Goal: Task Accomplishment & Management: Manage account settings

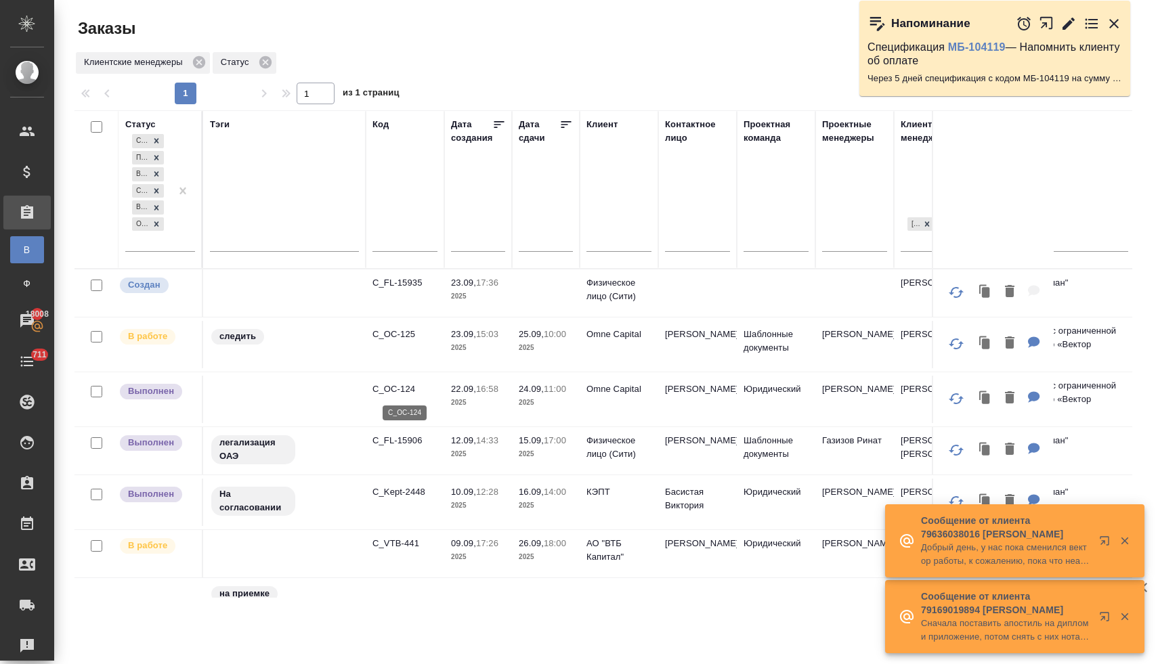
click at [403, 389] on p "C_OC-124" at bounding box center [404, 390] width 65 height 14
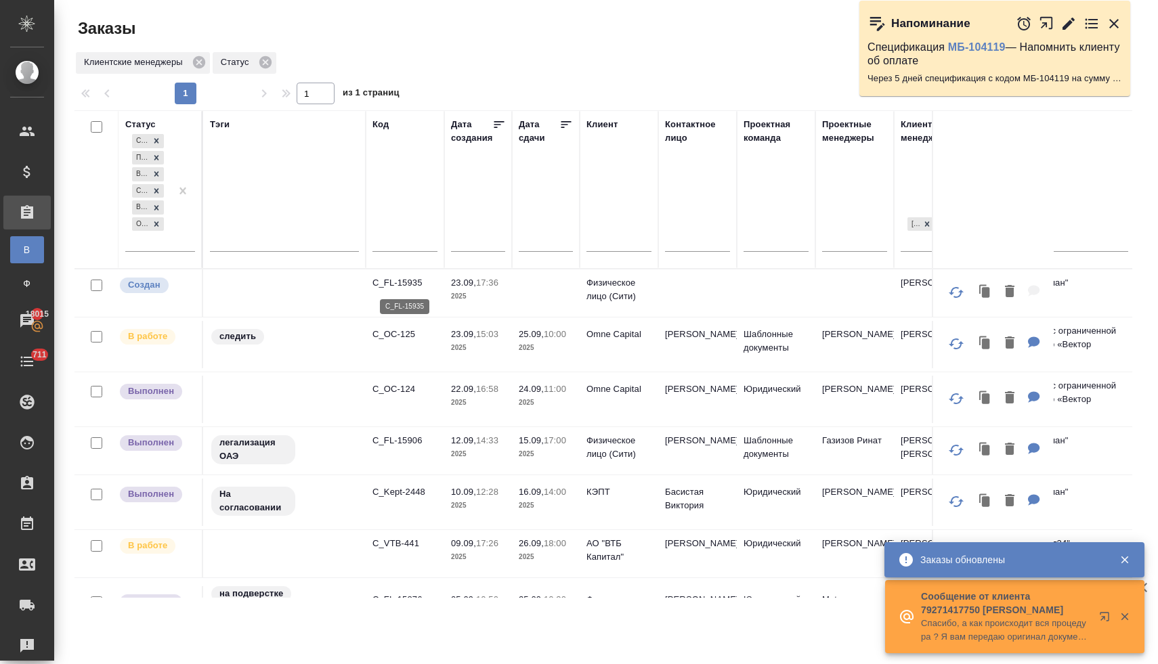
click at [401, 281] on p "C_FL-15935" at bounding box center [404, 283] width 65 height 14
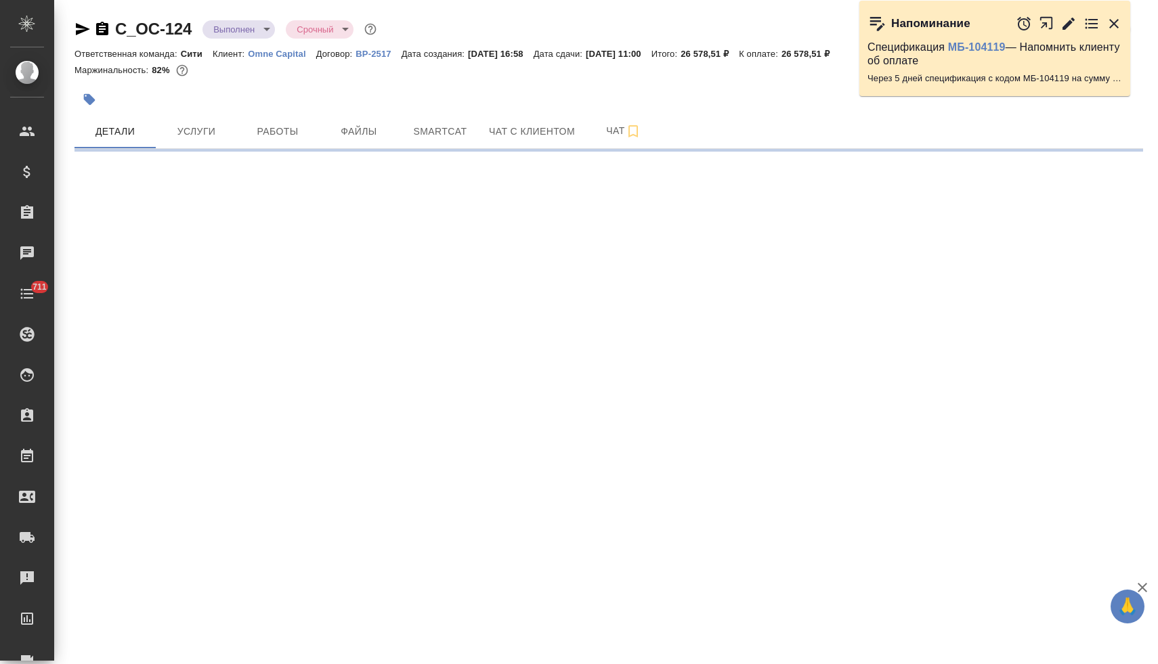
select select "RU"
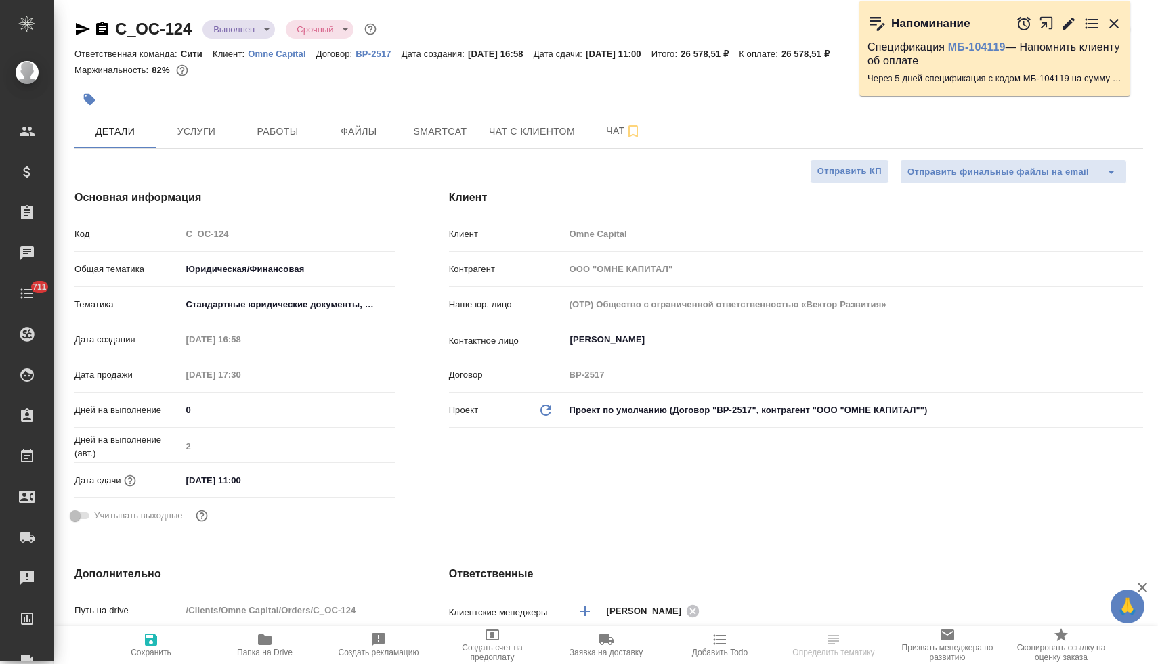
type textarea "x"
type input "[PERSON_NAME]"
type textarea "x"
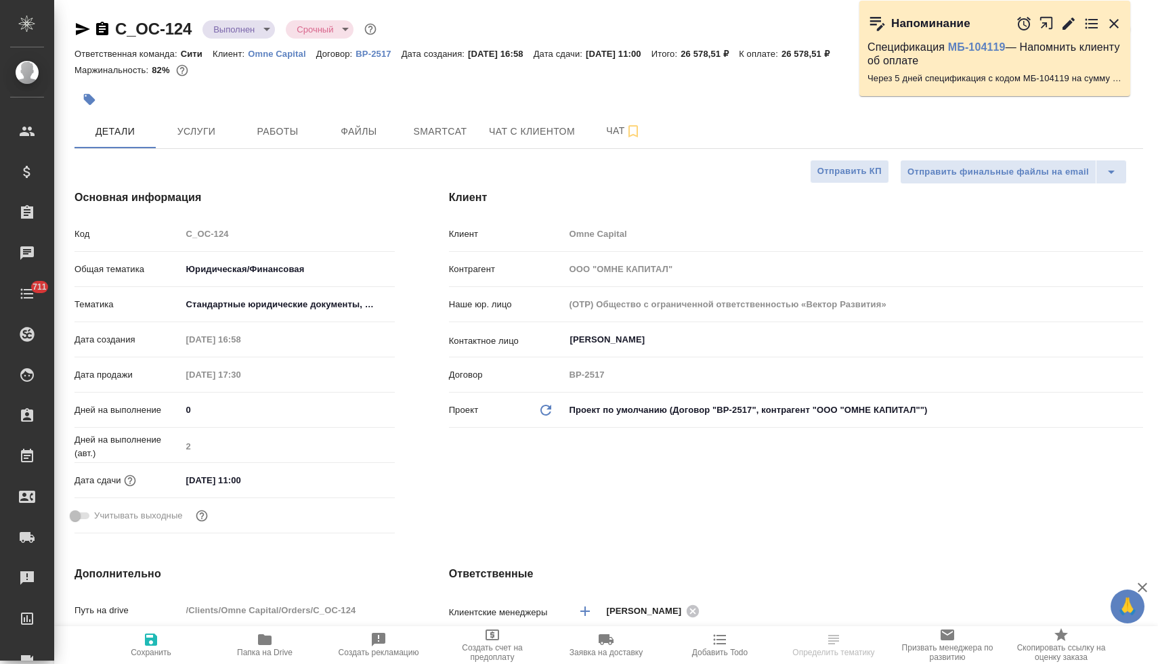
type textarea "x"
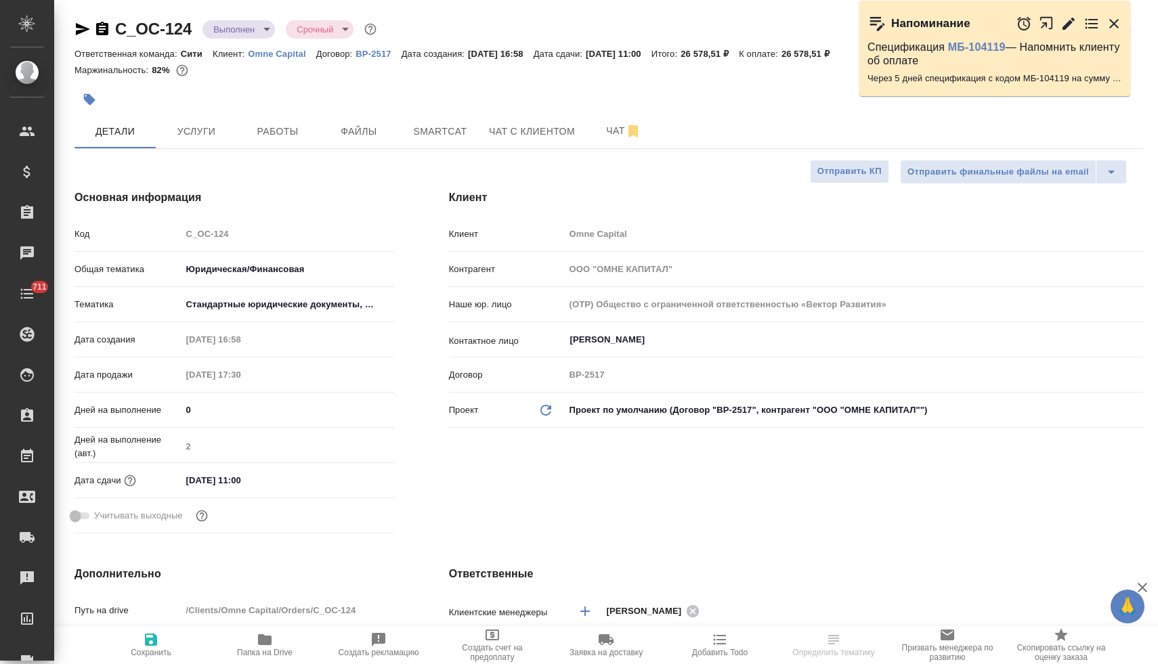
click at [255, 651] on span "Папка на Drive" at bounding box center [265, 652] width 56 height 9
type textarea "x"
select select "RU"
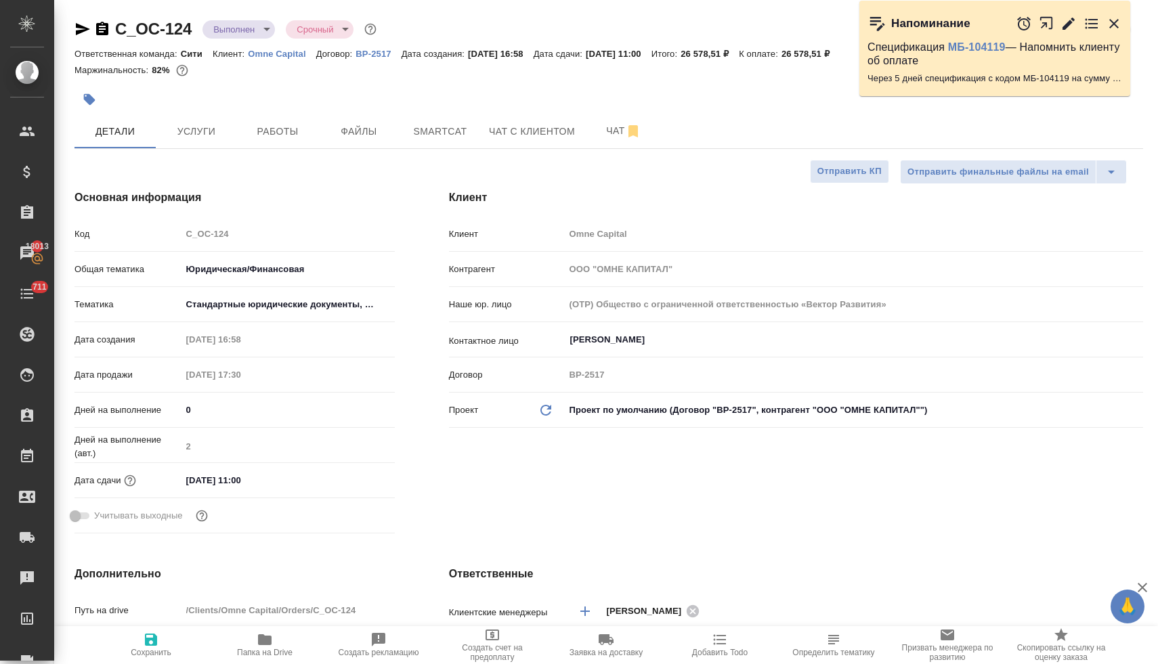
type textarea "x"
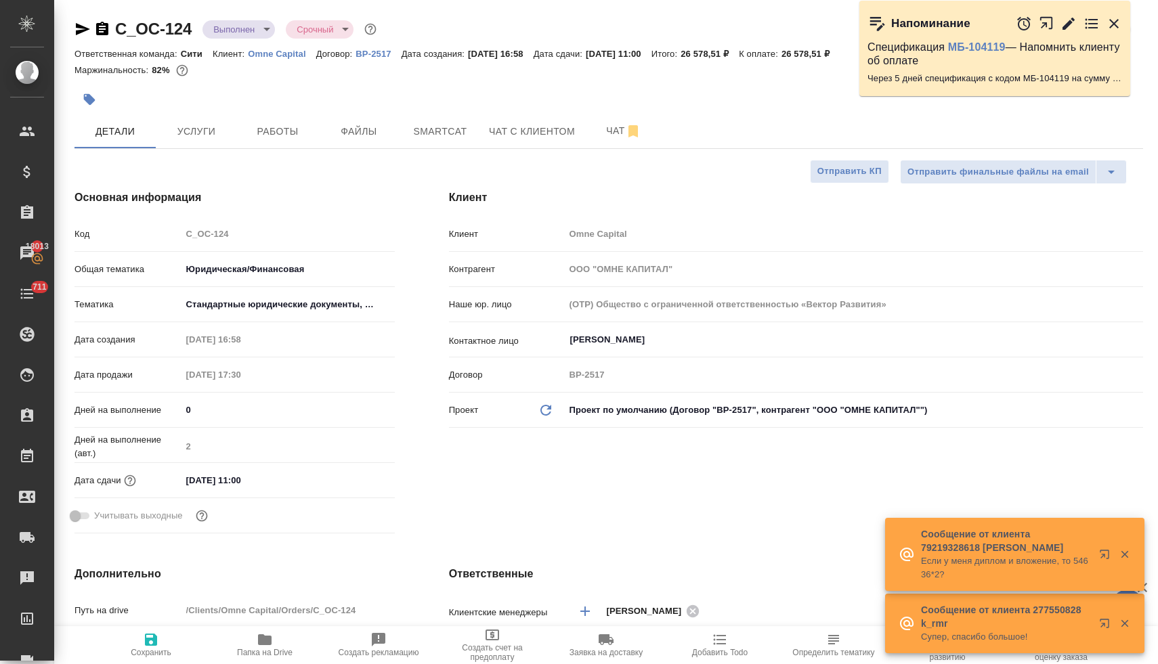
type textarea "x"
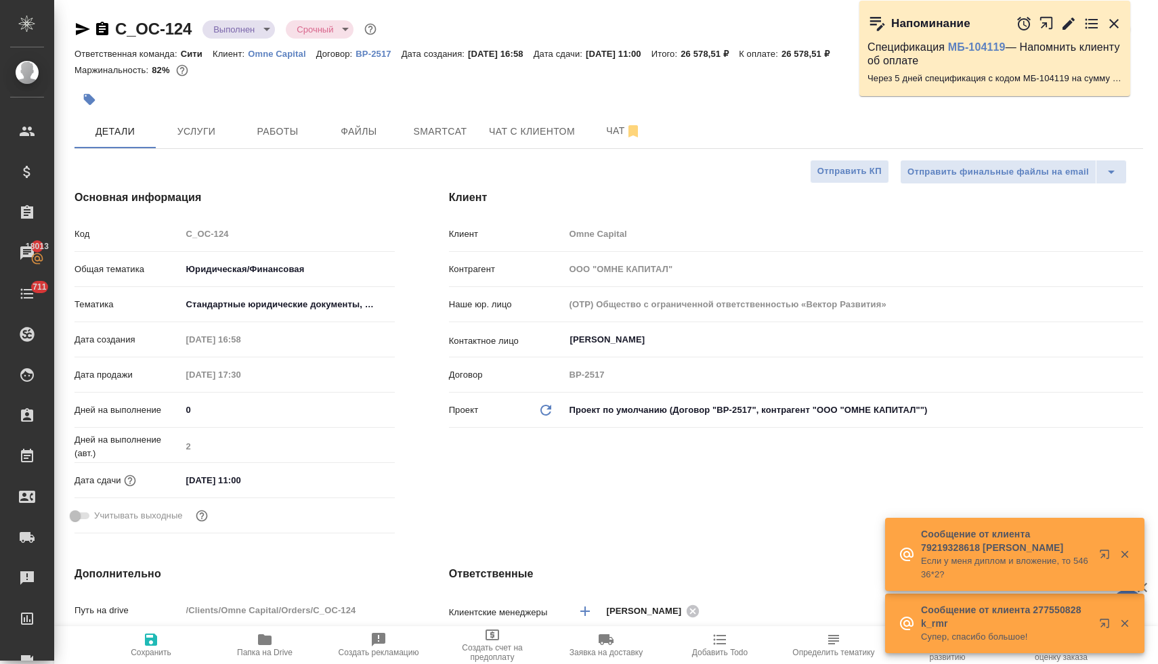
type textarea "x"
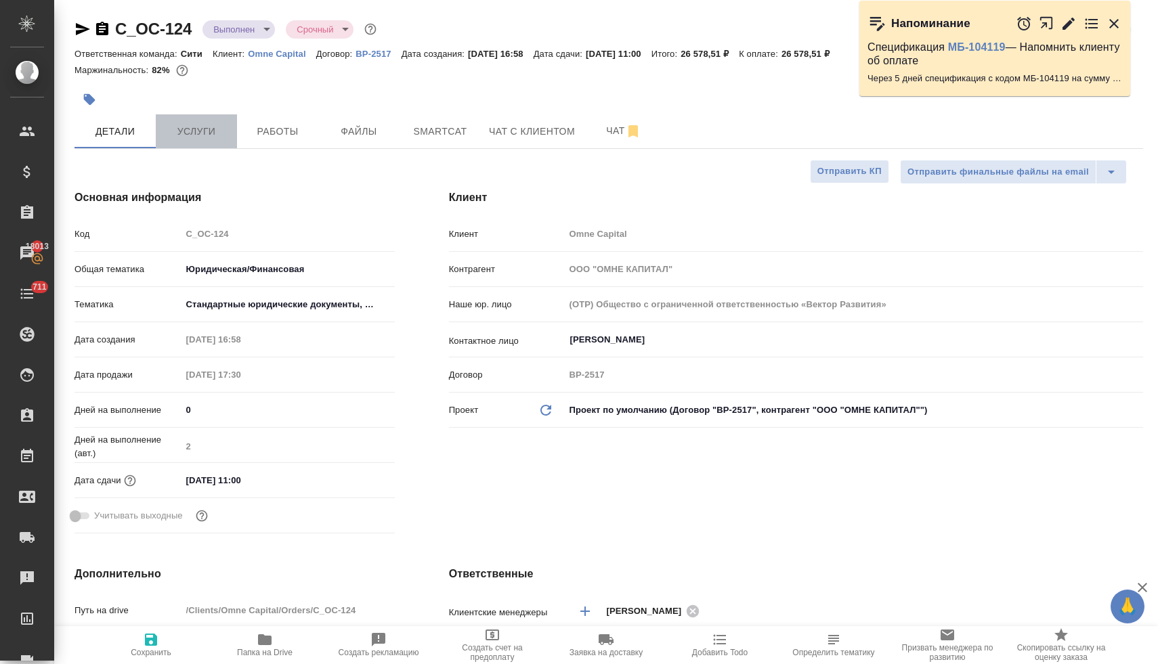
click at [202, 135] on span "Услуги" at bounding box center [196, 131] width 65 height 17
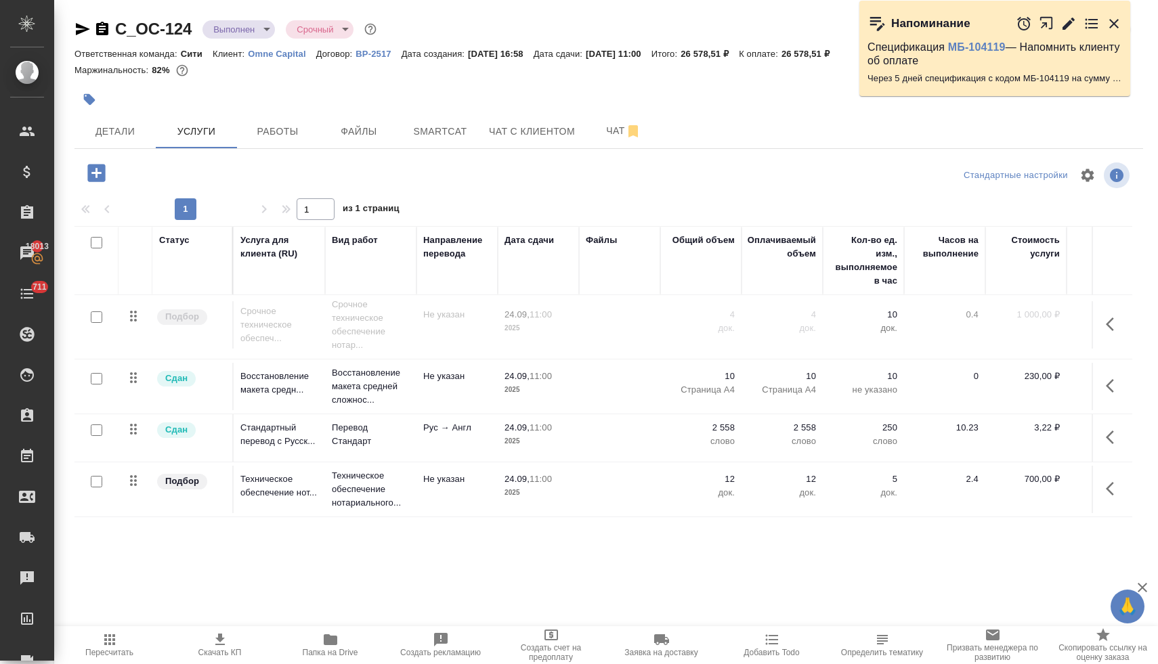
scroll to position [111, 0]
click at [1106, 316] on icon "button" at bounding box center [1114, 324] width 16 height 16
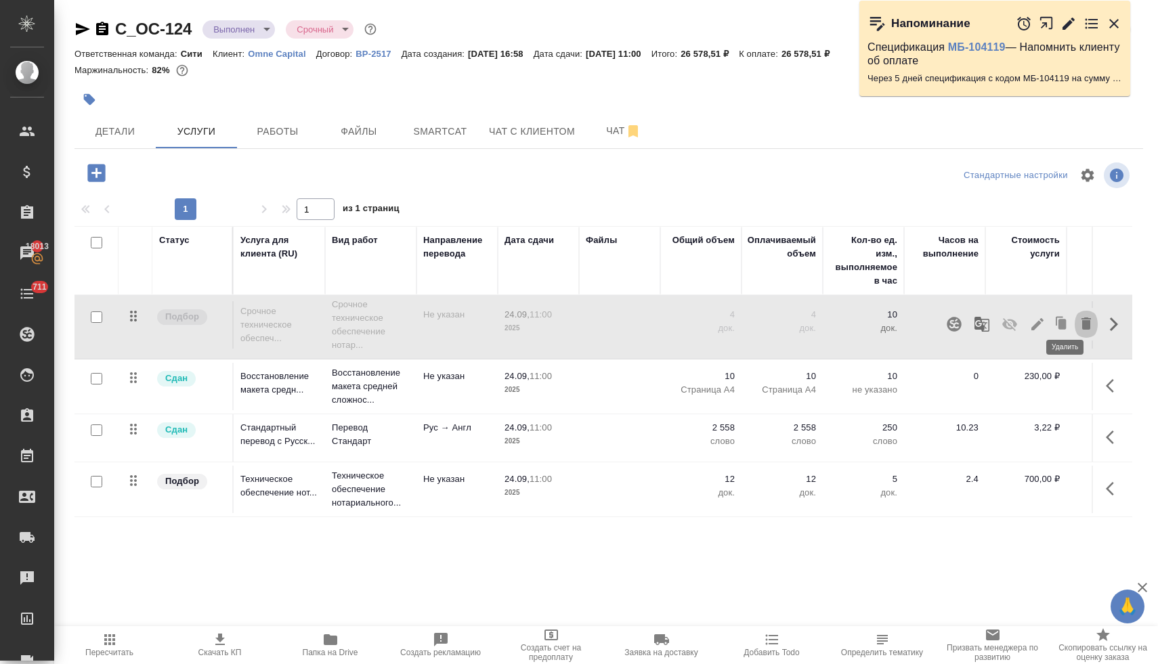
click at [1081, 318] on icon "button" at bounding box center [1085, 324] width 9 height 12
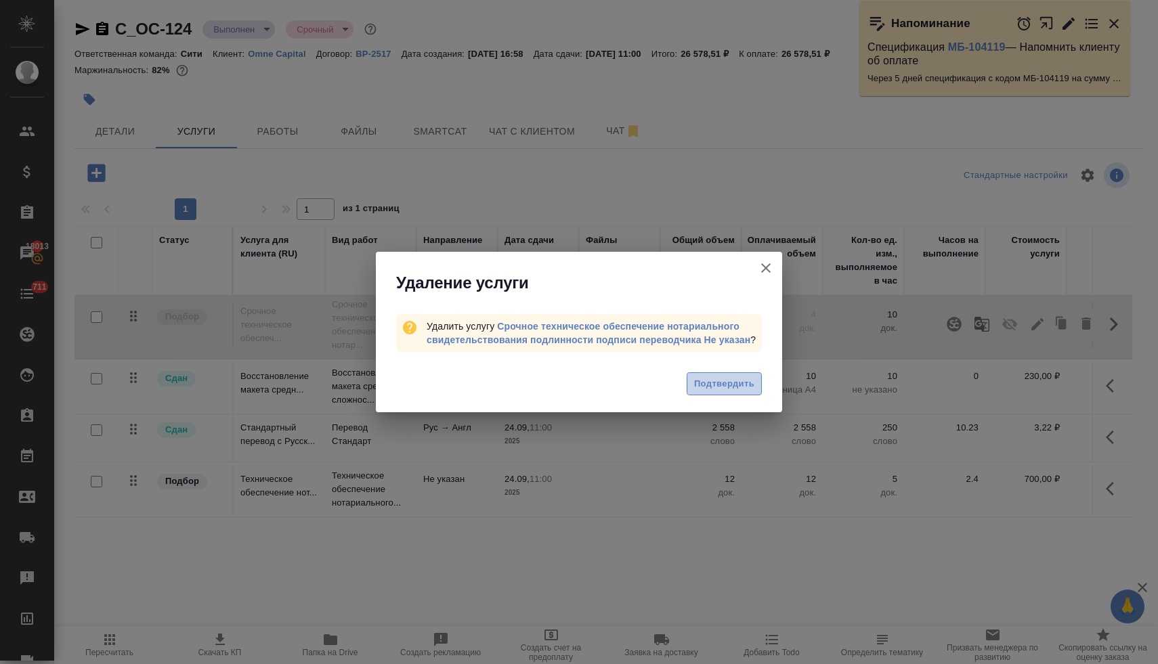
click at [705, 383] on span "Подтвердить" at bounding box center [724, 385] width 60 height 16
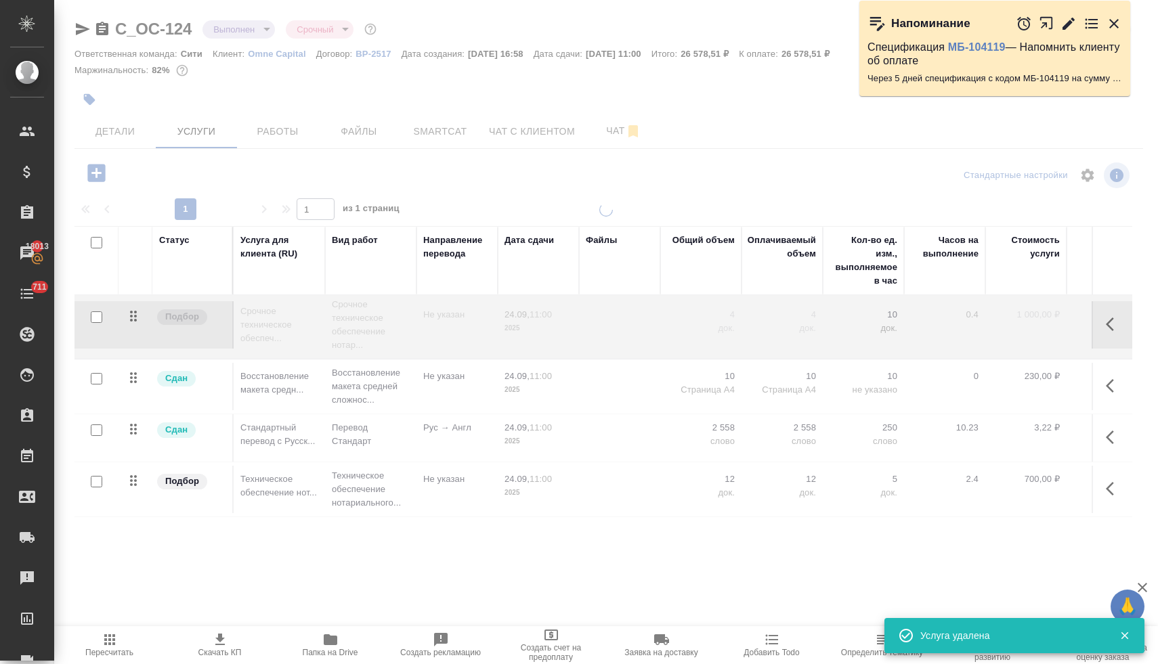
scroll to position [43, 0]
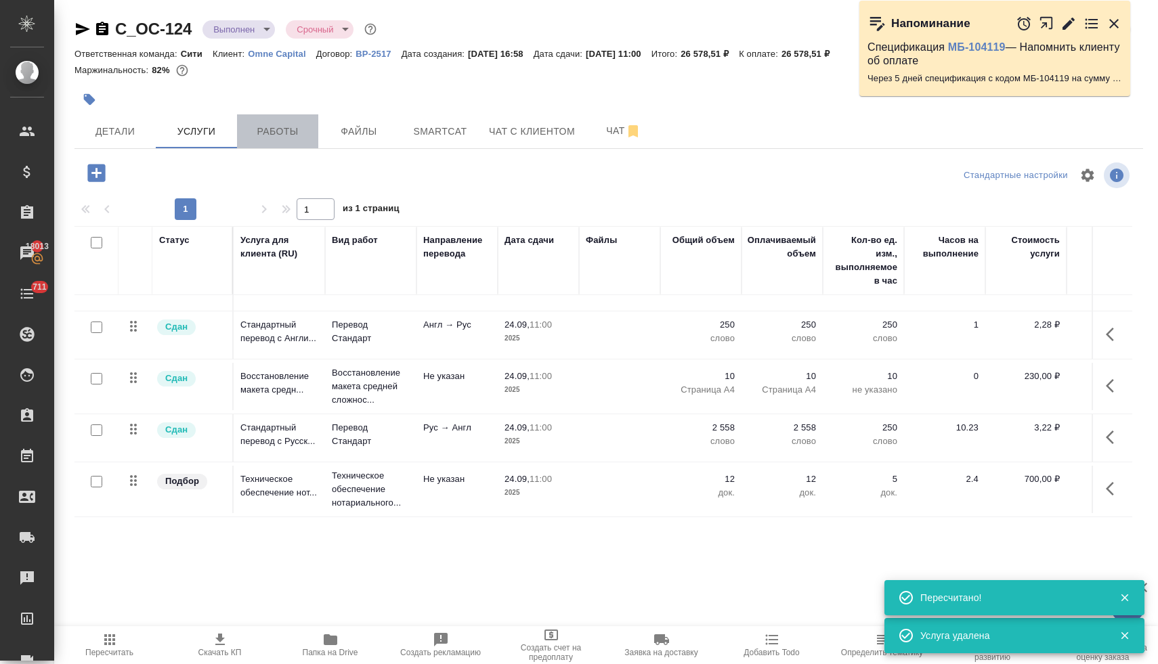
click at [272, 125] on span "Работы" at bounding box center [277, 131] width 65 height 17
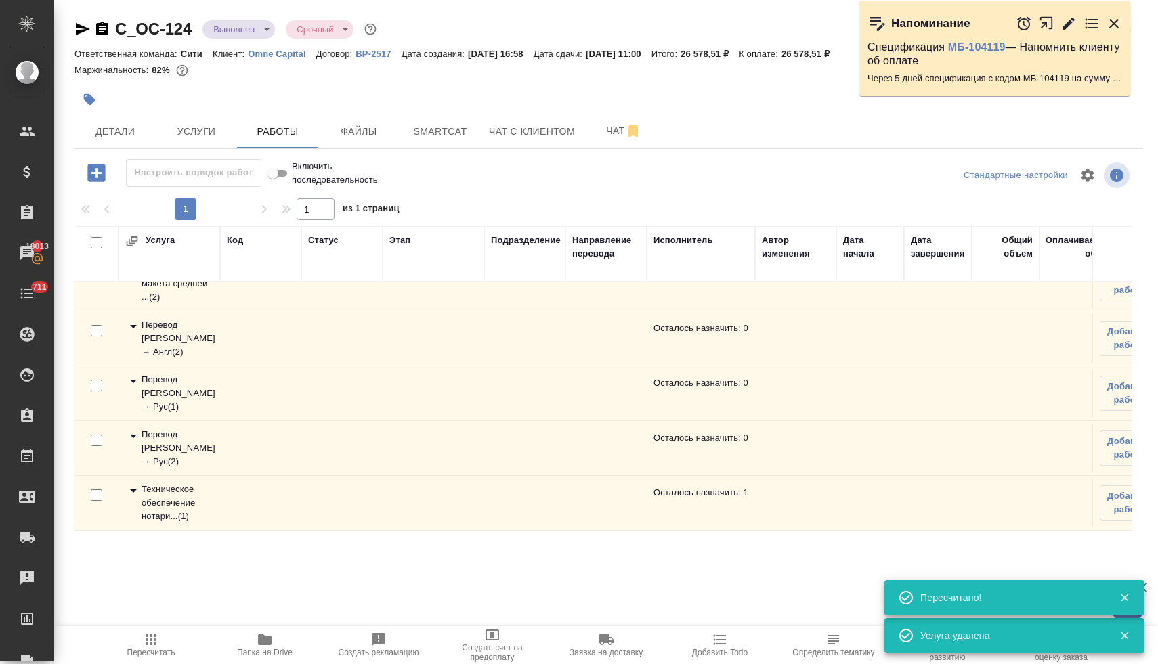
scroll to position [36, 0]
click at [178, 496] on div "Техническое обеспечение нотари... ( 1 )" at bounding box center [169, 503] width 88 height 41
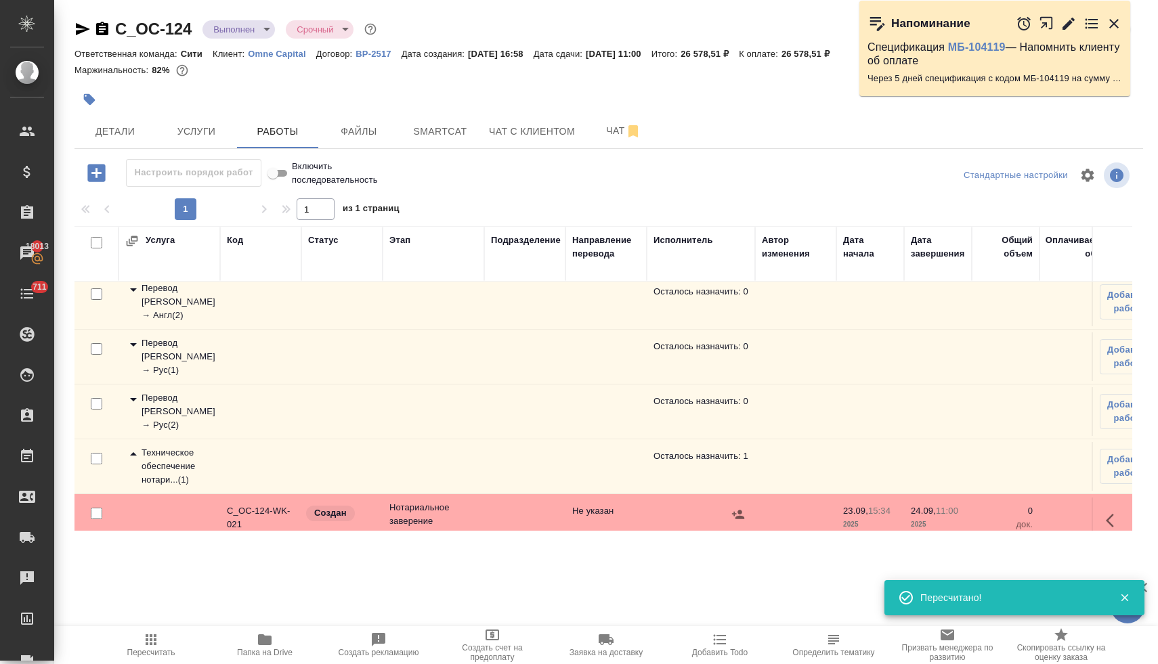
scroll to position [91, 0]
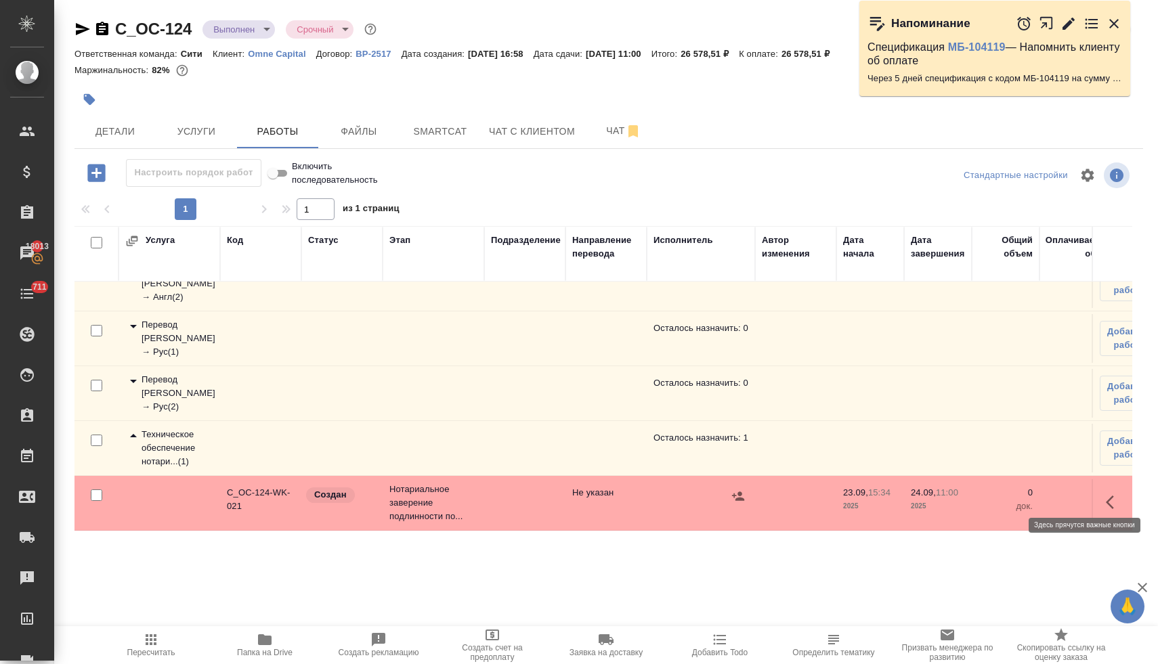
click at [1106, 494] on icon "button" at bounding box center [1114, 502] width 16 height 16
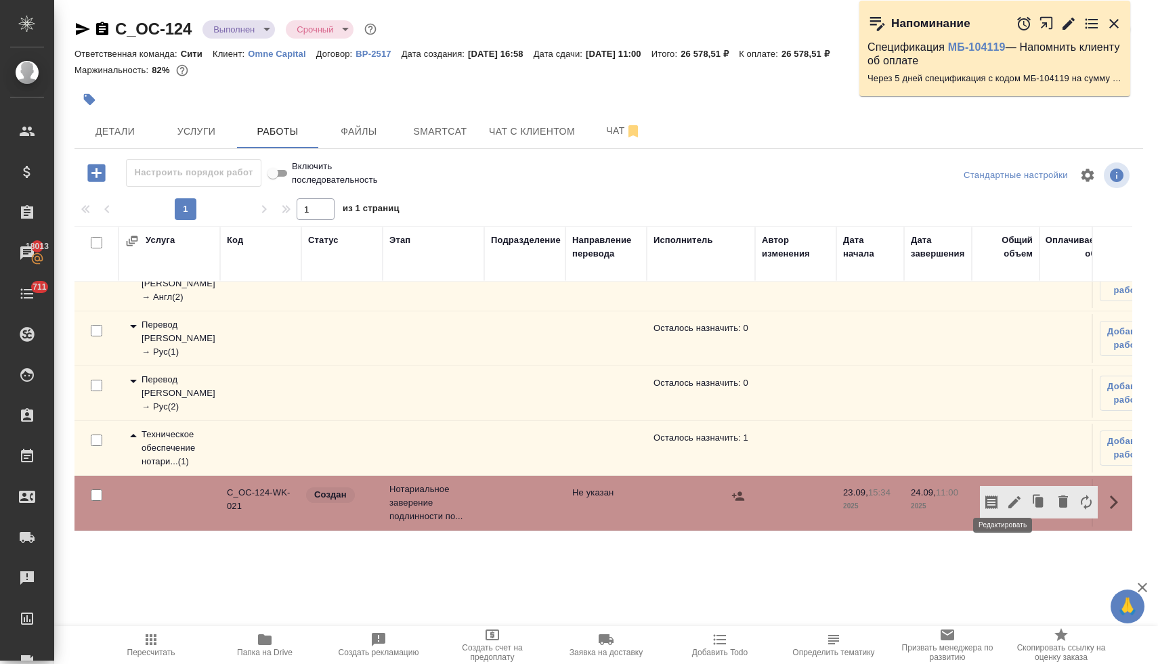
click at [1008, 496] on icon "button" at bounding box center [1014, 502] width 12 height 12
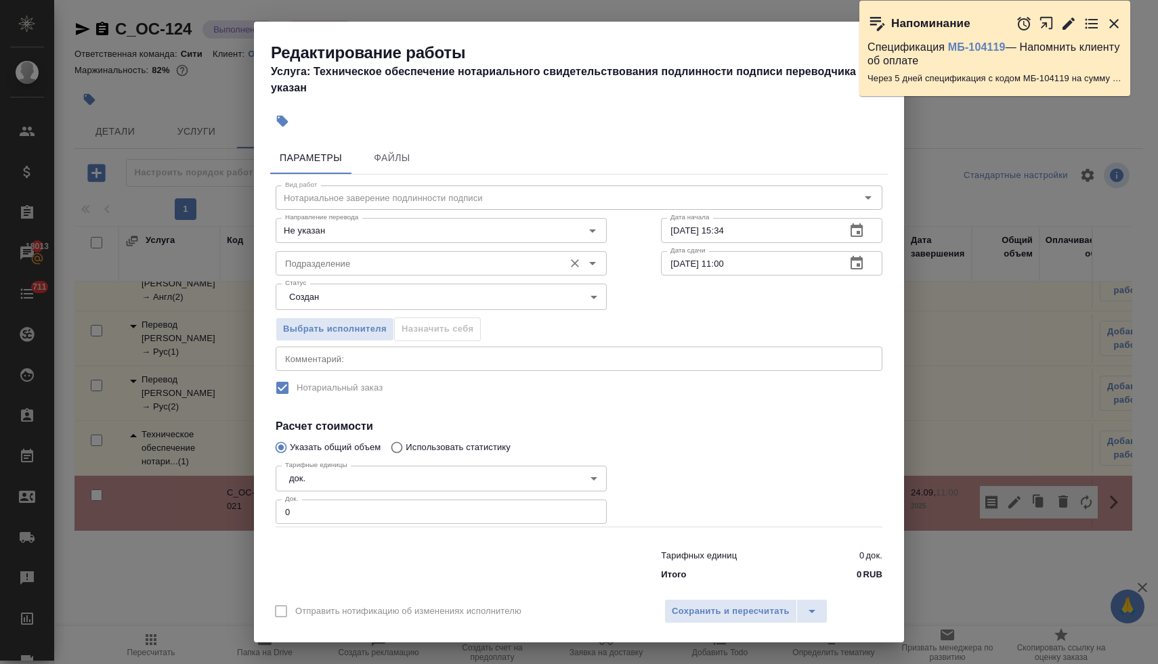
click at [350, 263] on input "Подразделение" at bounding box center [419, 263] width 278 height 16
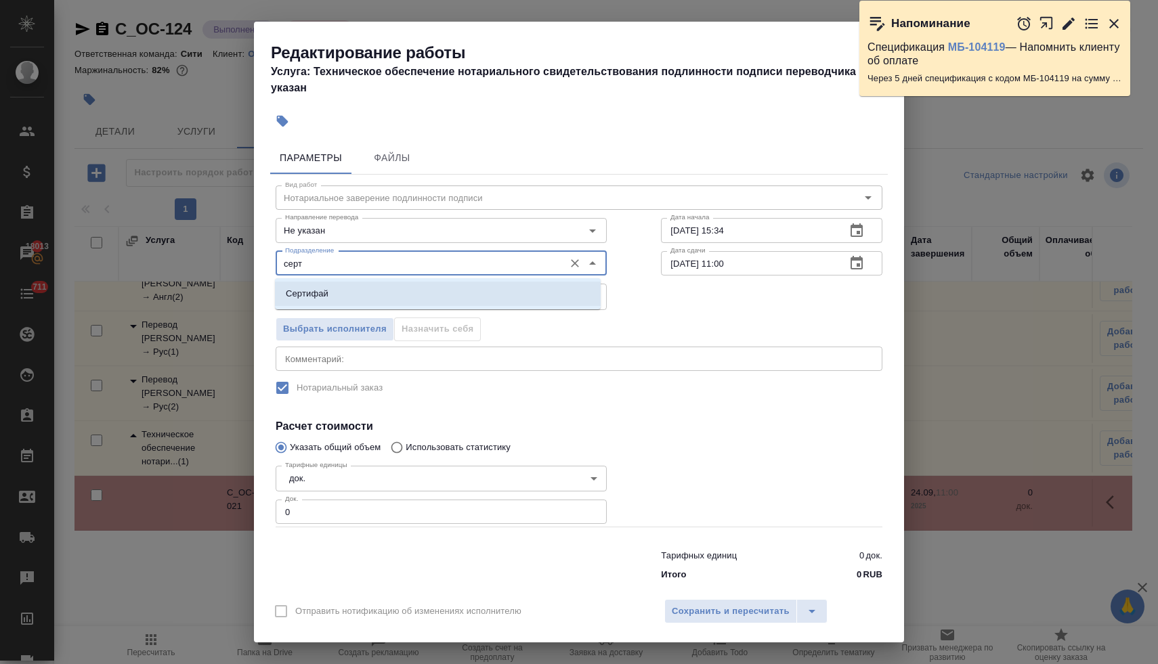
click at [344, 288] on li "Сертифай" at bounding box center [438, 294] width 326 height 24
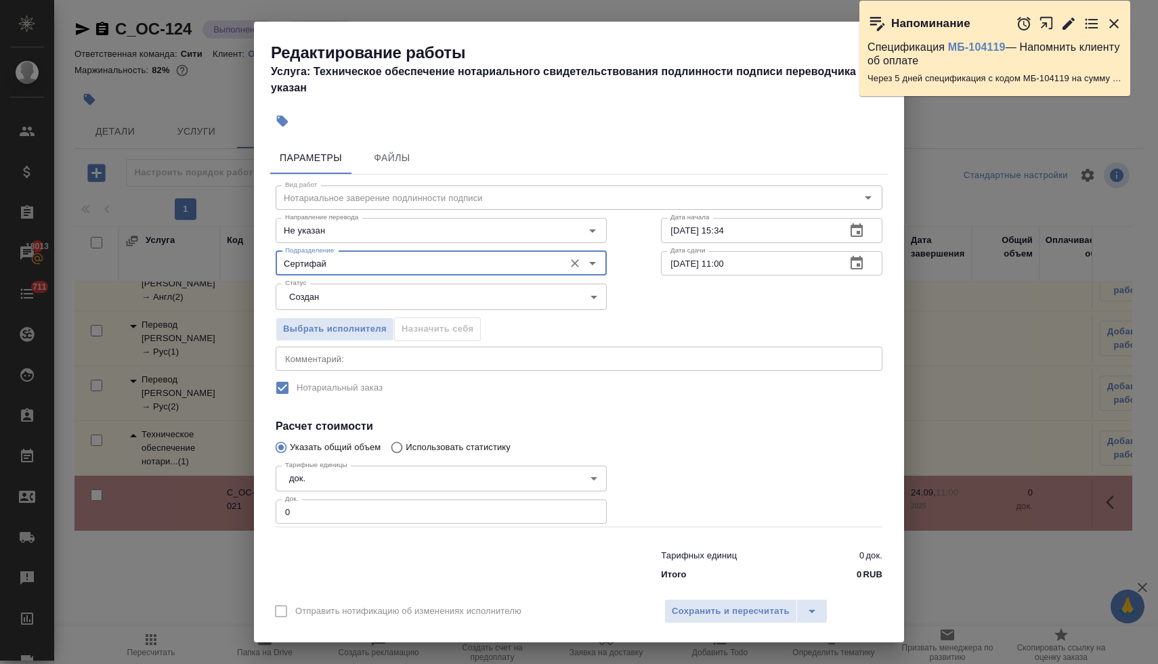
type input "Сертифай"
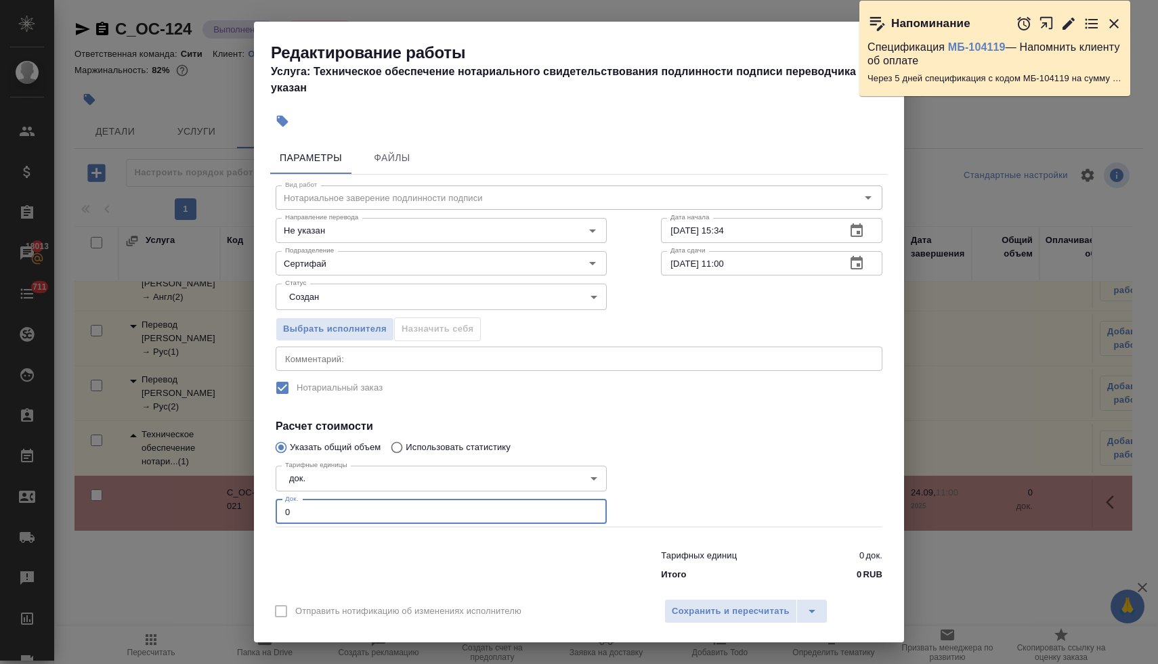
drag, startPoint x: 293, startPoint y: 504, endPoint x: 257, endPoint y: 504, distance: 35.2
click at [262, 504] on div "Параметры Файлы Вид работ Нотариальное заверение подлинности подписи Вид работ …" at bounding box center [579, 363] width 650 height 454
drag, startPoint x: 297, startPoint y: 512, endPoint x: 275, endPoint y: 511, distance: 21.7
click at [275, 511] on div "Тарифные единицы док. 5a8b1489cc6b4906c91bfd8b Тарифные единицы Док. 0 Док." at bounding box center [441, 493] width 385 height 121
type input "12"
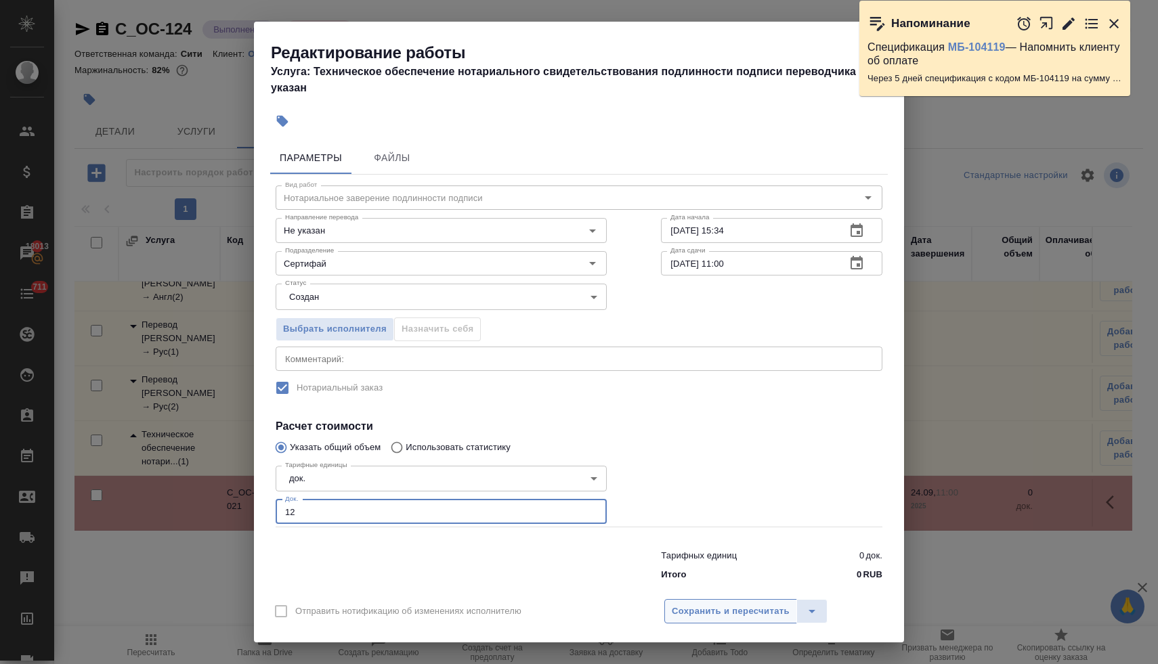
click at [740, 604] on span "Сохранить и пересчитать" at bounding box center [731, 612] width 118 height 16
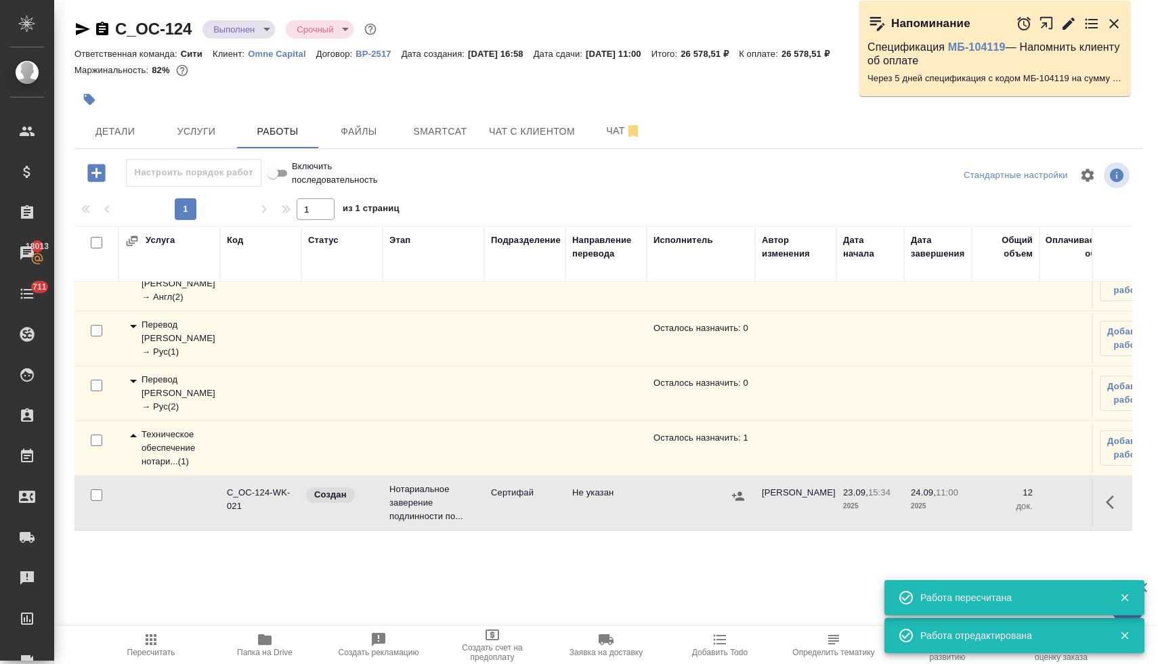
click at [739, 492] on icon "button" at bounding box center [738, 496] width 12 height 9
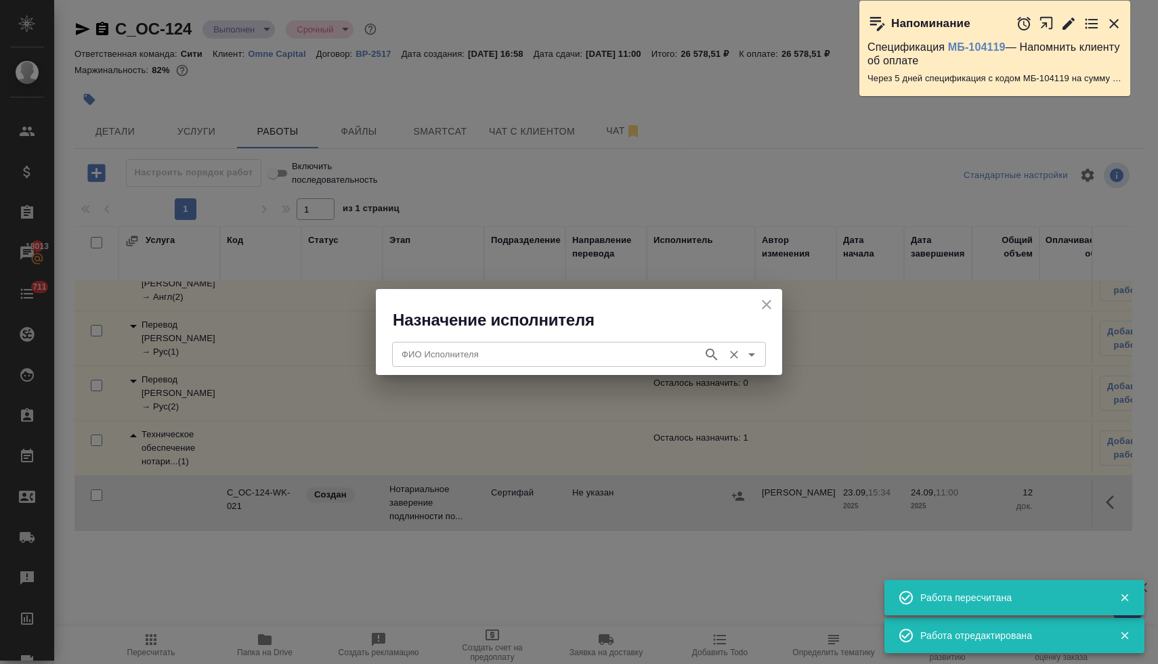
click at [606, 357] on input "ФИО Исполнителя" at bounding box center [546, 354] width 300 height 16
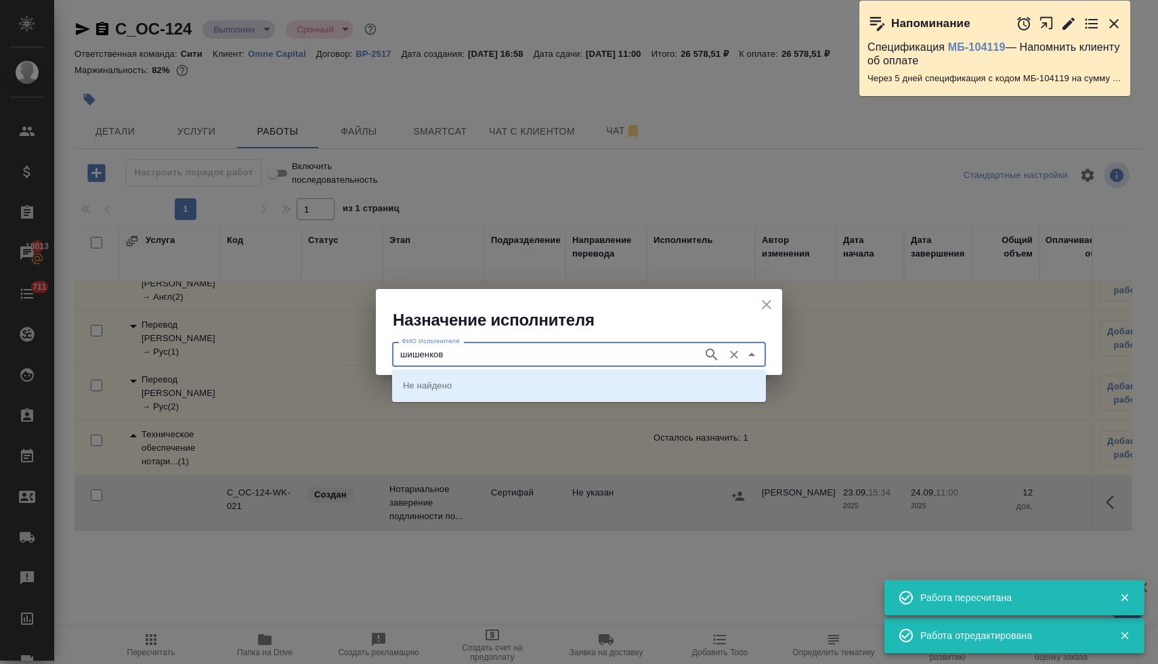
type input "шишенков"
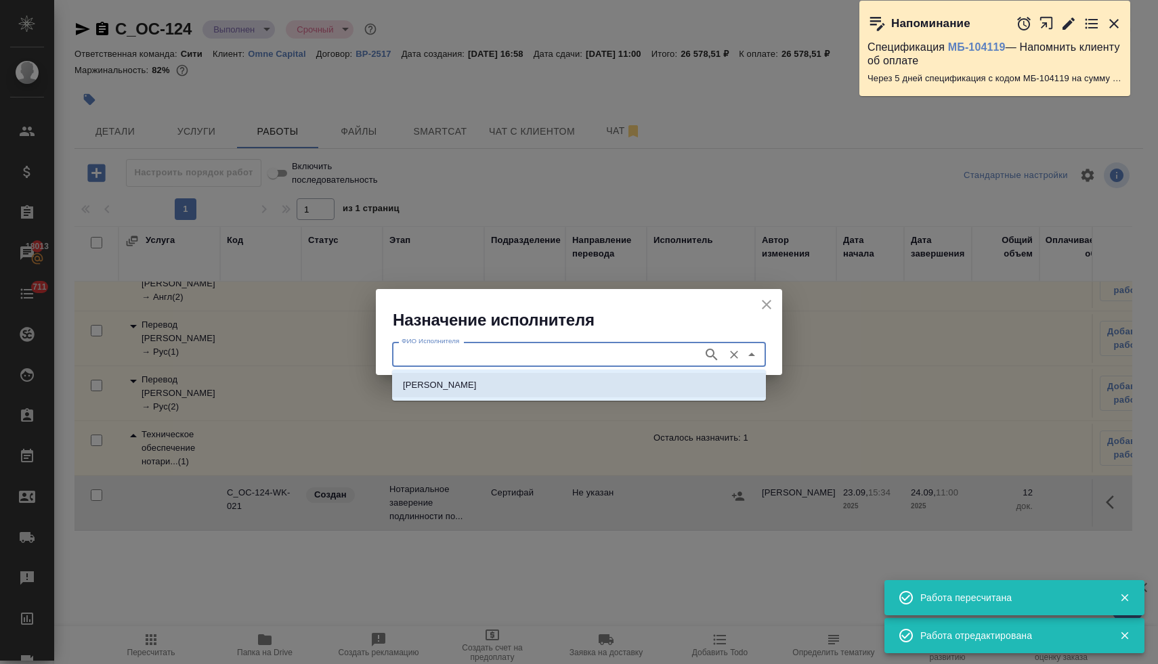
click at [607, 380] on li "НОТАРИУС Шишенков Леонид Васильевич" at bounding box center [579, 385] width 374 height 24
type input "НОТАРИУС Шишенков Леонид Васильевич"
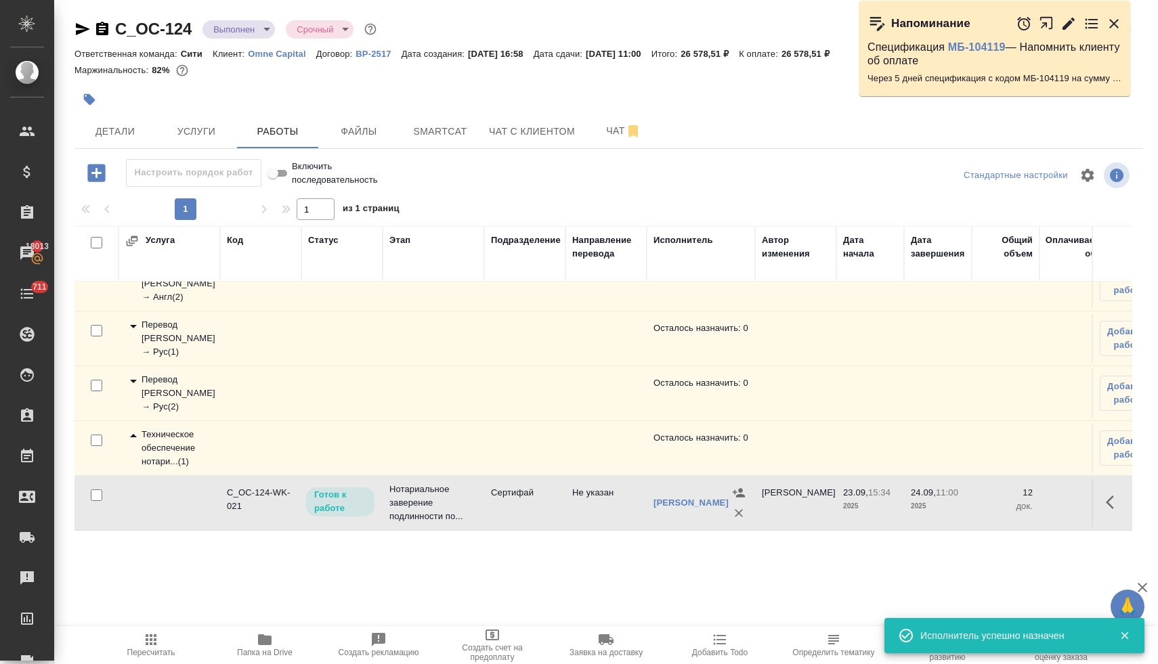
click at [150, 644] on icon "button" at bounding box center [151, 640] width 11 height 11
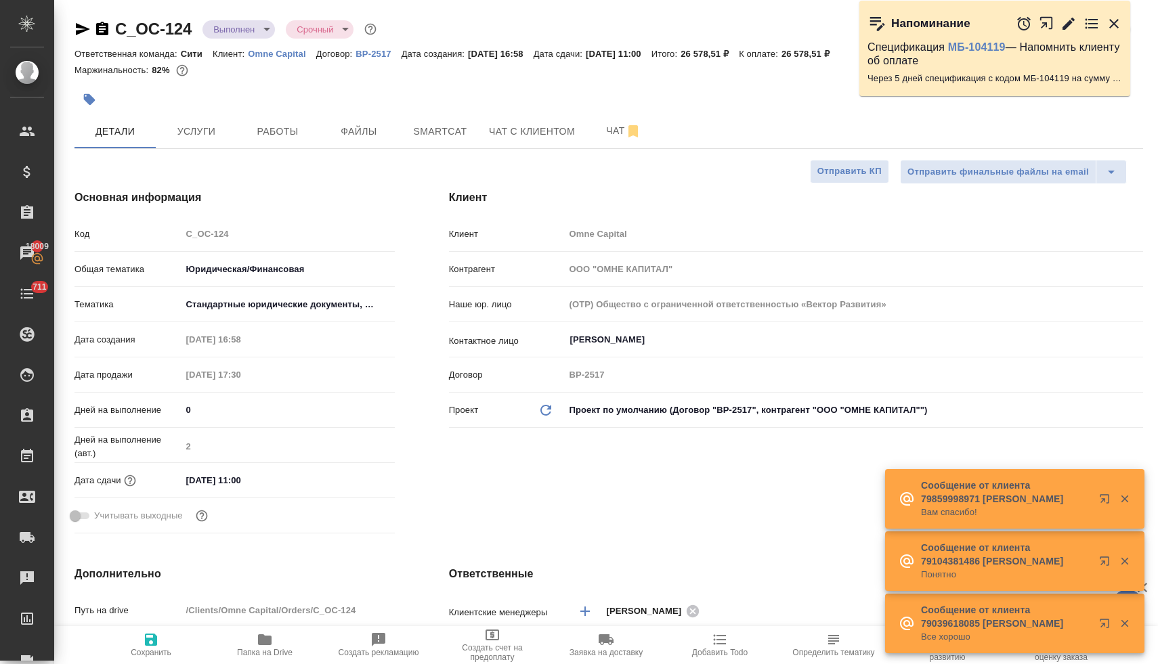
select select "RU"
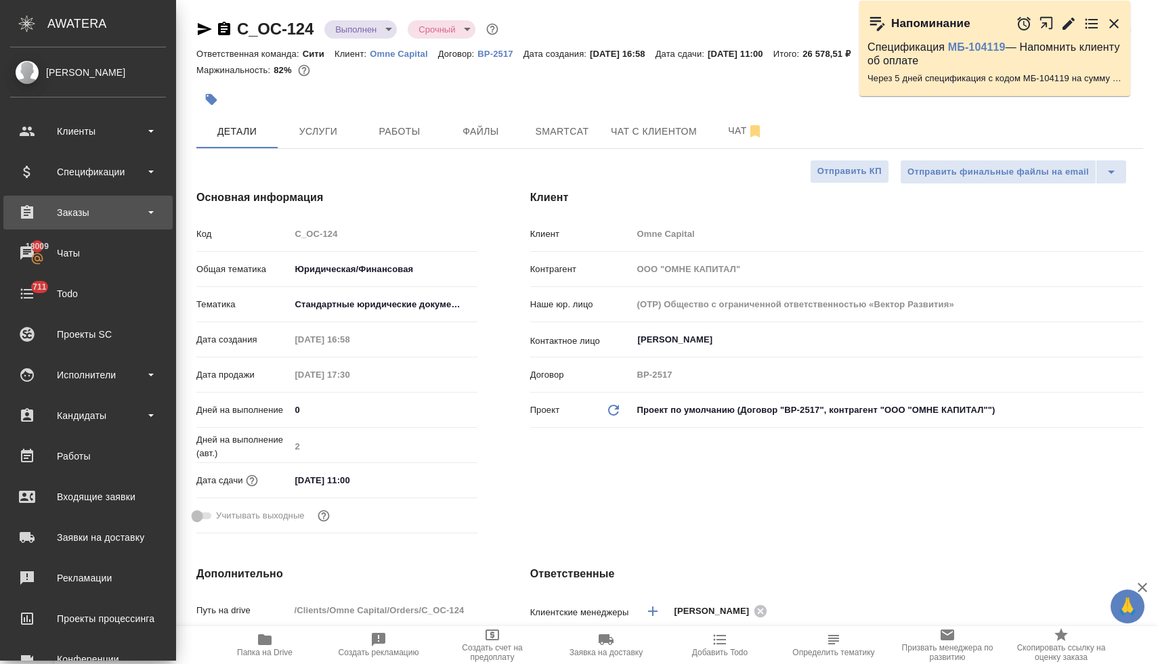
click at [90, 213] on div "Заказы" at bounding box center [88, 212] width 156 height 20
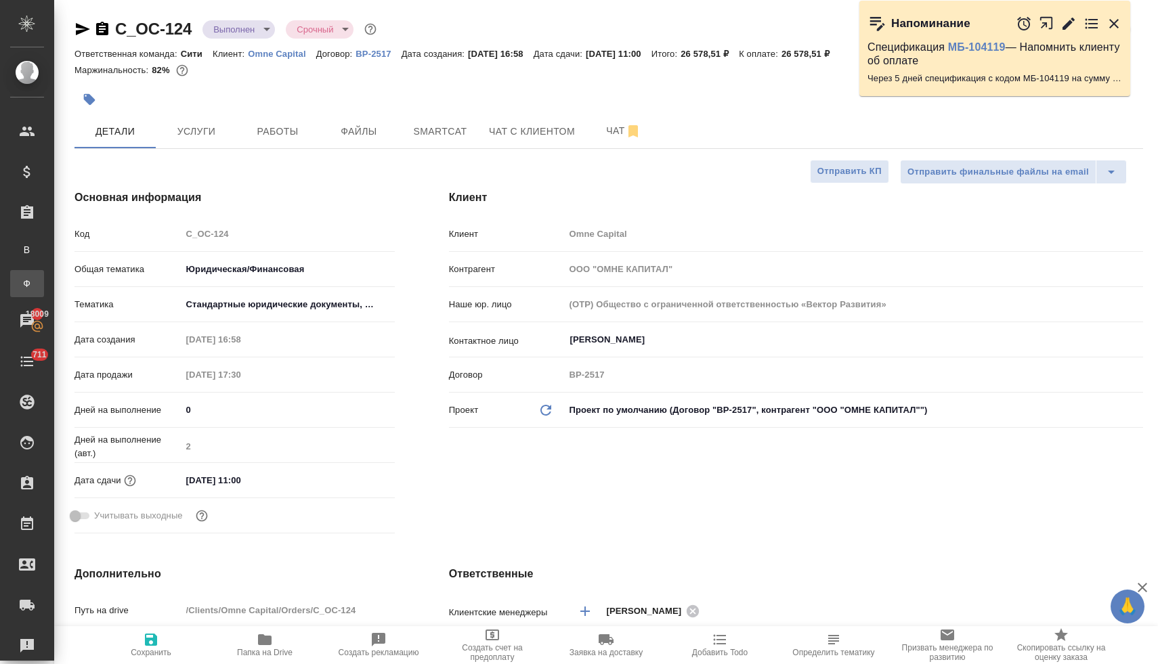
click at [20, 288] on div "Заказы физ. лиц" at bounding box center [10, 284] width 20 height 14
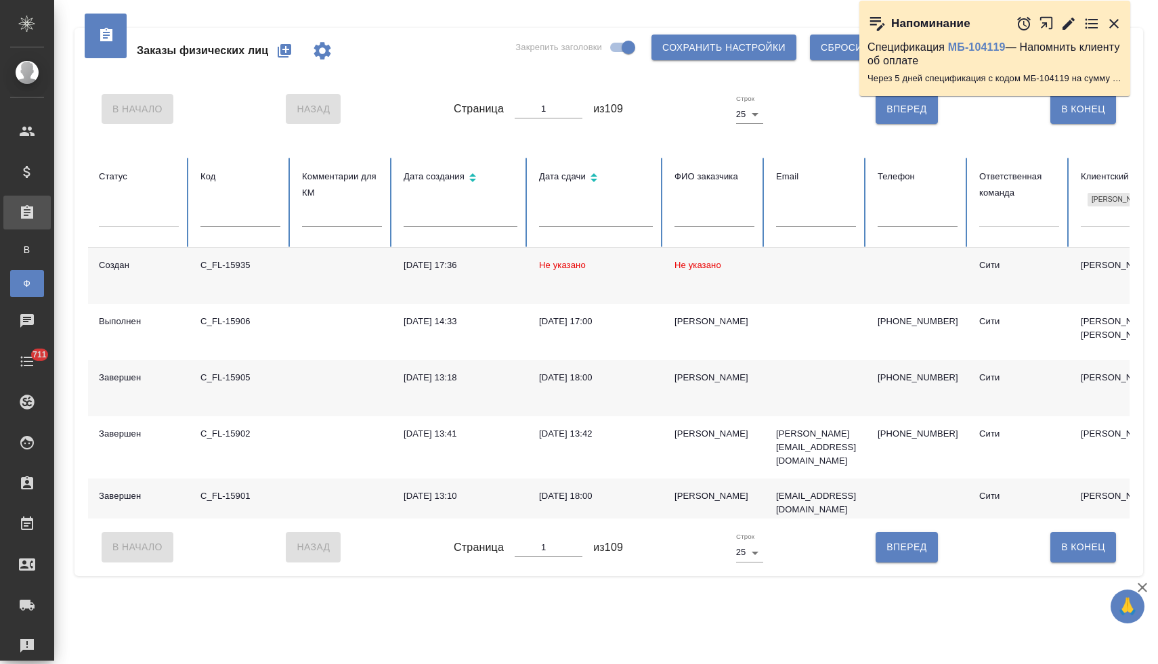
drag, startPoint x: 1113, startPoint y: 23, endPoint x: 1106, endPoint y: 31, distance: 11.0
click at [1113, 23] on icon "button" at bounding box center [1113, 23] width 9 height 9
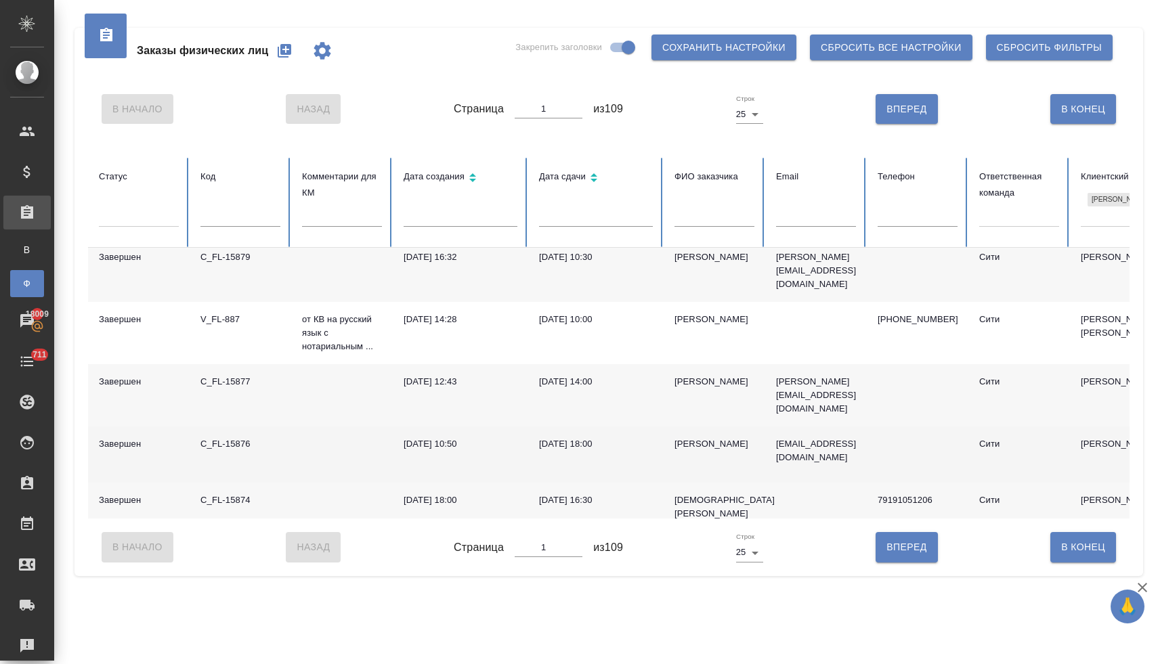
scroll to position [586, 0]
click at [698, 434] on div "Новикова Виола" at bounding box center [714, 441] width 80 height 14
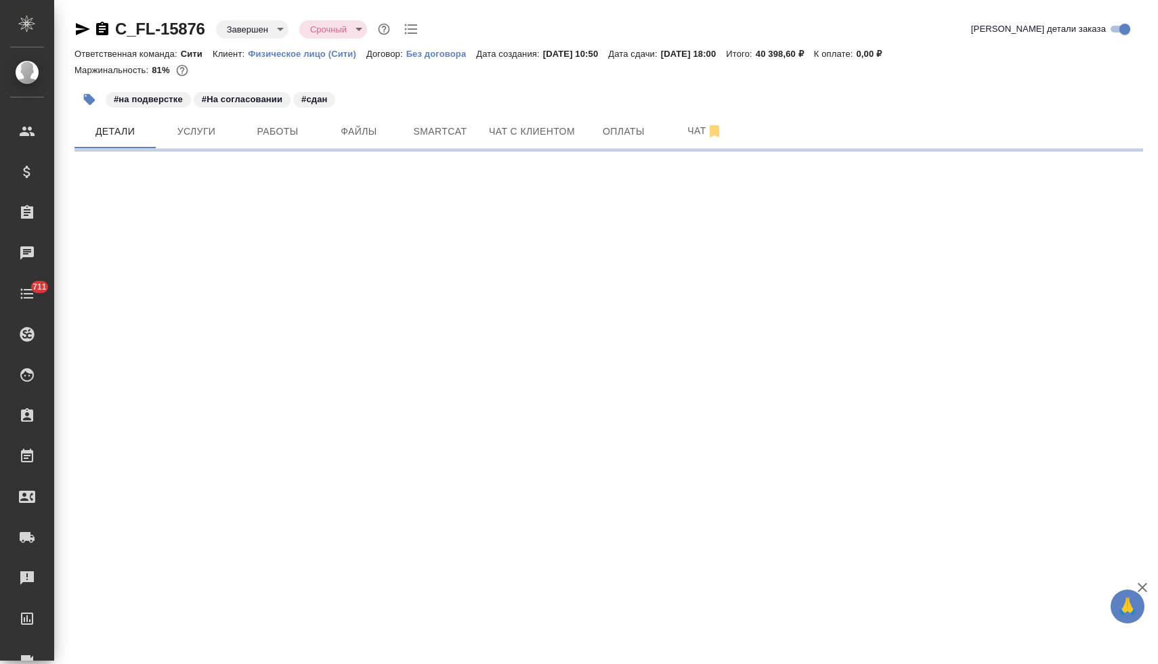
select select "RU"
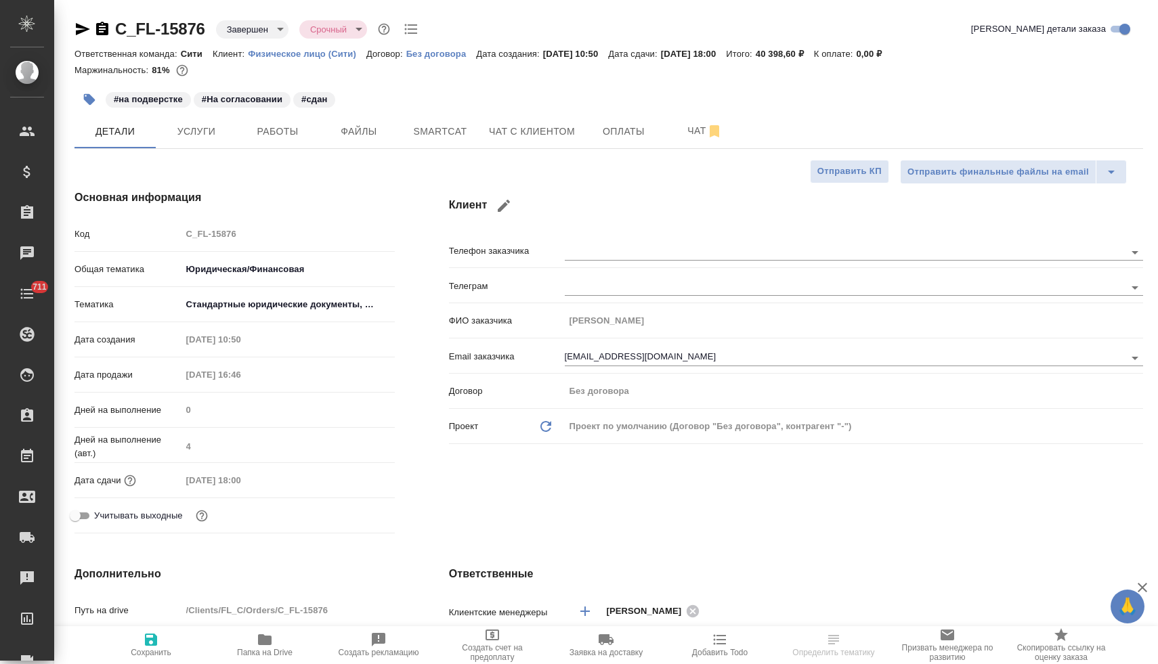
type textarea "x"
click at [266, 645] on icon "button" at bounding box center [265, 640] width 14 height 11
type textarea "x"
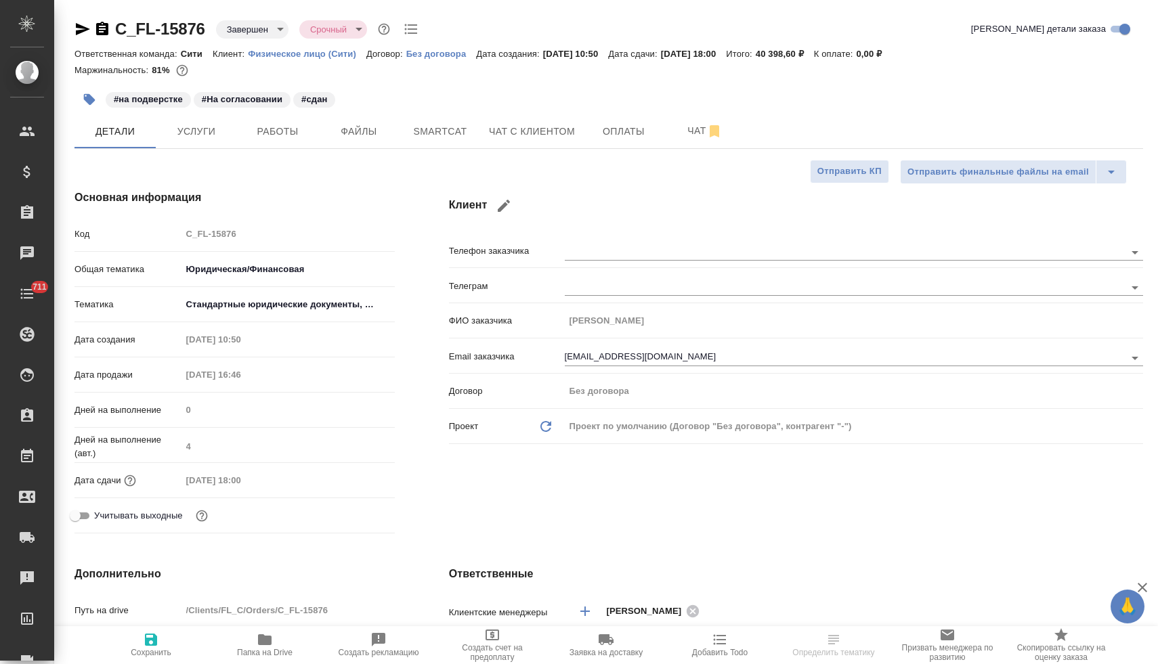
type textarea "x"
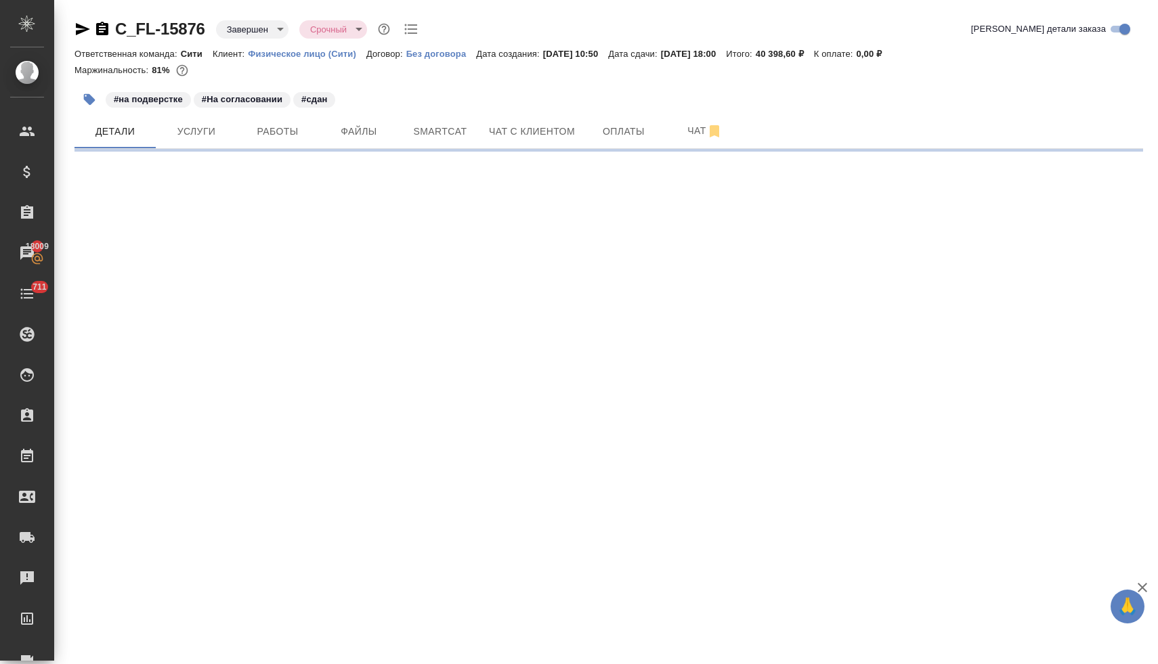
select select "RU"
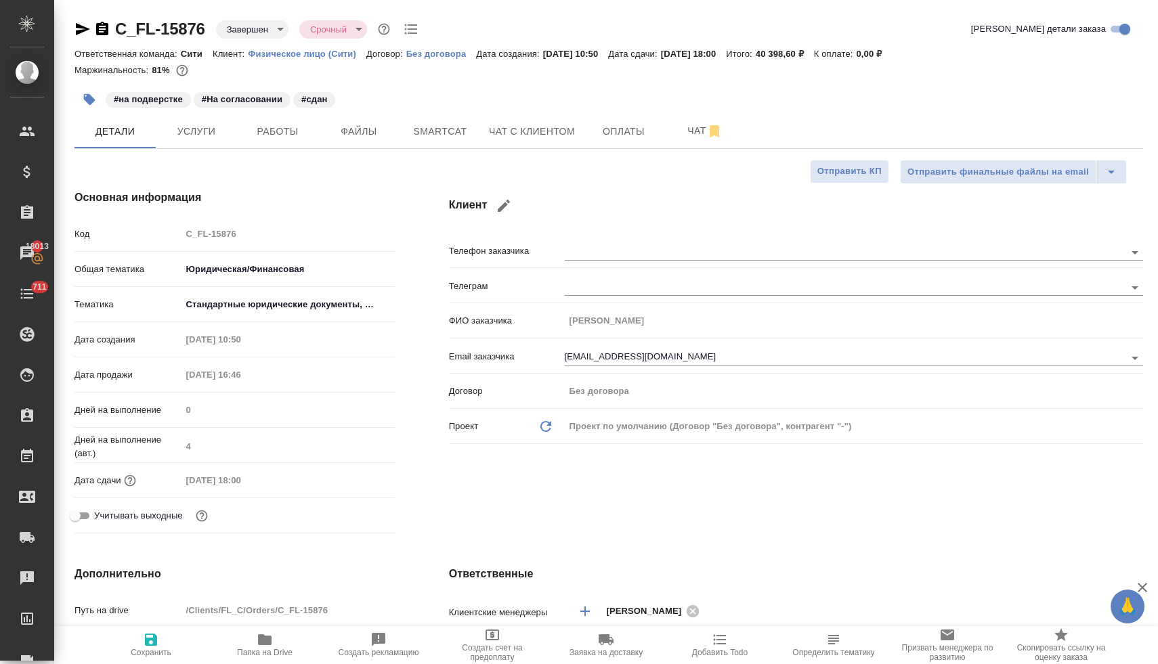
type textarea "x"
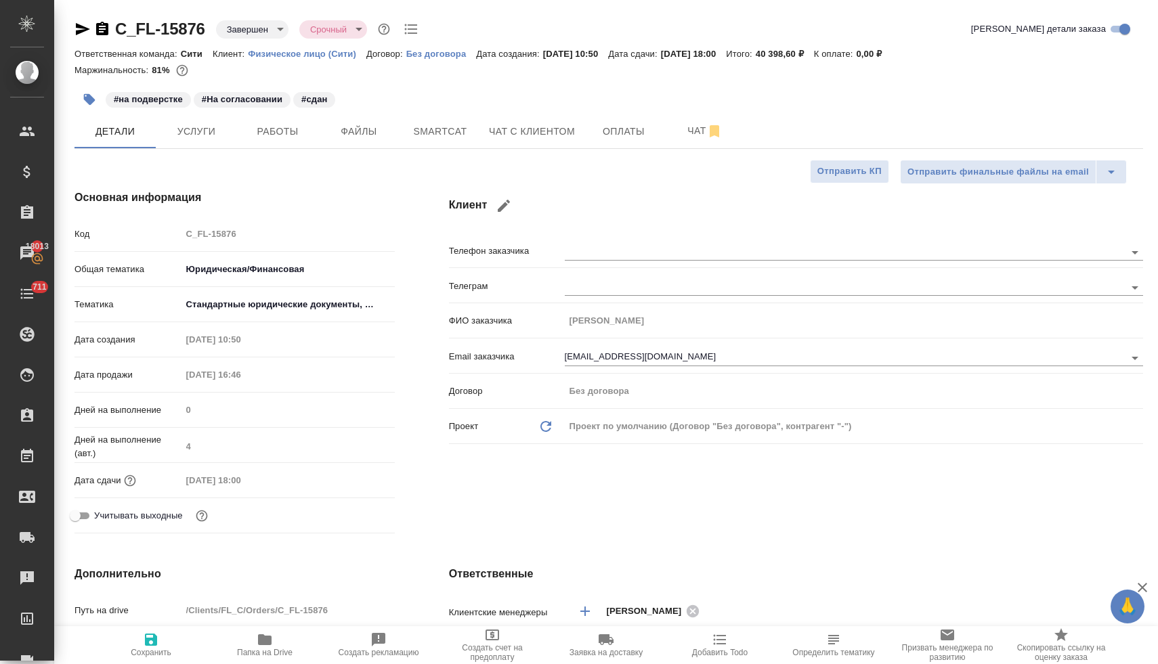
type textarea "x"
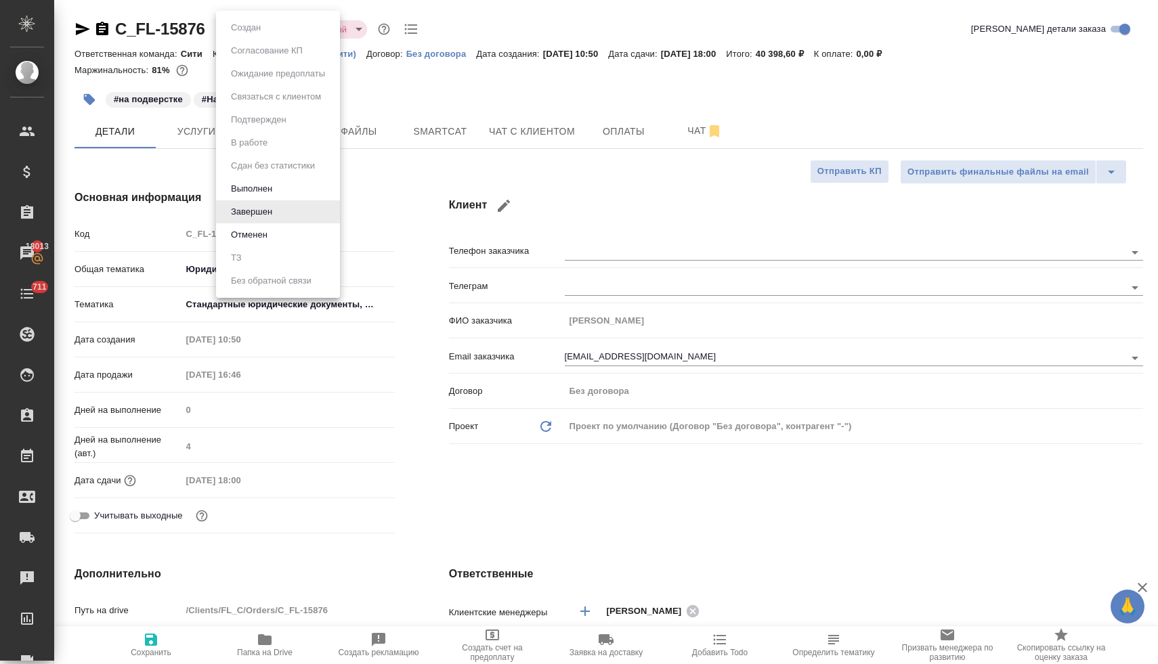
click at [240, 30] on body "🙏 .cls-1 fill:#fff; AWATERA Lyamina Nadezhda Клиенты Спецификации Заказы 18013 …" at bounding box center [579, 332] width 1158 height 664
click at [262, 187] on button "Выполнен" at bounding box center [251, 188] width 49 height 15
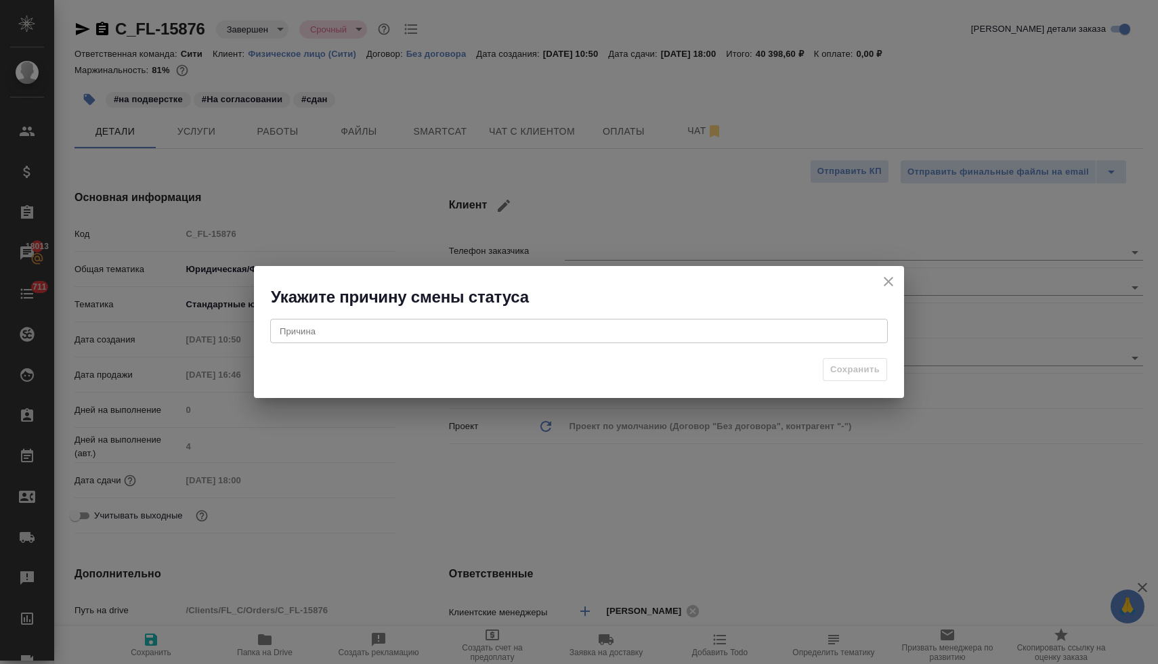
click at [458, 339] on div "x Причина" at bounding box center [579, 331] width 618 height 24
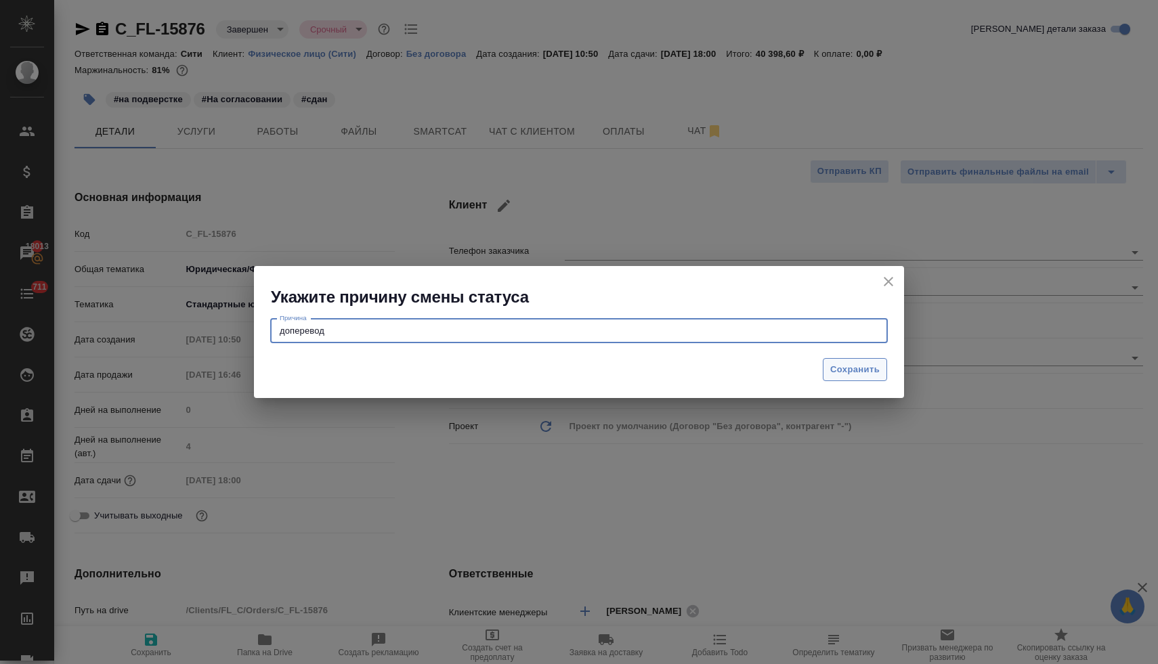
type textarea "доперевод"
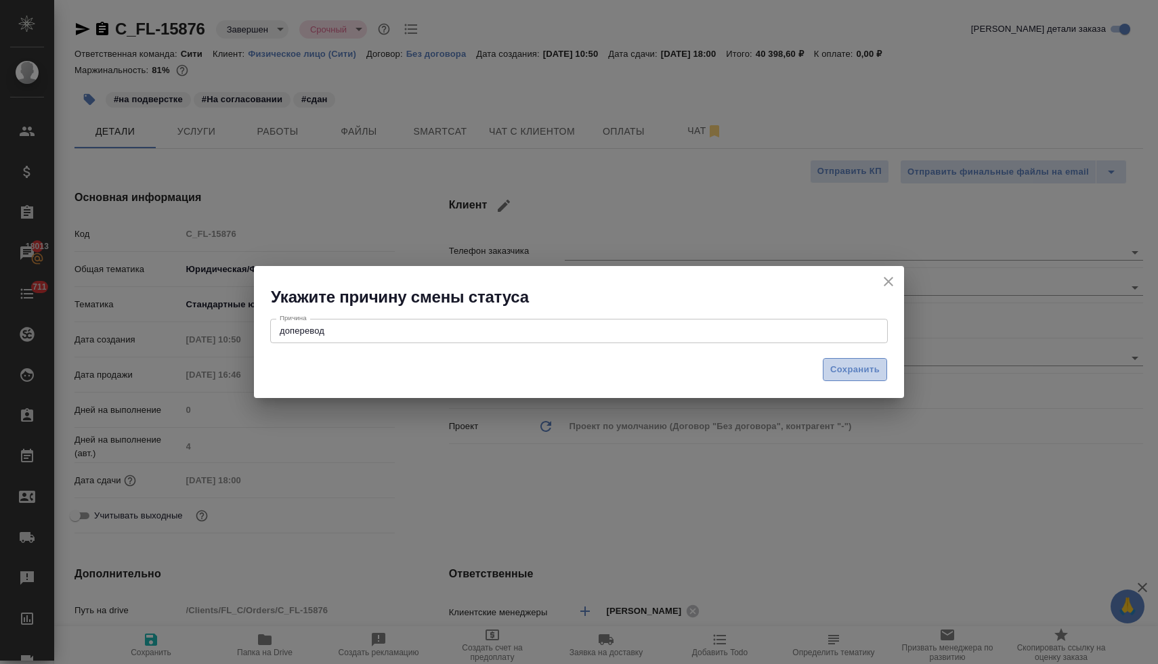
click at [855, 372] on span "Сохранить" at bounding box center [854, 370] width 49 height 16
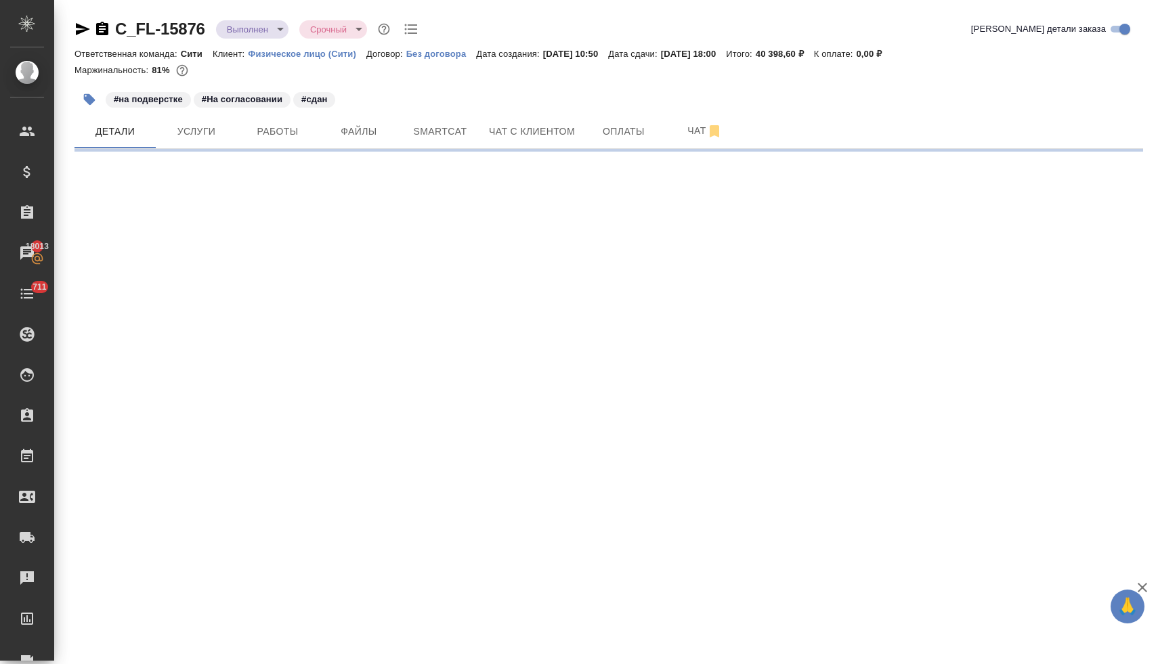
select select "RU"
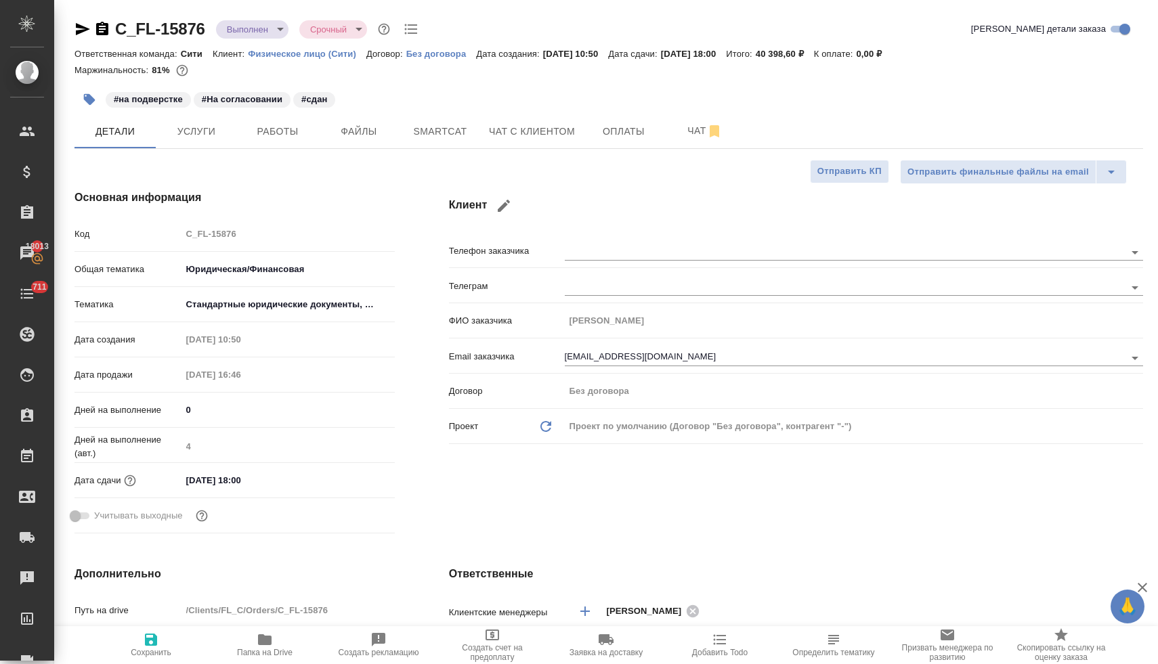
click at [267, 650] on span "Папка на Drive" at bounding box center [265, 652] width 56 height 9
type textarea "x"
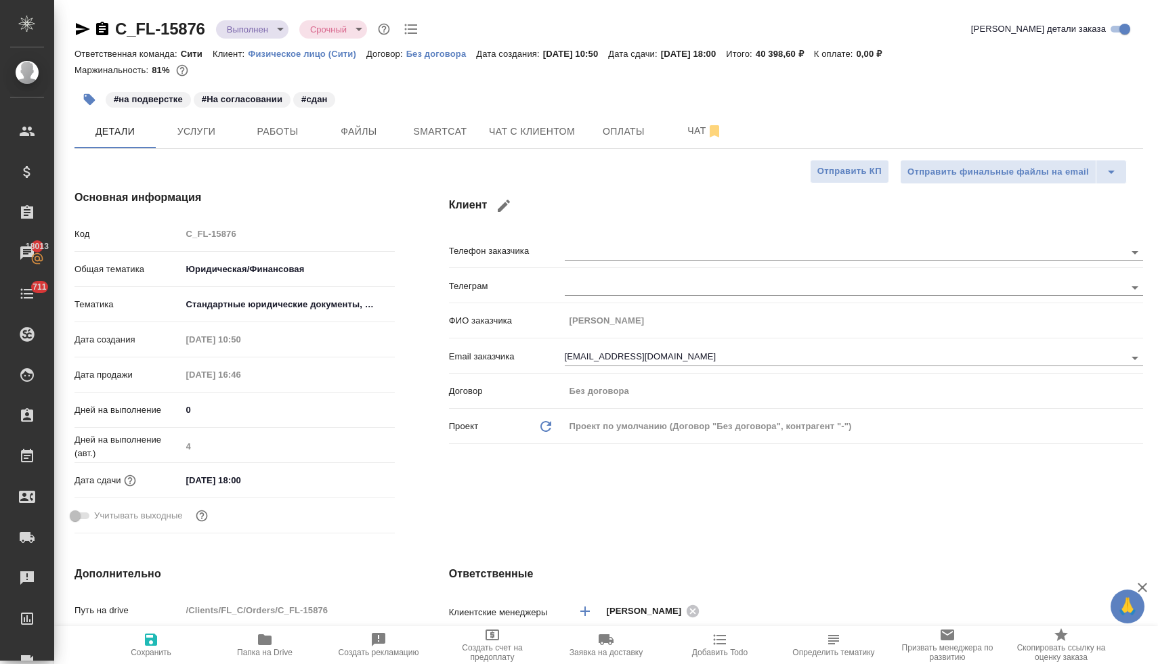
type textarea "x"
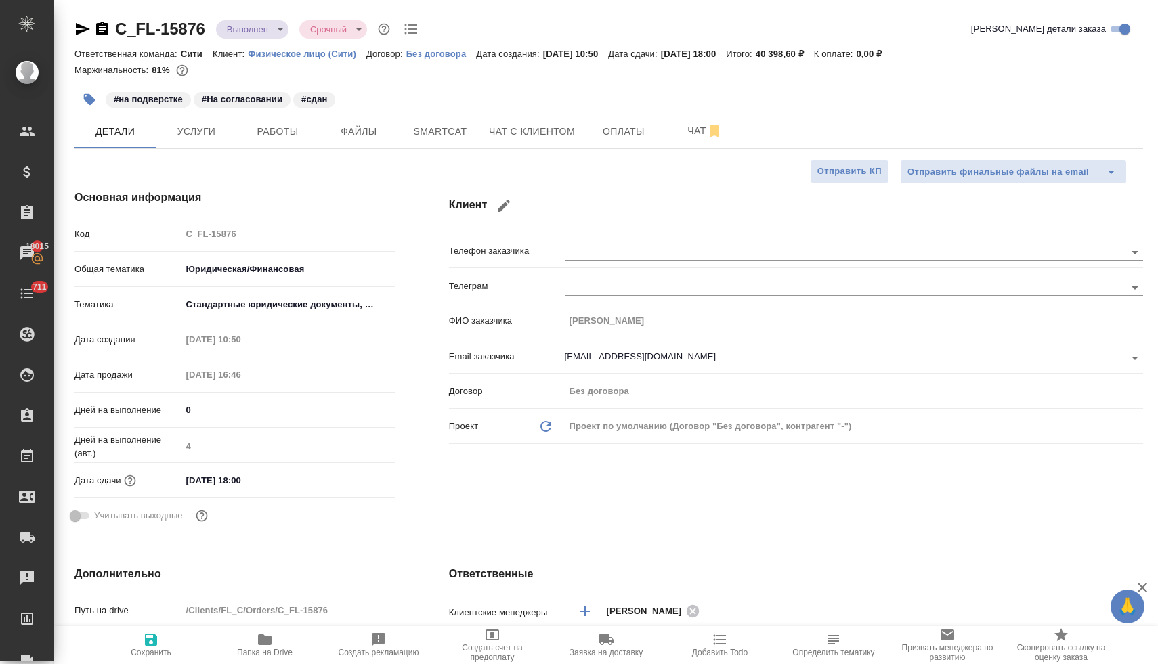
type textarea "x"
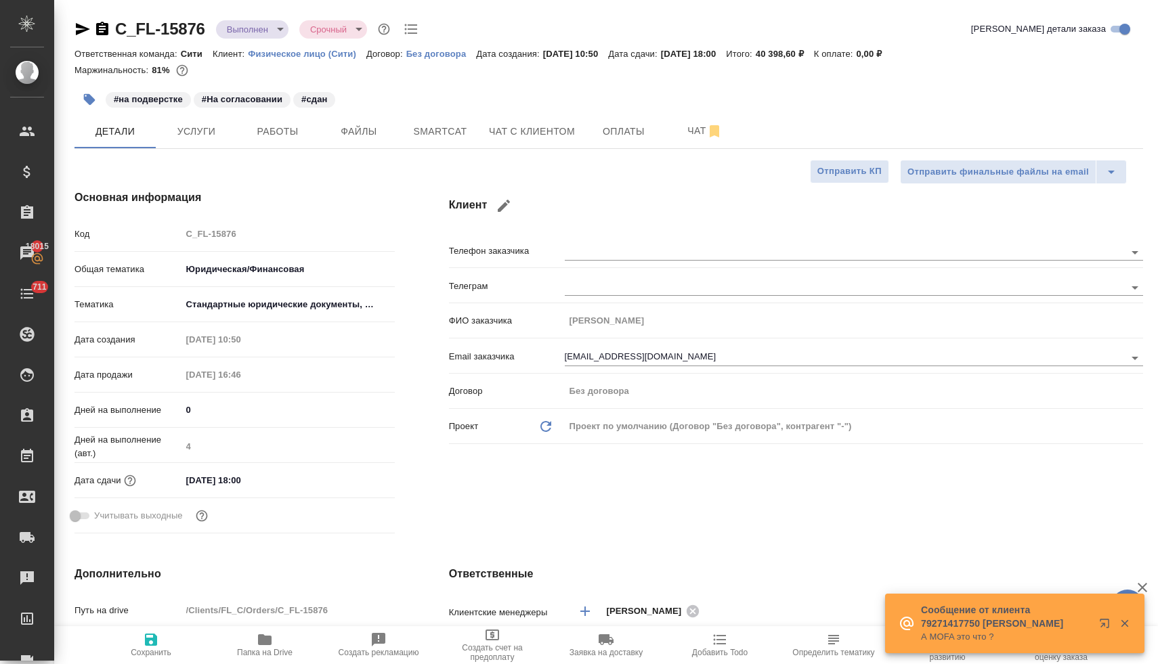
click at [266, 480] on input "12.09.2025 18:00" at bounding box center [240, 481] width 119 height 20
click at [353, 478] on icon "button" at bounding box center [355, 479] width 16 height 16
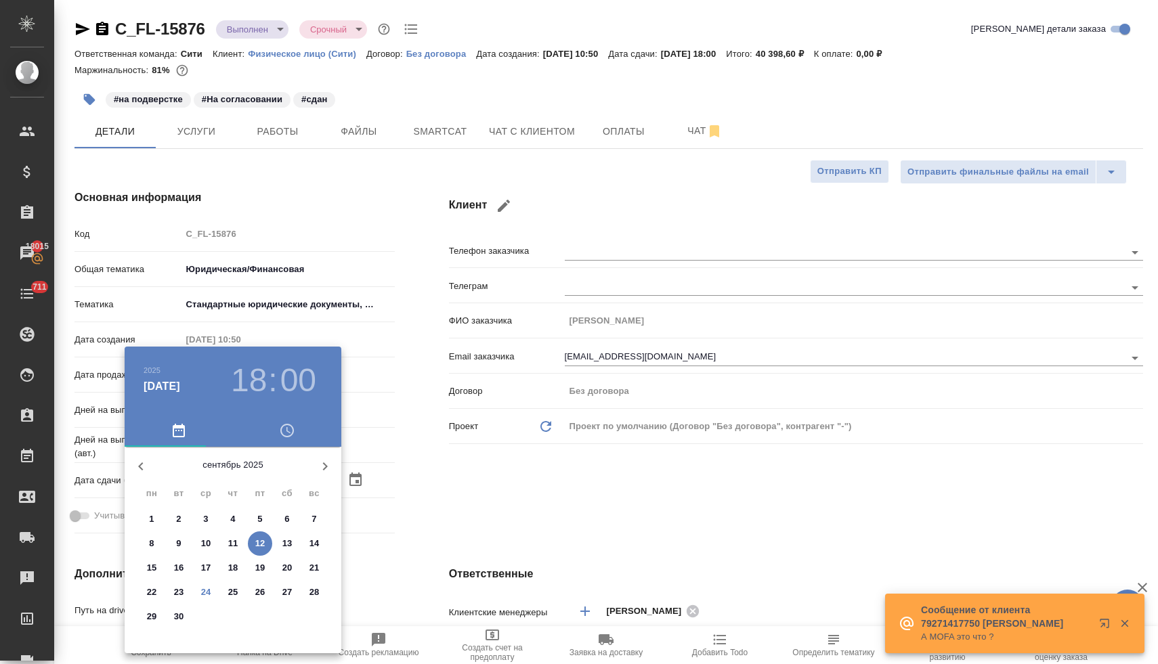
click at [263, 595] on p "26" at bounding box center [260, 593] width 10 height 14
type input "26.09.2025 18:00"
type textarea "x"
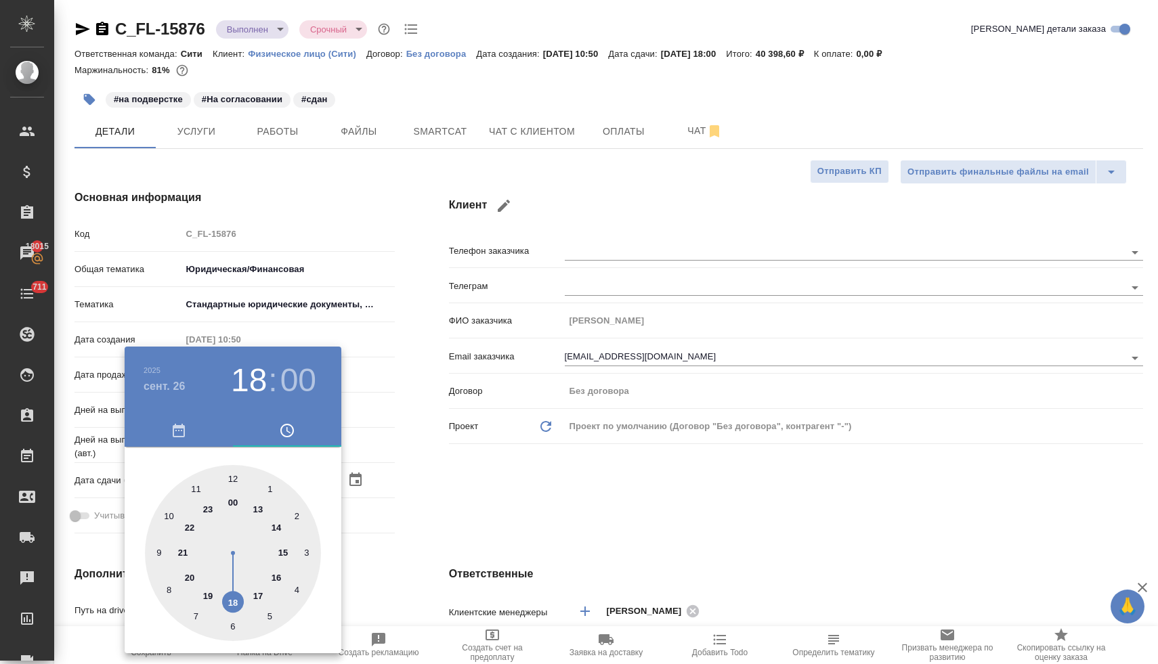
click at [516, 517] on div at bounding box center [579, 332] width 1158 height 664
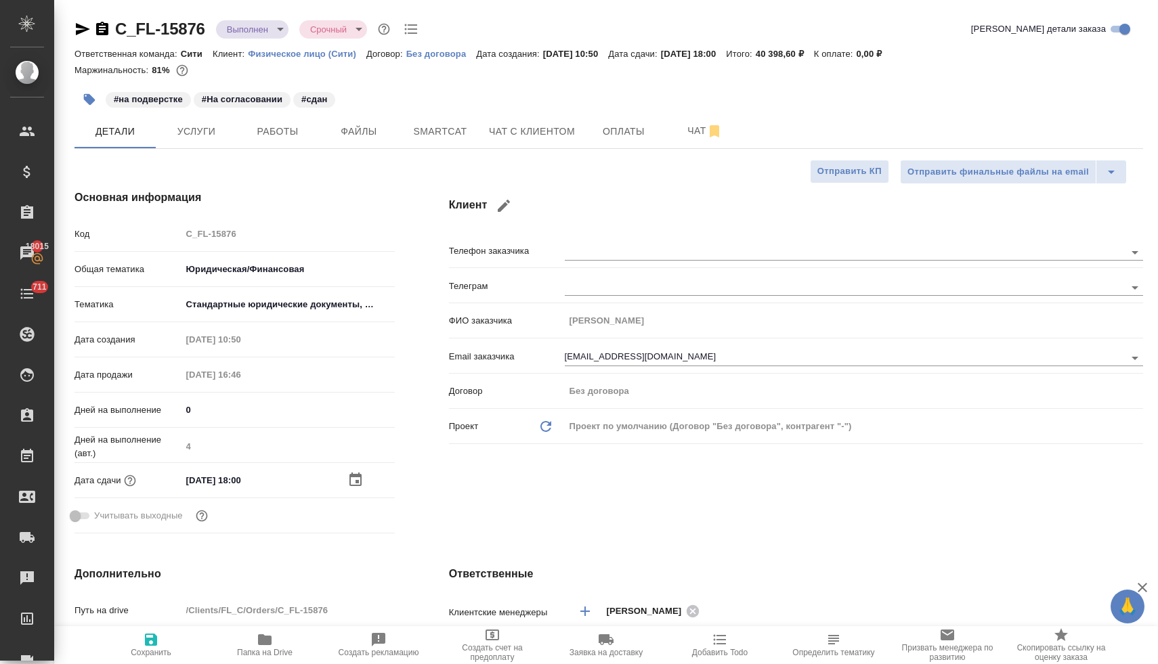
click at [357, 482] on icon "button" at bounding box center [355, 480] width 12 height 14
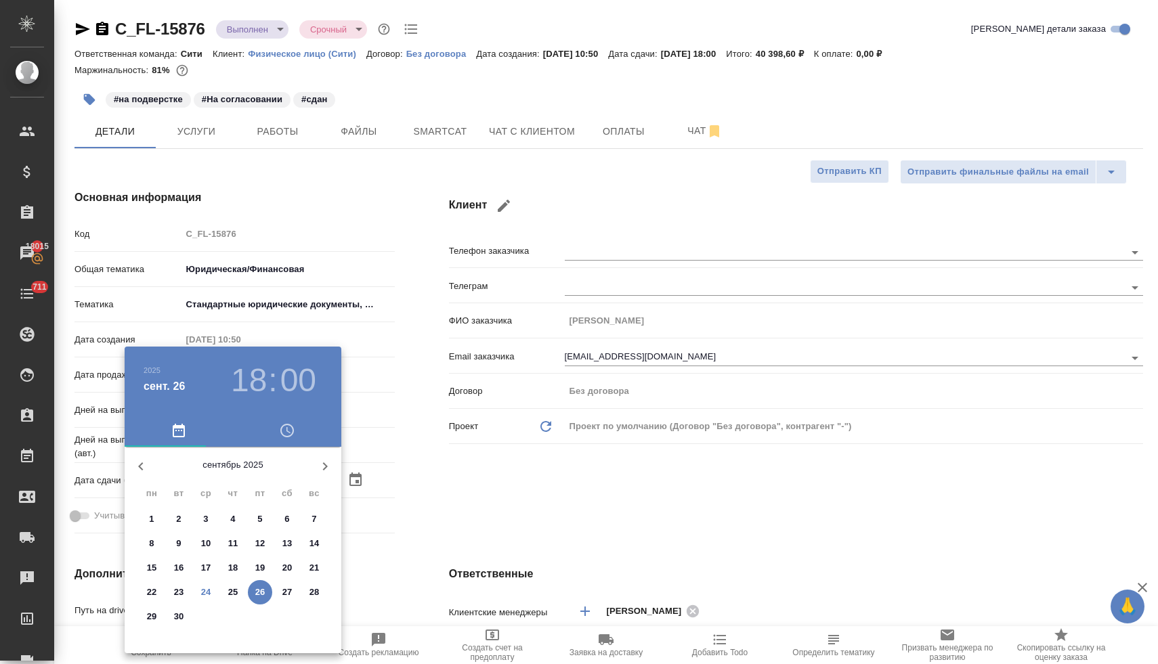
click at [236, 599] on button "25" at bounding box center [233, 592] width 24 height 24
type input "25.09.2025 18:00"
type textarea "x"
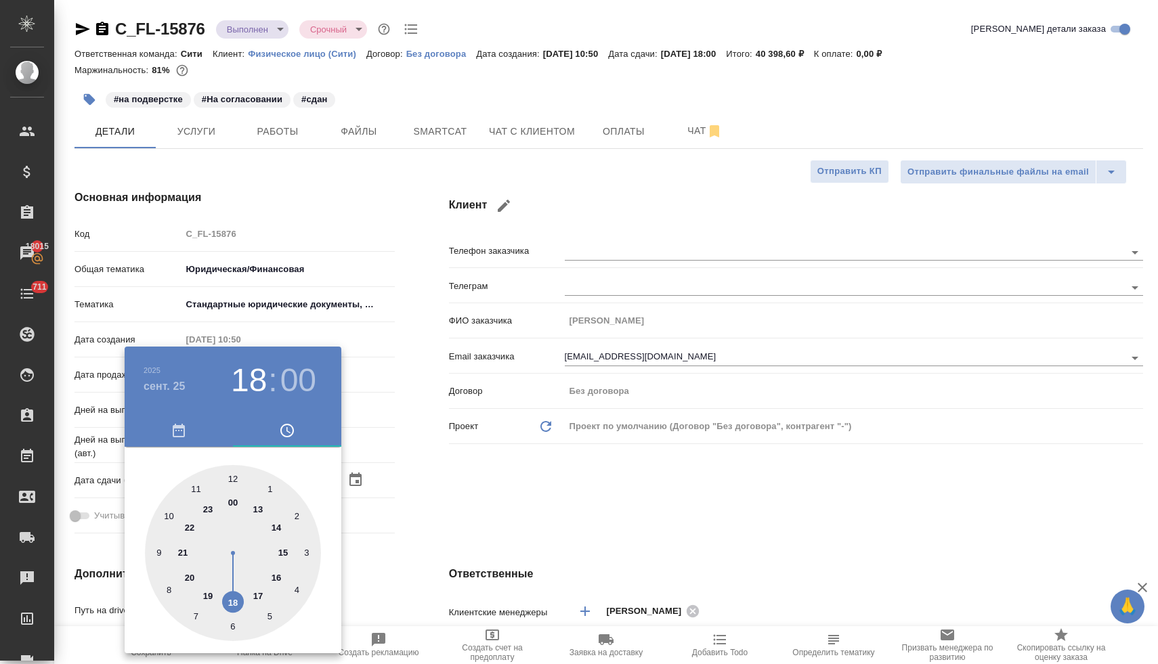
click at [171, 514] on div at bounding box center [233, 553] width 176 height 176
type input "25.09.2025 10:00"
type textarea "x"
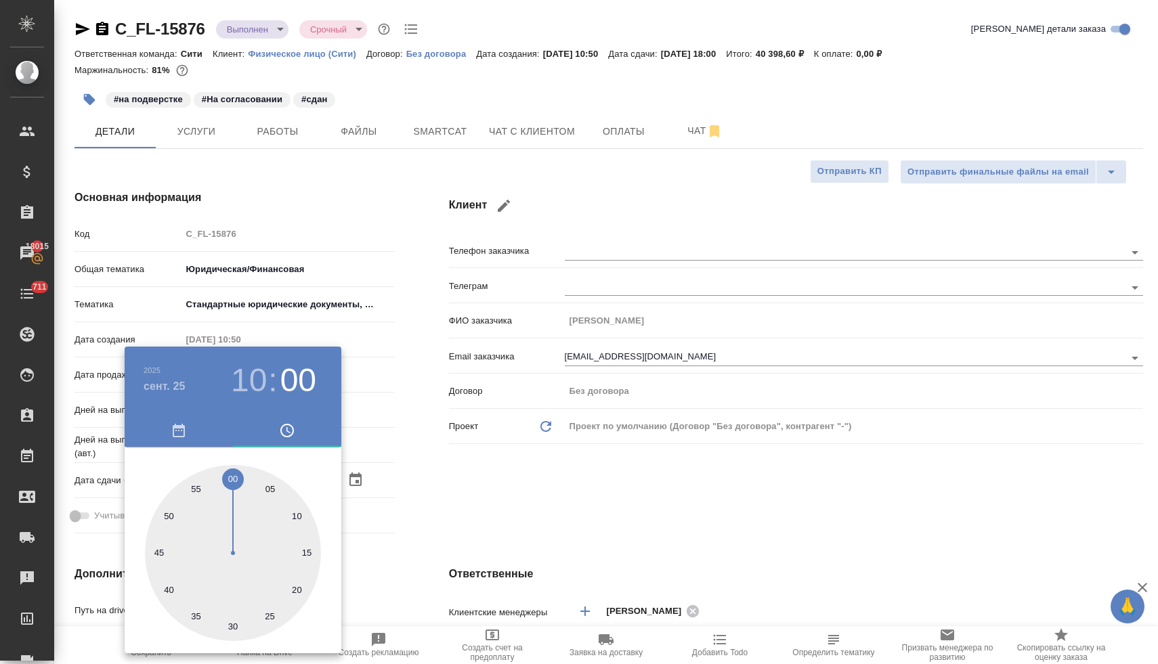
drag, startPoint x: 235, startPoint y: 626, endPoint x: 300, endPoint y: 595, distance: 72.4
click at [235, 626] on div at bounding box center [233, 553] width 176 height 176
type input "25.09.2025 10:30"
type textarea "x"
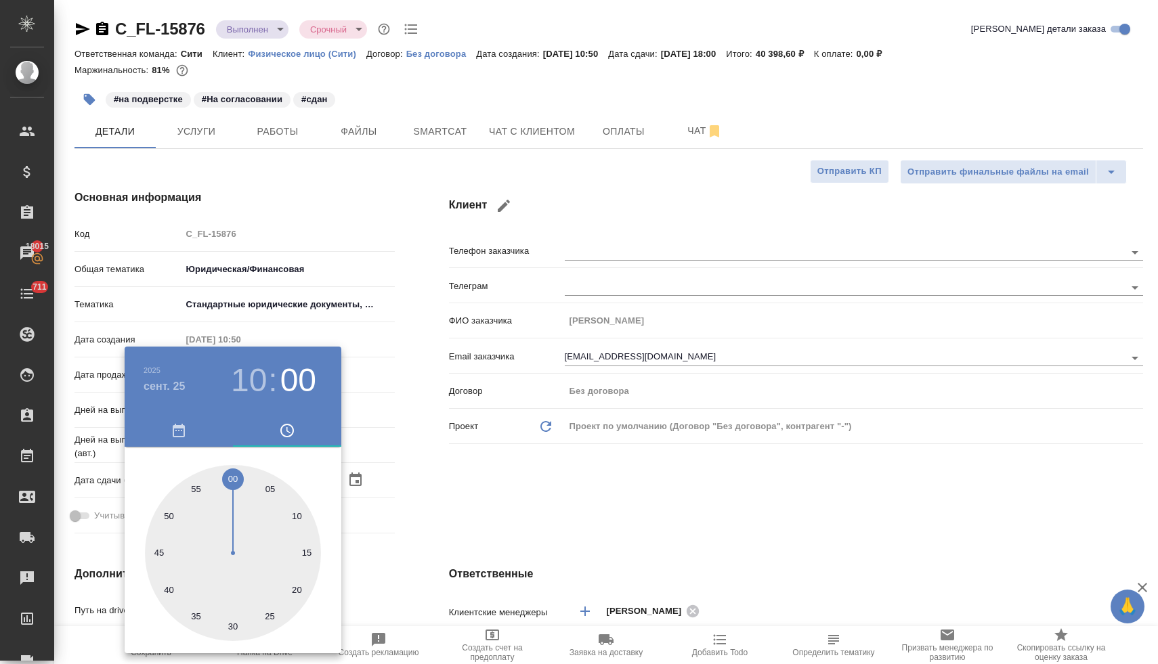
type textarea "x"
click at [493, 517] on div at bounding box center [579, 332] width 1158 height 664
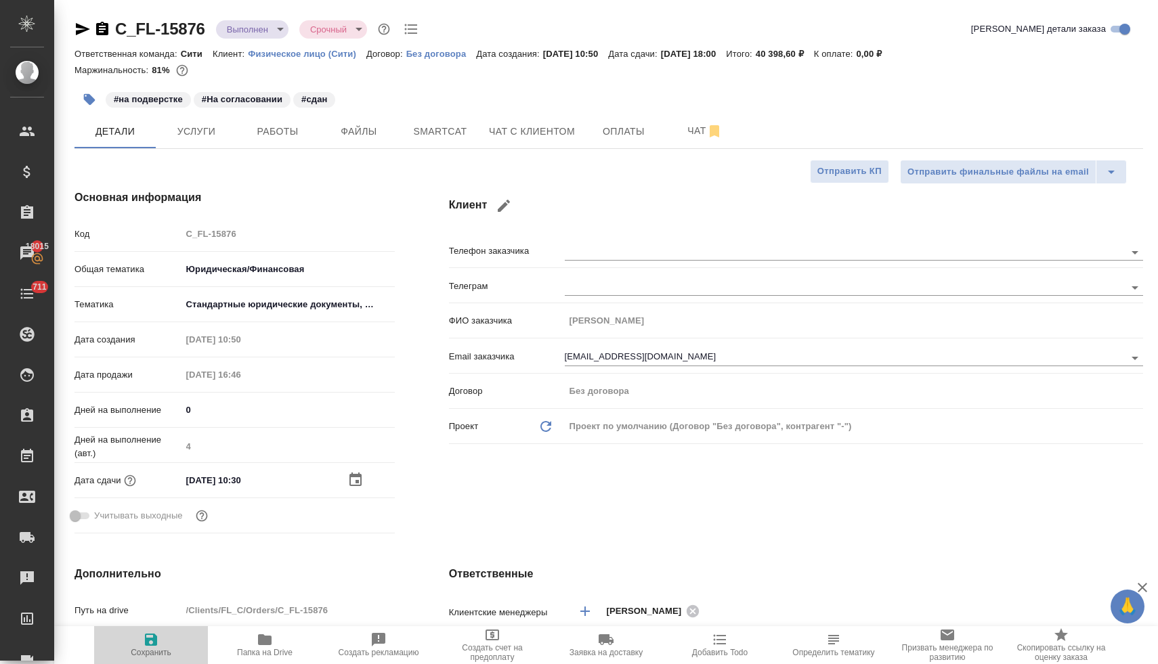
click at [148, 660] on button "Сохранить" at bounding box center [151, 645] width 114 height 38
type textarea "x"
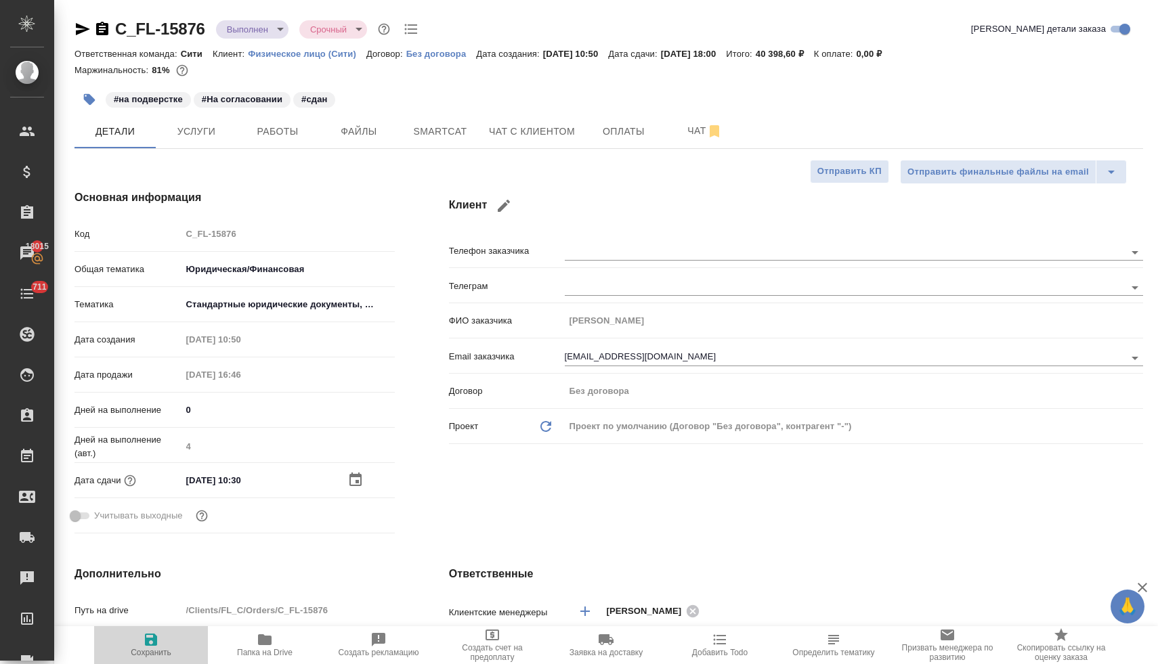
type textarea "x"
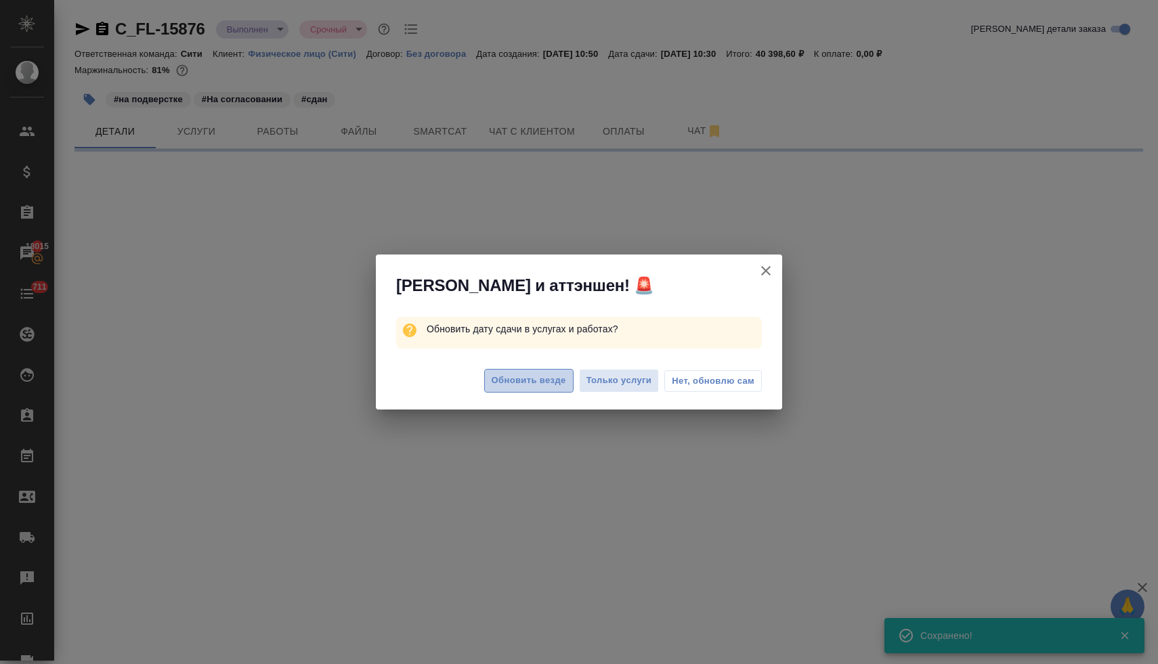
click at [518, 379] on span "Обновить везде" at bounding box center [529, 381] width 74 height 16
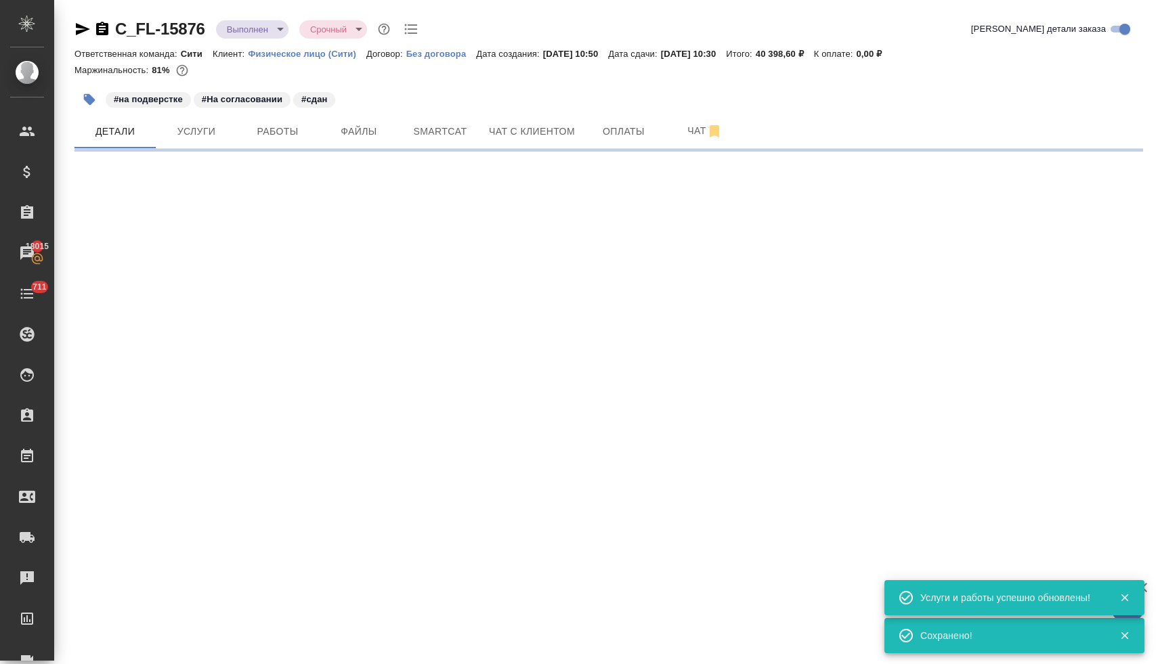
select select "RU"
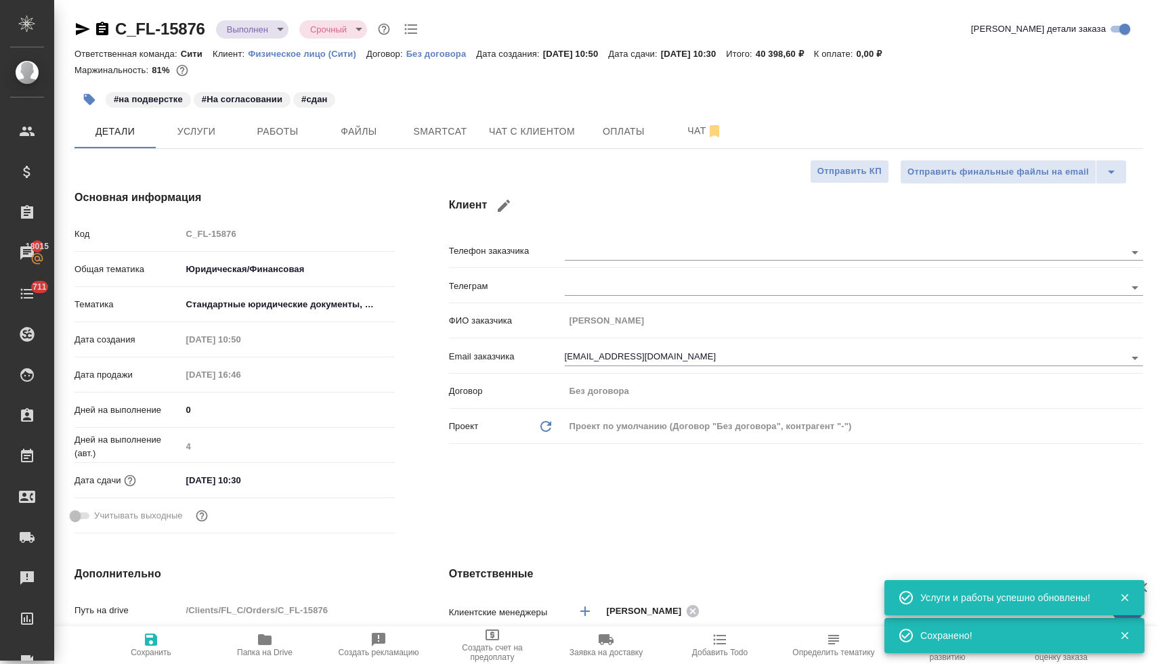
type textarea "x"
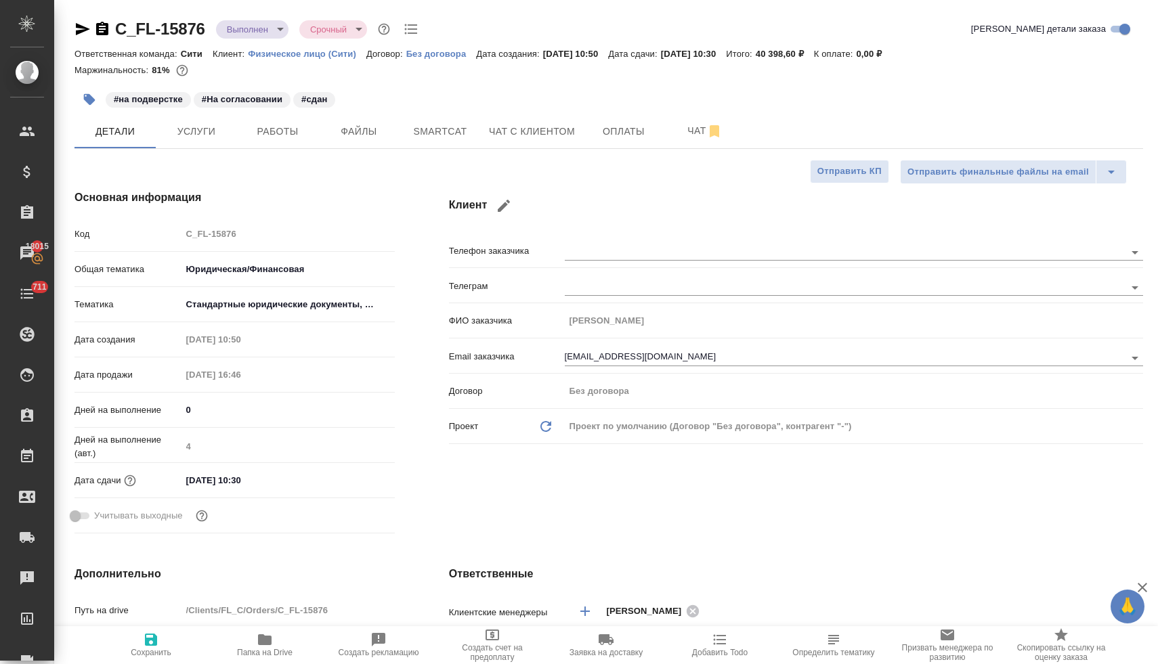
type textarea "x"
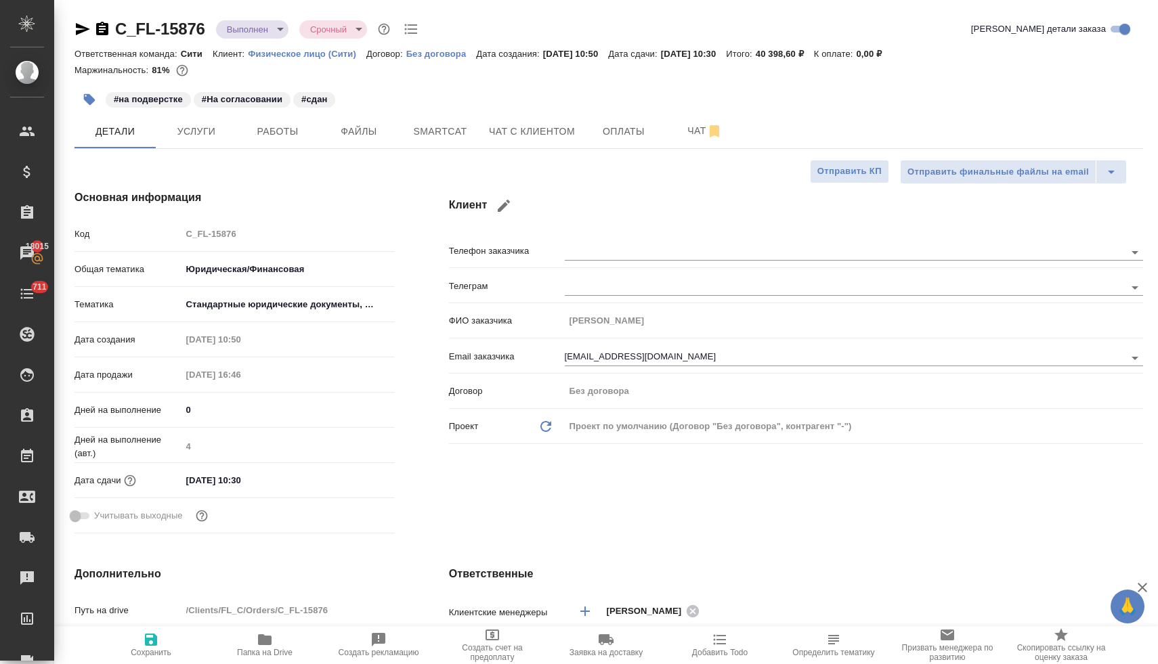
type textarea "x"
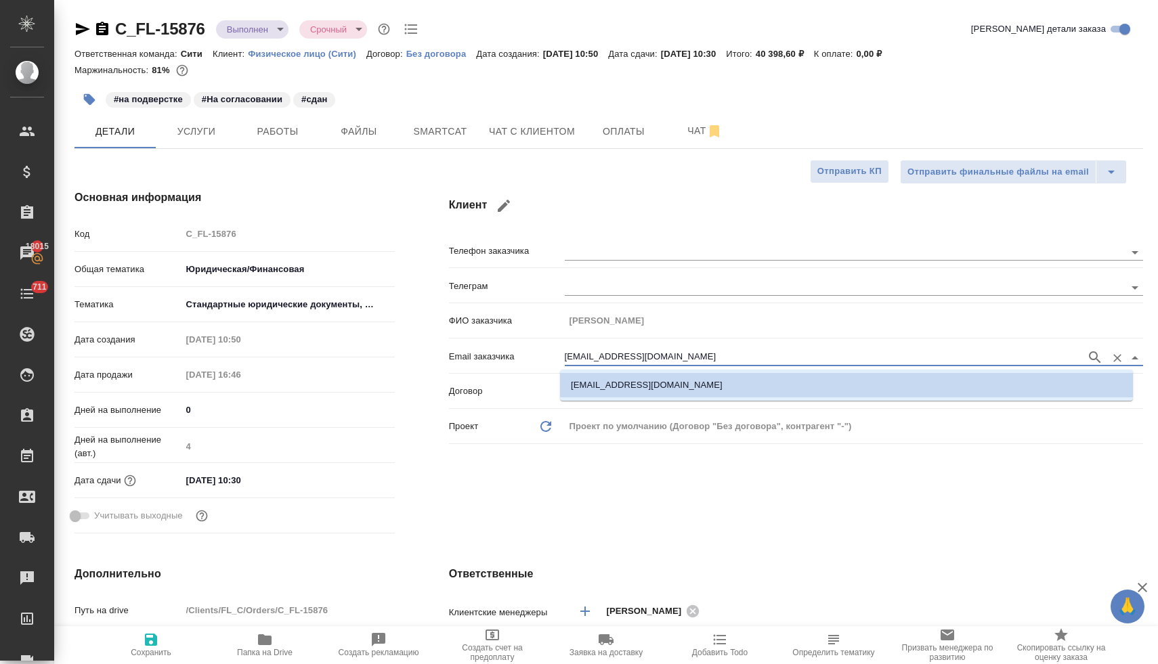
drag, startPoint x: 676, startPoint y: 353, endPoint x: 490, endPoint y: 348, distance: 185.6
click at [490, 348] on div "Email заказчика amaviolas@gmail.com" at bounding box center [796, 356] width 694 height 24
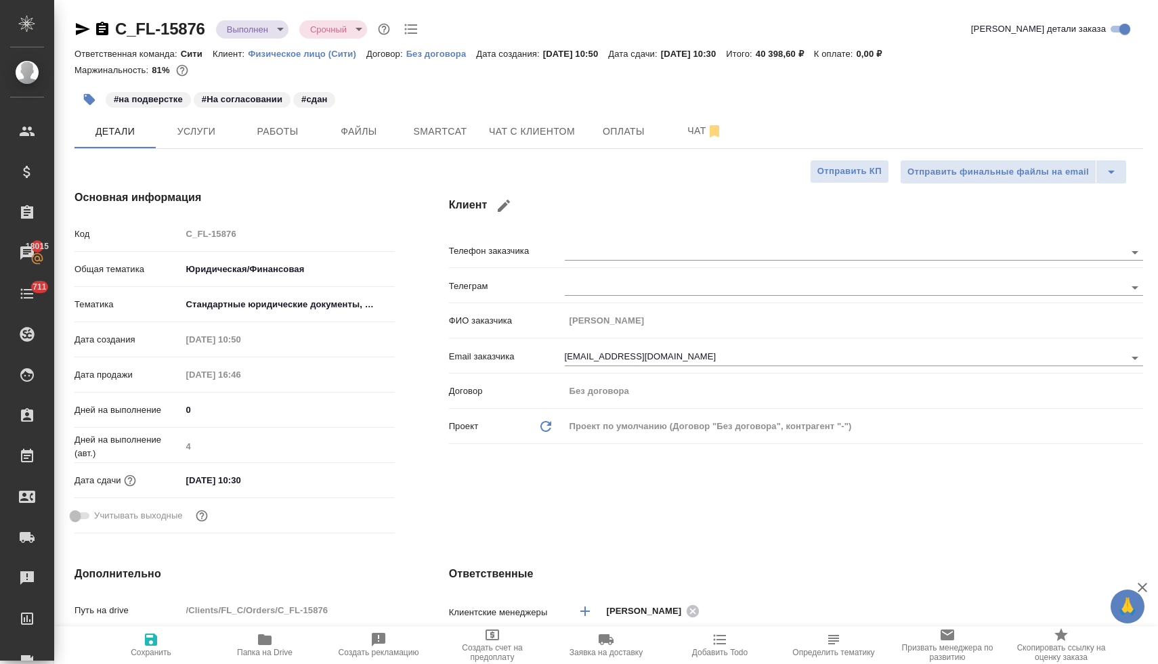
type textarea "x"
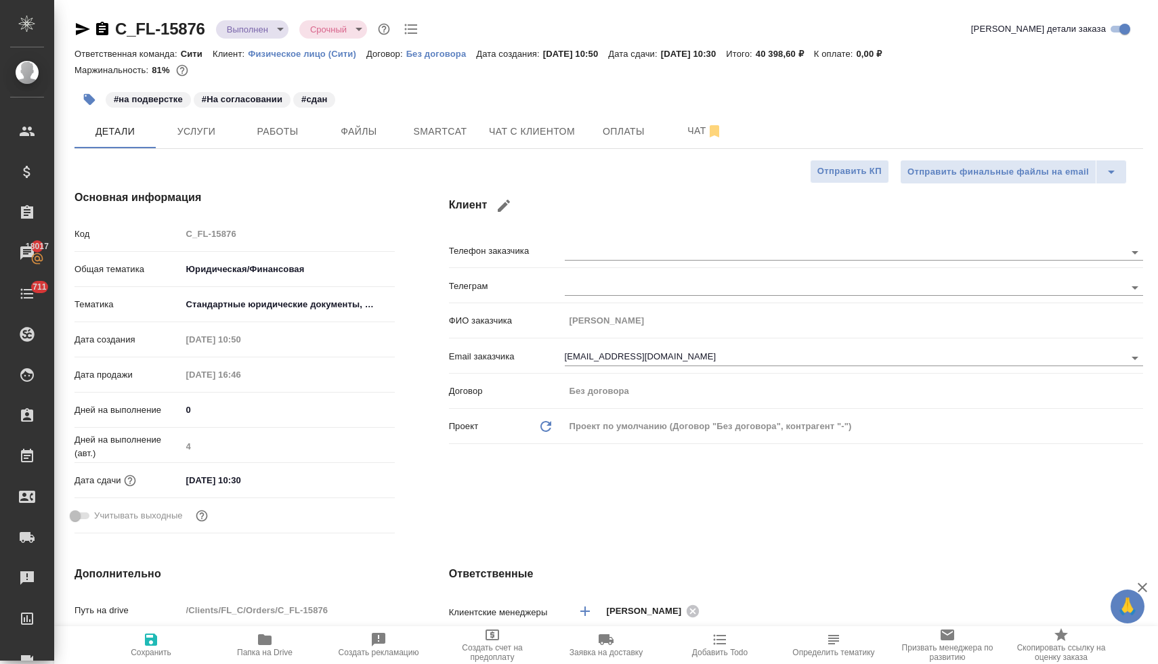
type textarea "x"
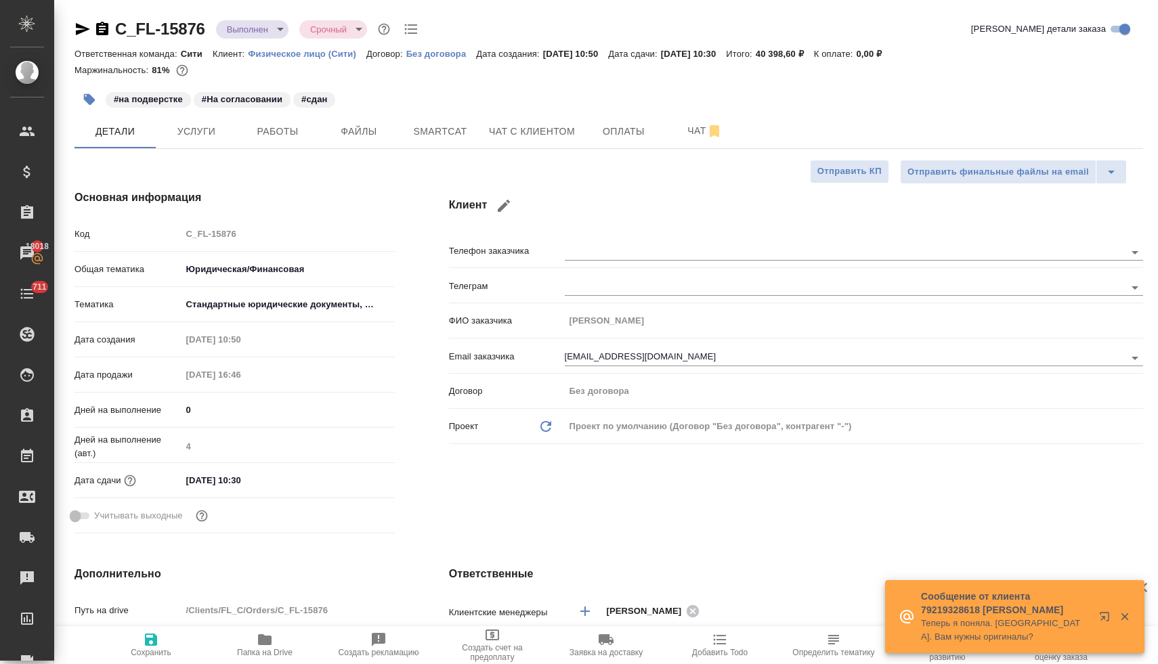
type textarea "x"
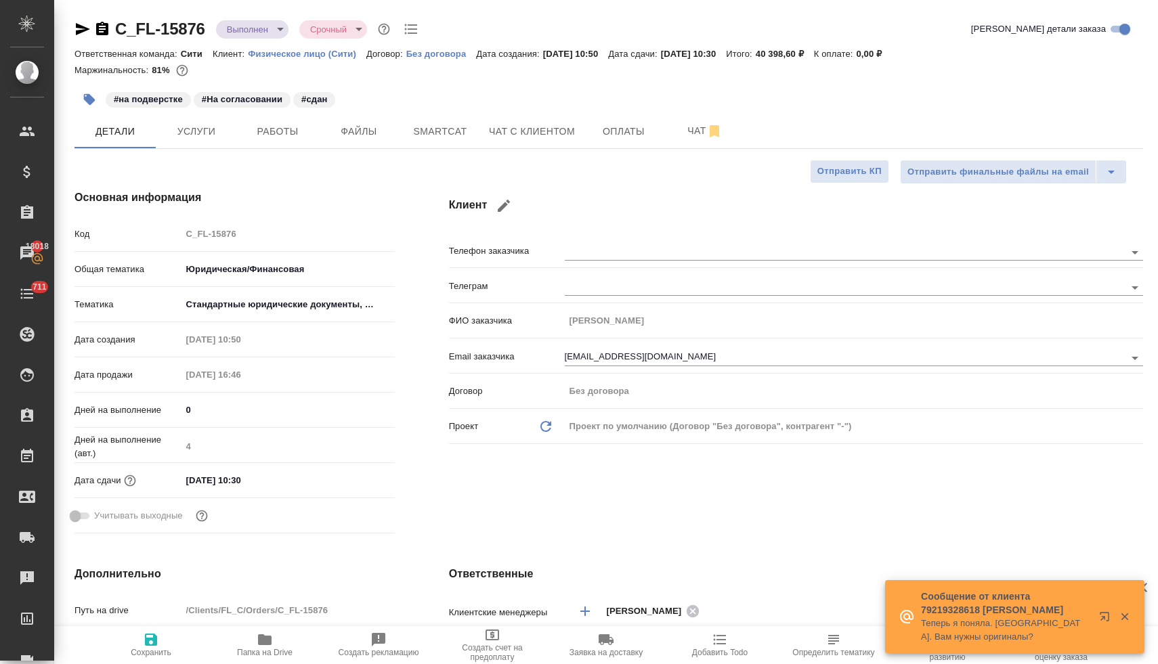
type textarea "x"
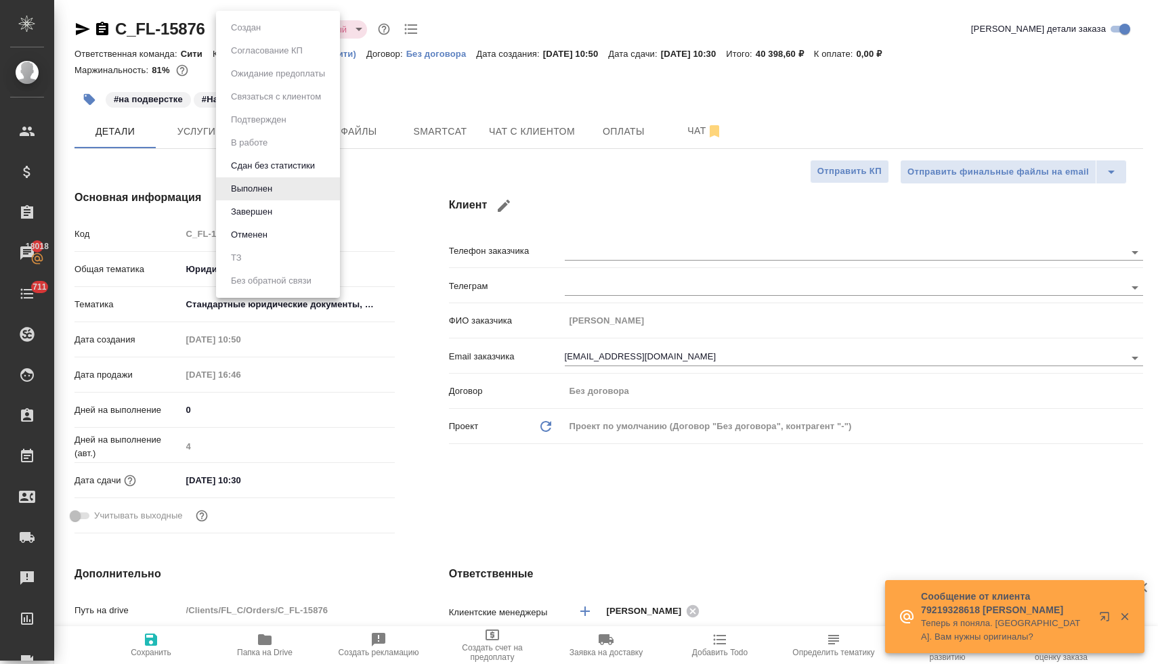
click at [253, 29] on body "🙏 .cls-1 fill:#fff; AWATERA Lyamina Nadezhda Клиенты Спецификации Заказы 18018 …" at bounding box center [579, 332] width 1158 height 664
click at [245, 214] on button "Завершен" at bounding box center [251, 212] width 49 height 15
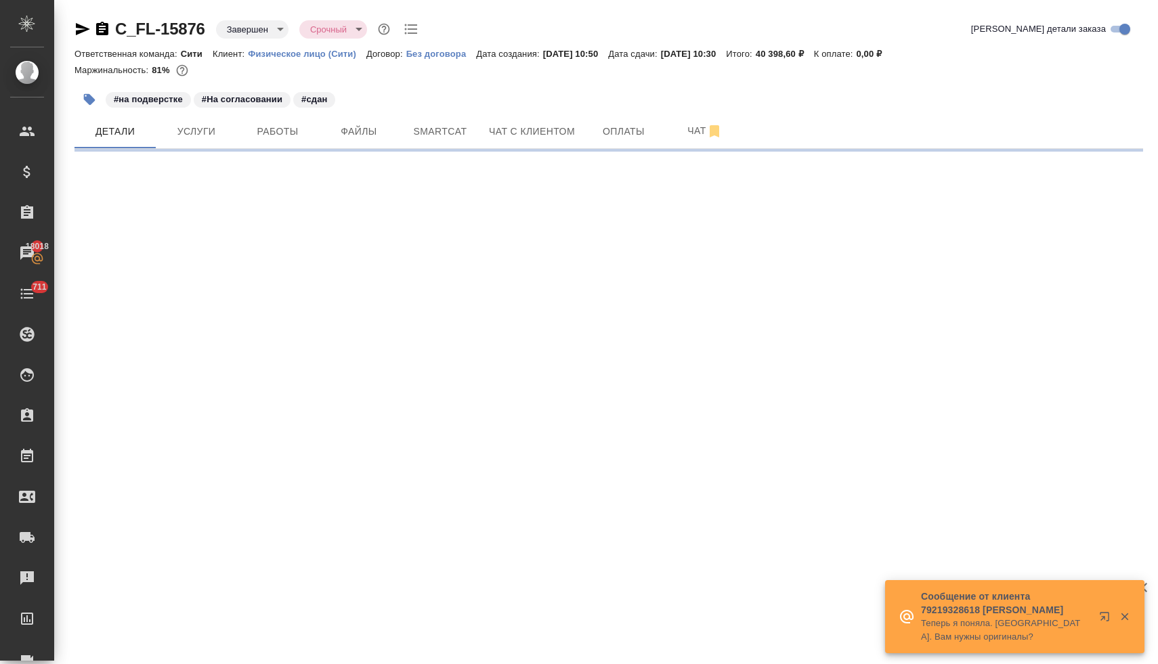
select select "RU"
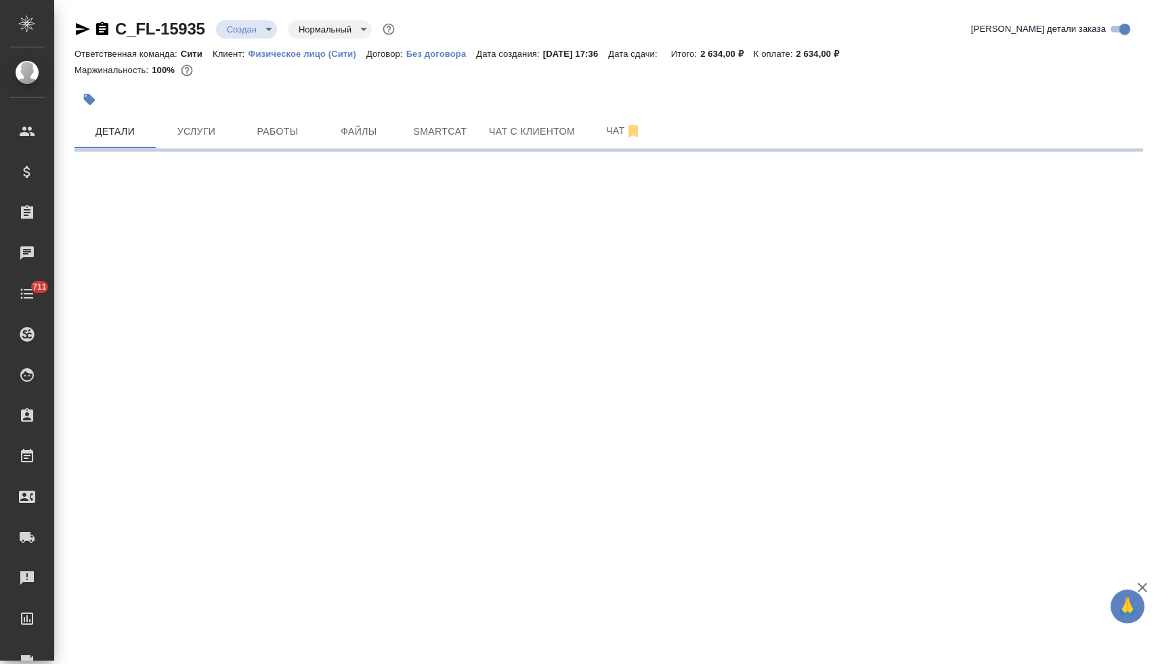
select select "RU"
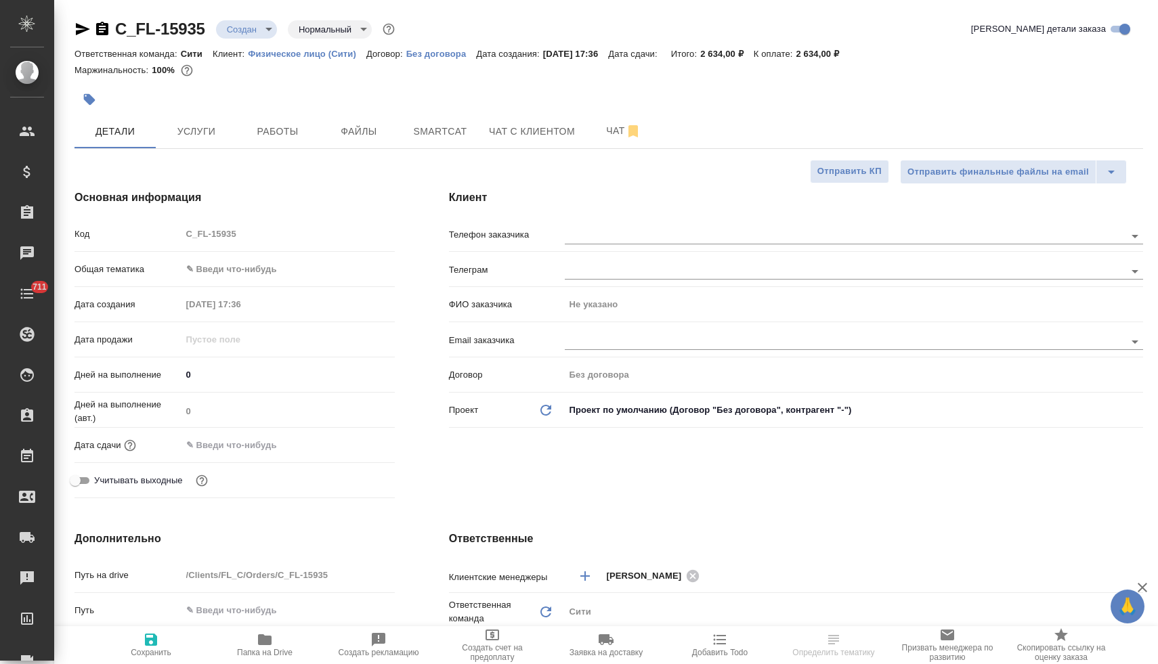
type textarea "x"
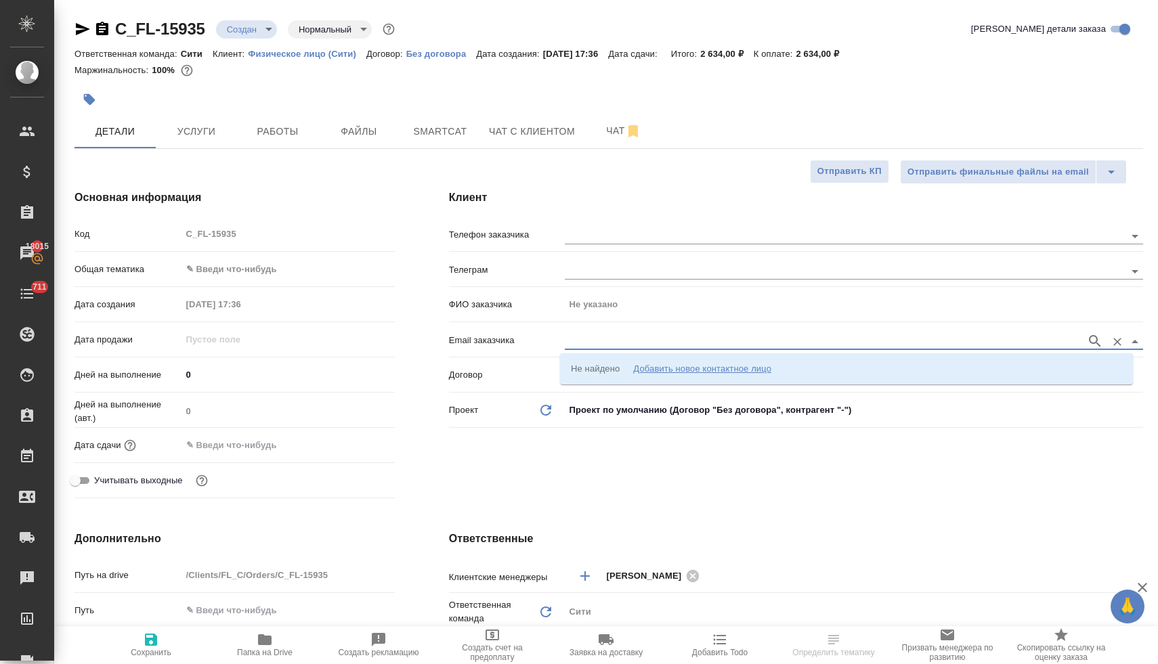
click at [605, 340] on input "text" at bounding box center [822, 341] width 515 height 16
paste input "amaviolas@gmail.com"
type input "amaviolas@gmail.com"
click at [605, 366] on p "Новикова Виола amaviolas@gmail.com" at bounding box center [685, 369] width 228 height 14
type input "[PERSON_NAME]"
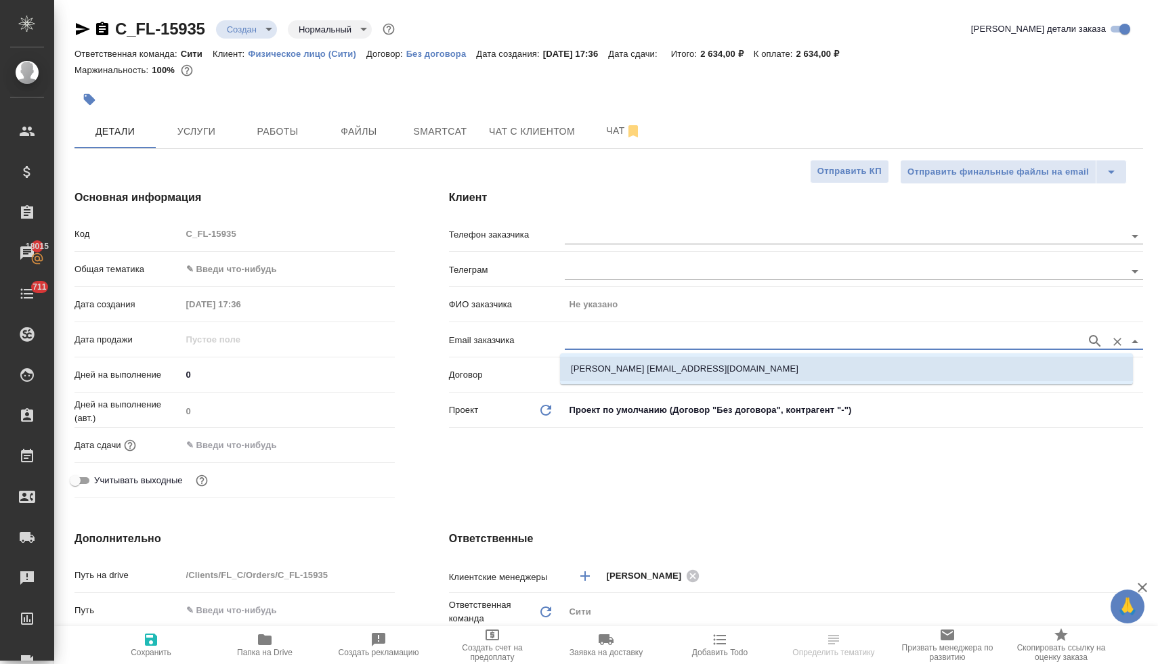
type input "Новикова Виола amaviolas@gmail.com"
type textarea "x"
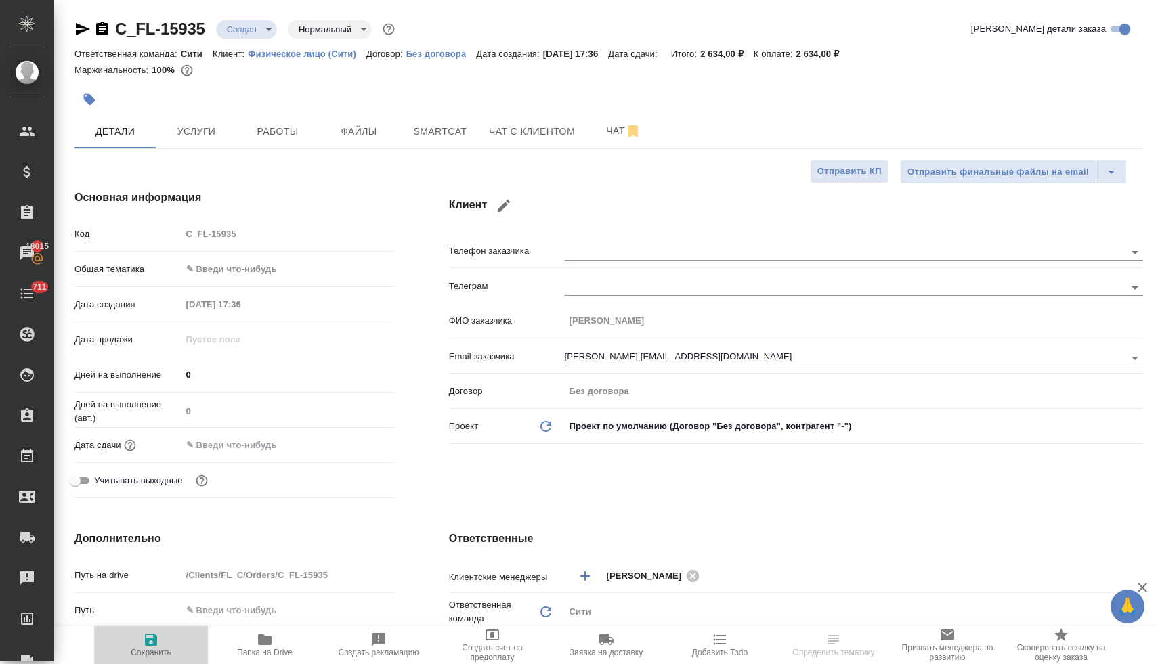
click at [150, 648] on span "Сохранить" at bounding box center [151, 652] width 41 height 9
type textarea "x"
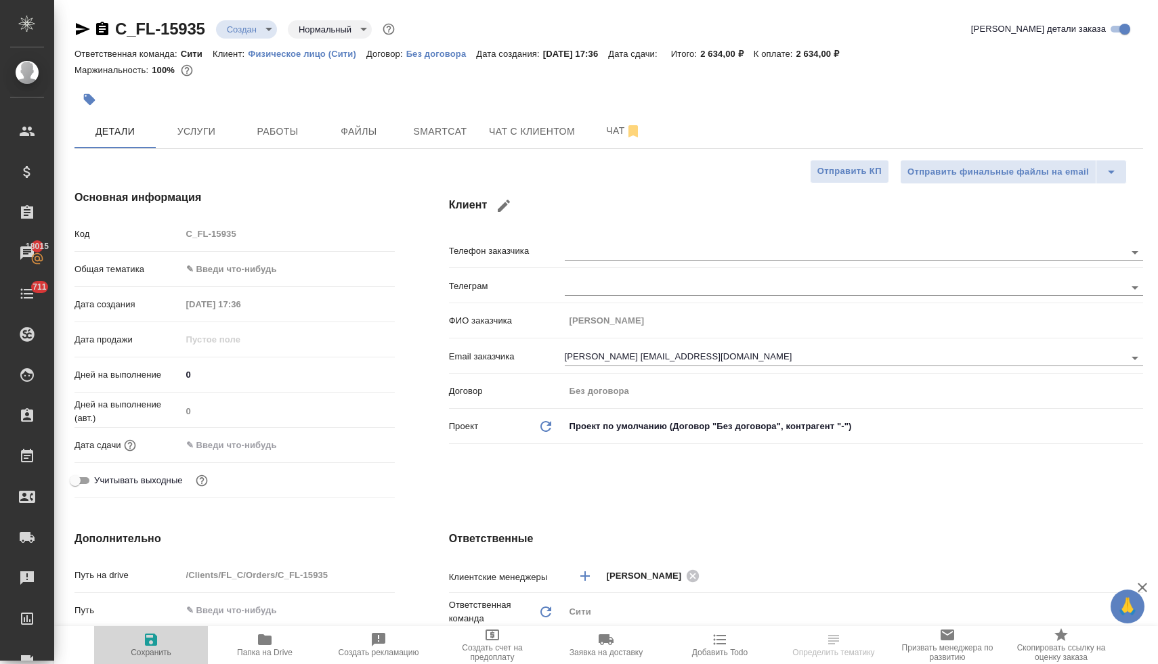
type textarea "x"
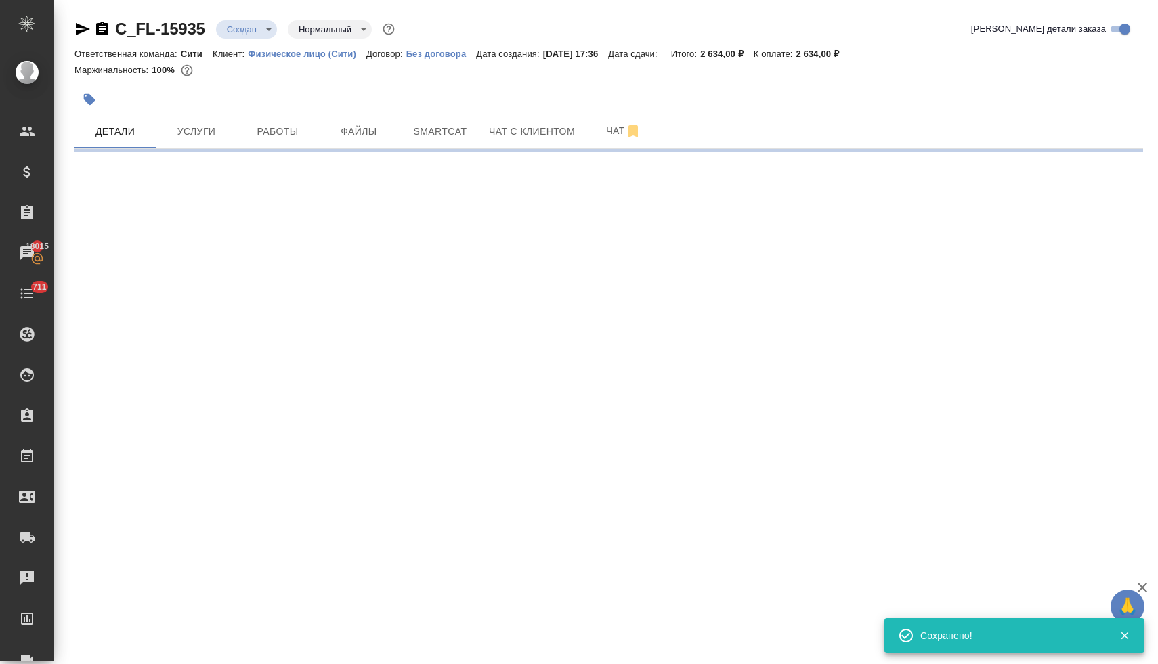
select select "RU"
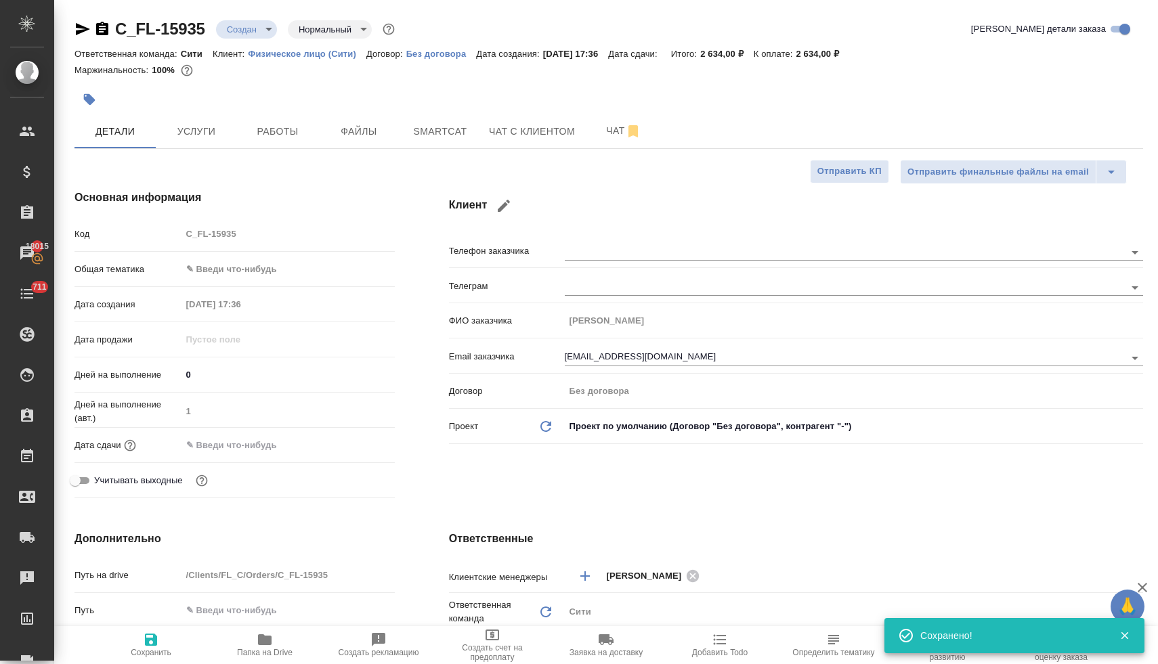
type textarea "x"
click at [225, 446] on input "text" at bounding box center [241, 445] width 119 height 20
type textarea "x"
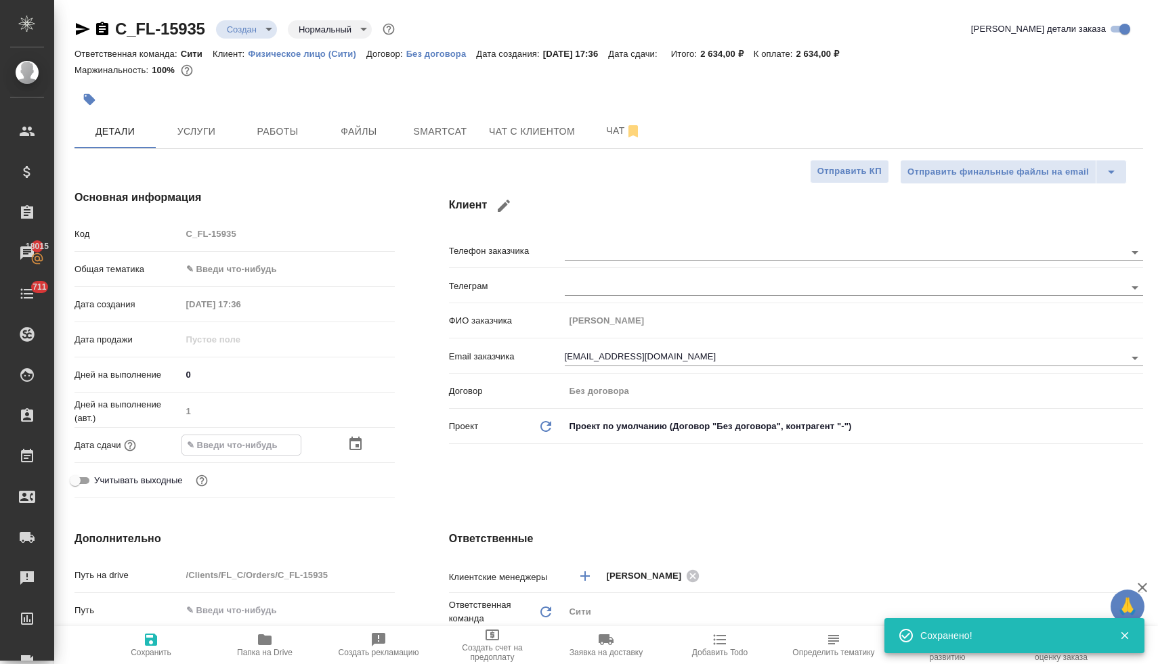
type textarea "x"
click at [352, 445] on icon "button" at bounding box center [355, 444] width 12 height 14
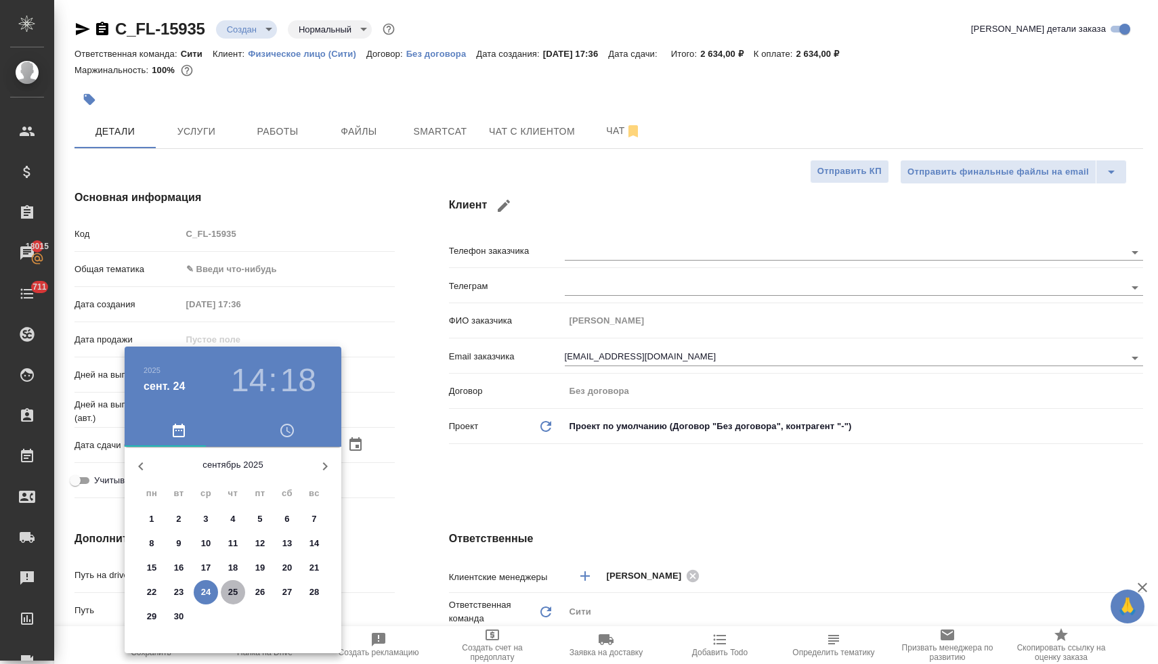
click at [240, 594] on span "25" at bounding box center [233, 593] width 24 height 14
type input "25.09.2025 14:18"
type textarea "x"
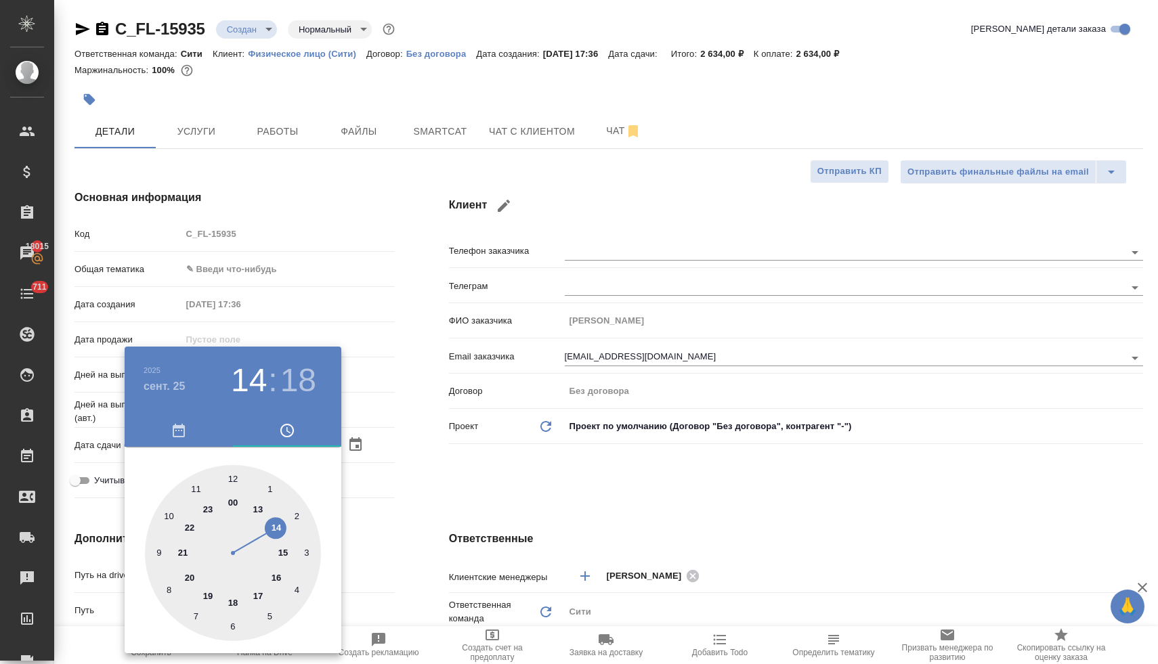
click at [169, 517] on div at bounding box center [233, 553] width 176 height 176
type input "25.09.2025 10:18"
type textarea "x"
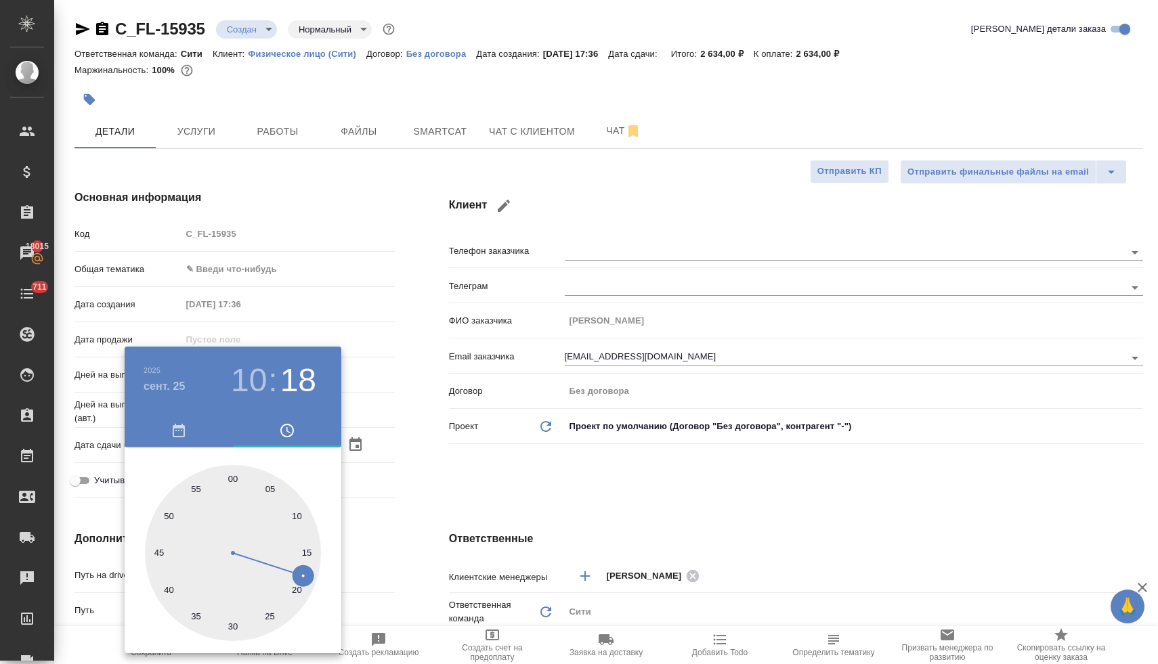
type input "[DATE] 10:00"
type textarea "x"
click at [231, 475] on div at bounding box center [233, 553] width 176 height 176
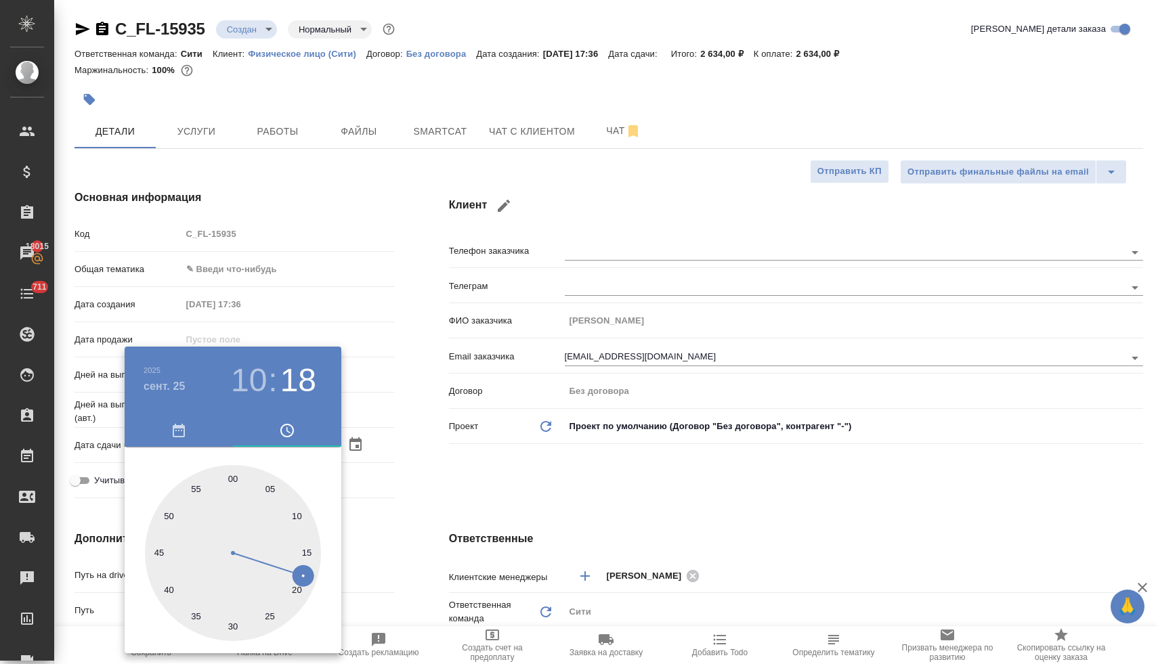
type textarea "x"
click at [507, 495] on div at bounding box center [579, 332] width 1158 height 664
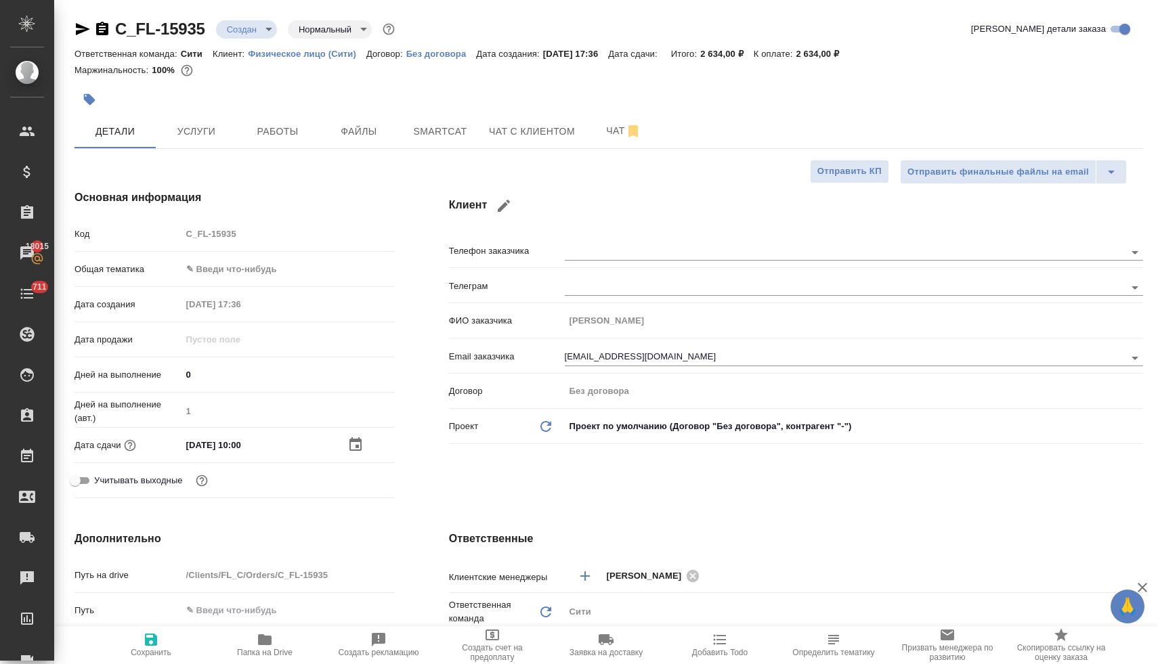
click at [150, 644] on icon "button" at bounding box center [151, 640] width 12 height 12
type textarea "x"
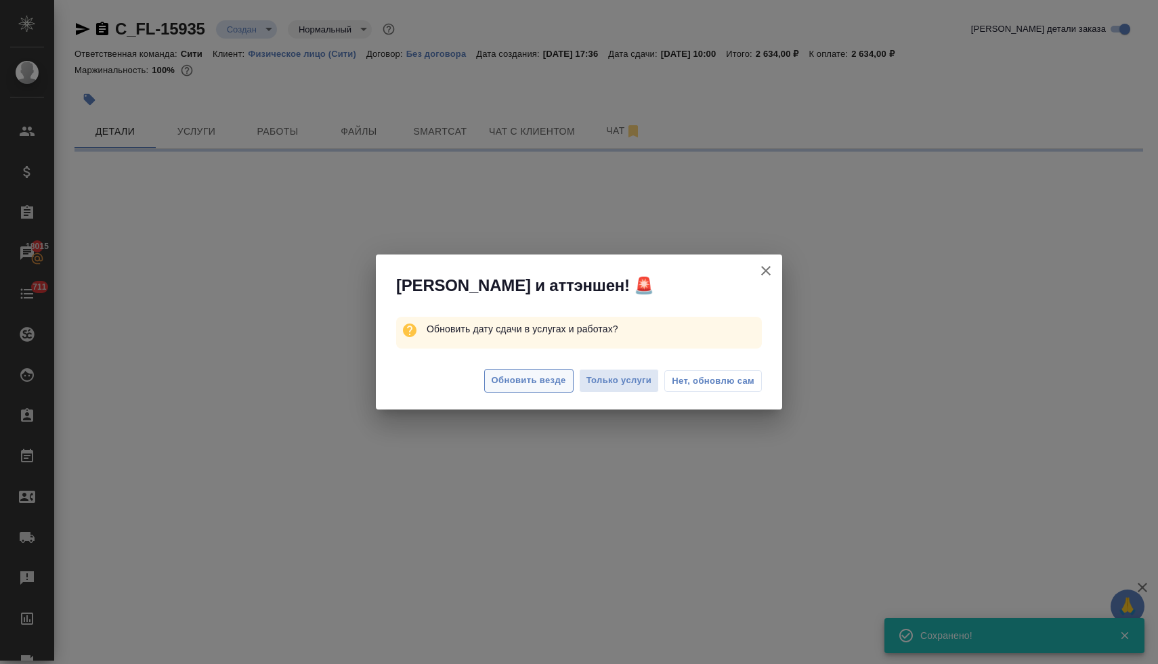
click at [532, 380] on span "Обновить везде" at bounding box center [529, 381] width 74 height 16
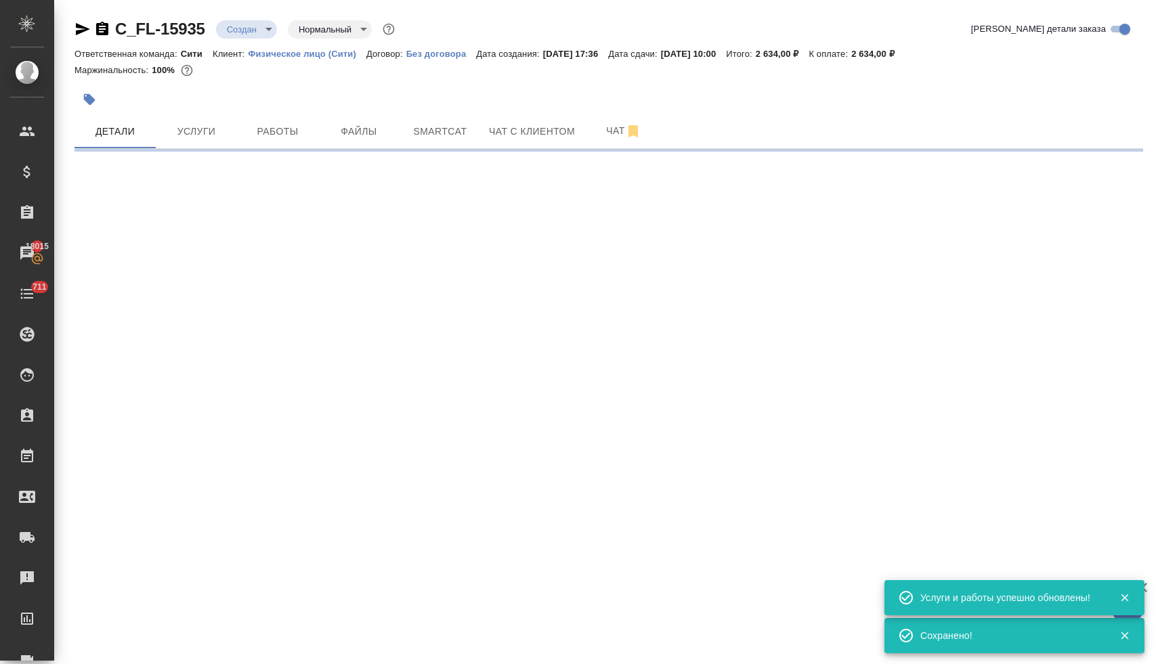
select select "RU"
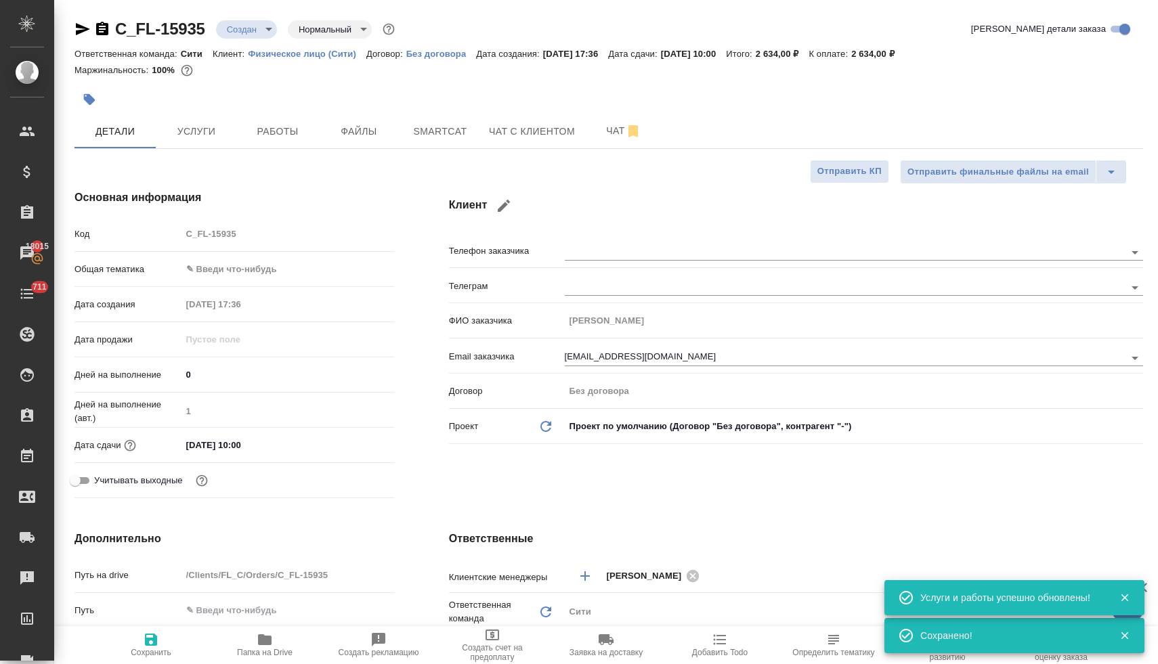
type textarea "x"
click at [203, 133] on span "Услуги" at bounding box center [196, 131] width 65 height 17
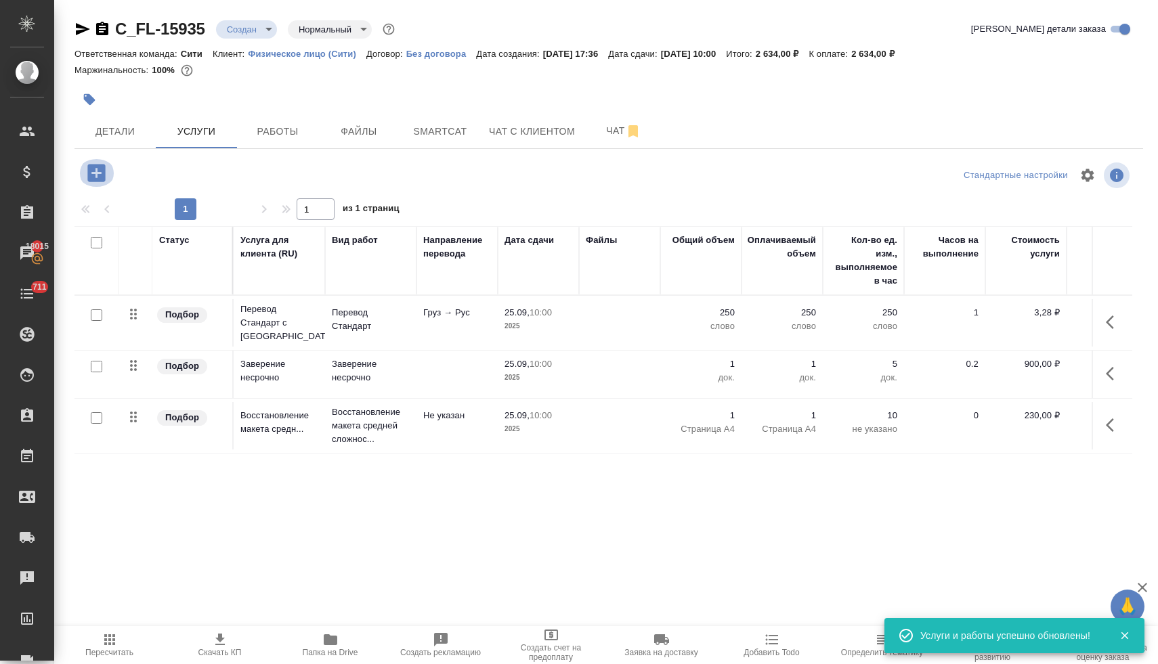
click at [101, 171] on icon "button" at bounding box center [96, 173] width 18 height 18
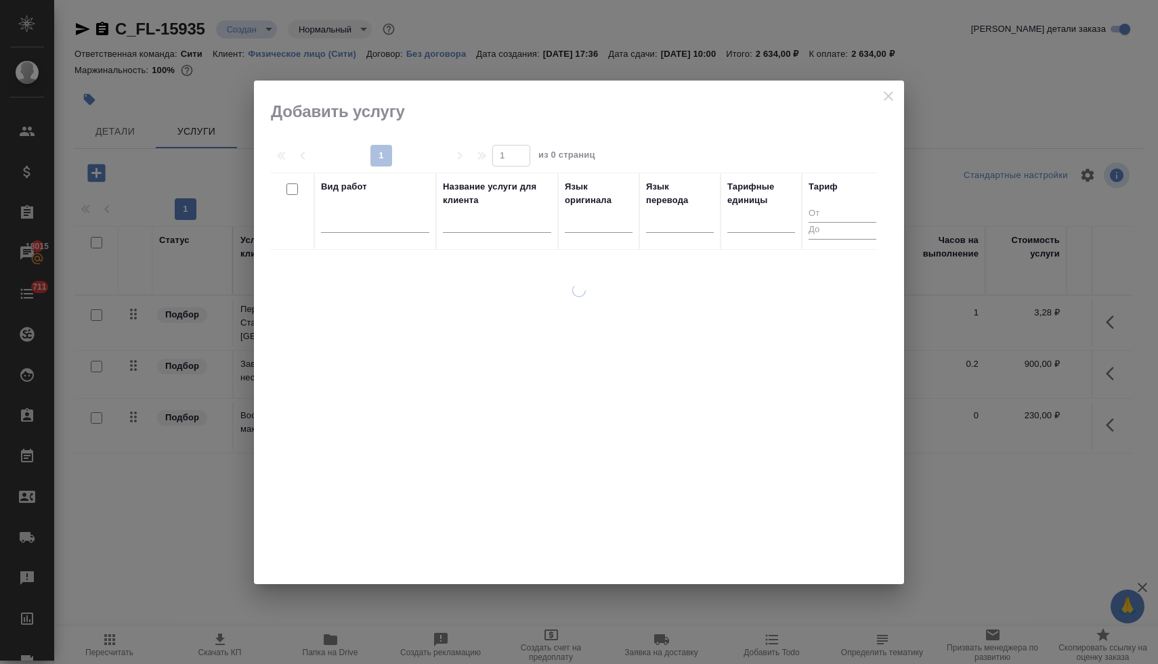
click at [890, 93] on div at bounding box center [579, 333] width 650 height 504
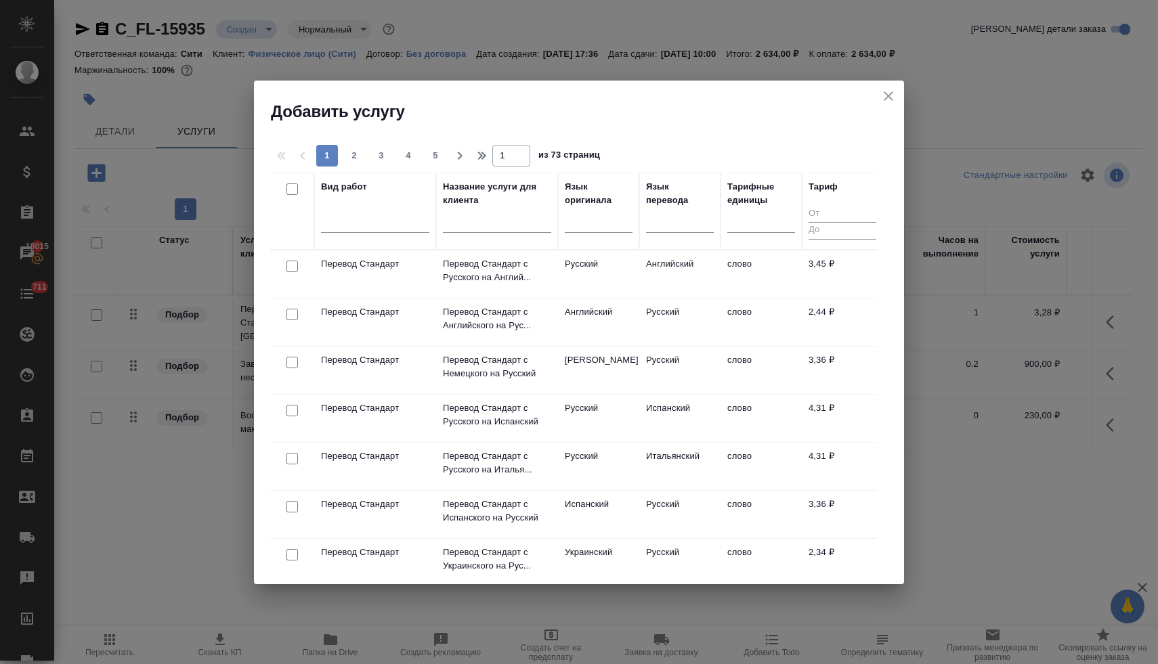
click at [885, 97] on icon "close" at bounding box center [888, 96] width 16 height 16
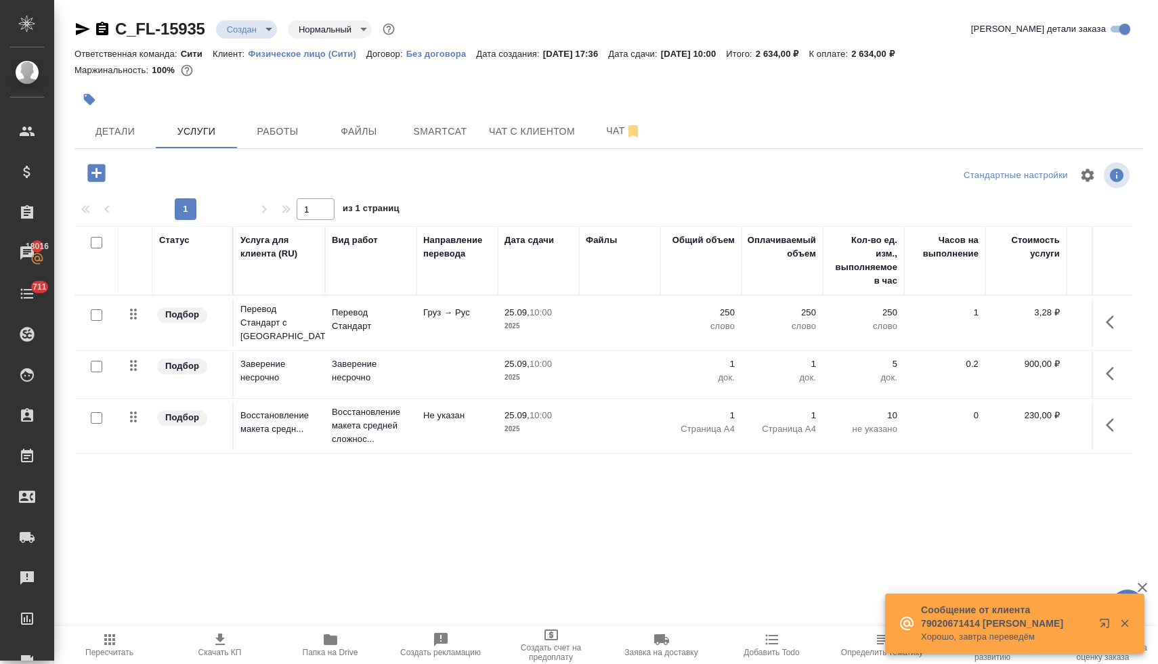
click at [94, 244] on input "checkbox" at bounding box center [97, 243] width 12 height 12
checkbox input "true"
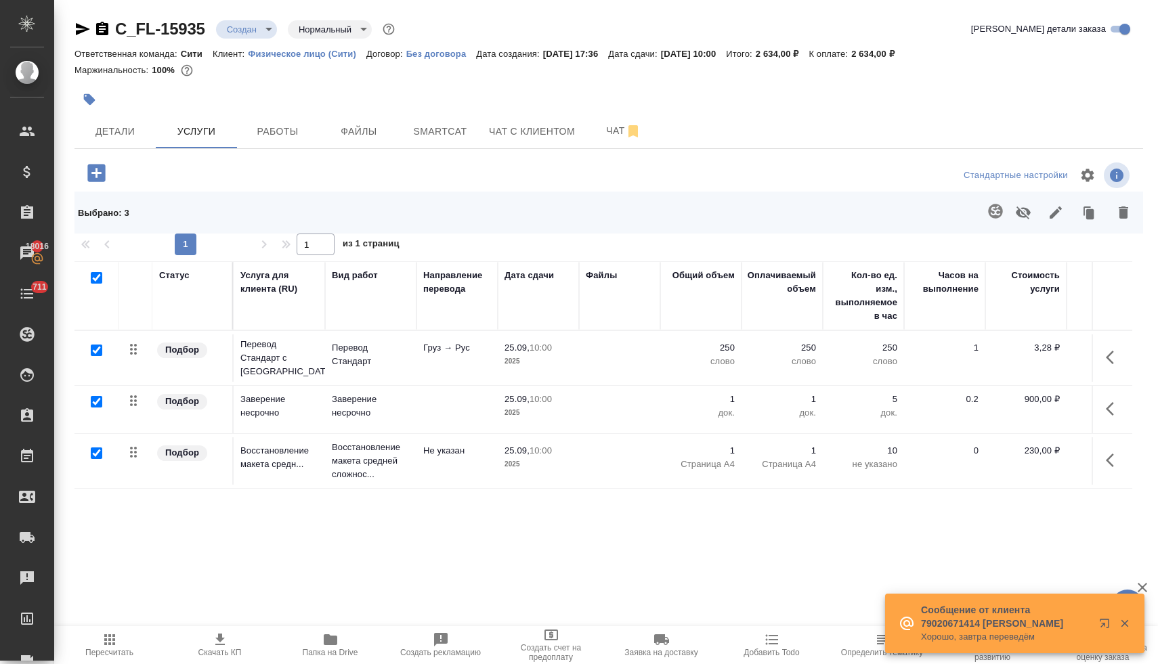
click at [1120, 215] on icon "button" at bounding box center [1123, 213] width 9 height 12
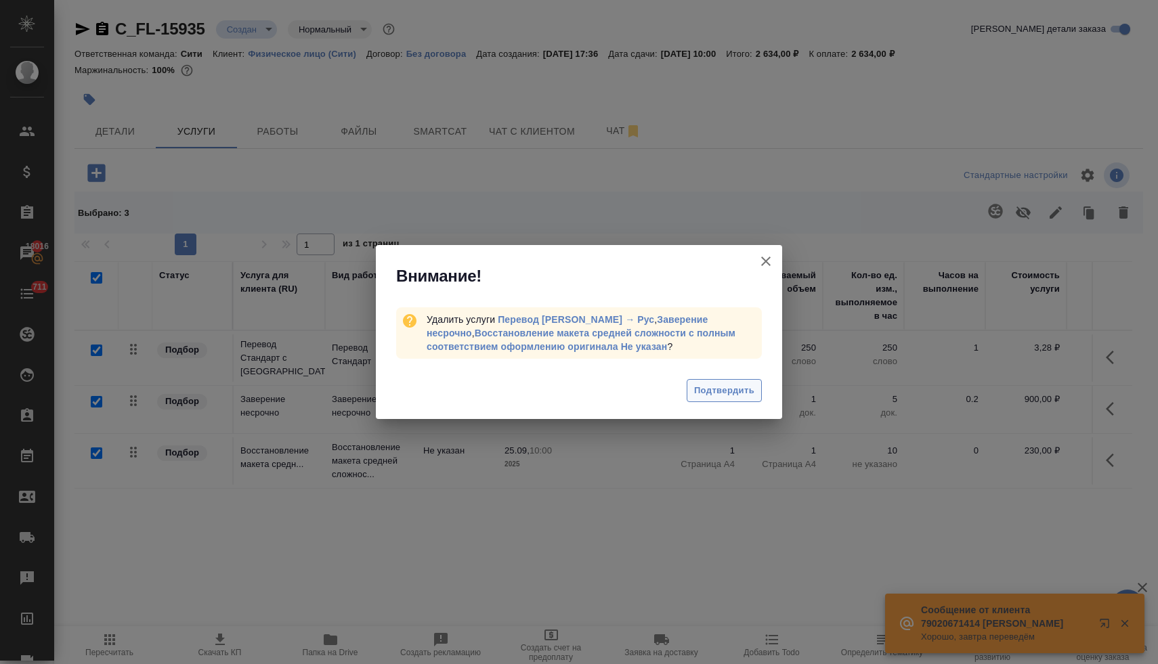
click at [731, 388] on span "Подтвердить" at bounding box center [724, 391] width 60 height 16
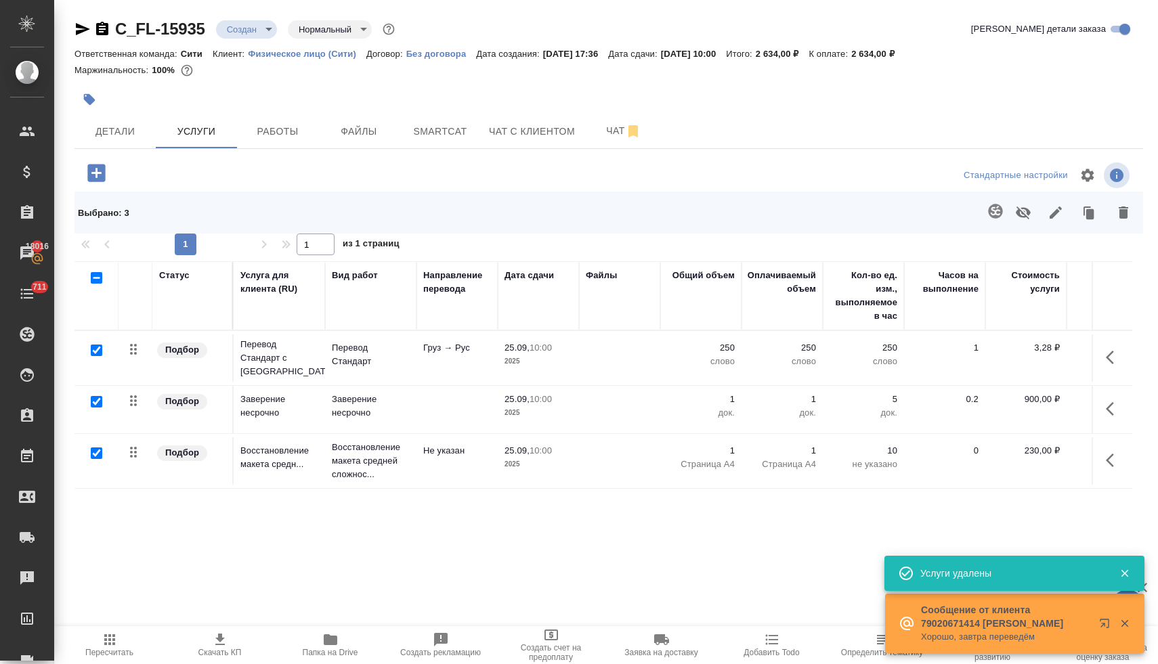
checkbox input "false"
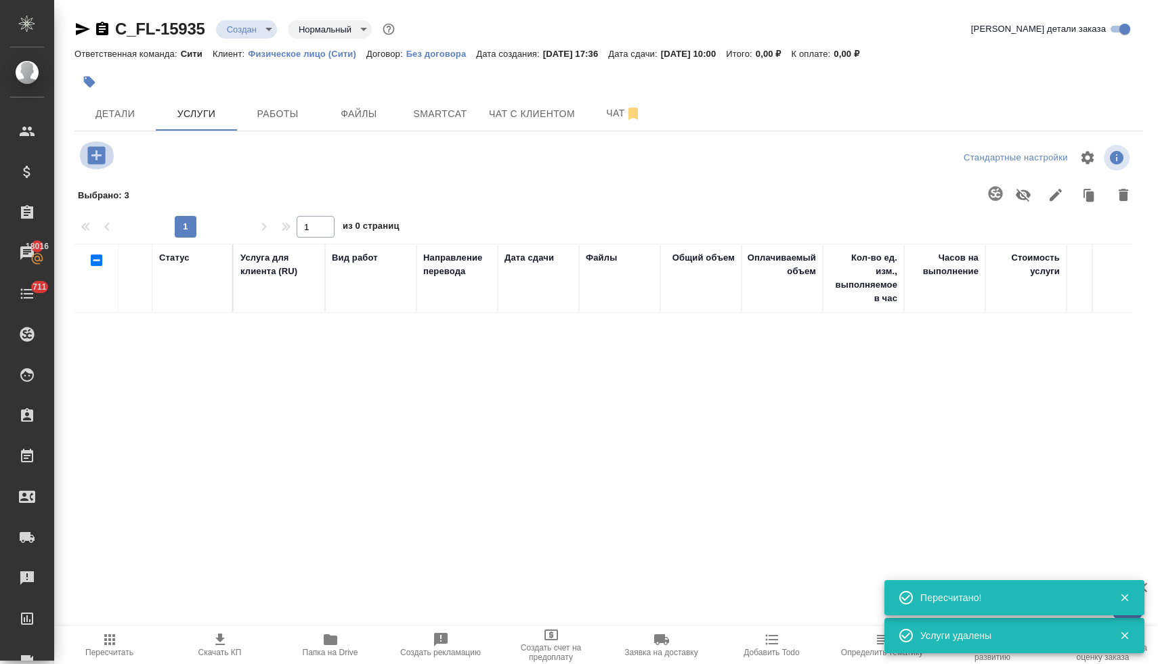
click at [102, 155] on icon "button" at bounding box center [96, 155] width 18 height 18
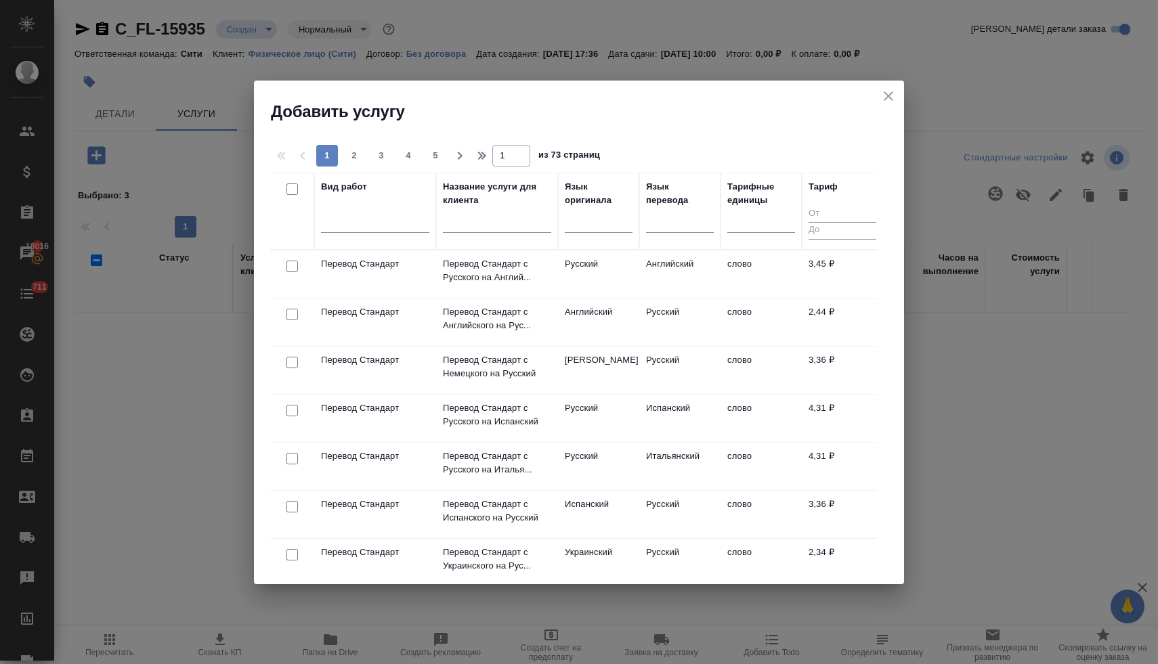
click at [292, 314] on input "checkbox" at bounding box center [292, 315] width 12 height 12
checkbox input "true"
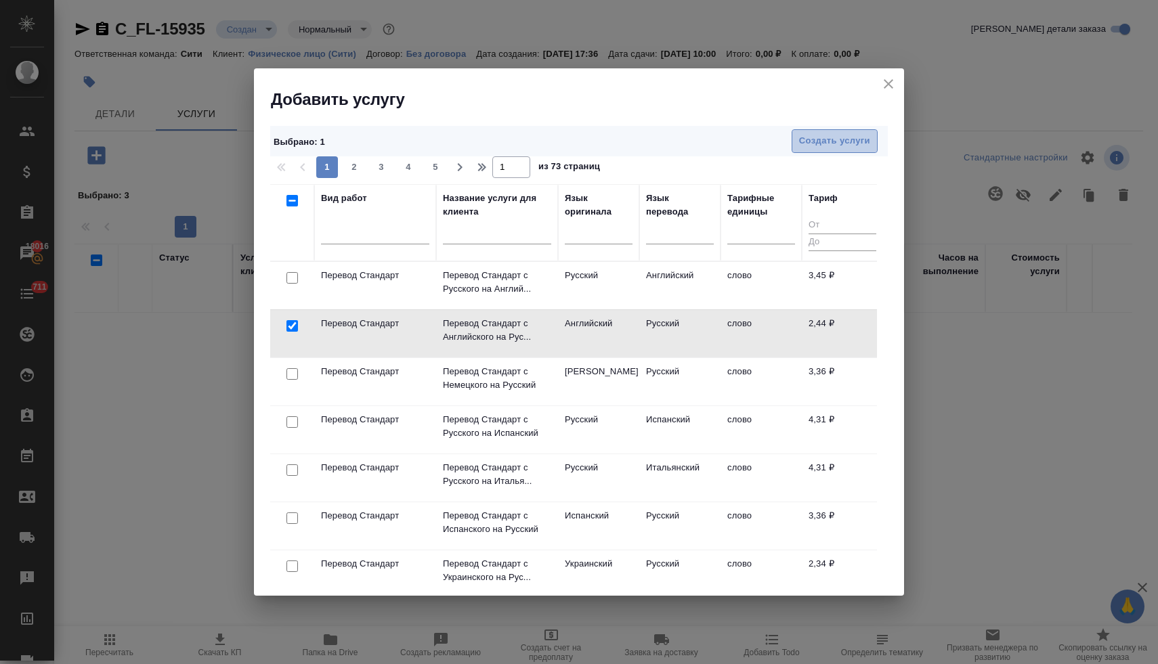
click at [827, 137] on span "Создать услуги" at bounding box center [834, 141] width 71 height 16
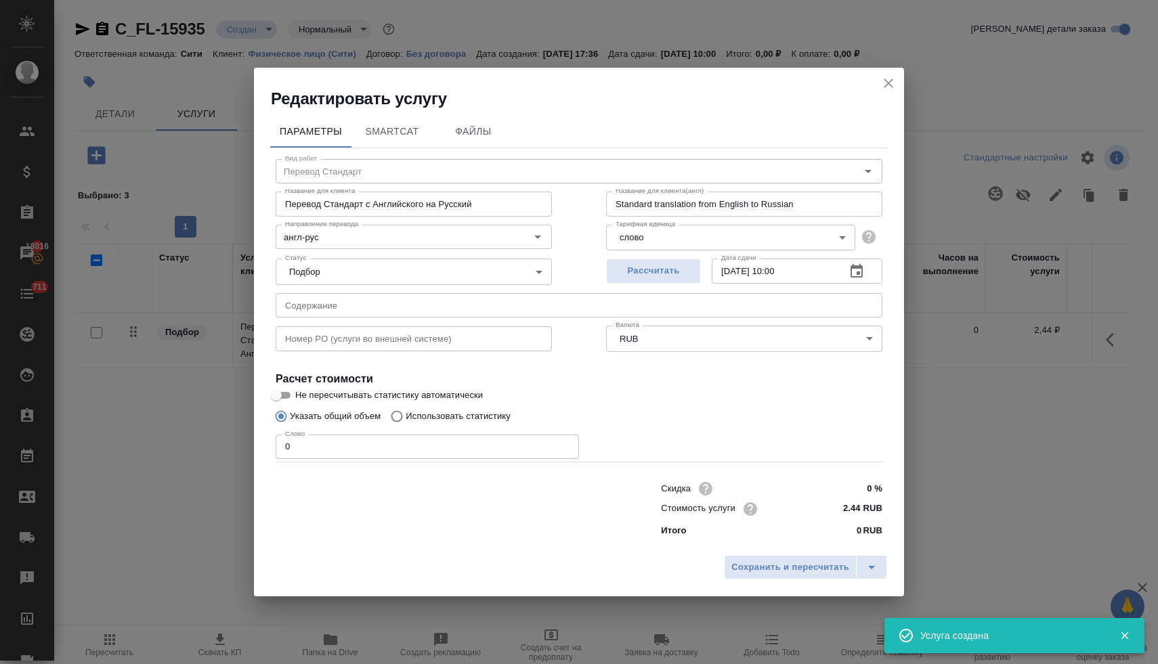
click at [323, 306] on input "text" at bounding box center [579, 305] width 607 height 24
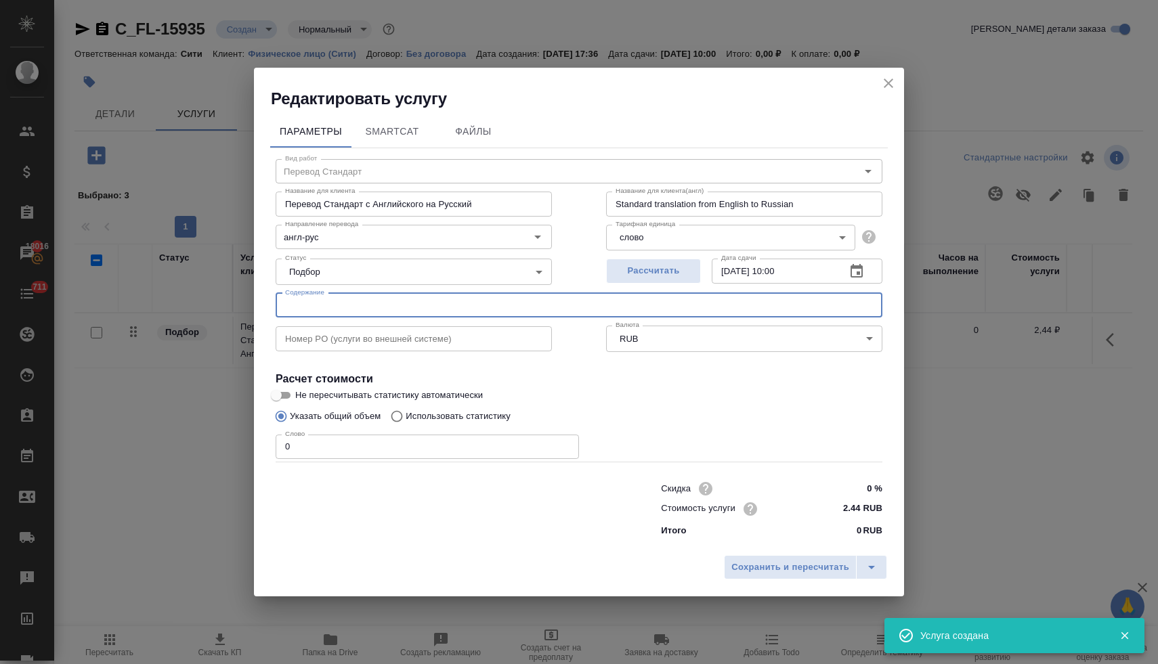
paste input "Certificate of Incorporation Astentrix с апостилем и легализацией"
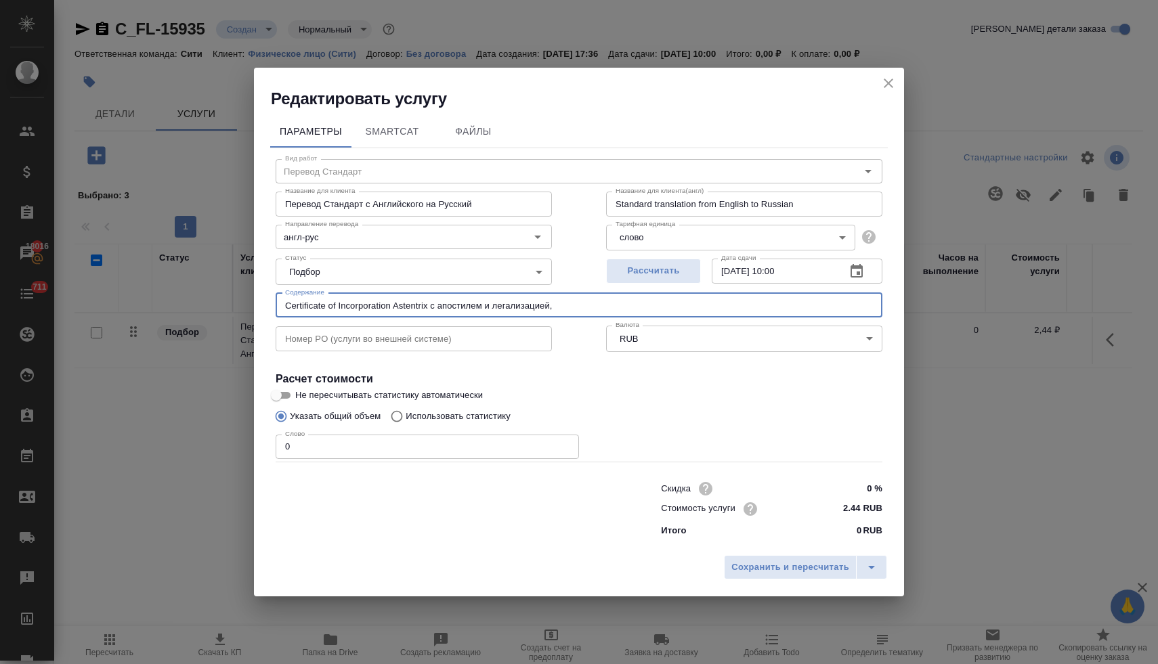
paste input "Certificate of Incumbency Astentrix с апостилем и легализацией"
paste input "Commercial Licence Astentrix с апостилем и легализацией"
drag, startPoint x: 865, startPoint y: 303, endPoint x: 889, endPoint y: 304, distance: 23.7
click at [907, 304] on div "Редактировать услугу Параметры SmartCat Файлы Вид работ Перевод Стандарт Вид ра…" at bounding box center [579, 332] width 1158 height 664
click at [859, 306] on input "Certificate of Incorporation Astentrix с апостилем и легализацией, Certificate…" at bounding box center [579, 305] width 607 height 24
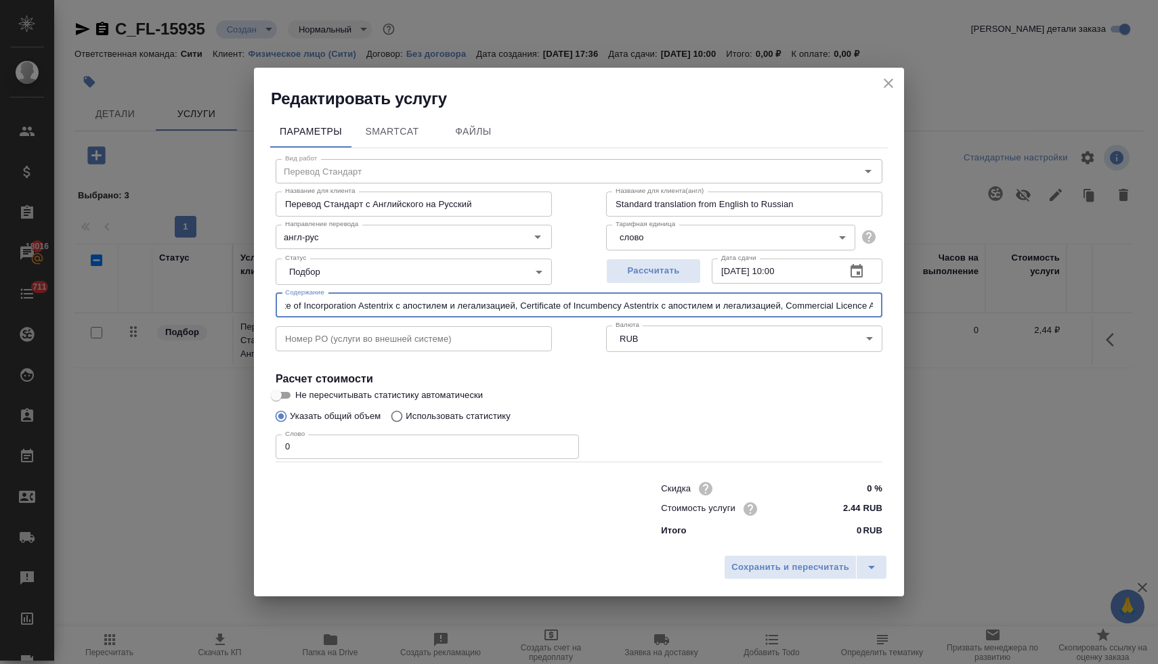
scroll to position [0, 198]
drag, startPoint x: 861, startPoint y: 306, endPoint x: 895, endPoint y: 306, distance: 33.9
click at [895, 306] on div "Параметры SmartCat Файлы Вид работ Перевод Стандарт Вид работ Название для клие…" at bounding box center [579, 329] width 650 height 439
paste input "MOA Astentrix с апостилем и легализацией"
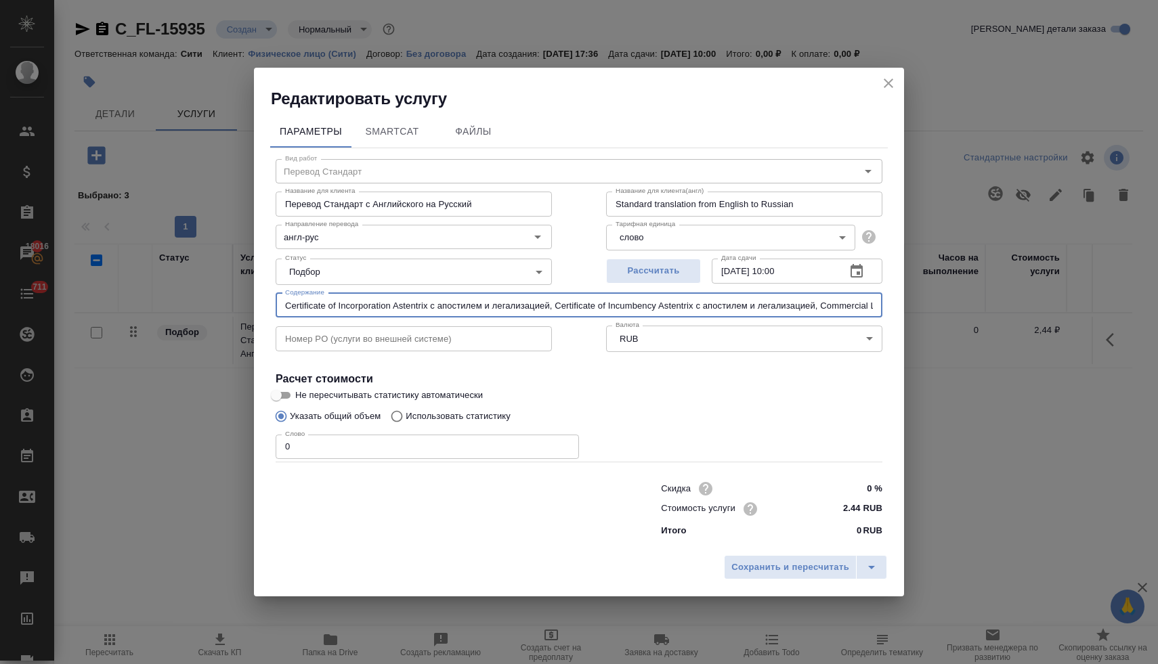
drag, startPoint x: 876, startPoint y: 306, endPoint x: 231, endPoint y: 309, distance: 645.3
click at [231, 309] on div "Редактировать услугу Параметры SmartCat Файлы Вид работ Перевод Стандарт Вид ра…" at bounding box center [579, 332] width 1158 height 664
type input "Certificate of Incorporation Astentrix с апостилем и легализацией, Certificate…"
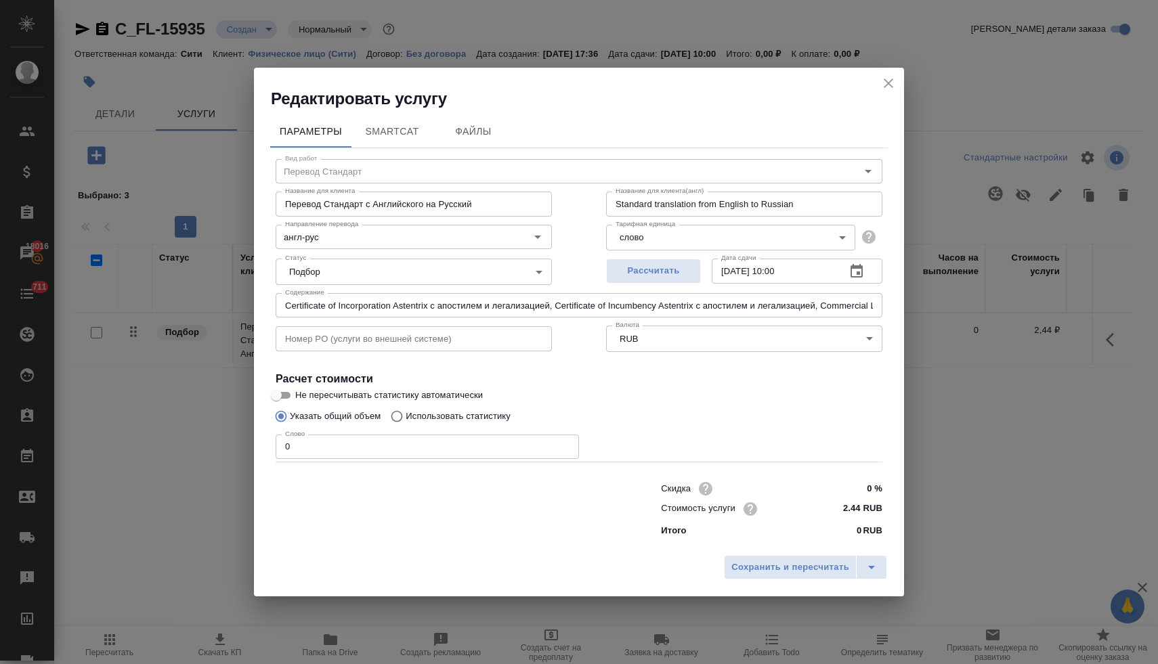
click at [379, 492] on div at bounding box center [441, 508] width 385 height 54
drag, startPoint x: 295, startPoint y: 442, endPoint x: 268, endPoint y: 441, distance: 26.4
click at [268, 441] on div "Параметры SmartCat Файлы Вид работ Перевод Стандарт Вид работ Название для клие…" at bounding box center [579, 329] width 650 height 439
type input "250"
click at [813, 566] on span "Сохранить и пересчитать" at bounding box center [790, 568] width 118 height 16
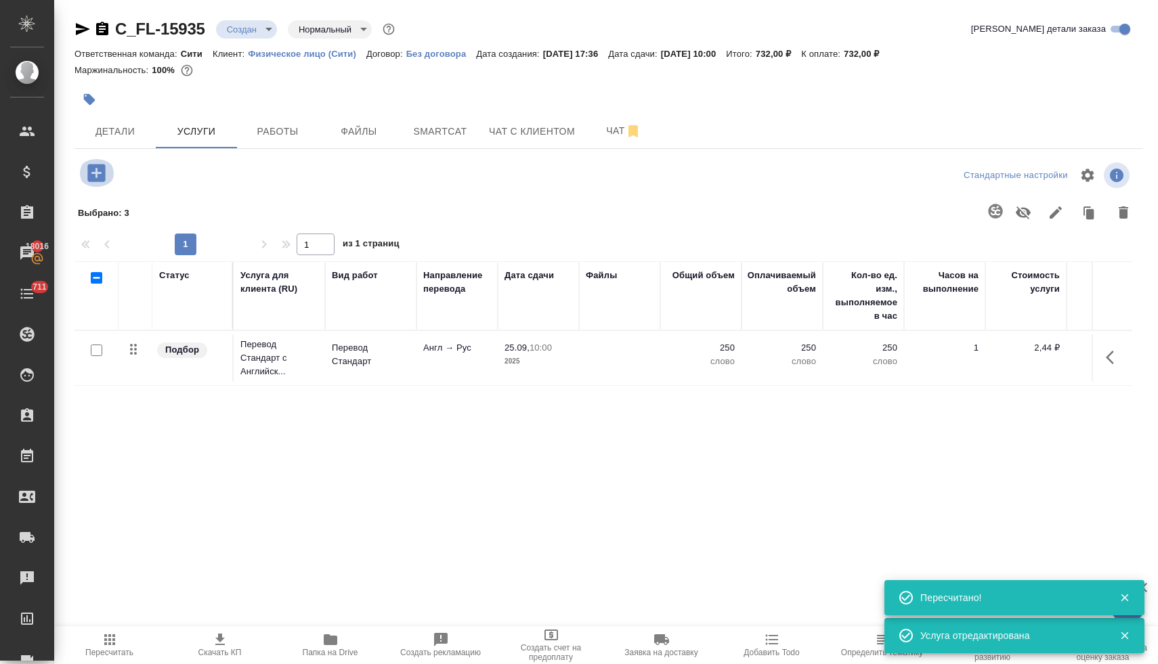
click at [106, 173] on icon "button" at bounding box center [97, 173] width 24 height 24
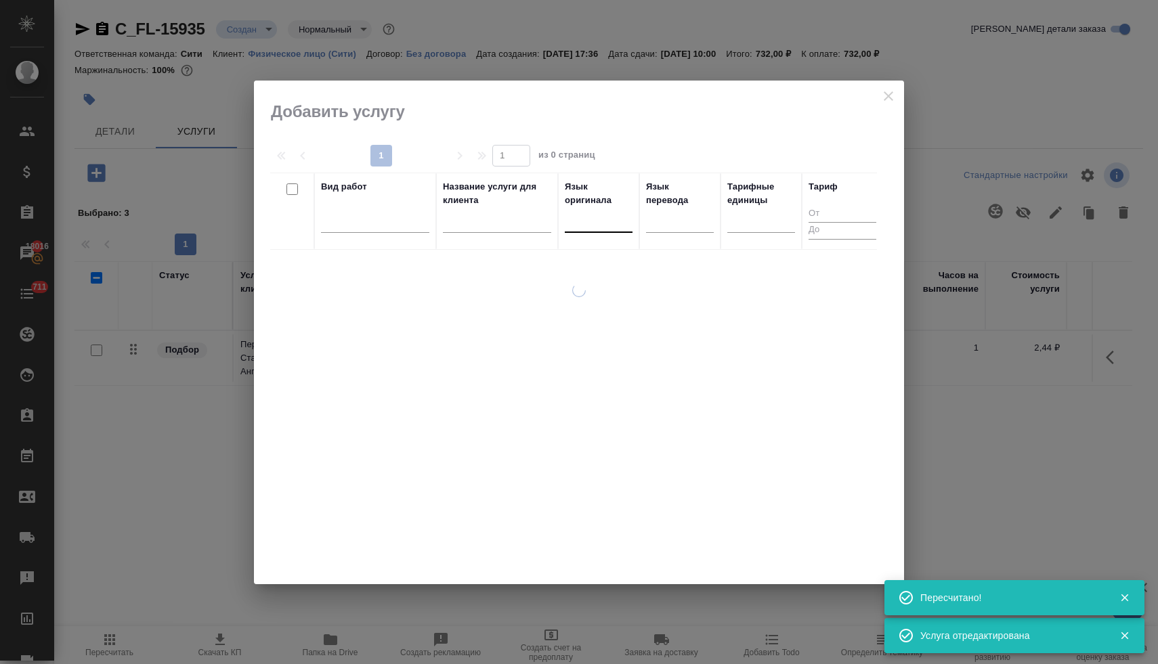
click at [591, 223] on div at bounding box center [599, 219] width 68 height 20
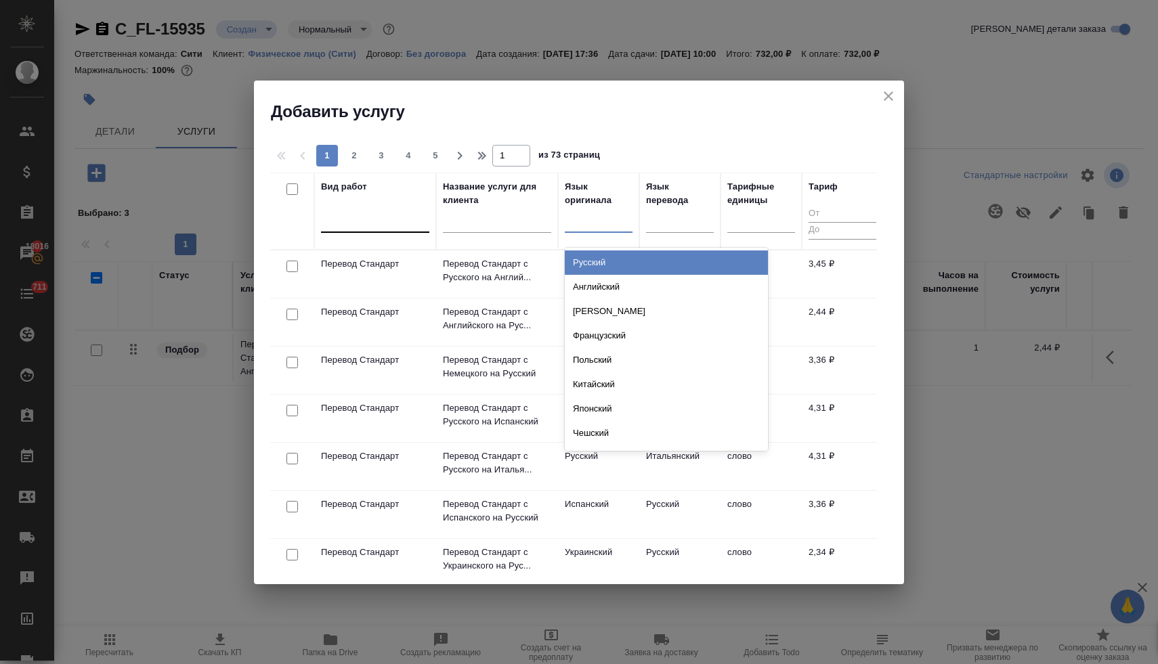
click at [370, 219] on div at bounding box center [375, 219] width 108 height 20
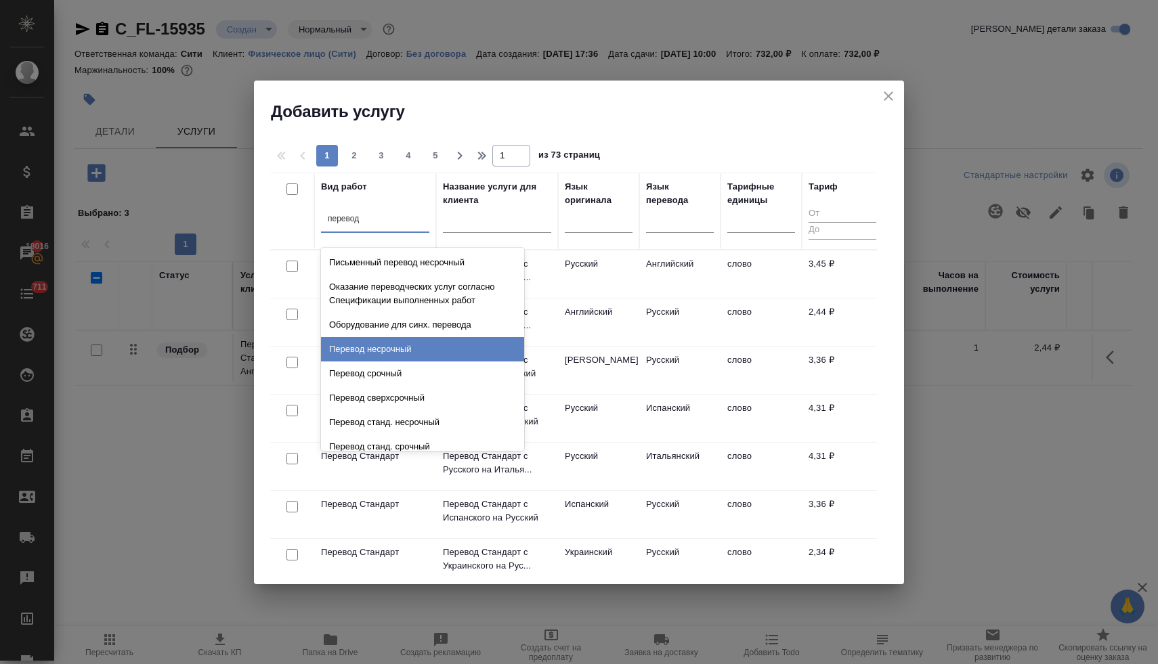
type input "перевод п"
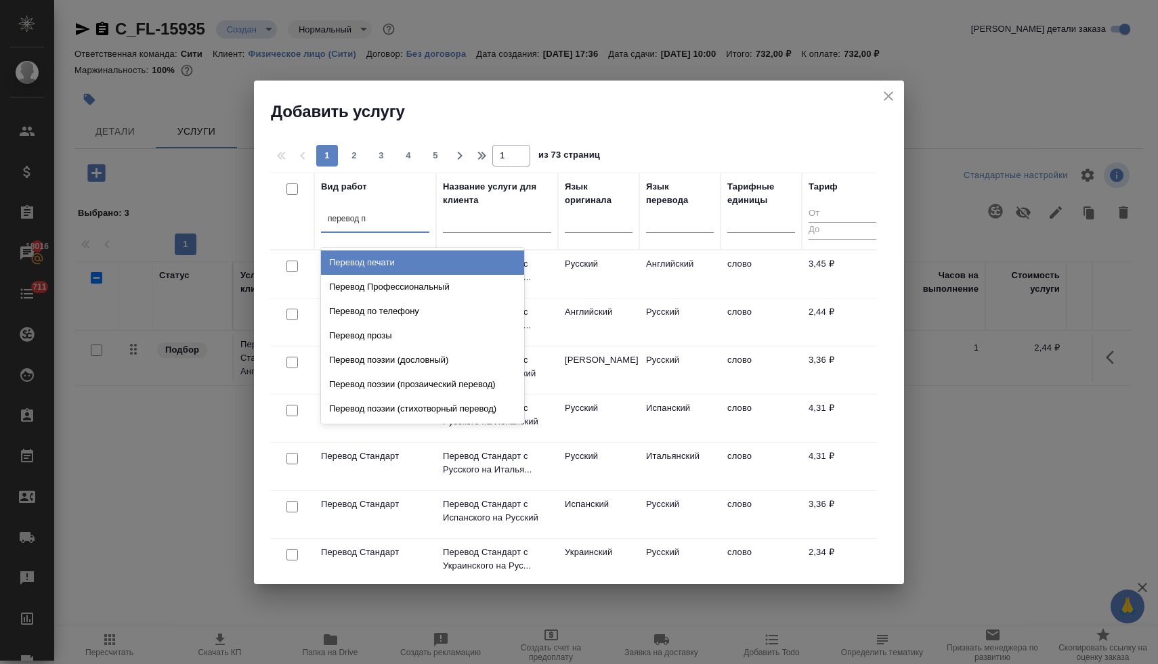
click at [401, 264] on div "Перевод печати" at bounding box center [422, 263] width 203 height 24
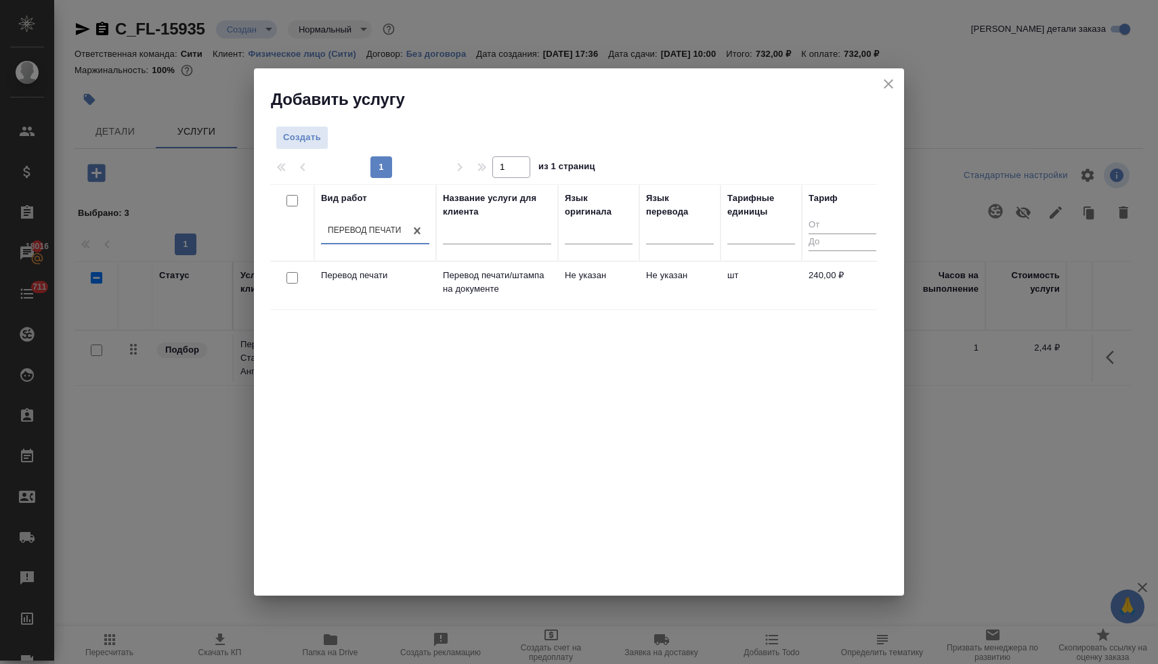
click at [294, 276] on input "checkbox" at bounding box center [292, 278] width 12 height 12
checkbox input "true"
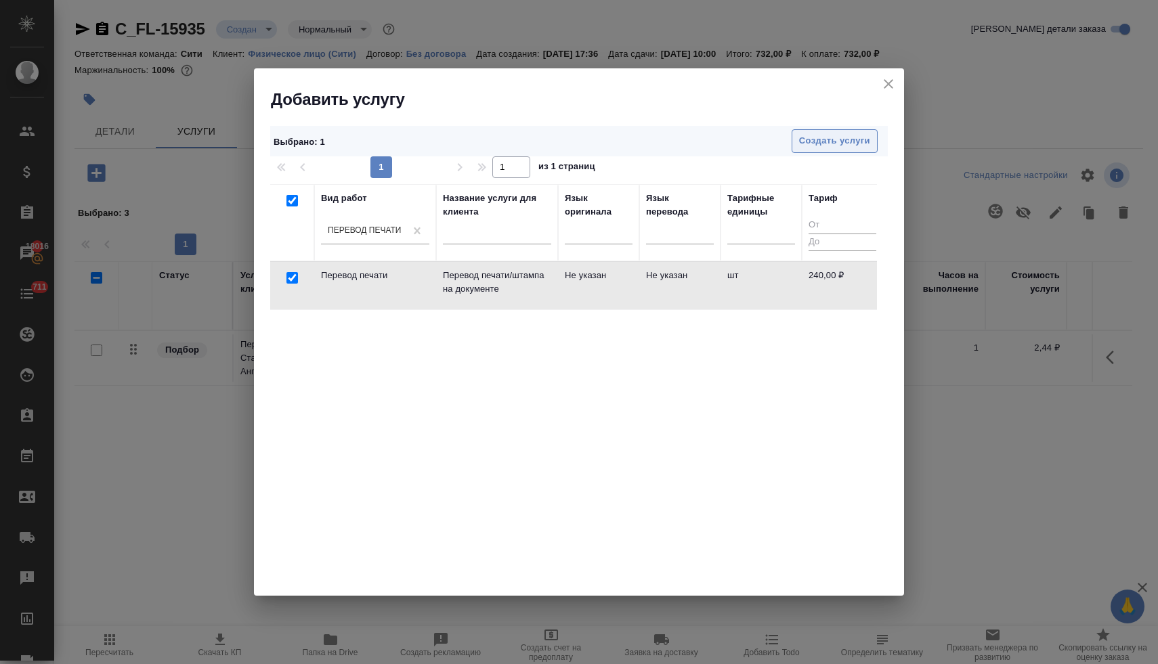
click at [825, 143] on span "Создать услуги" at bounding box center [834, 141] width 71 height 16
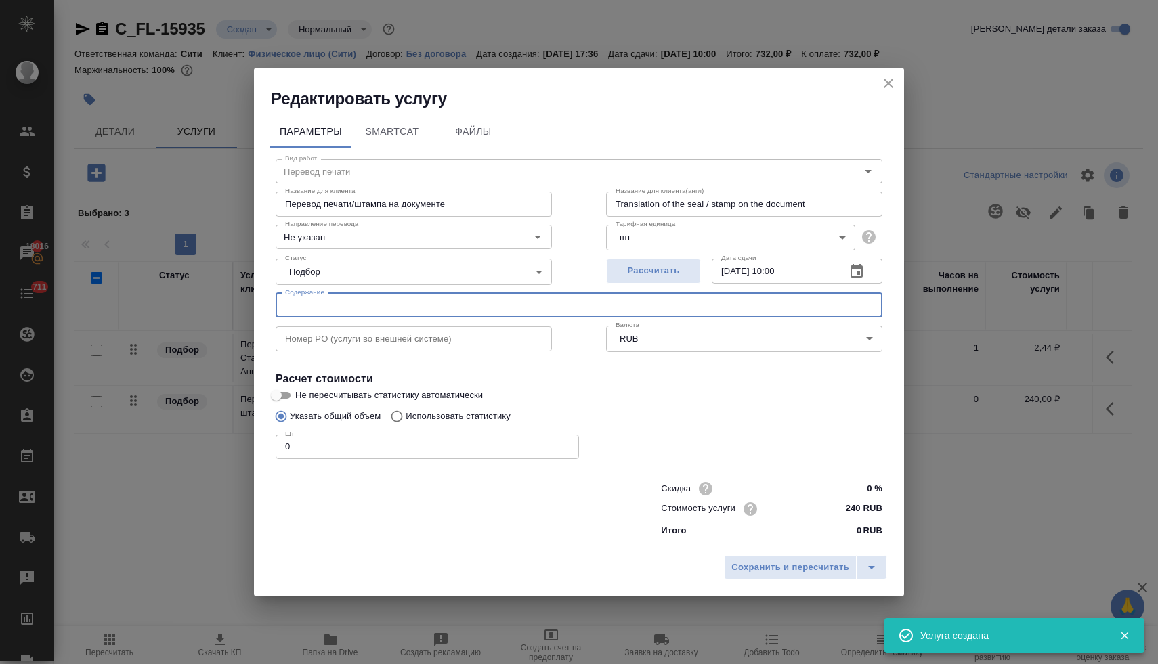
click at [350, 304] on input "text" at bounding box center [579, 305] width 607 height 24
paste input "Certificate of Incorporation Astentrix с апостилем и легализацией, Certificate…"
type input "Certificate of Incorporation Astentrix с апостилем и легализацией, Certificate…"
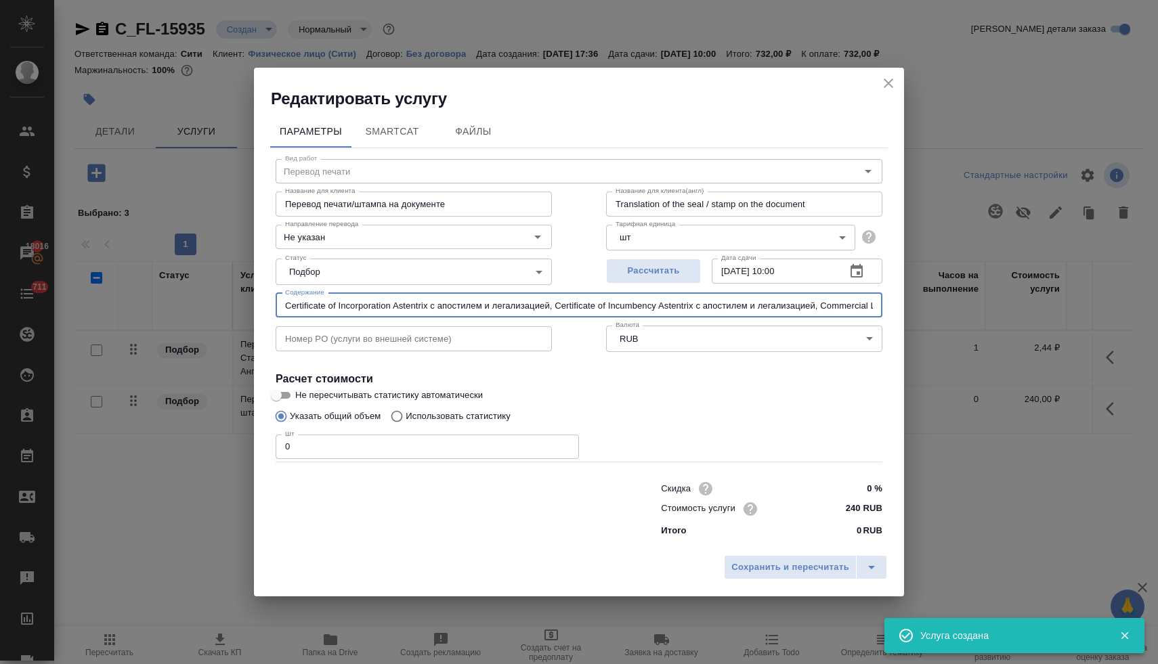
drag, startPoint x: 301, startPoint y: 449, endPoint x: 267, endPoint y: 446, distance: 34.0
click at [269, 446] on div "Параметры SmartCat Файлы Вид работ Перевод печати Вид работ Название для клиент…" at bounding box center [579, 329] width 650 height 439
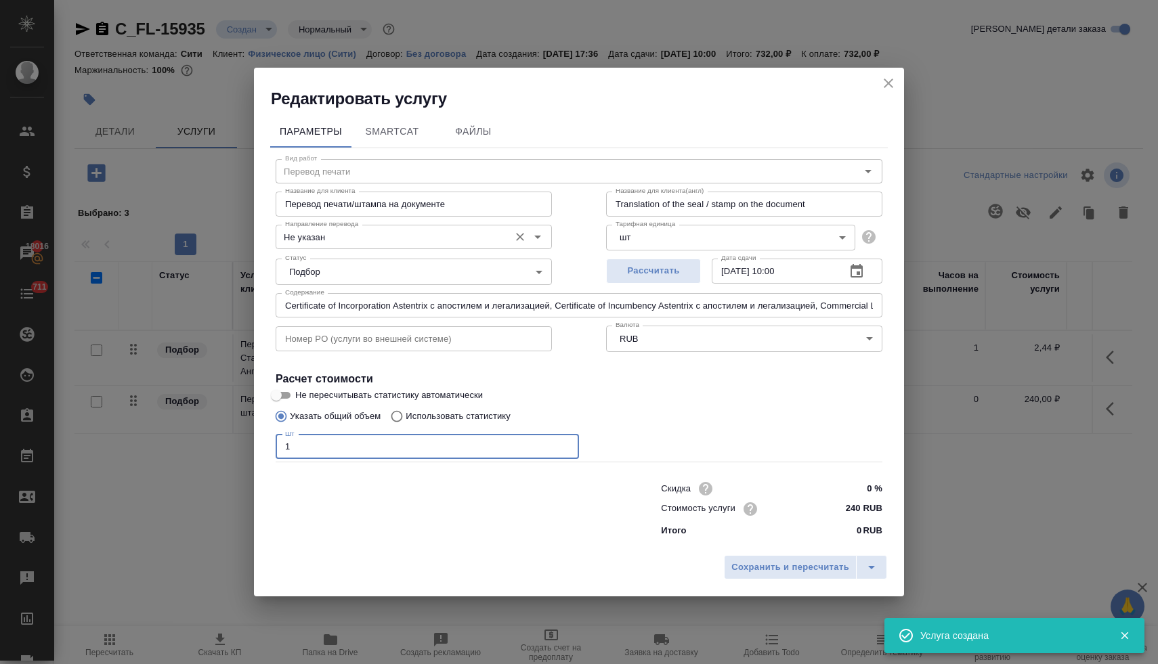
type input "1"
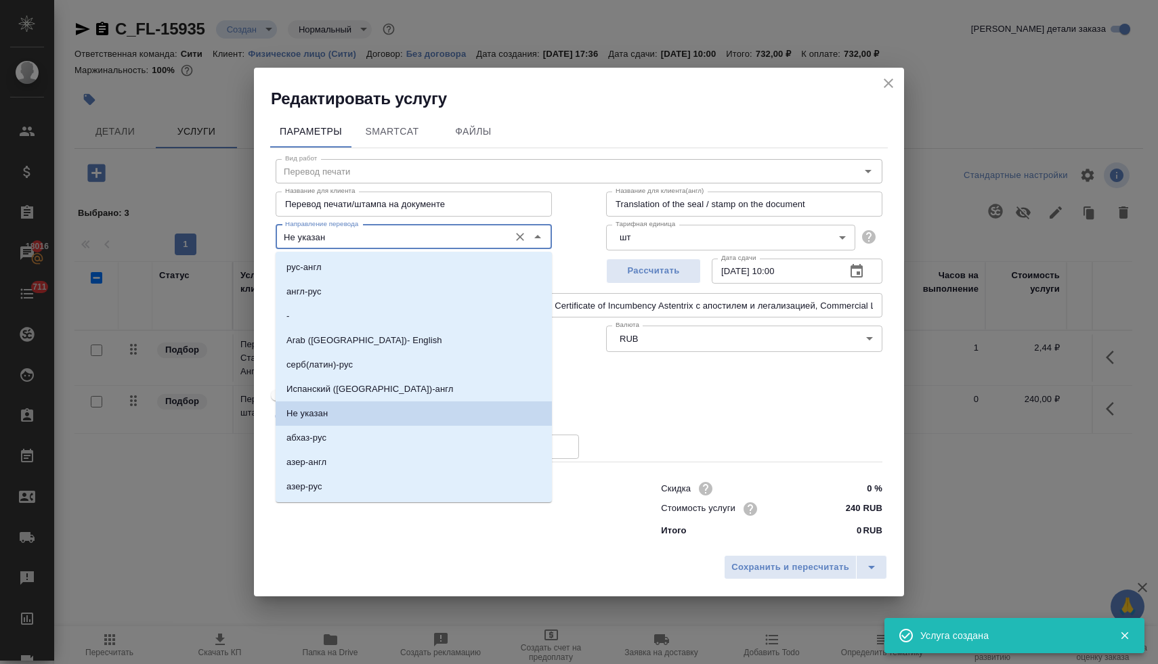
click at [335, 239] on input "Не указан" at bounding box center [391, 237] width 223 height 16
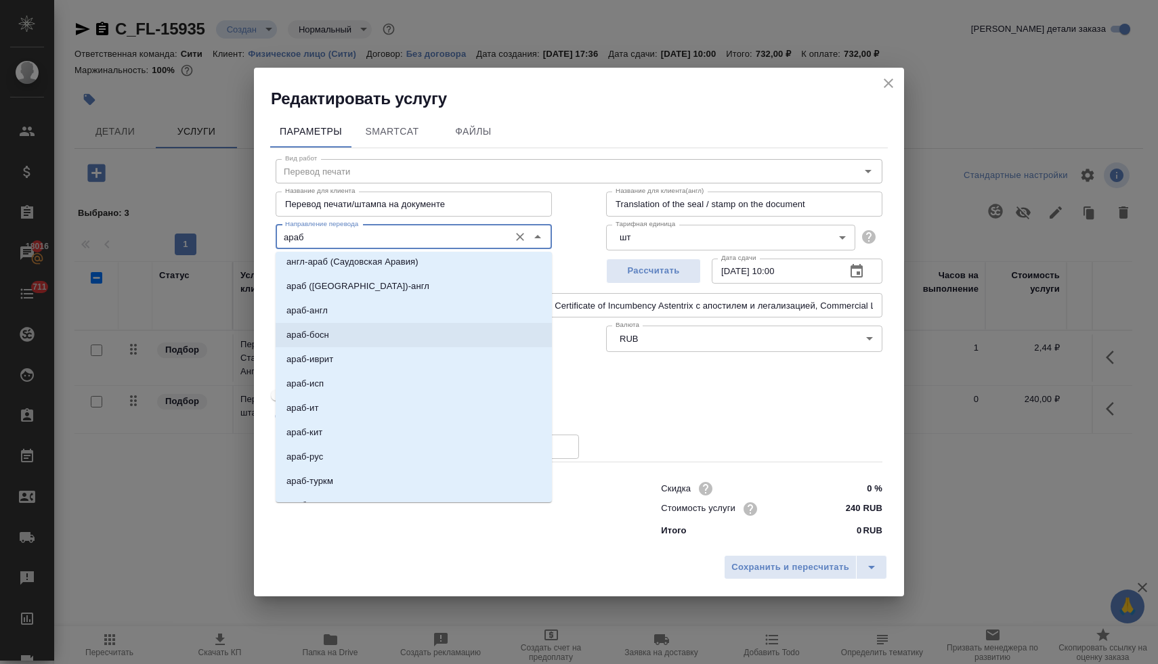
scroll to position [55, 0]
click at [363, 457] on li "араб-рус" at bounding box center [414, 456] width 276 height 24
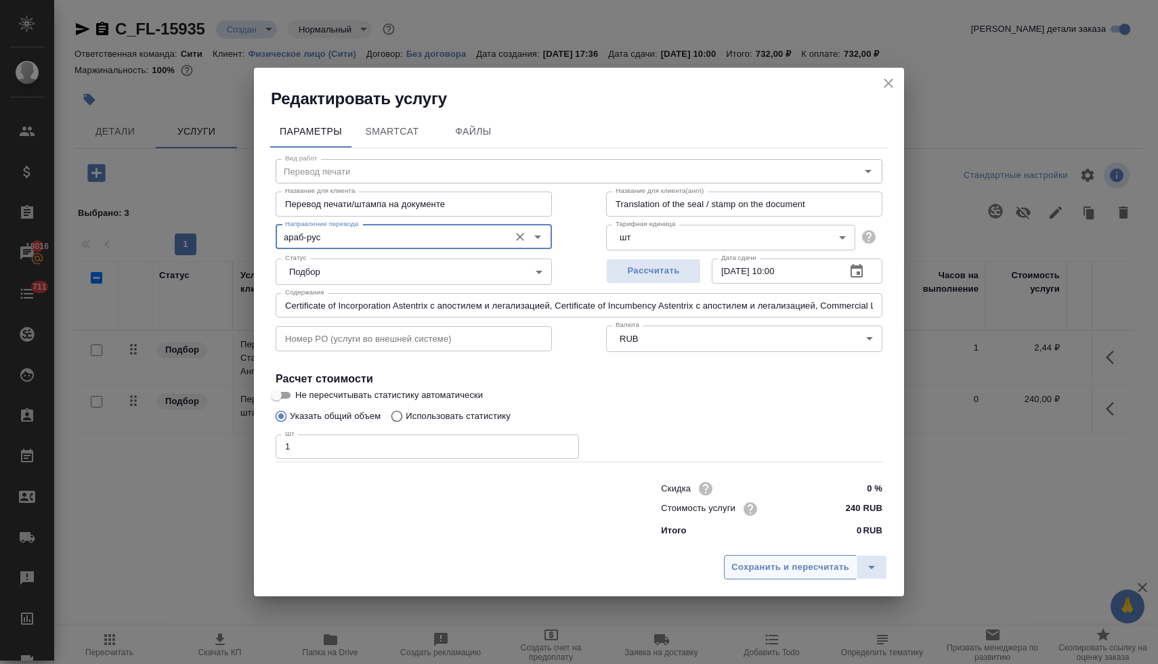
type input "араб-рус"
click at [807, 569] on span "Сохранить и пересчитать" at bounding box center [790, 568] width 118 height 16
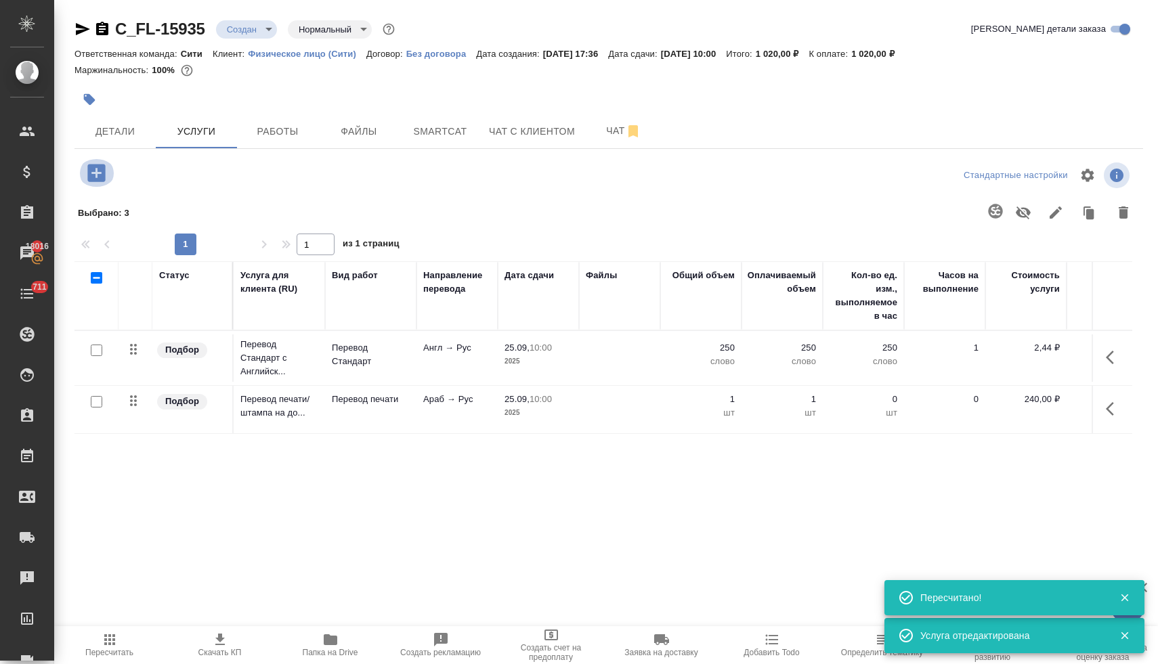
click at [92, 173] on icon "button" at bounding box center [97, 173] width 24 height 24
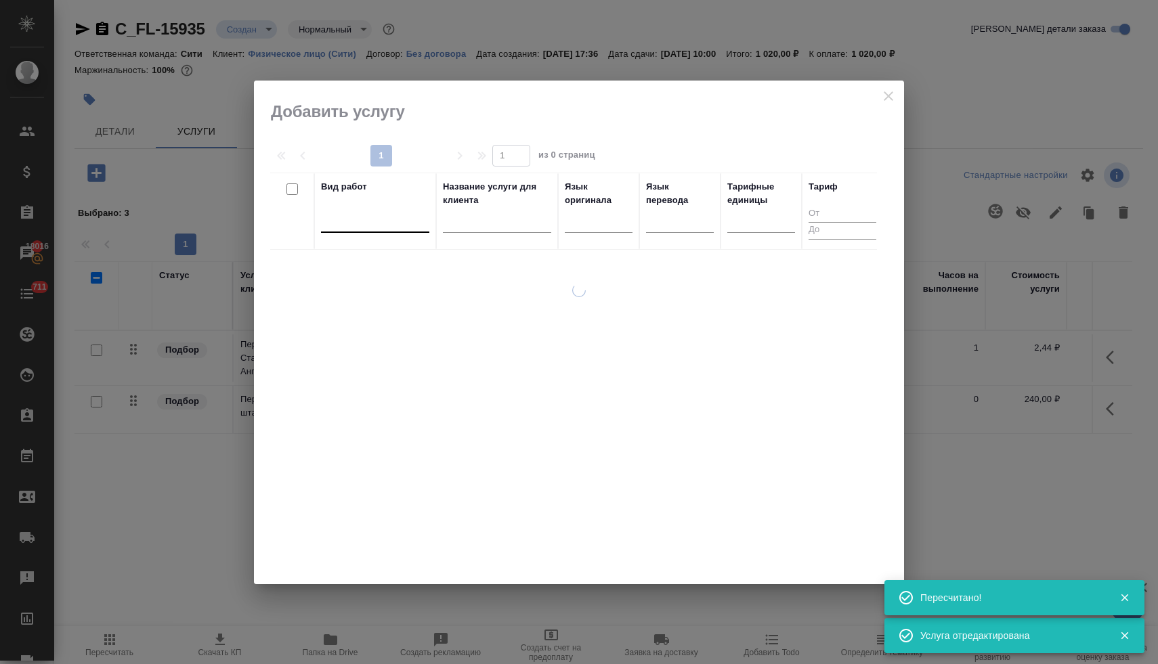
click at [369, 221] on div at bounding box center [375, 219] width 108 height 20
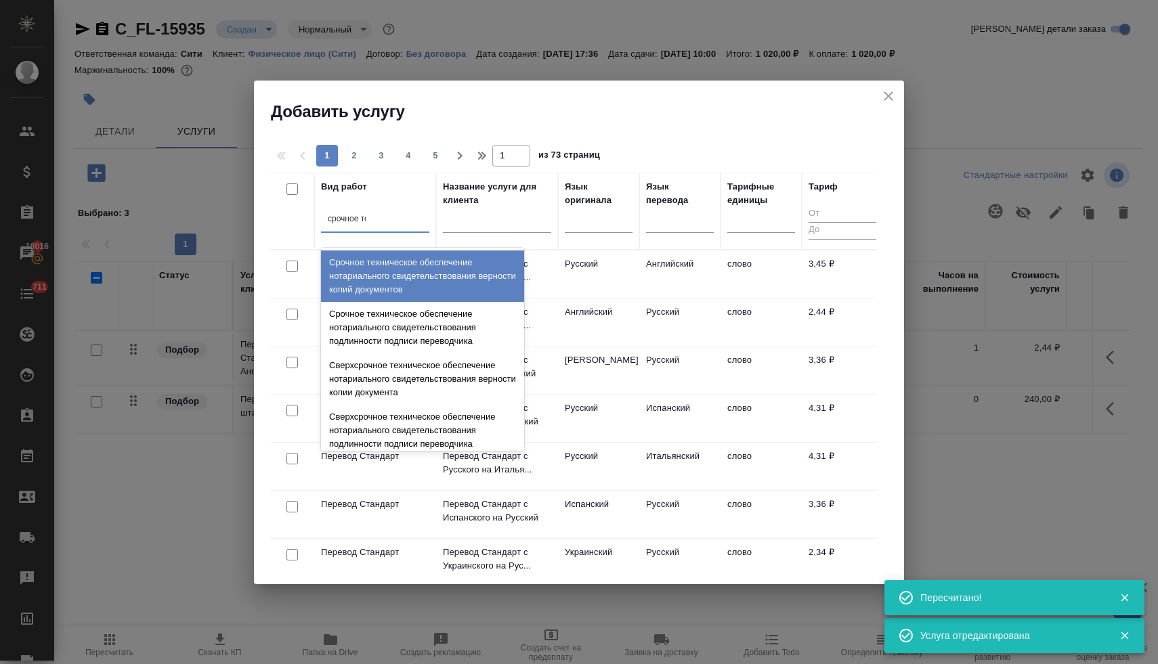
type input "срочное тех"
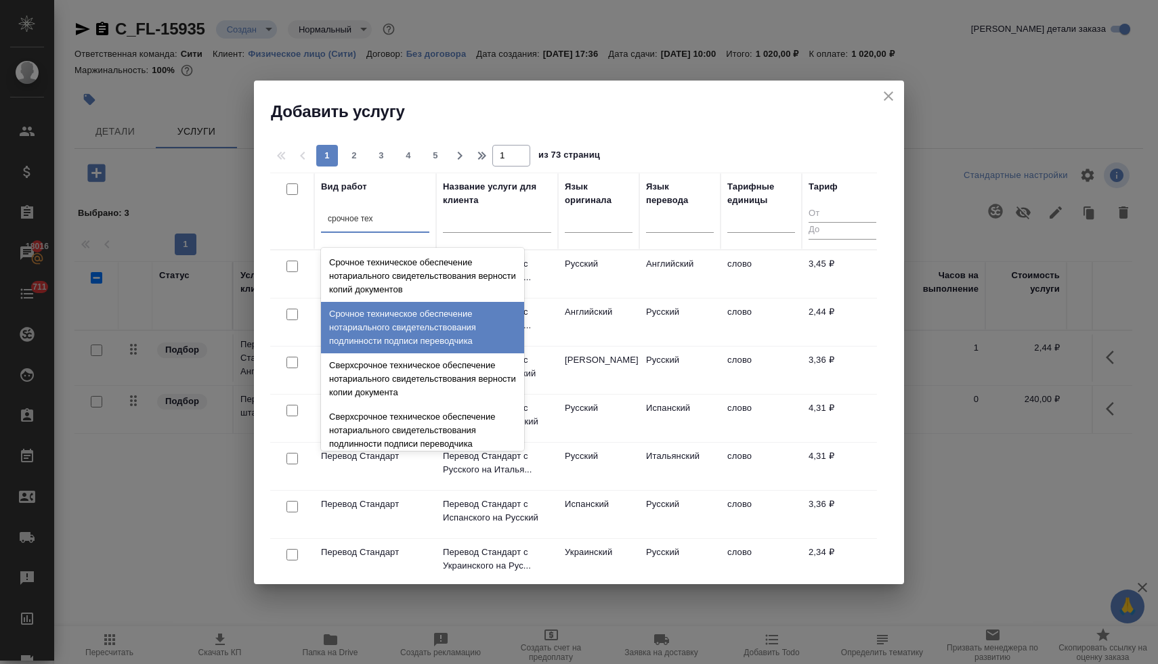
click at [444, 332] on div "Срочное техническое обеспечение нотариального свидетельствования подлинности по…" at bounding box center [422, 327] width 203 height 51
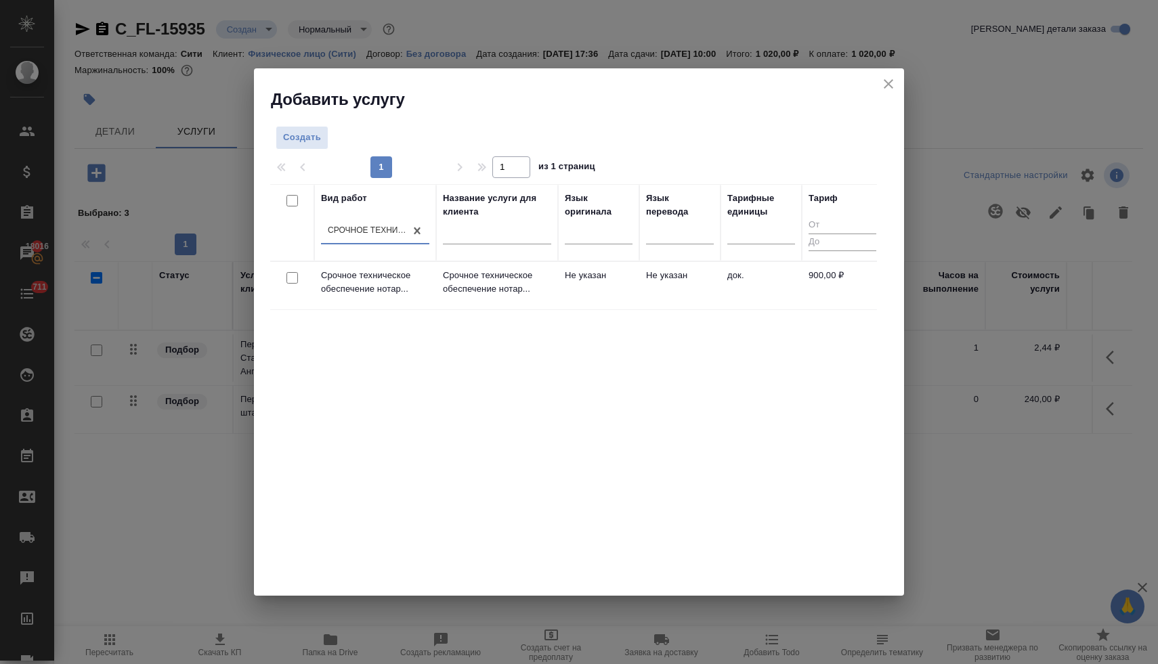
click at [295, 279] on input "checkbox" at bounding box center [292, 278] width 12 height 12
checkbox input "true"
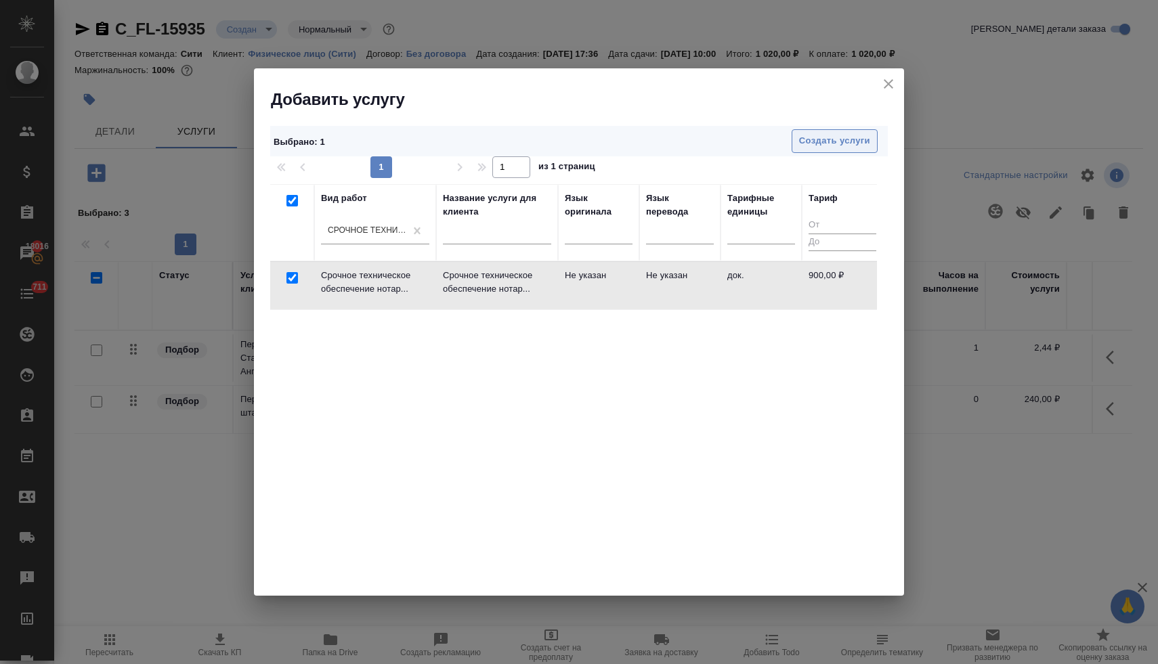
click at [820, 139] on span "Создать услуги" at bounding box center [834, 141] width 71 height 16
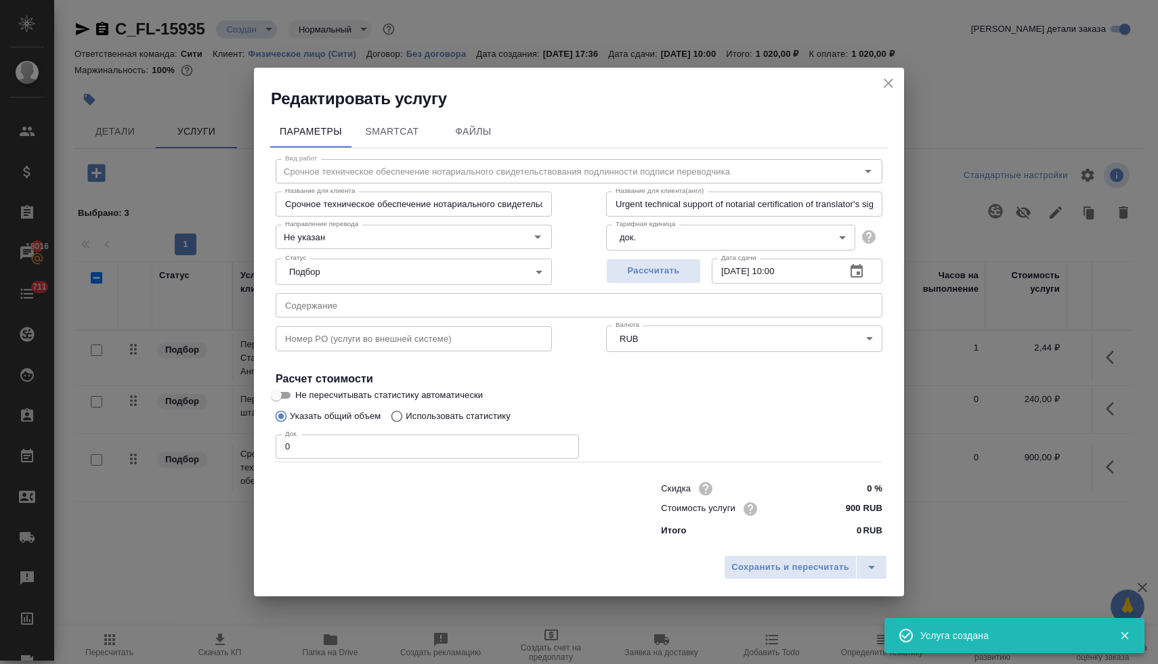
click at [372, 307] on input "text" at bounding box center [579, 305] width 607 height 24
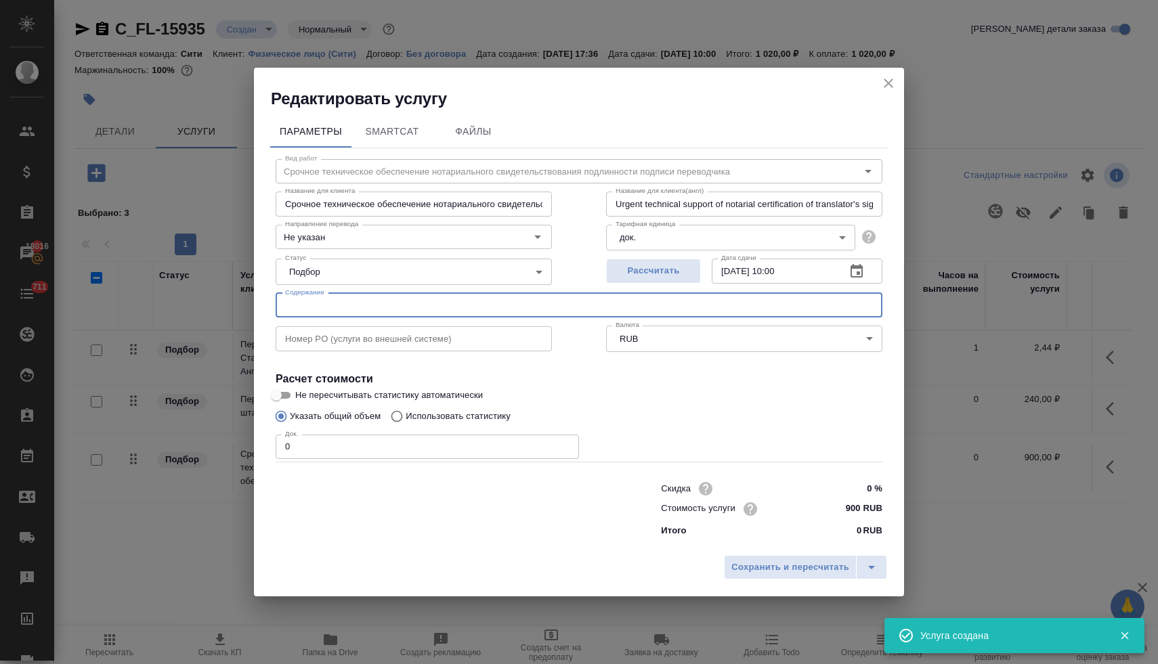
paste input "Certificate of Incorporation Astentrix с апостилем и легализацией, Certificate…"
type input "Certificate of Incorporation Astentrix с апостилем и легализацией, Certificate…"
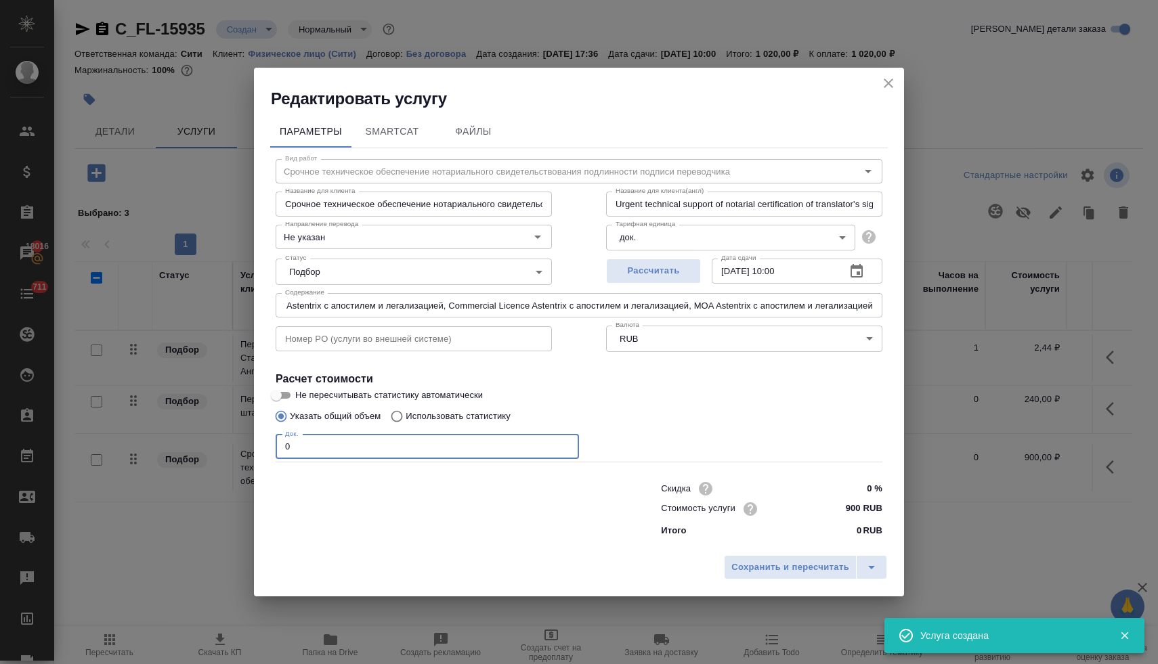
scroll to position [0, 0]
drag, startPoint x: 280, startPoint y: 439, endPoint x: 225, endPoint y: 435, distance: 55.1
click at [234, 435] on div "Редактировать услугу Параметры SmartCat Файлы Вид работ Срочное техническое обе…" at bounding box center [579, 332] width 1158 height 664
type input "4"
click at [790, 562] on span "Сохранить и пересчитать" at bounding box center [790, 568] width 118 height 16
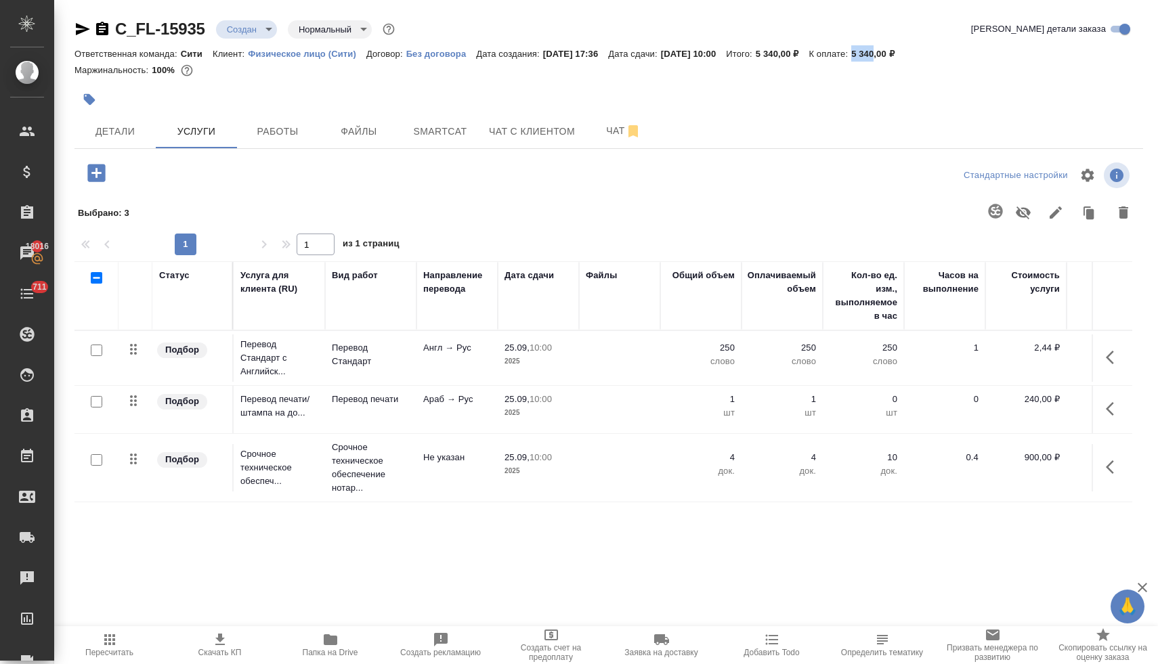
drag, startPoint x: 900, startPoint y: 55, endPoint x: 922, endPoint y: 55, distance: 21.7
click at [905, 55] on p "5 340,00 ₽" at bounding box center [877, 54] width 53 height 10
copy p "5 340"
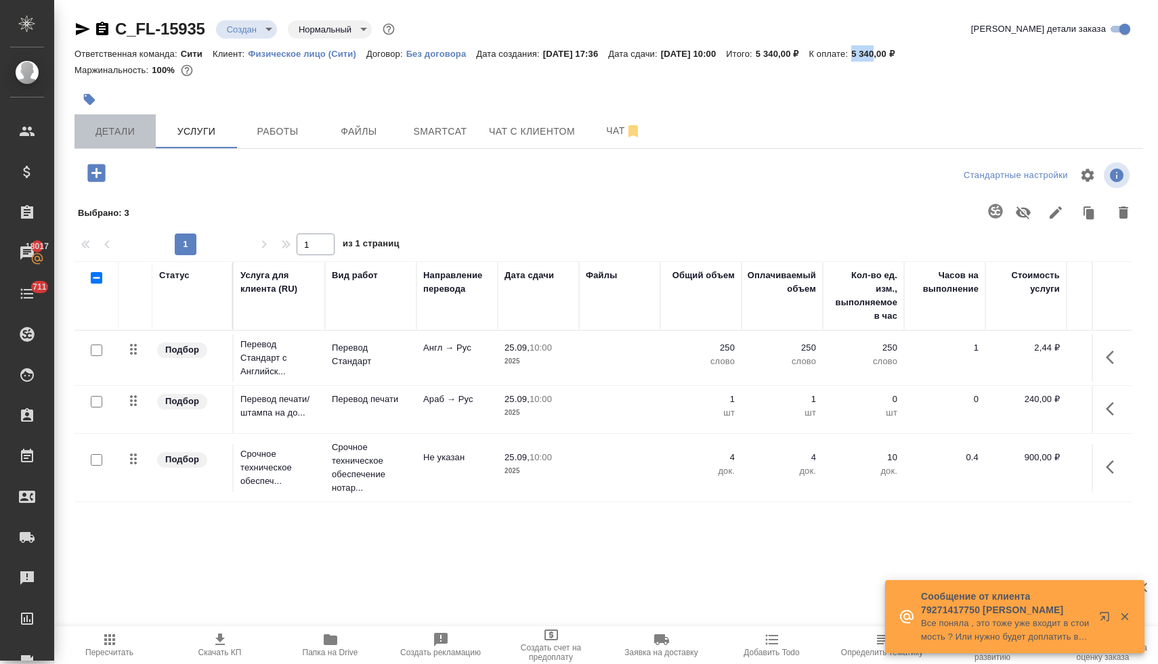
click at [118, 131] on span "Детали" at bounding box center [115, 131] width 65 height 17
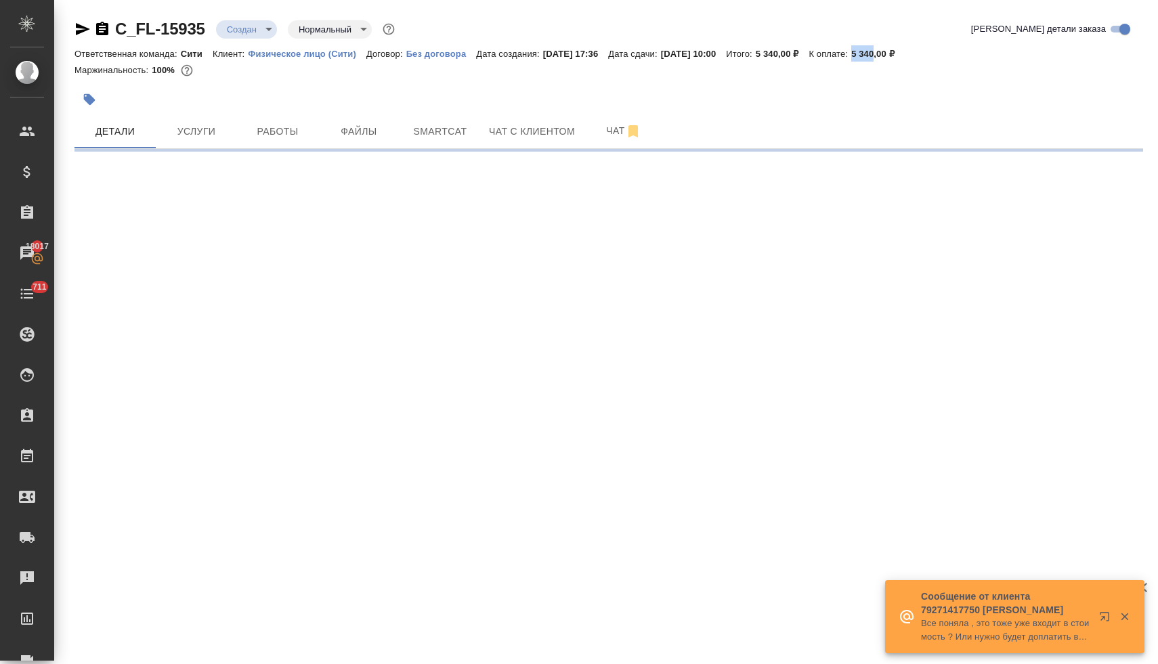
select select "RU"
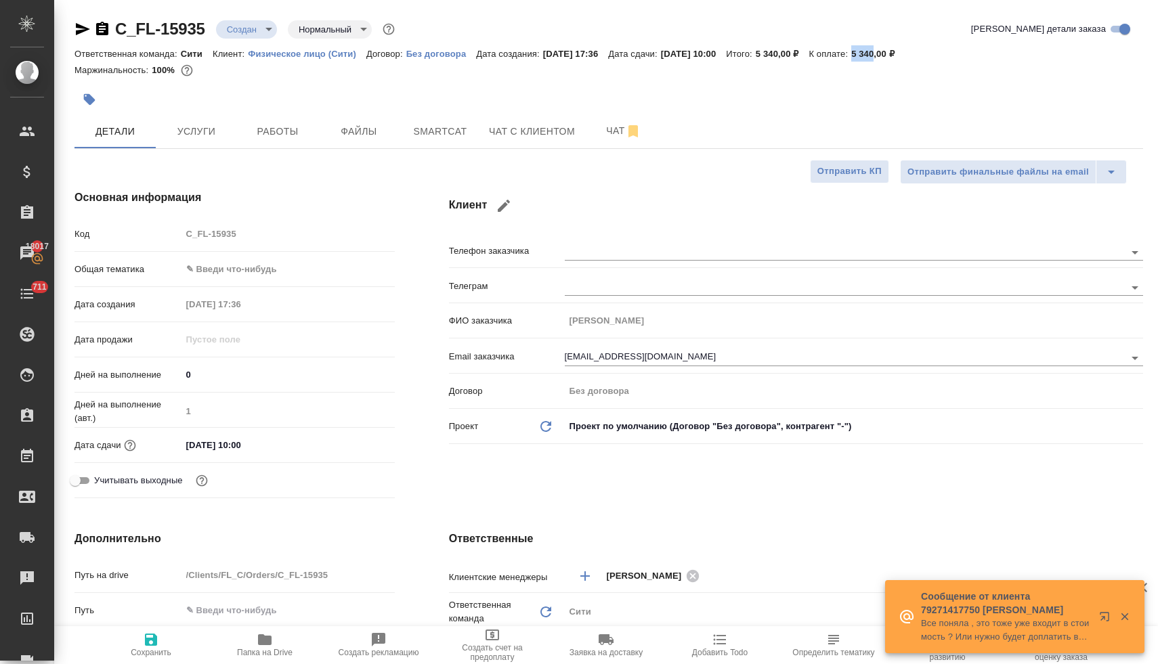
type textarea "x"
click at [249, 272] on body "🙏 .cls-1 fill:#fff; AWATERA Lyamina Nadezhda Клиенты Спецификации Заказы 18017 …" at bounding box center [579, 332] width 1158 height 664
click at [258, 354] on li "Общая Тематика" at bounding box center [285, 356] width 211 height 22
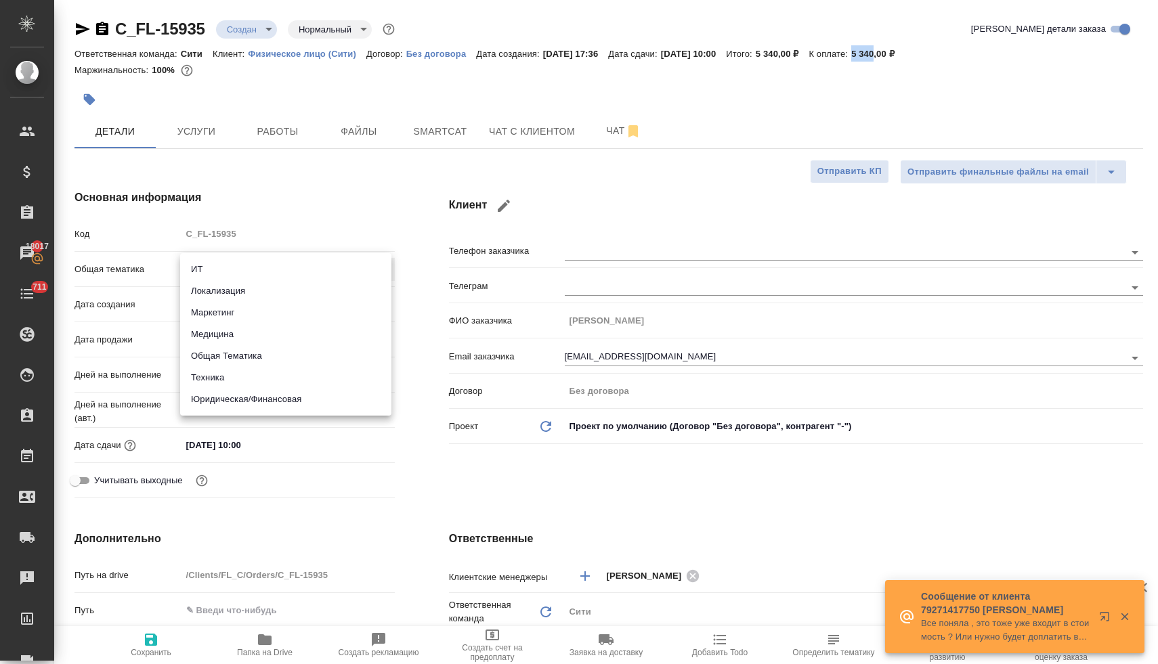
type input "obtem"
type textarea "x"
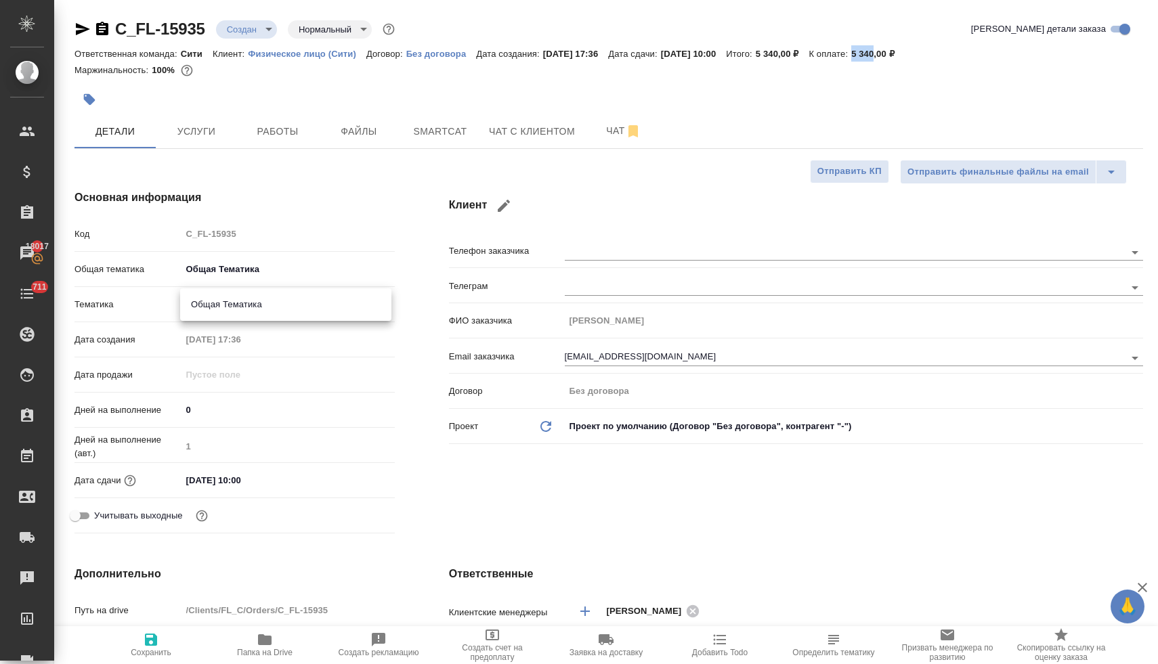
click at [261, 304] on body "🙏 .cls-1 fill:#fff; AWATERA Lyamina Nadezhda Клиенты Спецификации Заказы 18017 …" at bounding box center [579, 332] width 1158 height 664
click at [264, 309] on li "Общая Тематика" at bounding box center [285, 305] width 211 height 22
type textarea "x"
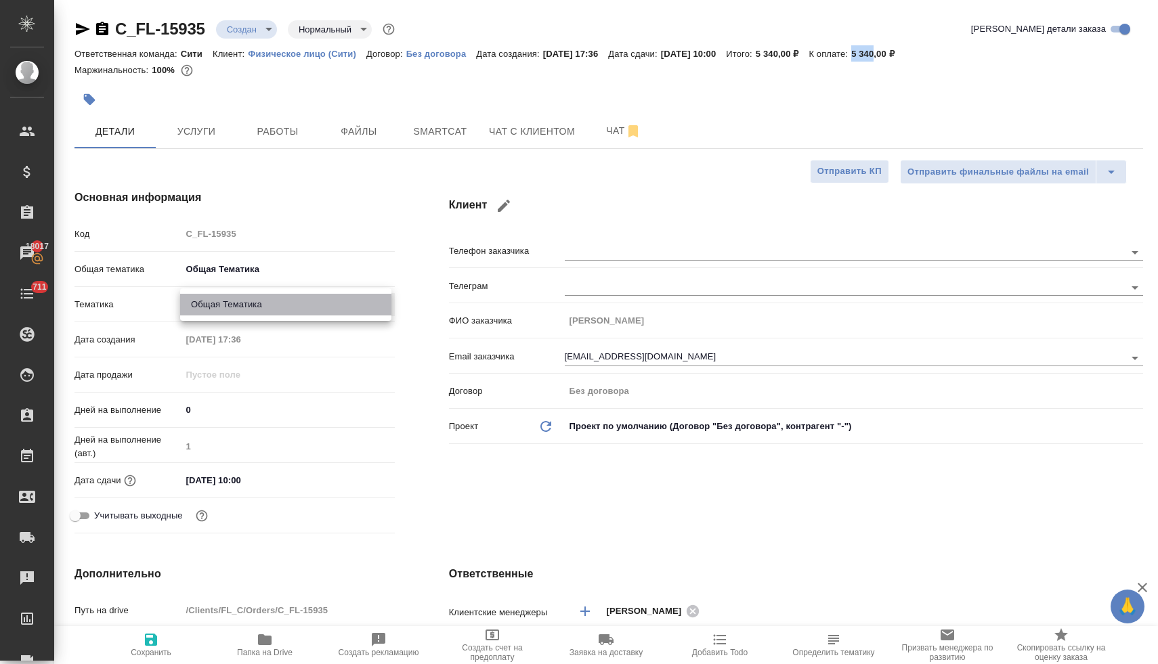
type input "6012b1ca196b0e5c9229a120"
click at [475, 506] on div "Клиент Телефон заказчика Телеграм ФИО заказчика Новикова Виола Email заказчика …" at bounding box center [796, 365] width 748 height 404
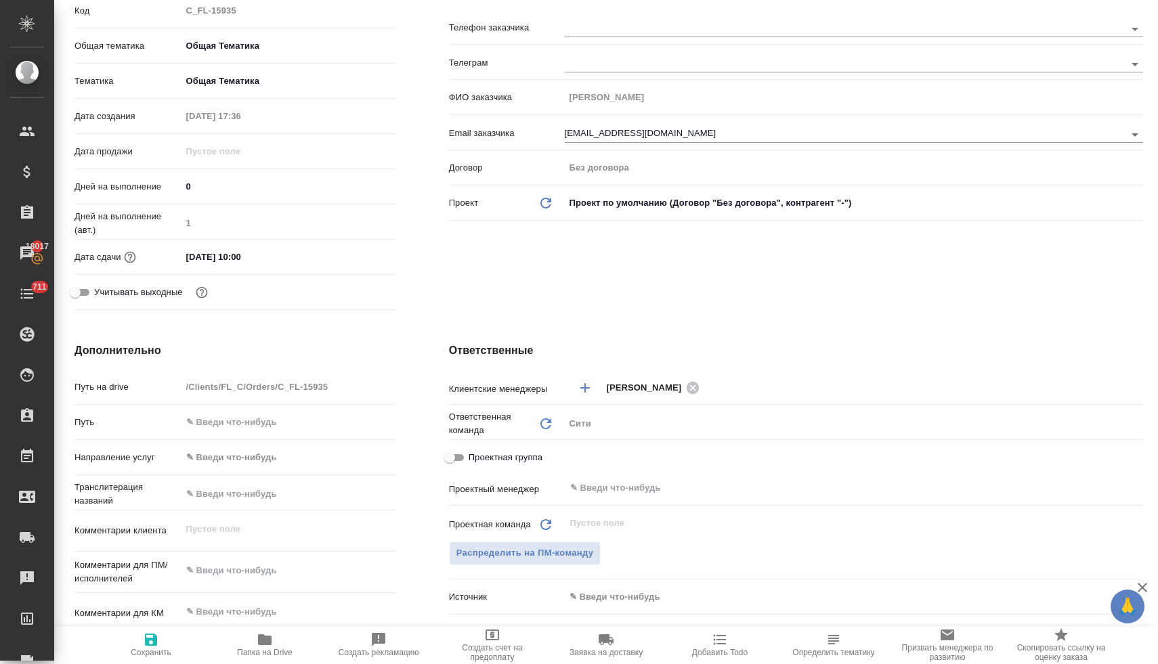
scroll to position [444, 0]
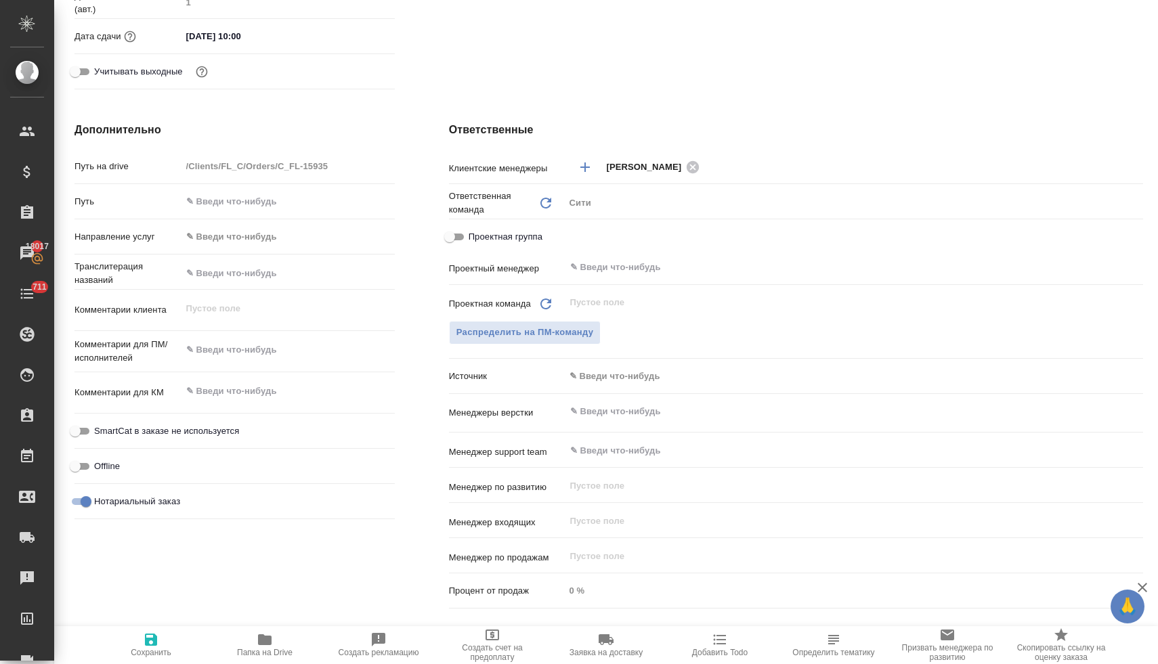
type textarea "x"
click at [253, 347] on textarea at bounding box center [288, 350] width 212 height 23
type textarea "x"
type textarea "н"
type textarea "x"
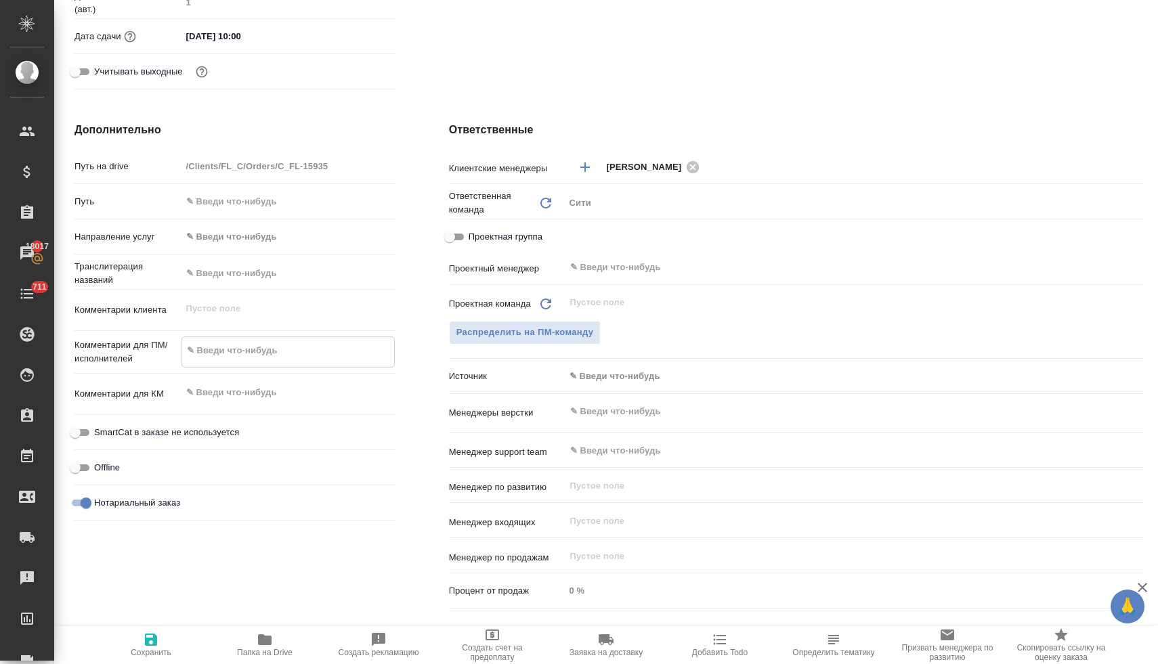
type textarea "x"
type textarea "но"
type textarea "x"
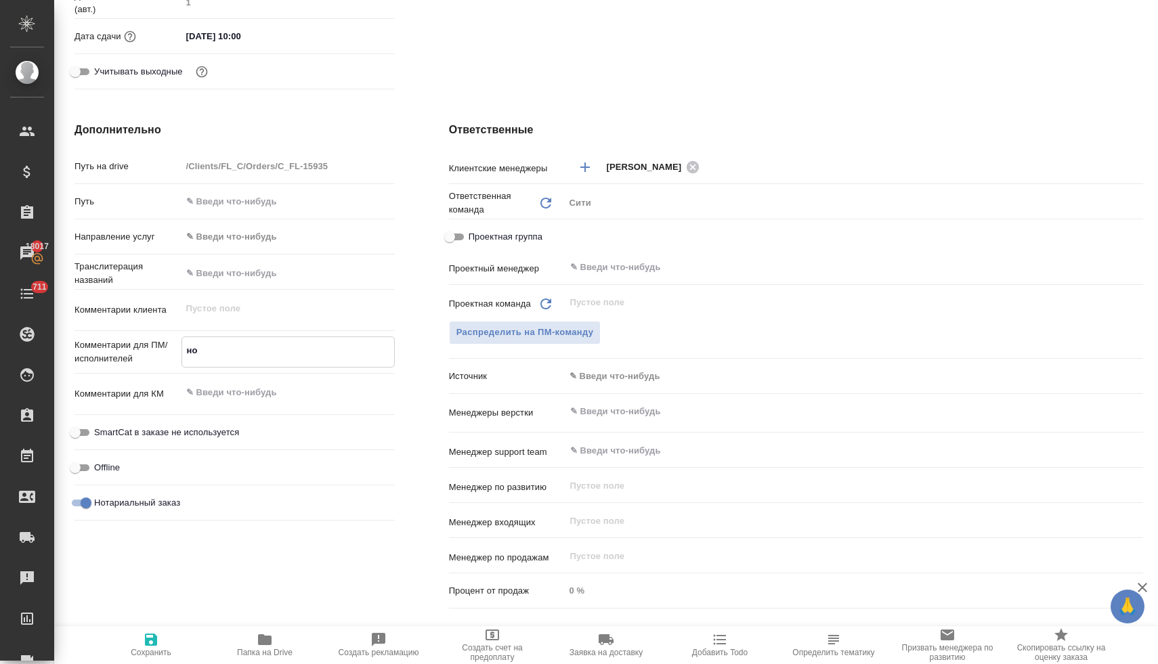
type textarea "нот"
type textarea "x"
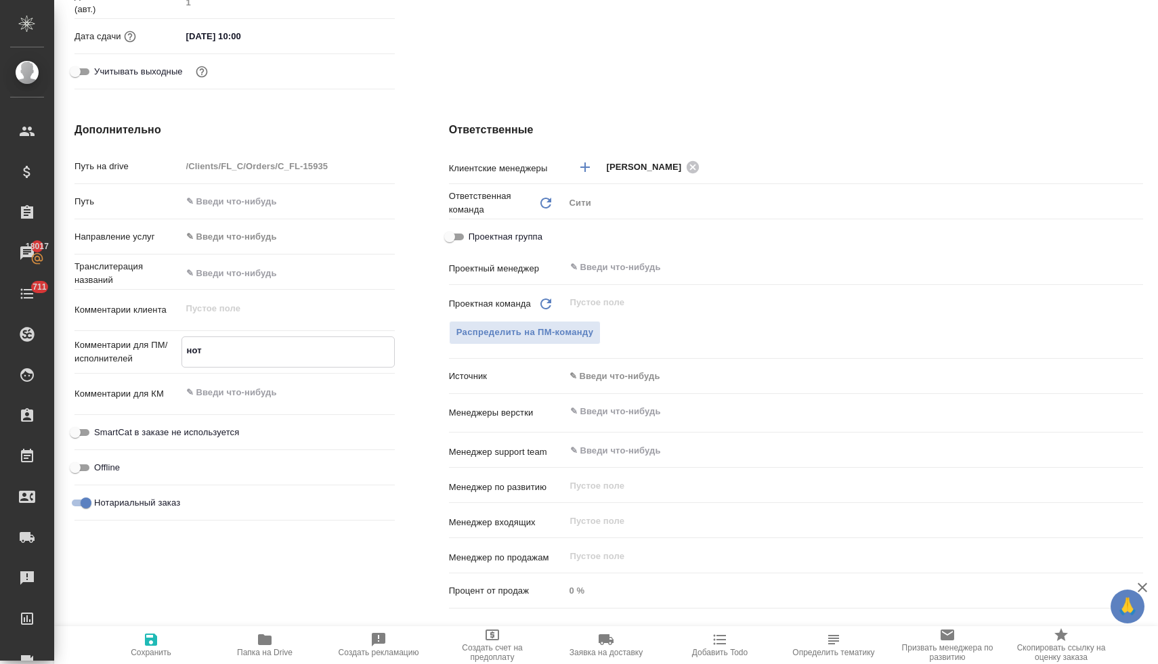
type textarea "нот"
type textarea "x"
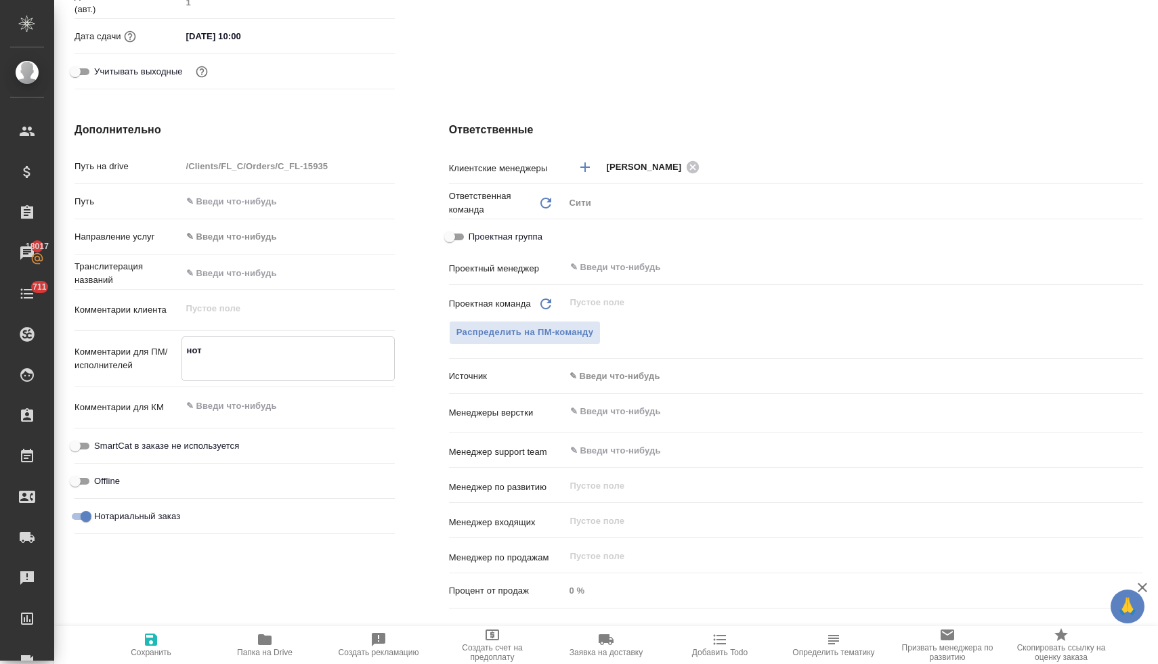
type textarea "x"
type textarea "нот"
type textarea "x"
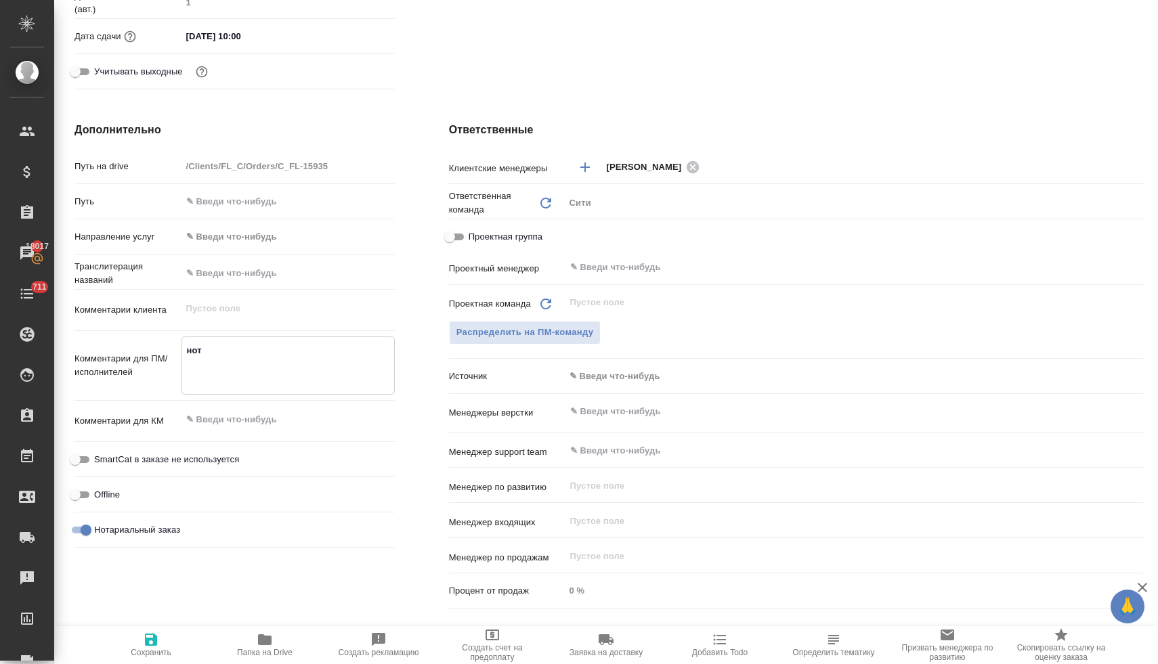
type textarea "нот д"
type textarea "x"
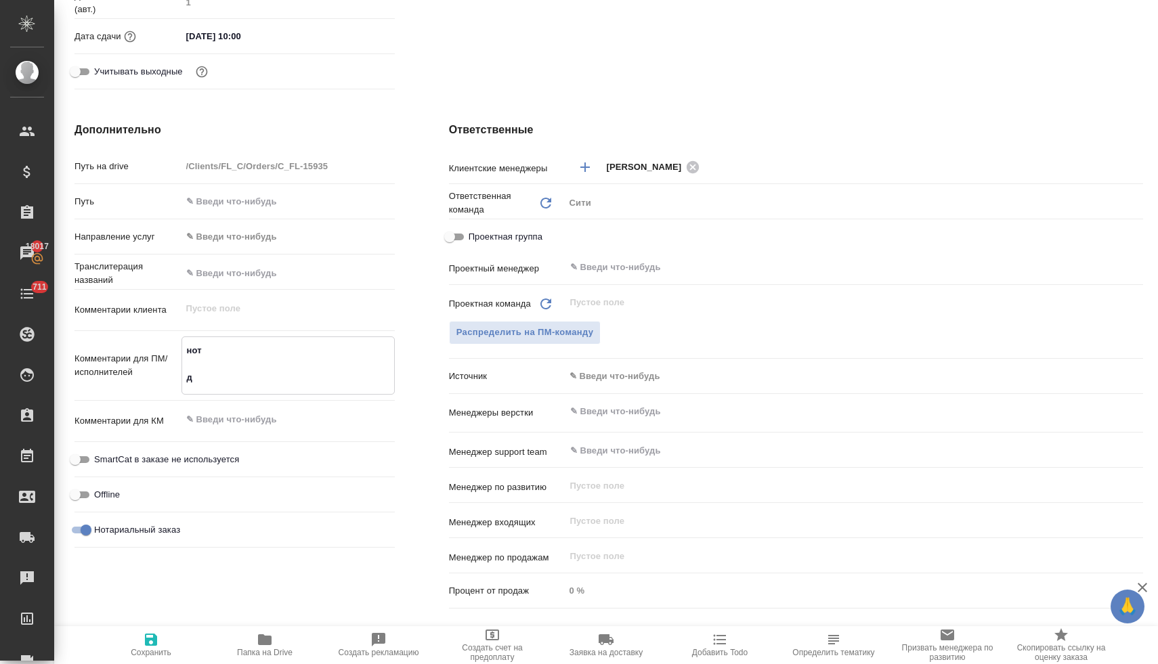
type textarea "нот до"
type textarea "x"
type textarea "нот доп"
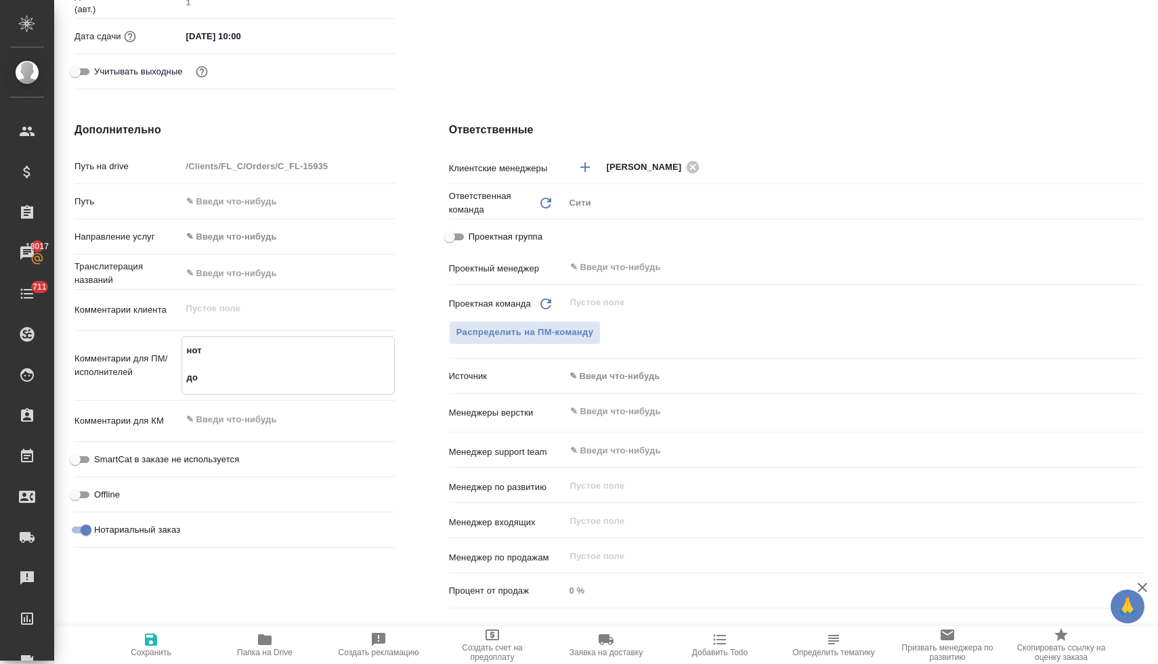
type textarea "x"
type textarea "нот допе"
type textarea "x"
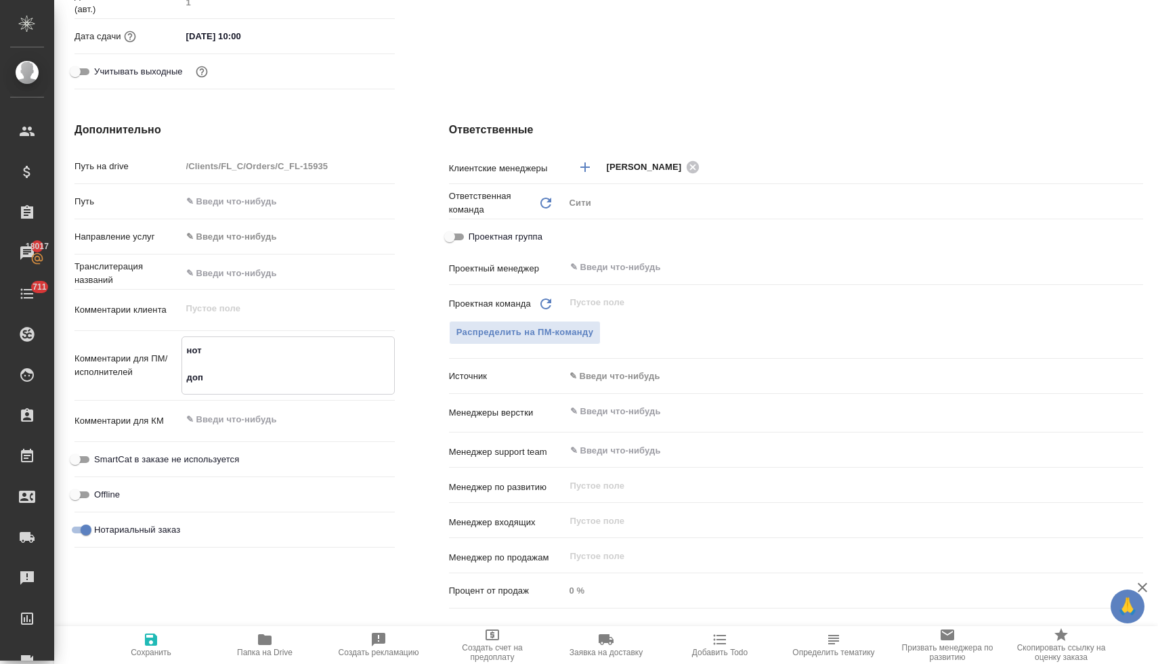
type textarea "x"
type textarea "нот допер"
type textarea "x"
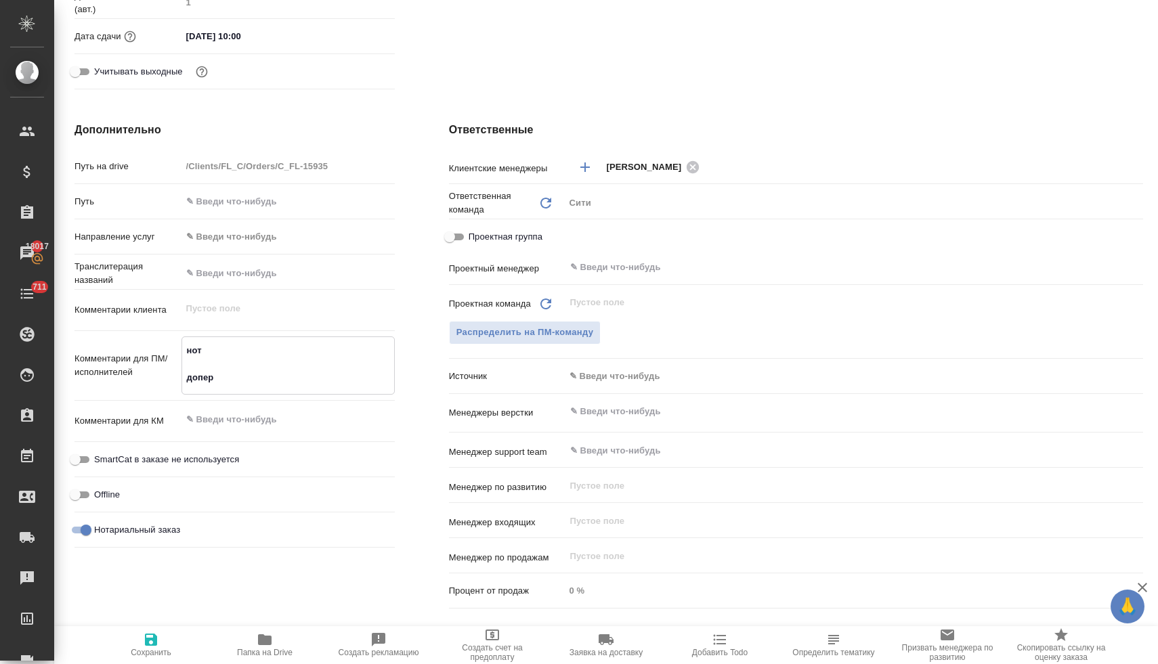
type textarea "x"
type textarea "нот допере"
type textarea "x"
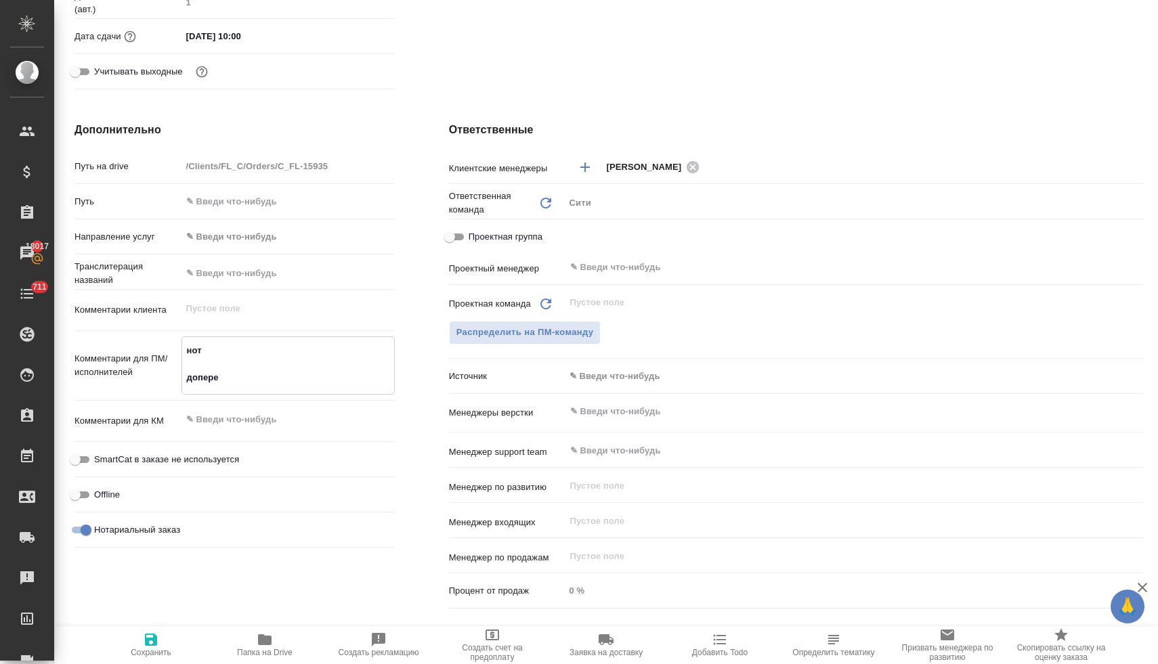
type textarea "нот доперев"
type textarea "x"
type textarea "нот допереве"
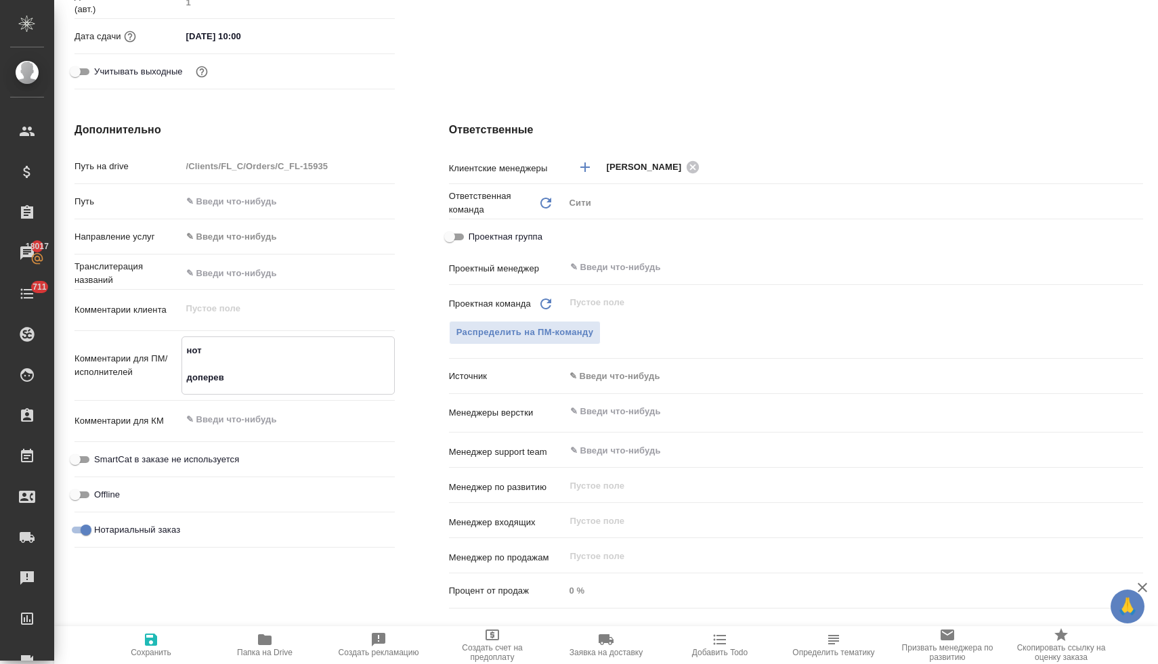
type textarea "x"
type textarea "нот доперевес"
type textarea "x"
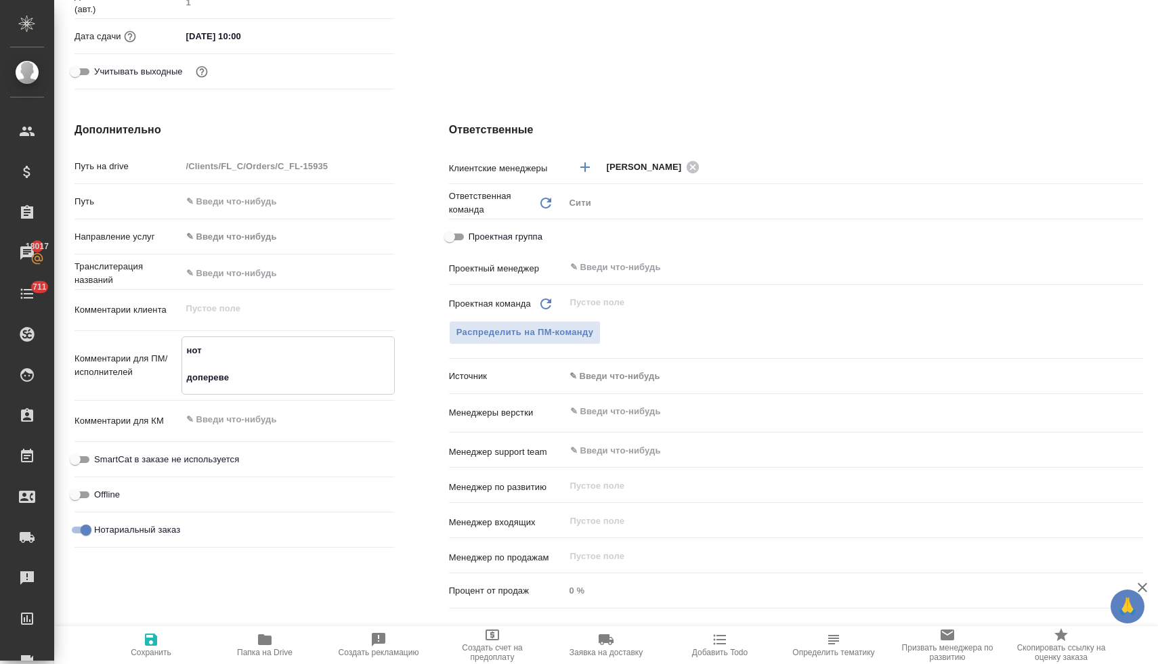
type textarea "x"
type textarea "нот доперевест"
type textarea "x"
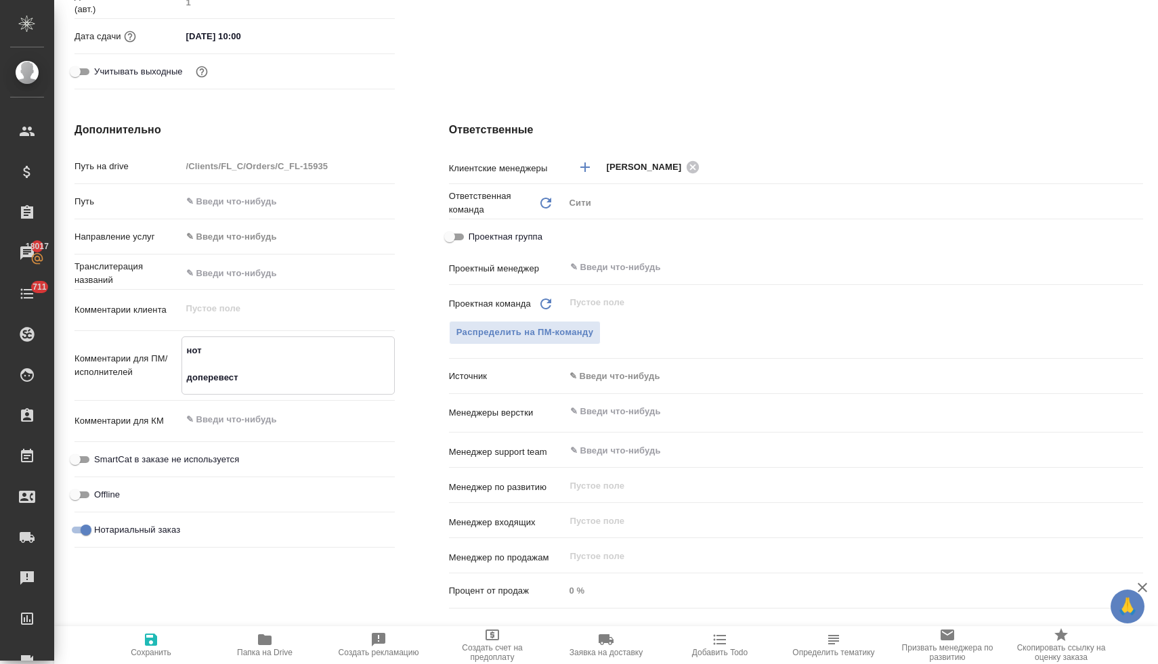
type textarea "x"
type textarea "нот доперевести"
type textarea "x"
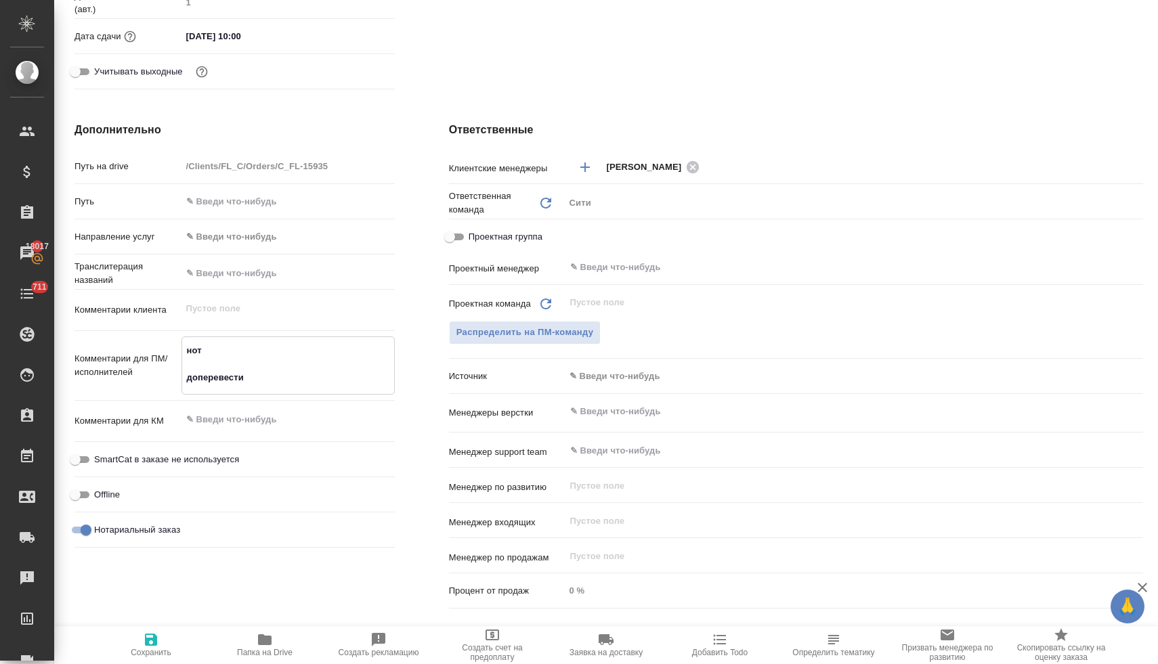
type textarea "нот доперевести"
type textarea "x"
type textarea "нот доперевести п"
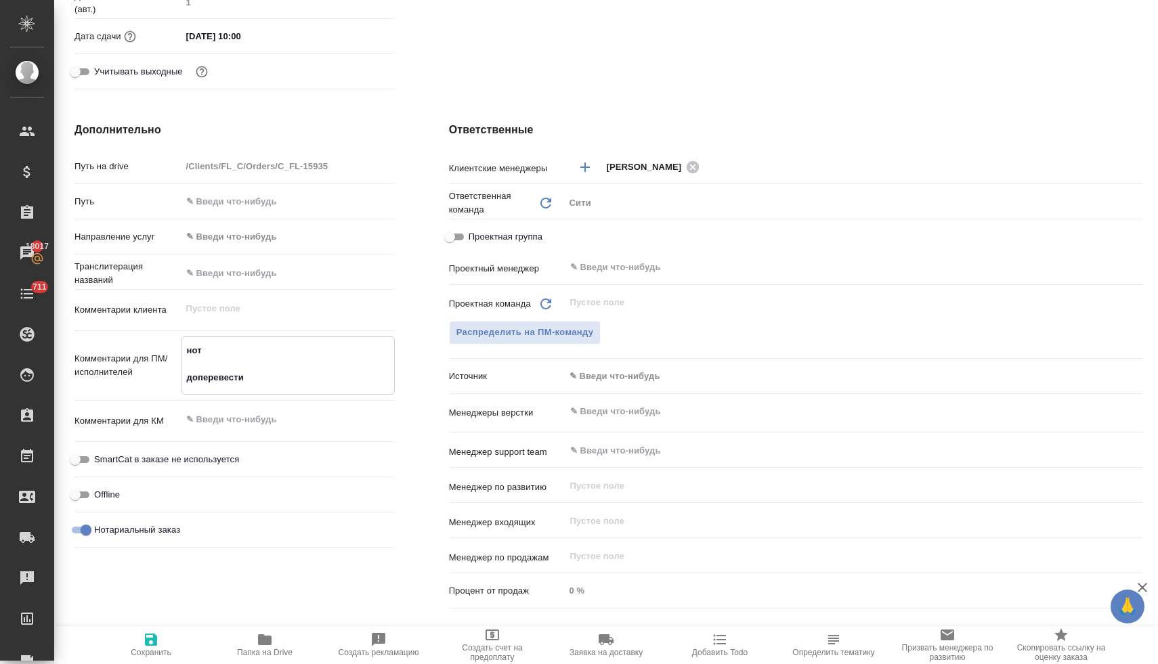
type textarea "x"
type textarea "нот доперевести пе"
type textarea "x"
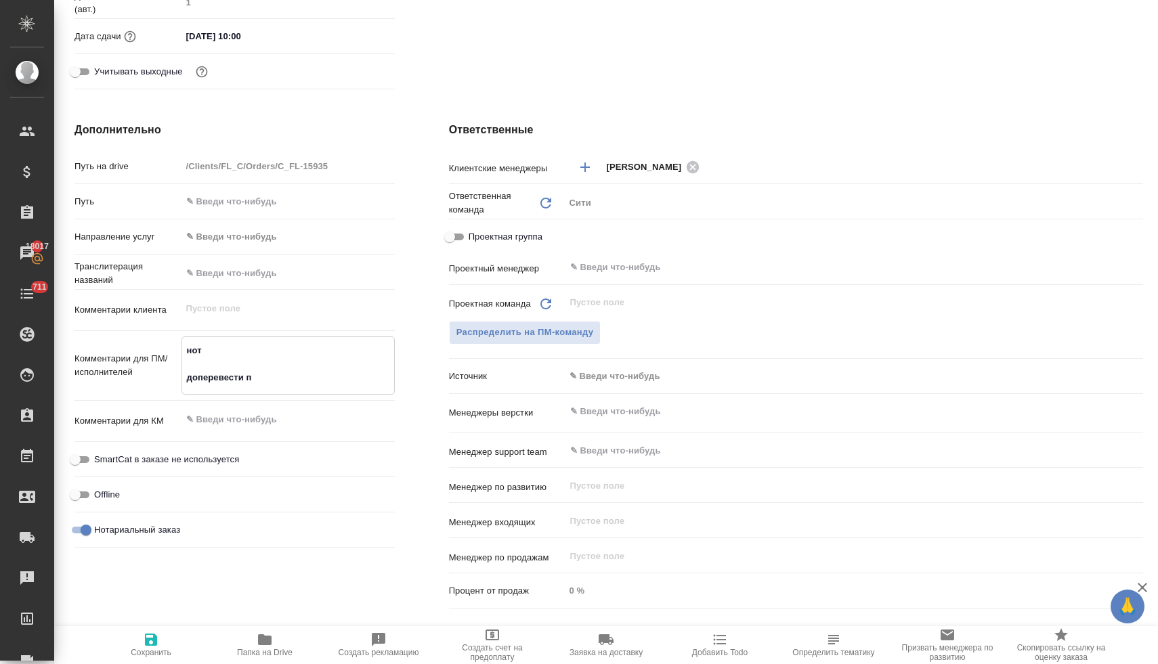
type textarea "x"
type textarea "нот доперевести печ"
type textarea "x"
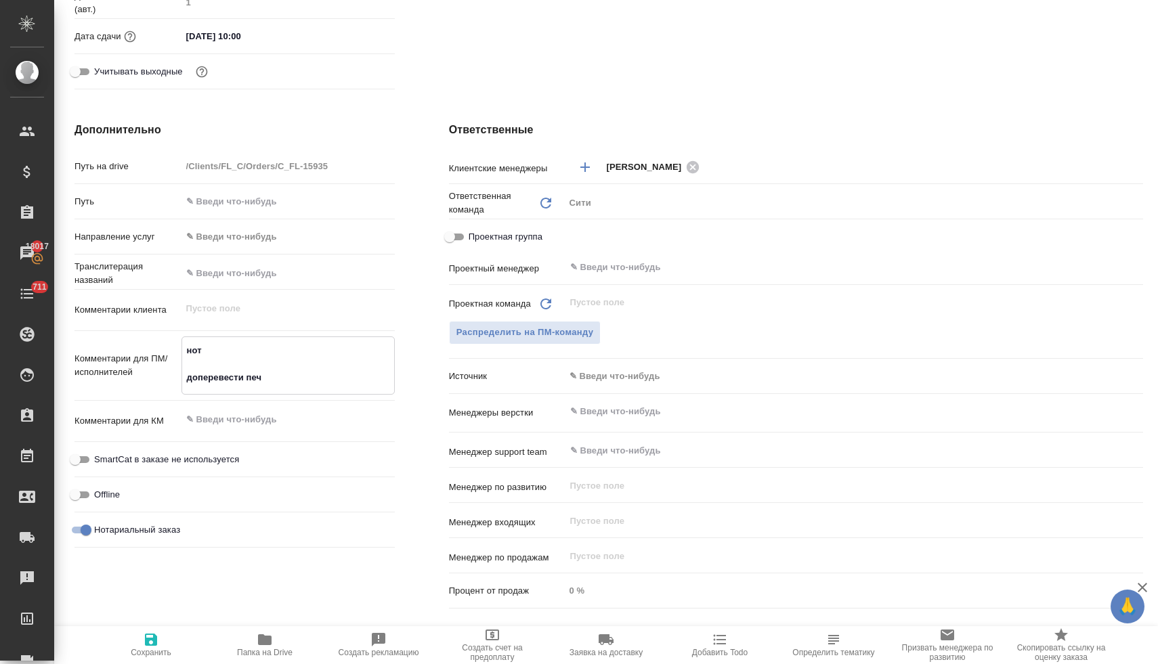
type textarea "x"
type textarea "нот доперевести печа"
type textarea "x"
type textarea "нот доперевести печат"
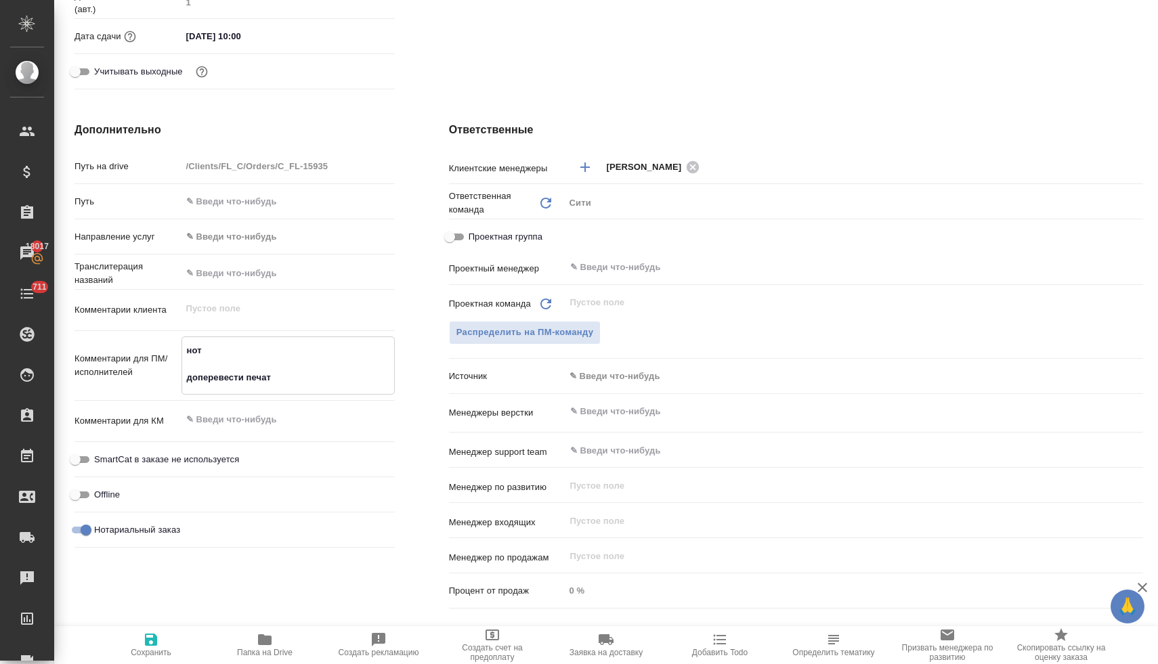
type textarea "x"
type textarea "нот доперевести печати"
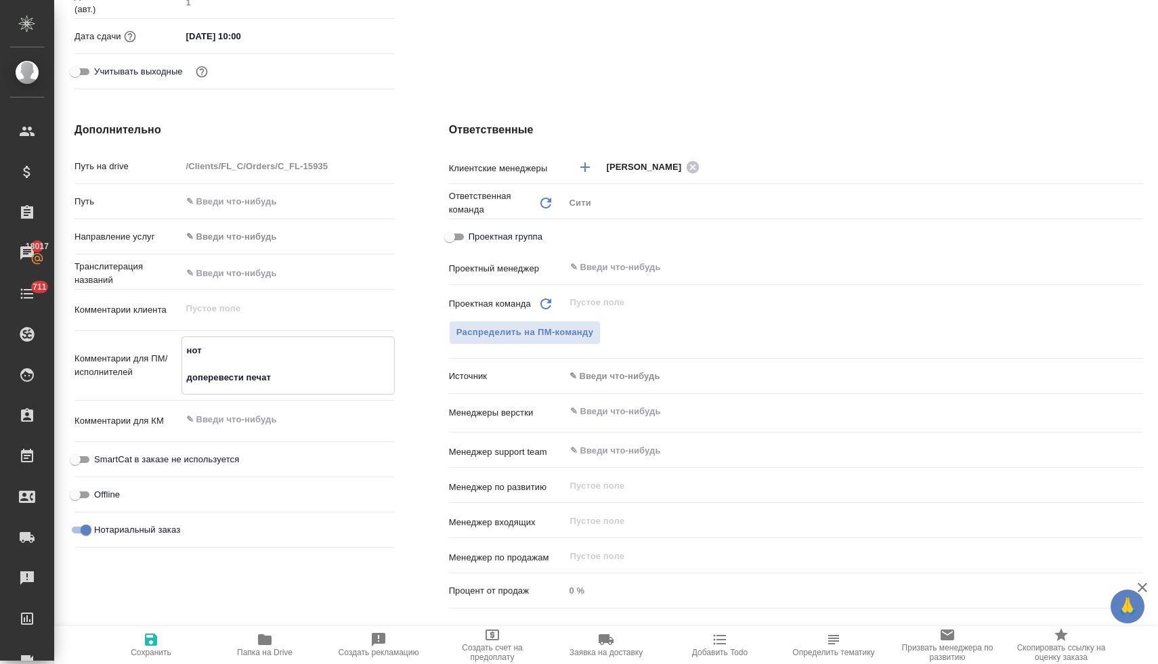
type textarea "x"
type textarea "нот доперевести печати"
type textarea "x"
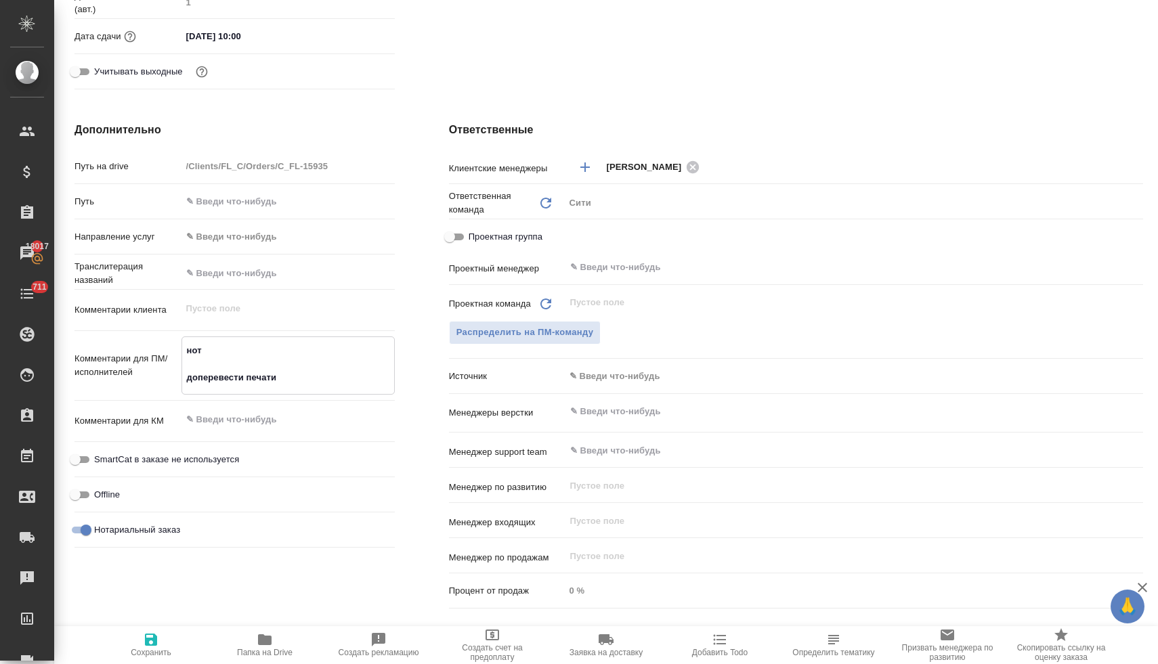
type textarea "x"
type textarea "нот доперевести печати и"
type textarea "x"
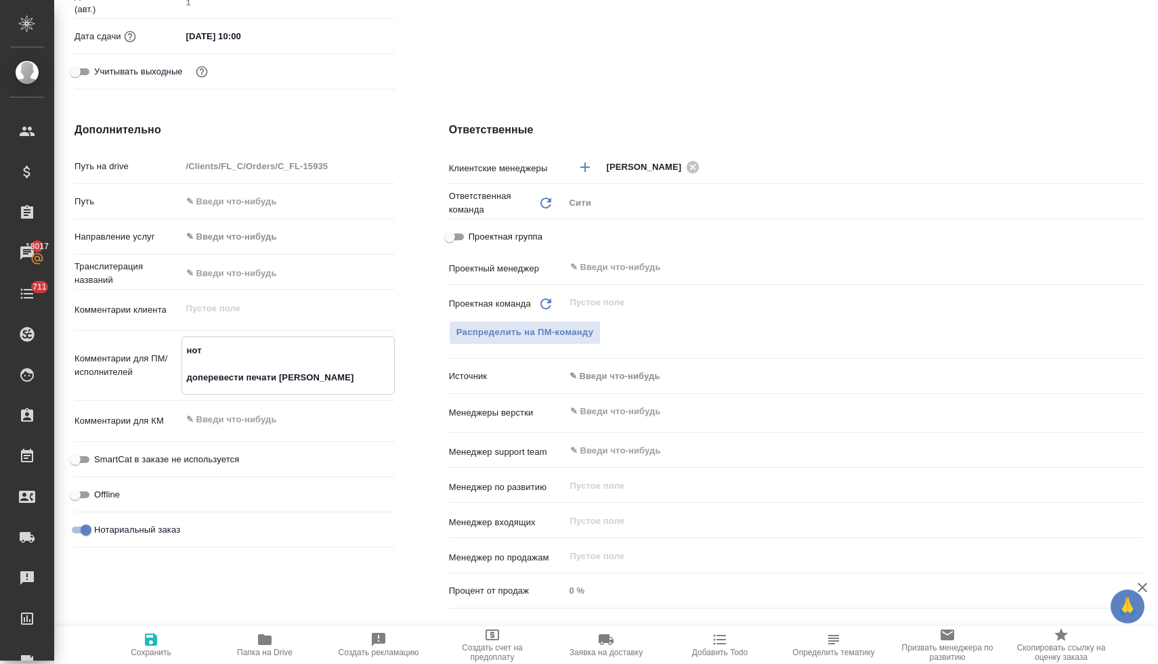
type textarea "x"
type textarea "нот доперевести печати и"
type textarea "x"
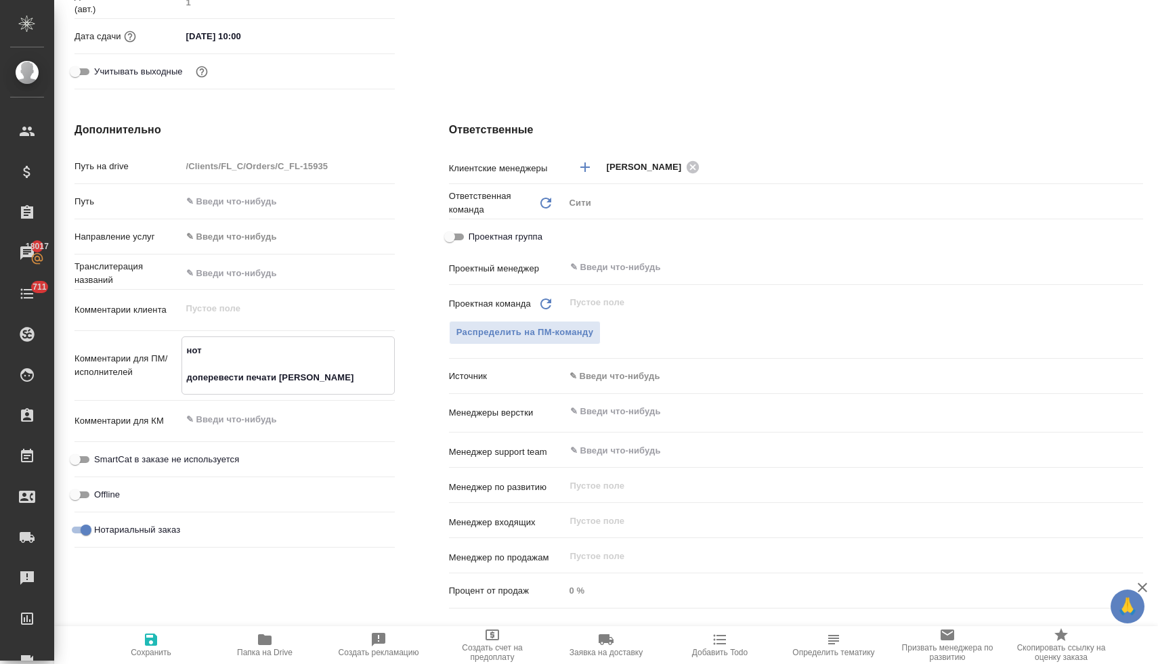
type textarea "нот доперевести печати и ш"
type textarea "x"
type textarea "нот доперевести печати и шт"
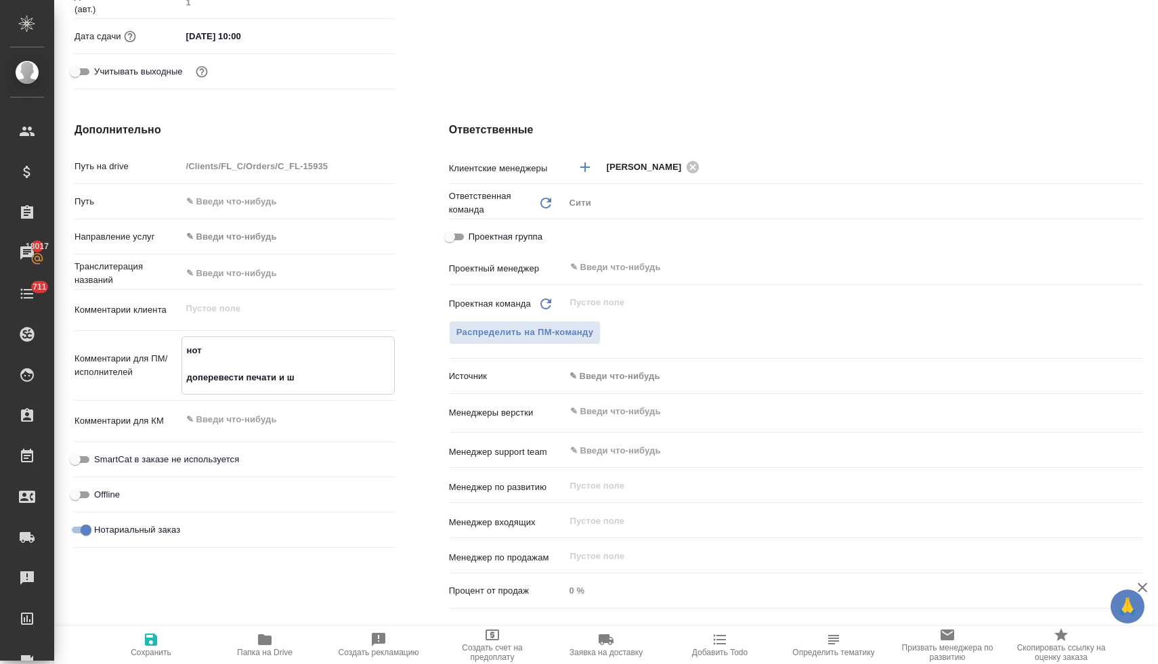
type textarea "x"
type textarea "нот доперевести печати и шта"
type textarea "x"
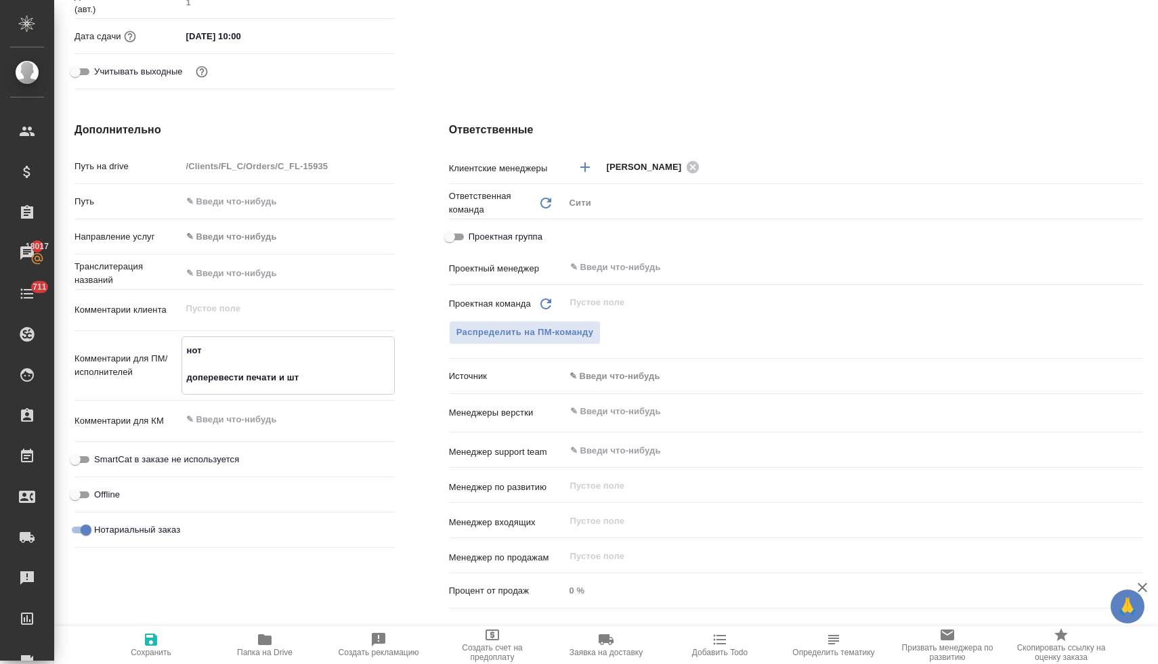
type textarea "x"
type textarea "нот доперевести печати и штам"
type textarea "x"
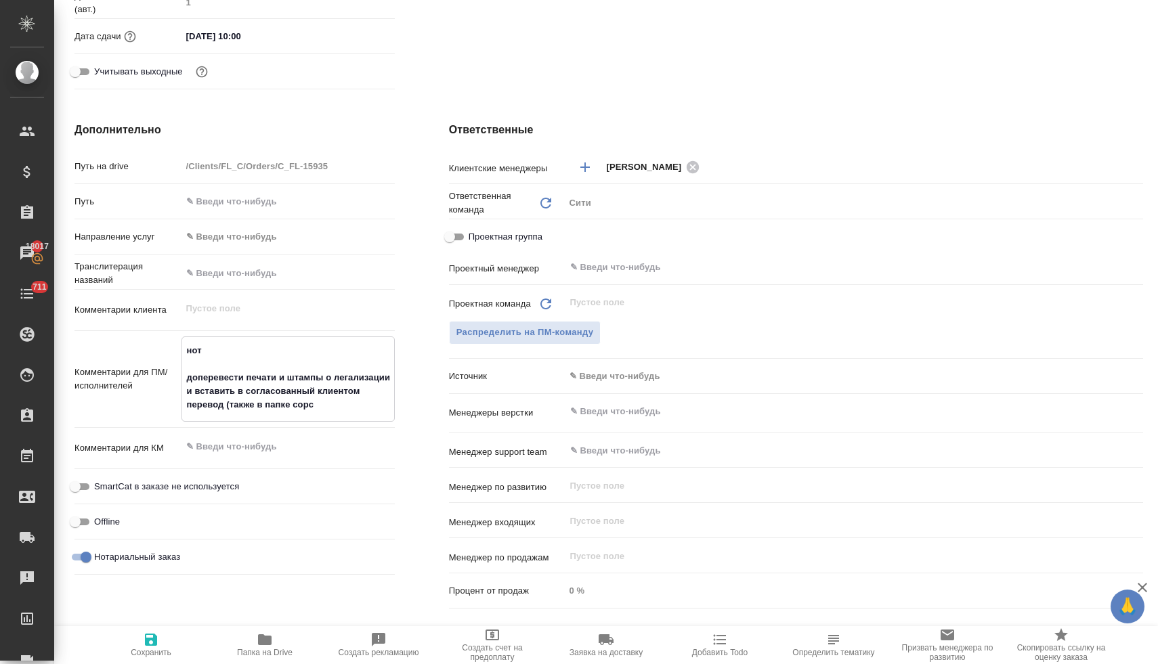
drag, startPoint x: 295, startPoint y: 406, endPoint x: 228, endPoint y: 403, distance: 67.1
click at [228, 403] on textarea "нот доперевести печати и штампы о легализации и вставить в согласованный клиент…" at bounding box center [288, 377] width 212 height 77
click at [264, 405] on textarea "нот доперевести печати и штампы о легализации и вставить в согласованный клиент…" at bounding box center [288, 377] width 212 height 77
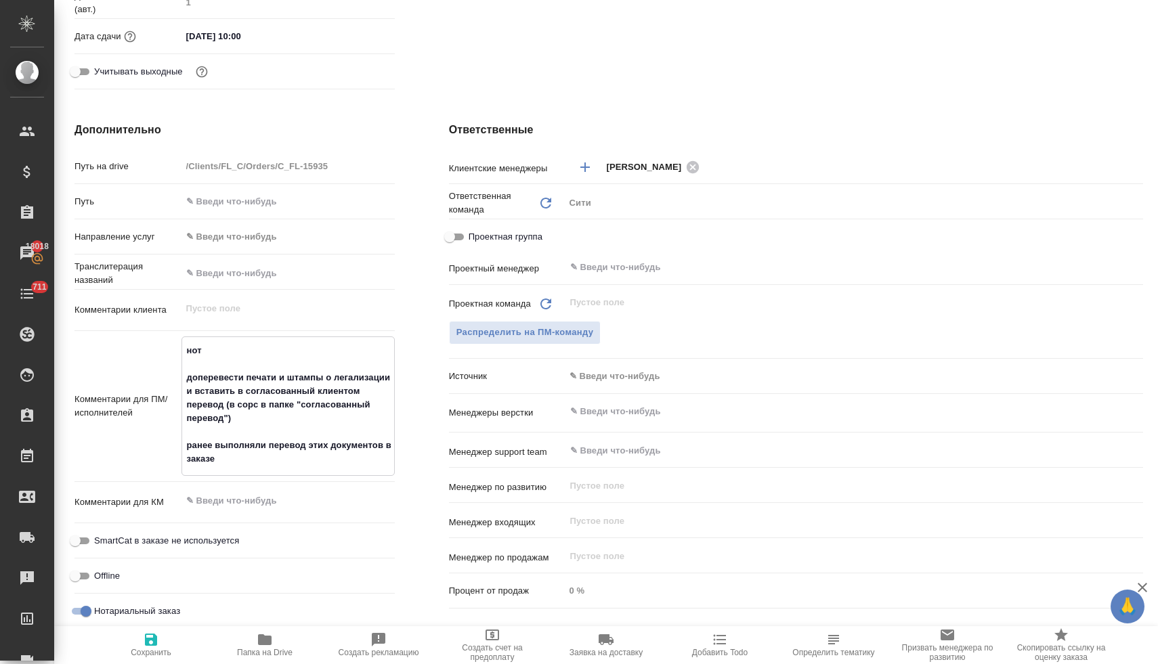
paste textarea "C_FL-15876"
click at [150, 639] on icon "button" at bounding box center [151, 640] width 12 height 12
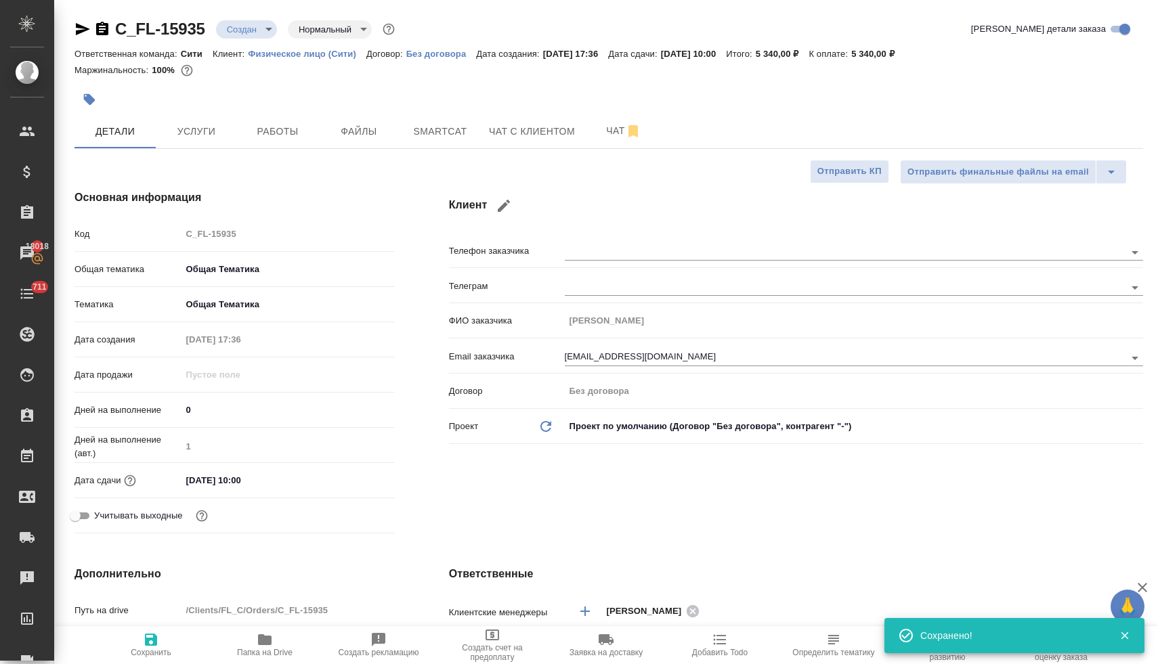
click at [272, 646] on icon "button" at bounding box center [265, 640] width 16 height 16
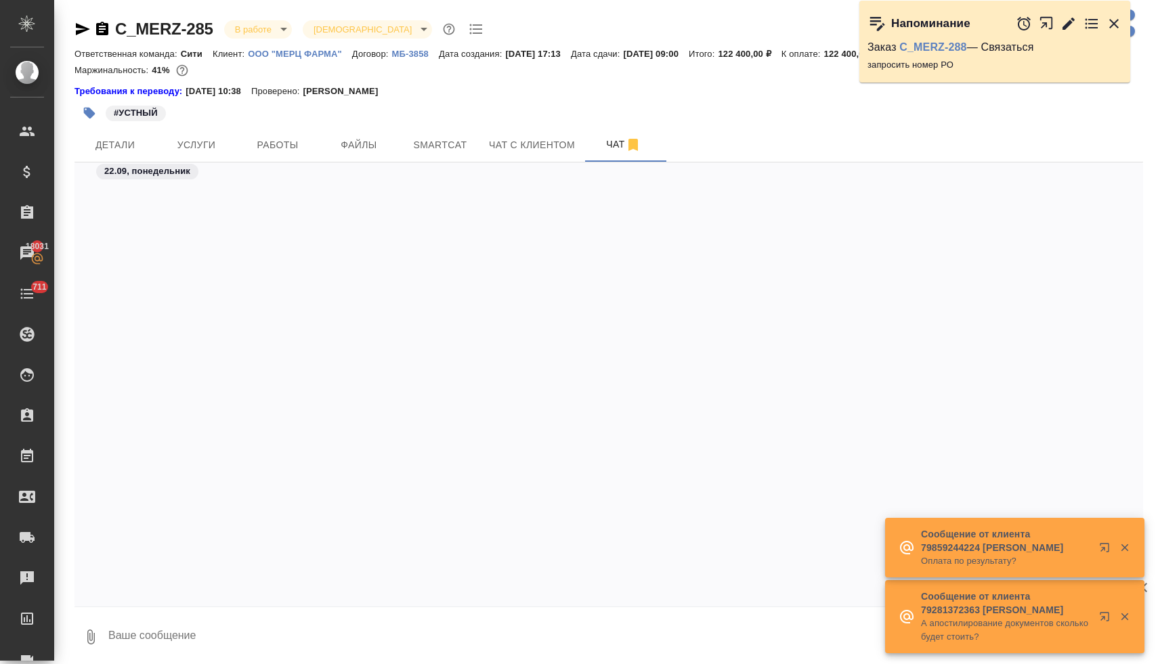
scroll to position [8768, 0]
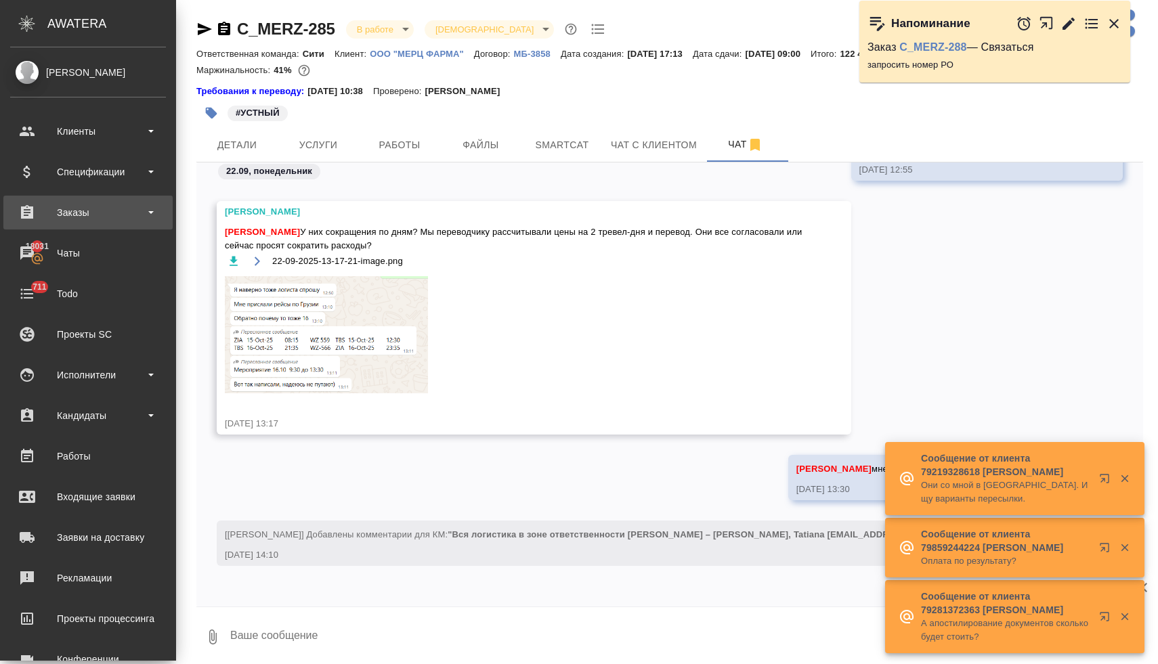
click at [87, 213] on div "Заказы" at bounding box center [88, 212] width 156 height 20
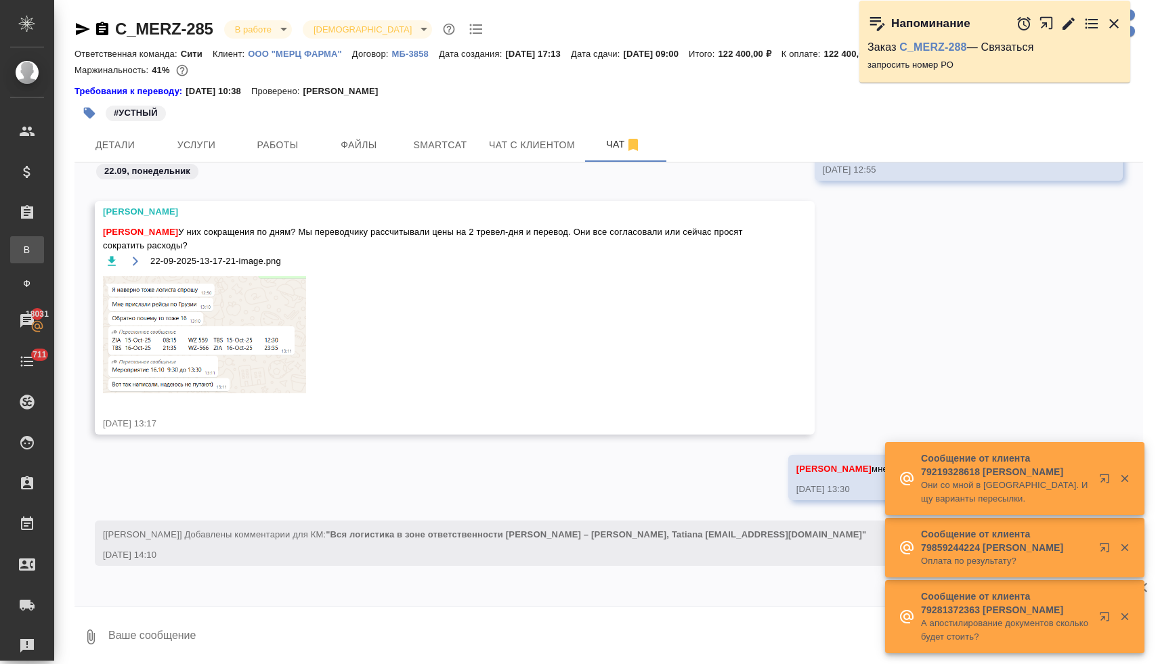
click at [20, 249] on div "Все заказы" at bounding box center [10, 250] width 20 height 14
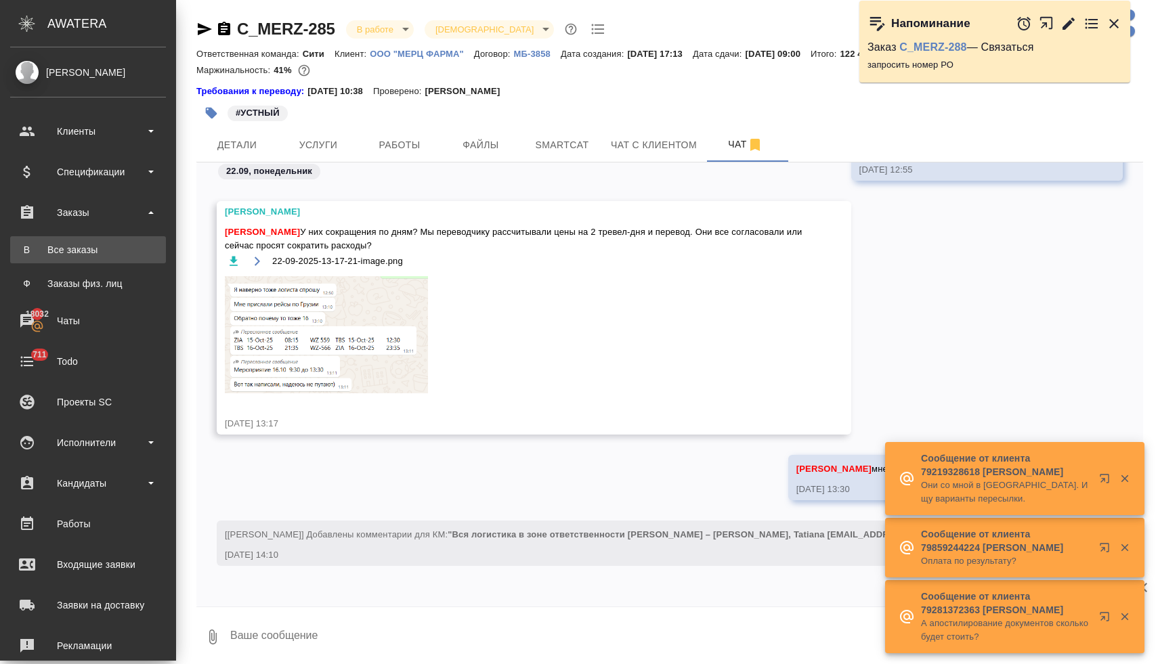
click at [84, 252] on div "Все заказы" at bounding box center [88, 250] width 142 height 14
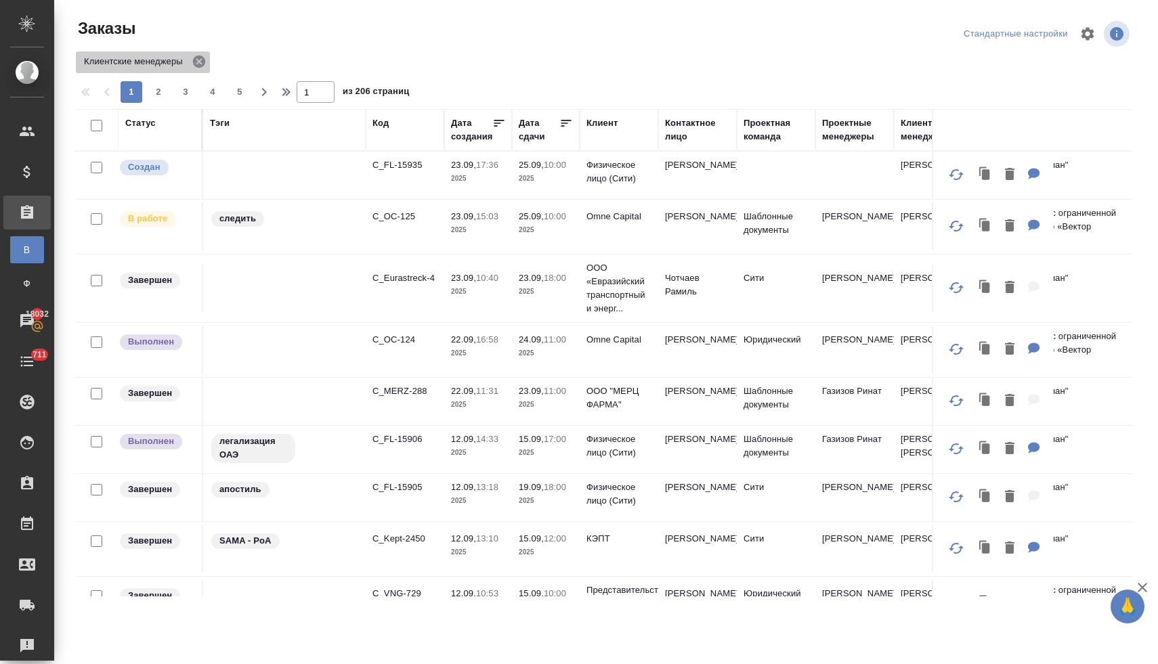
click at [201, 64] on icon at bounding box center [199, 62] width 12 height 12
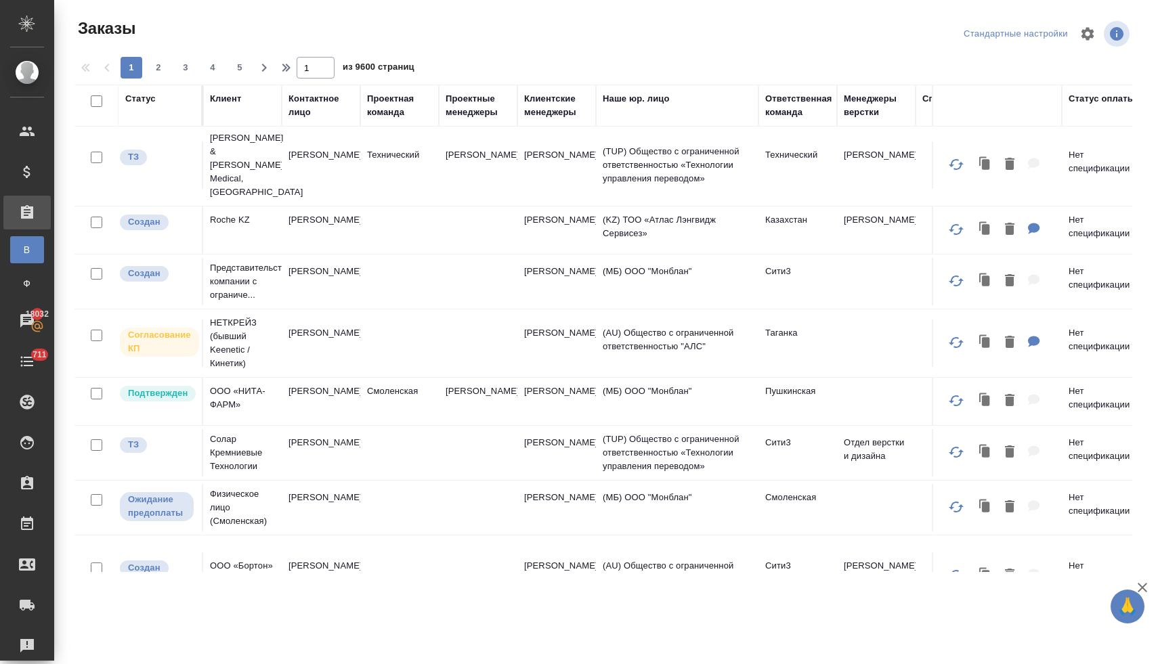
scroll to position [3, 378]
click at [792, 112] on div "Ответственная команда" at bounding box center [797, 105] width 67 height 27
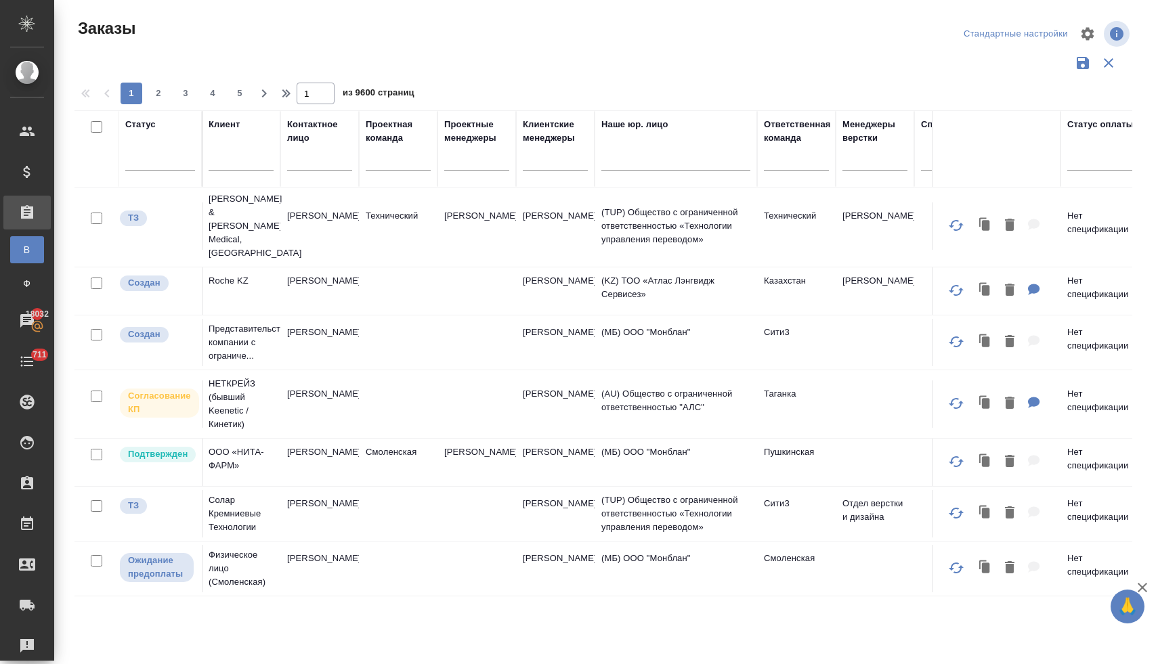
scroll to position [38, 378]
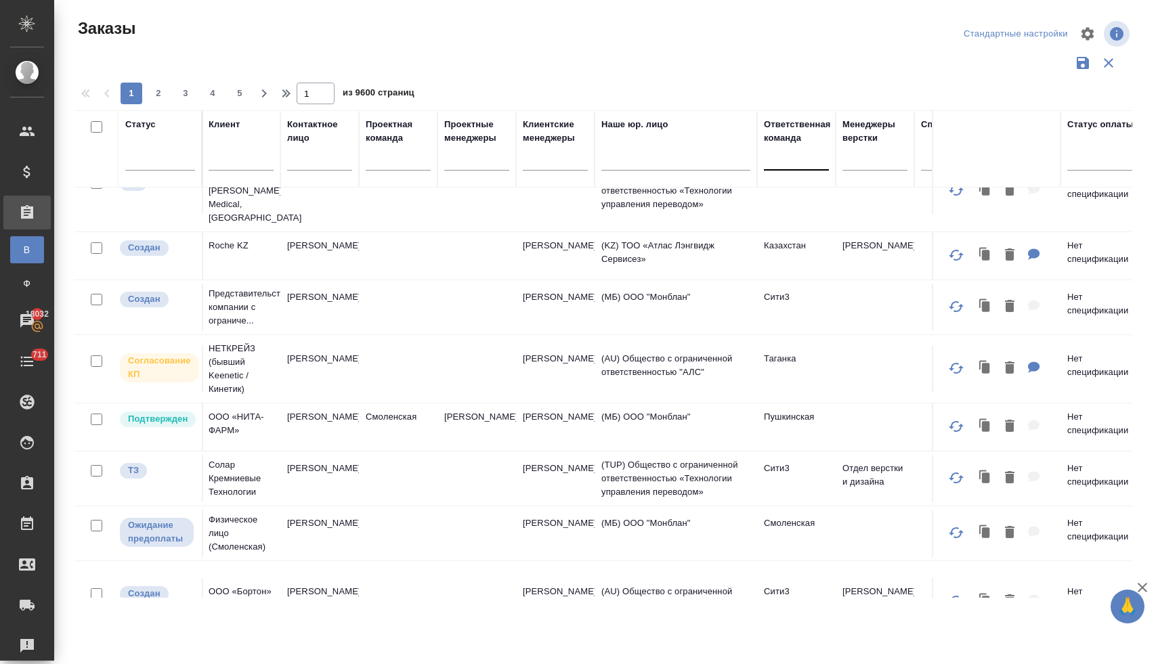
click at [797, 163] on div at bounding box center [796, 157] width 65 height 20
click at [792, 73] on div at bounding box center [603, 63] width 1058 height 26
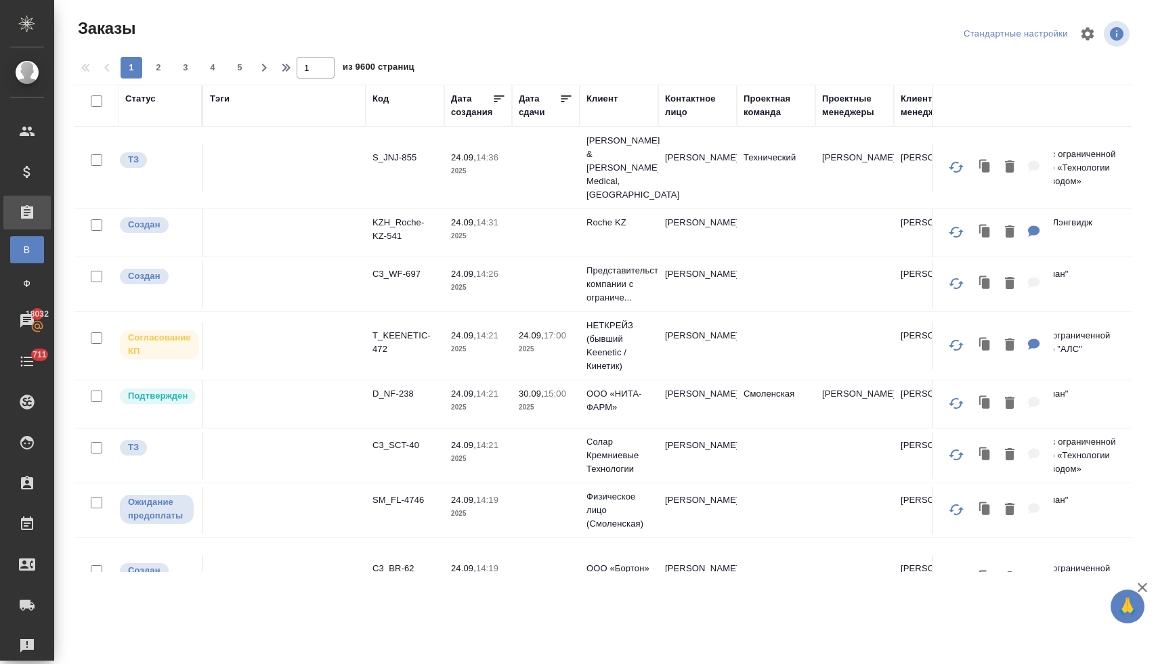
click at [611, 97] on div "Клиент" at bounding box center [601, 99] width 31 height 14
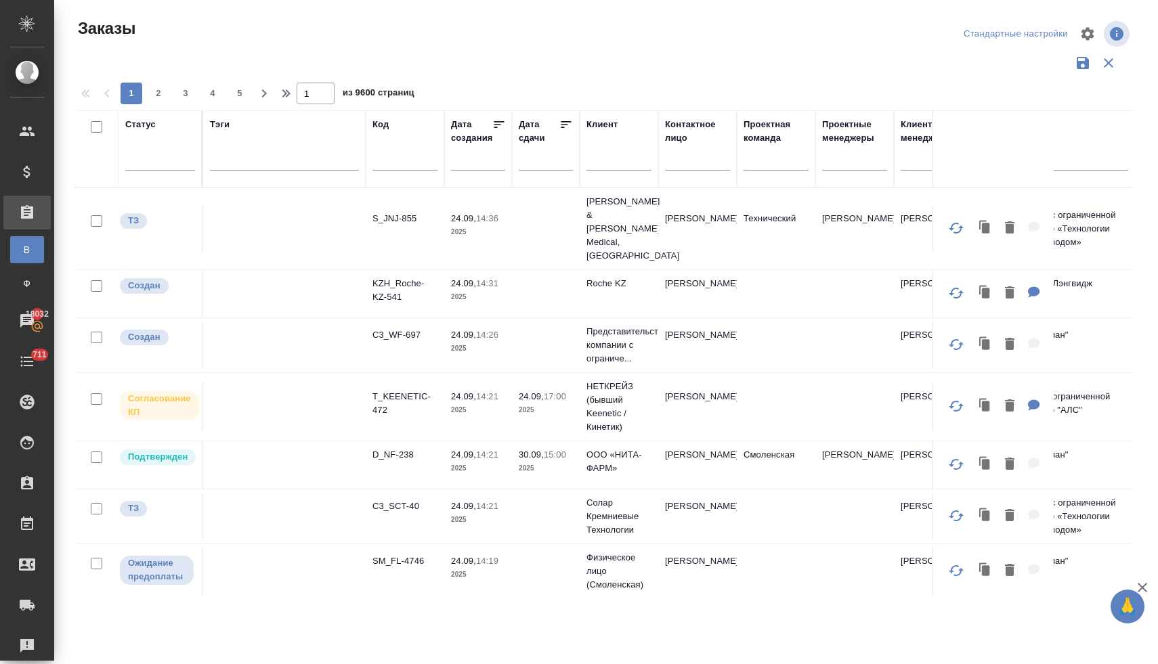
click at [607, 164] on input "text" at bounding box center [618, 162] width 65 height 17
type input "эрси"
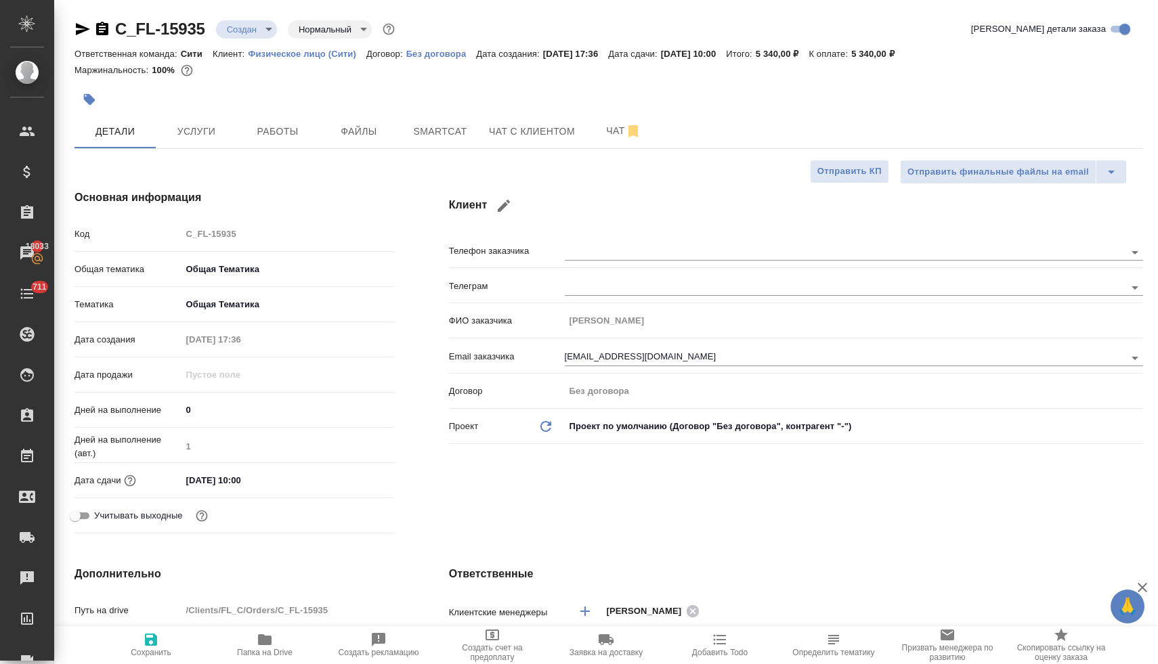
select select "RU"
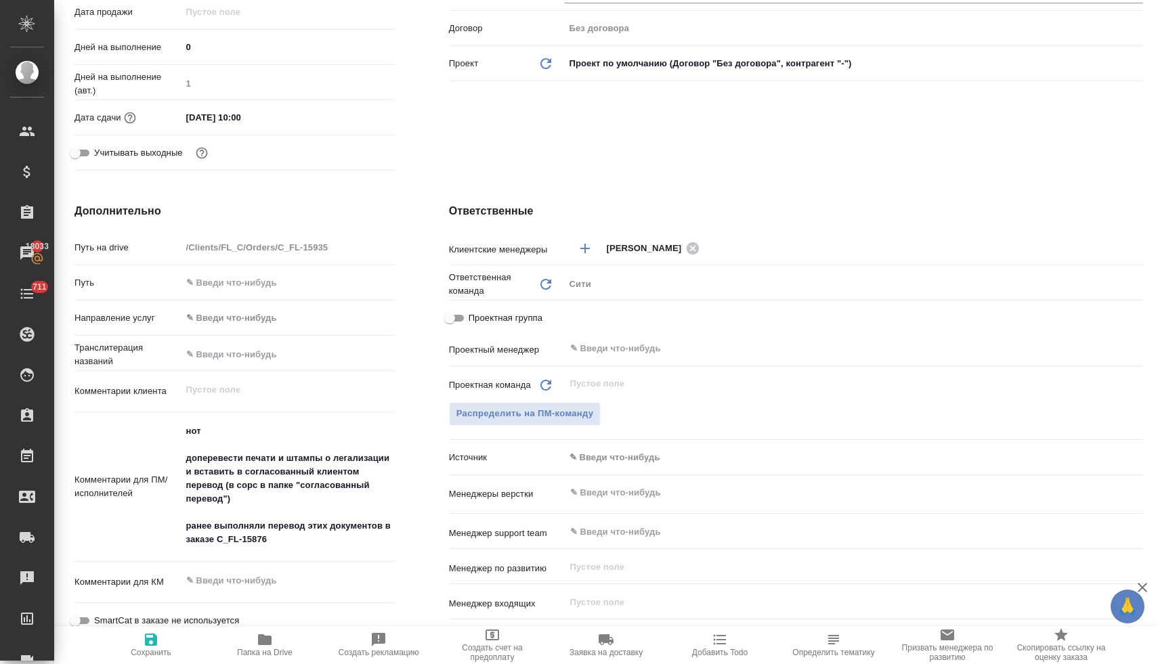
scroll to position [515, 0]
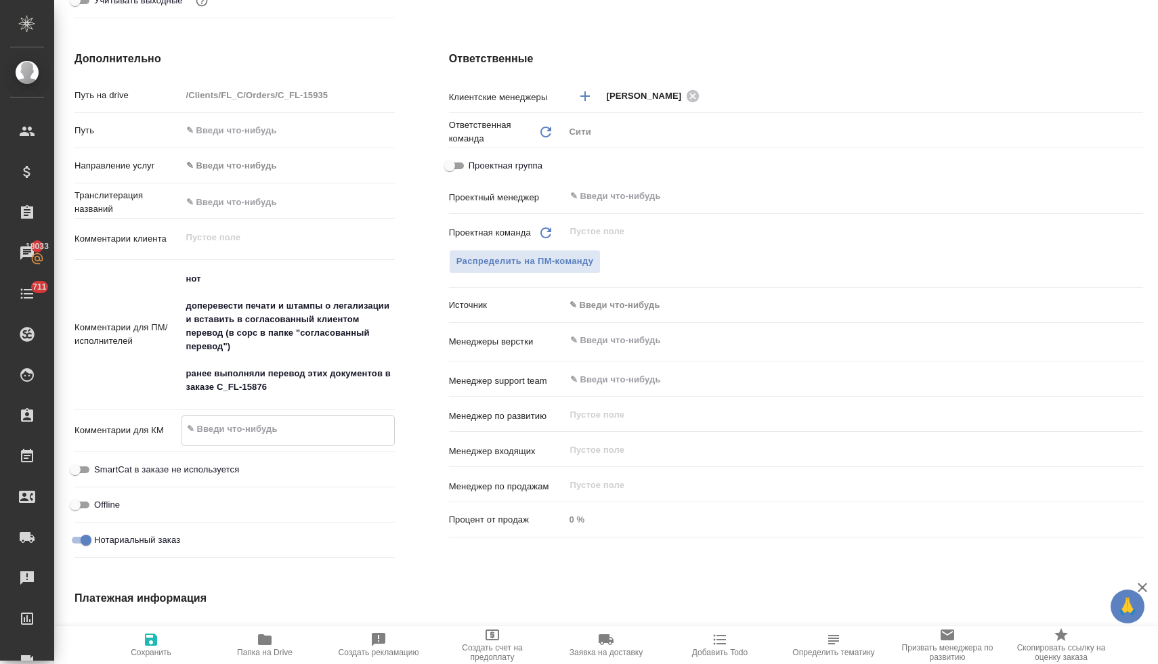
click at [267, 420] on textarea at bounding box center [288, 429] width 212 height 23
paste textarea "Maksim Varchenia компания Astentrix"
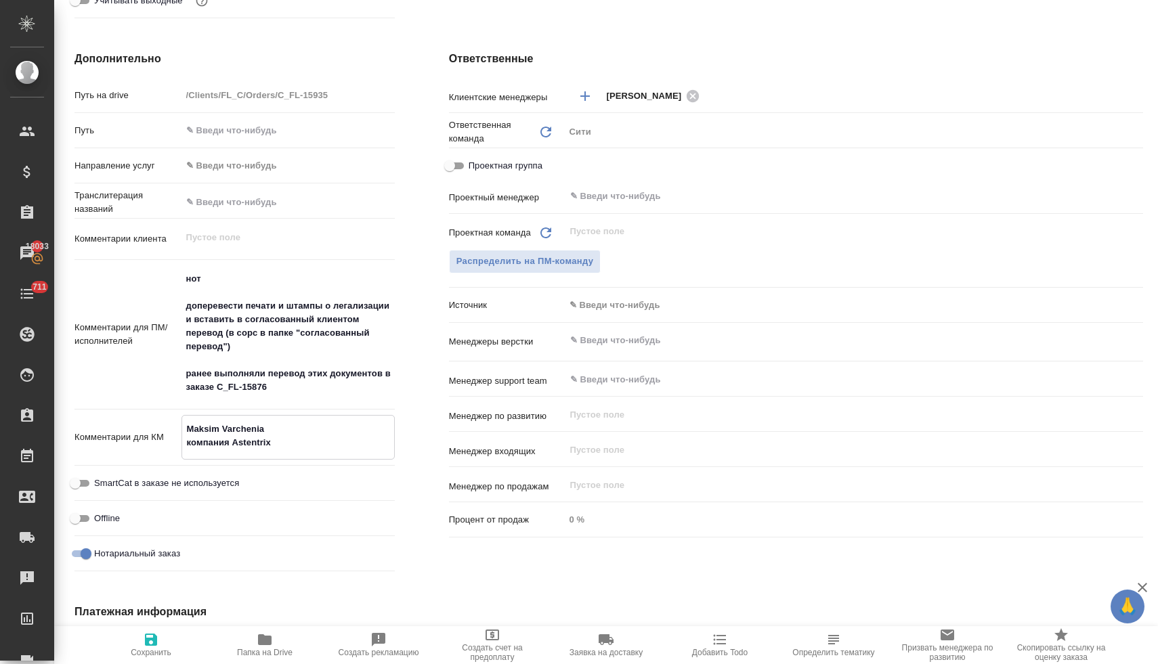
type textarea "Maksim Varchenia компания Astentrix"
click at [152, 643] on icon "button" at bounding box center [151, 640] width 16 height 16
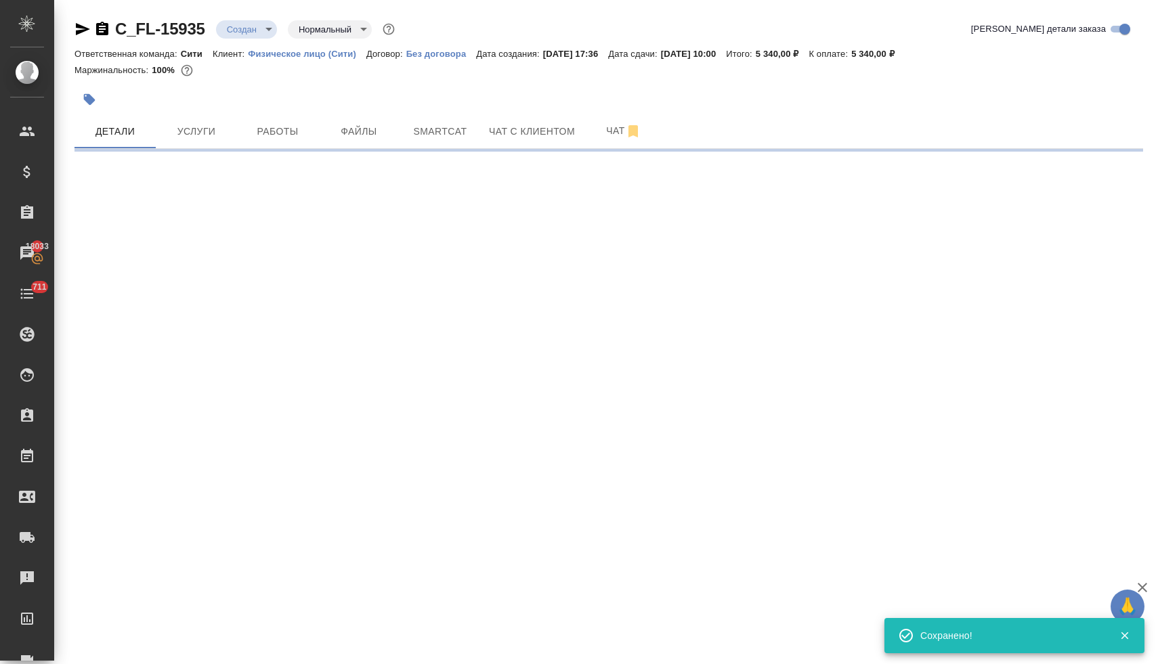
scroll to position [0, 0]
select select "RU"
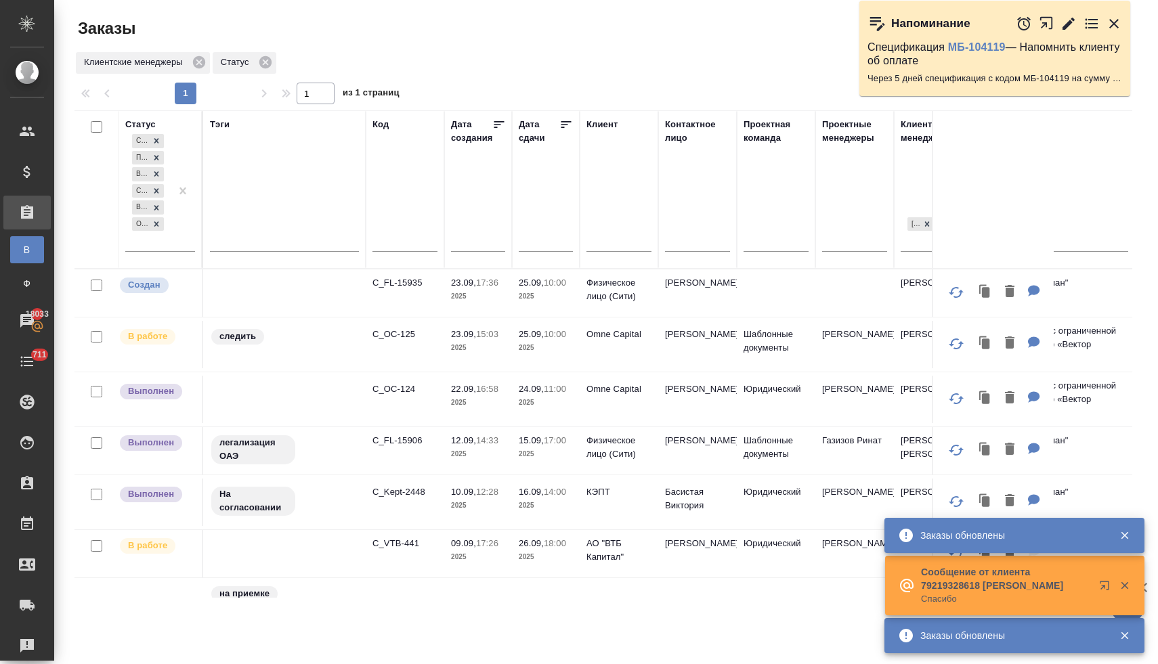
click at [402, 334] on p "C_OC-125" at bounding box center [404, 335] width 65 height 14
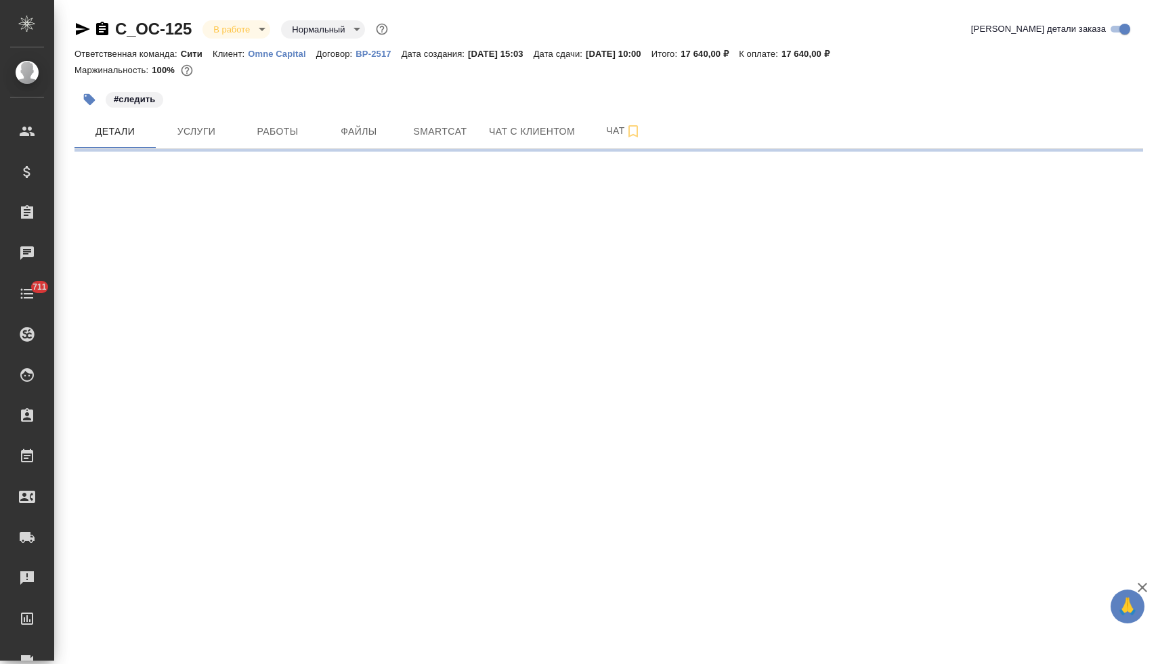
select select "RU"
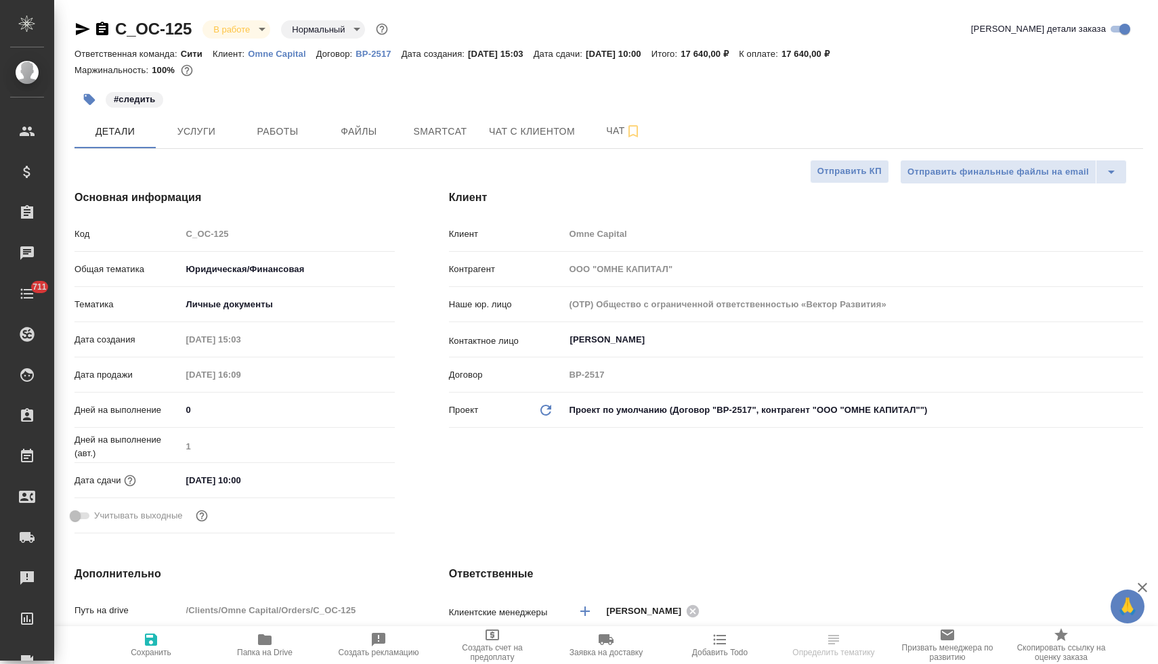
type textarea "x"
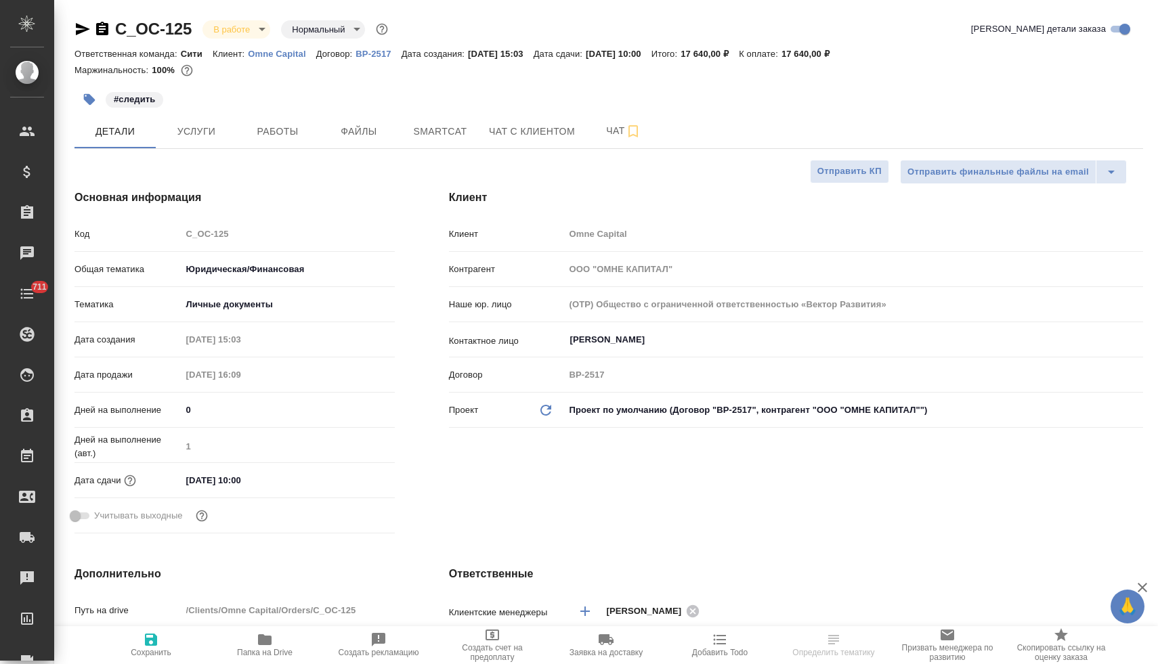
type textarea "x"
click at [75, 26] on icon "button" at bounding box center [82, 29] width 16 height 16
type textarea "x"
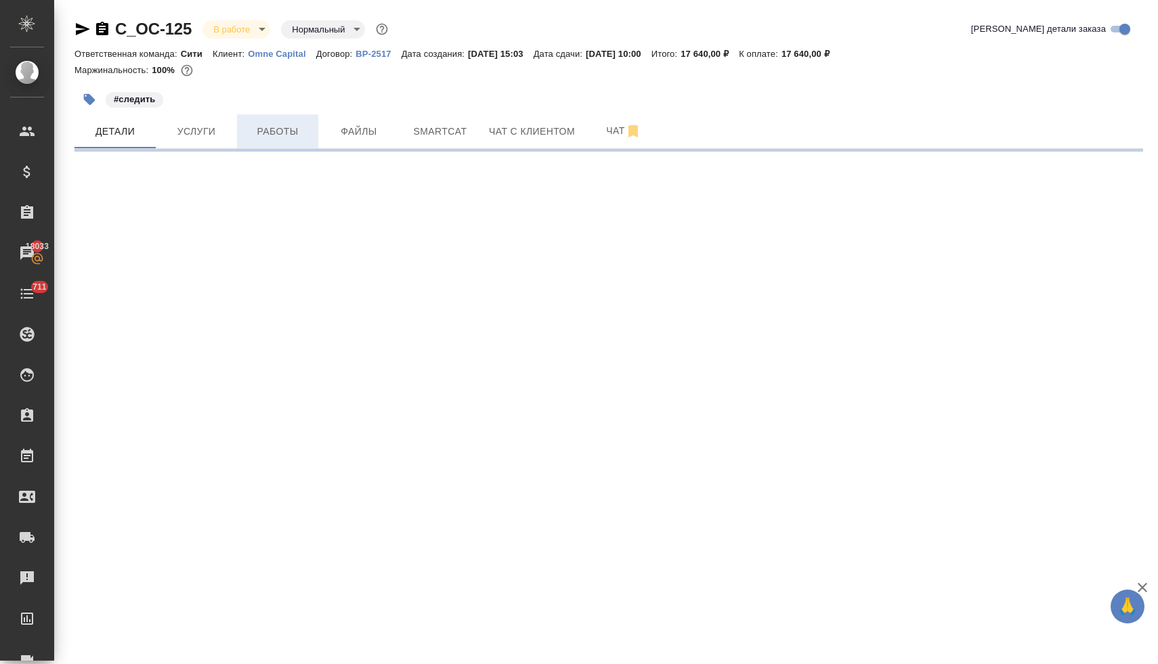
select select "RU"
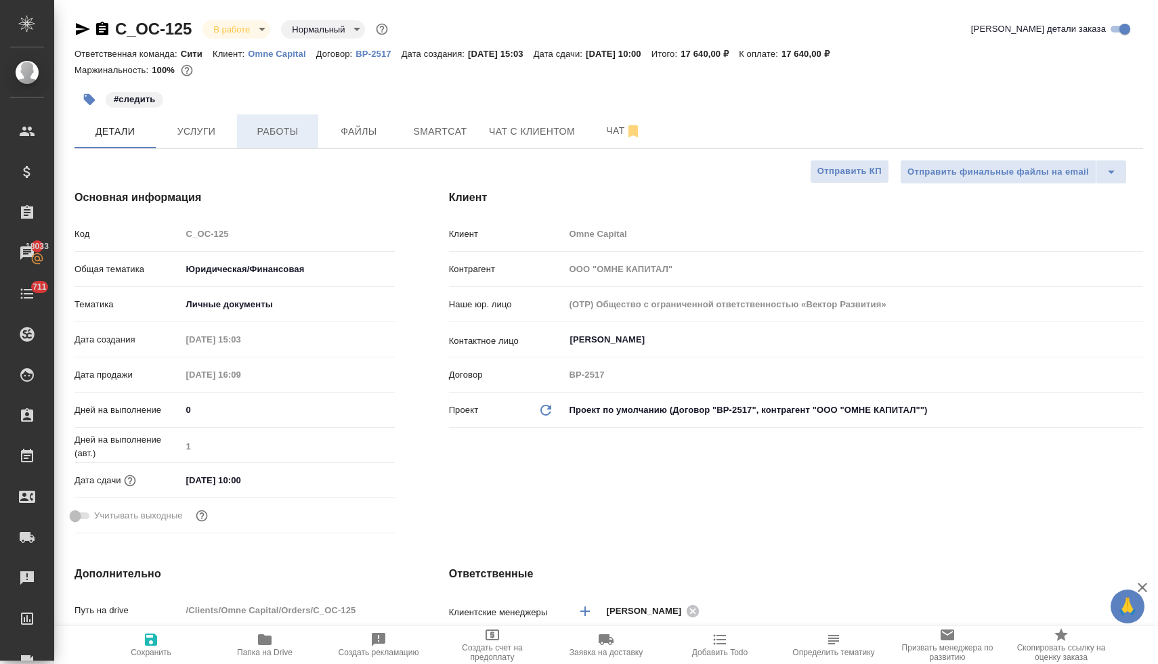
click at [275, 126] on span "Работы" at bounding box center [277, 131] width 65 height 17
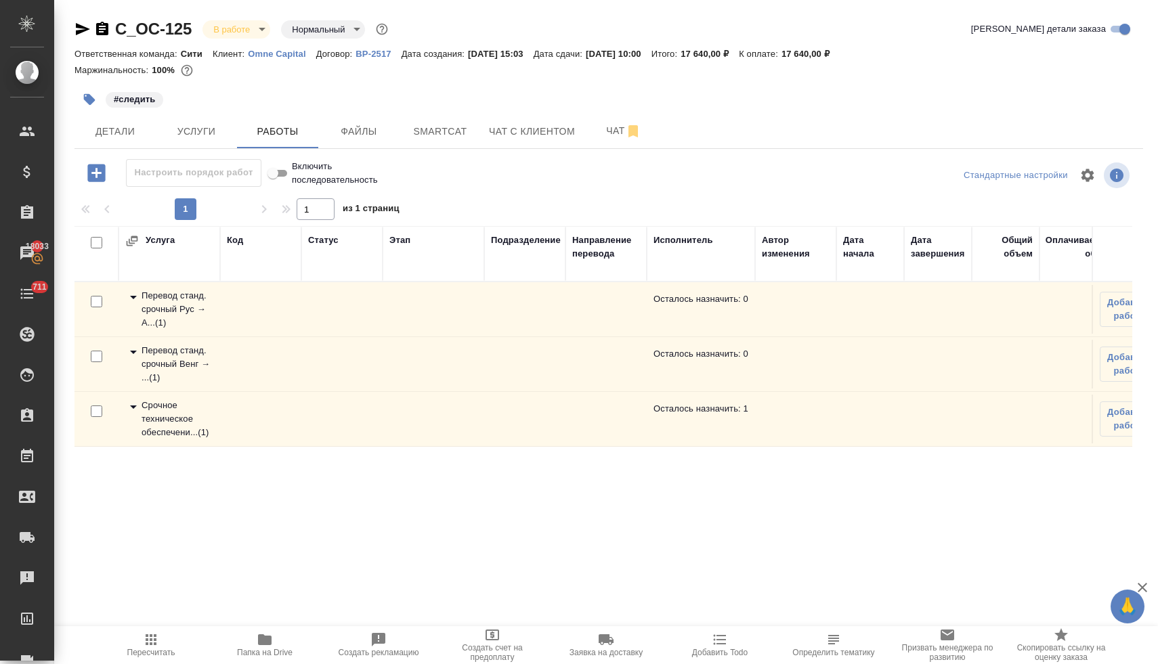
click at [167, 355] on div "Перевод станд. срочный Венг → ... ( 1 )" at bounding box center [169, 364] width 88 height 41
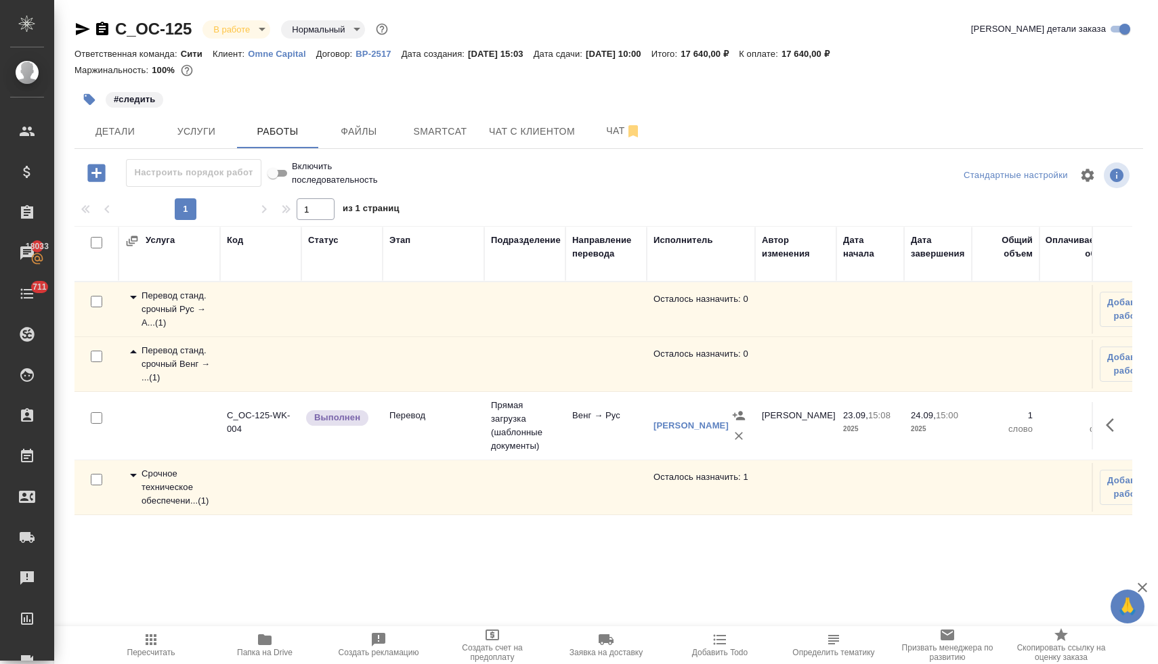
click at [266, 642] on icon "button" at bounding box center [265, 640] width 14 height 11
